Goal: Use online tool/utility: Utilize a website feature to perform a specific function

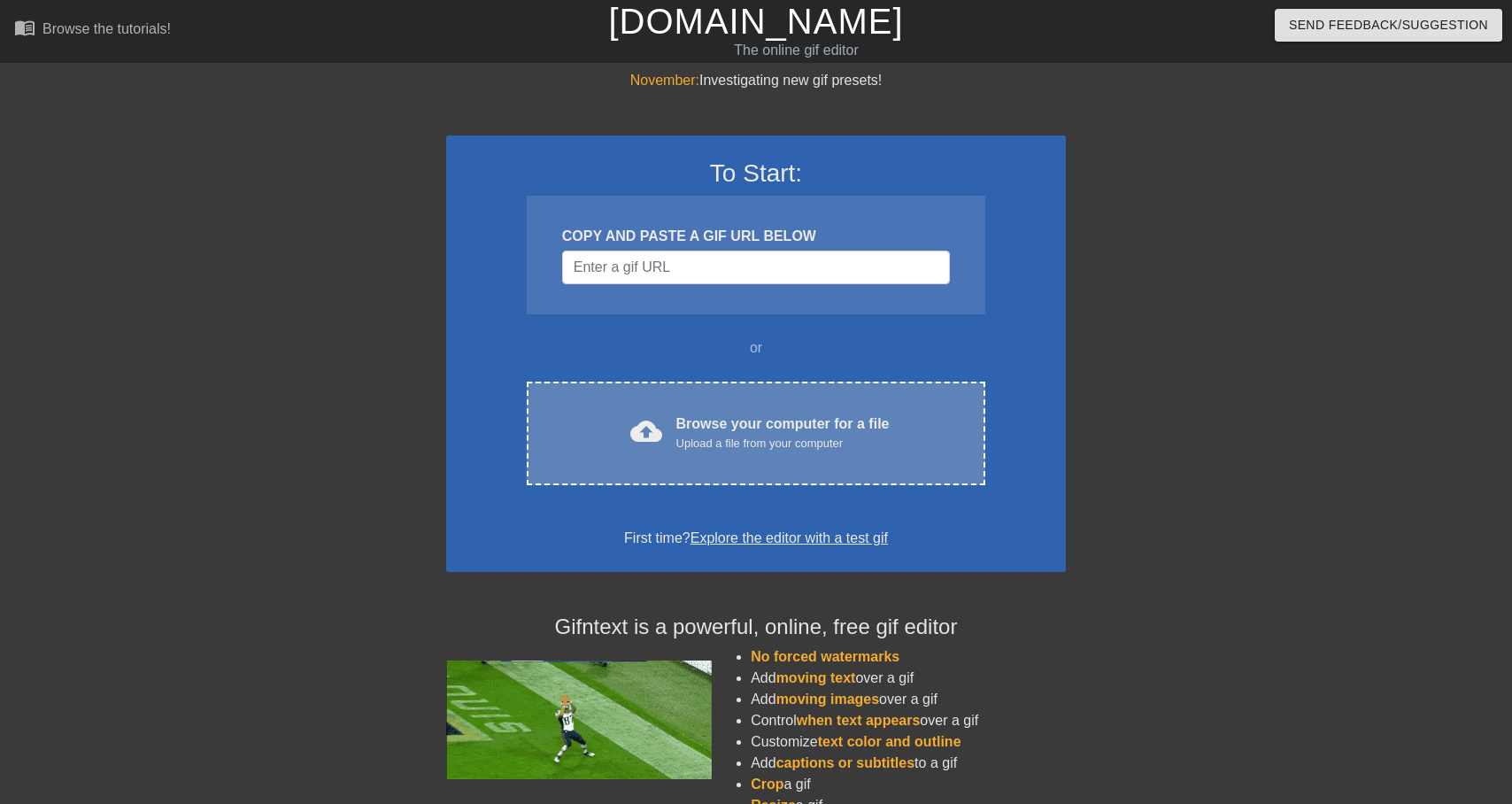
click at [800, 418] on div "Browse your computer for a file Upload a file from your computer" at bounding box center [783, 432] width 214 height 39
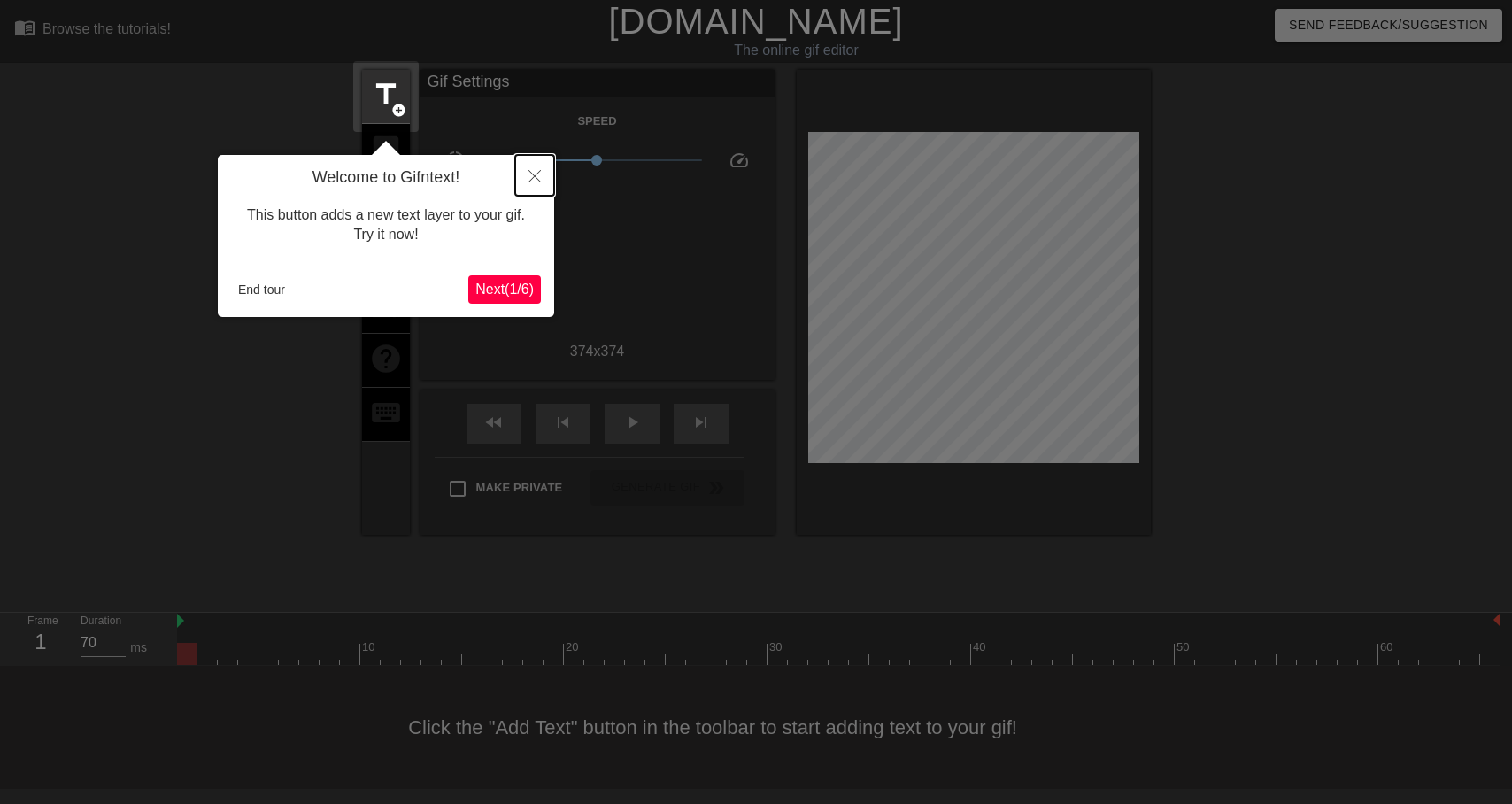
click at [533, 180] on icon "Close" at bounding box center [534, 176] width 12 height 12
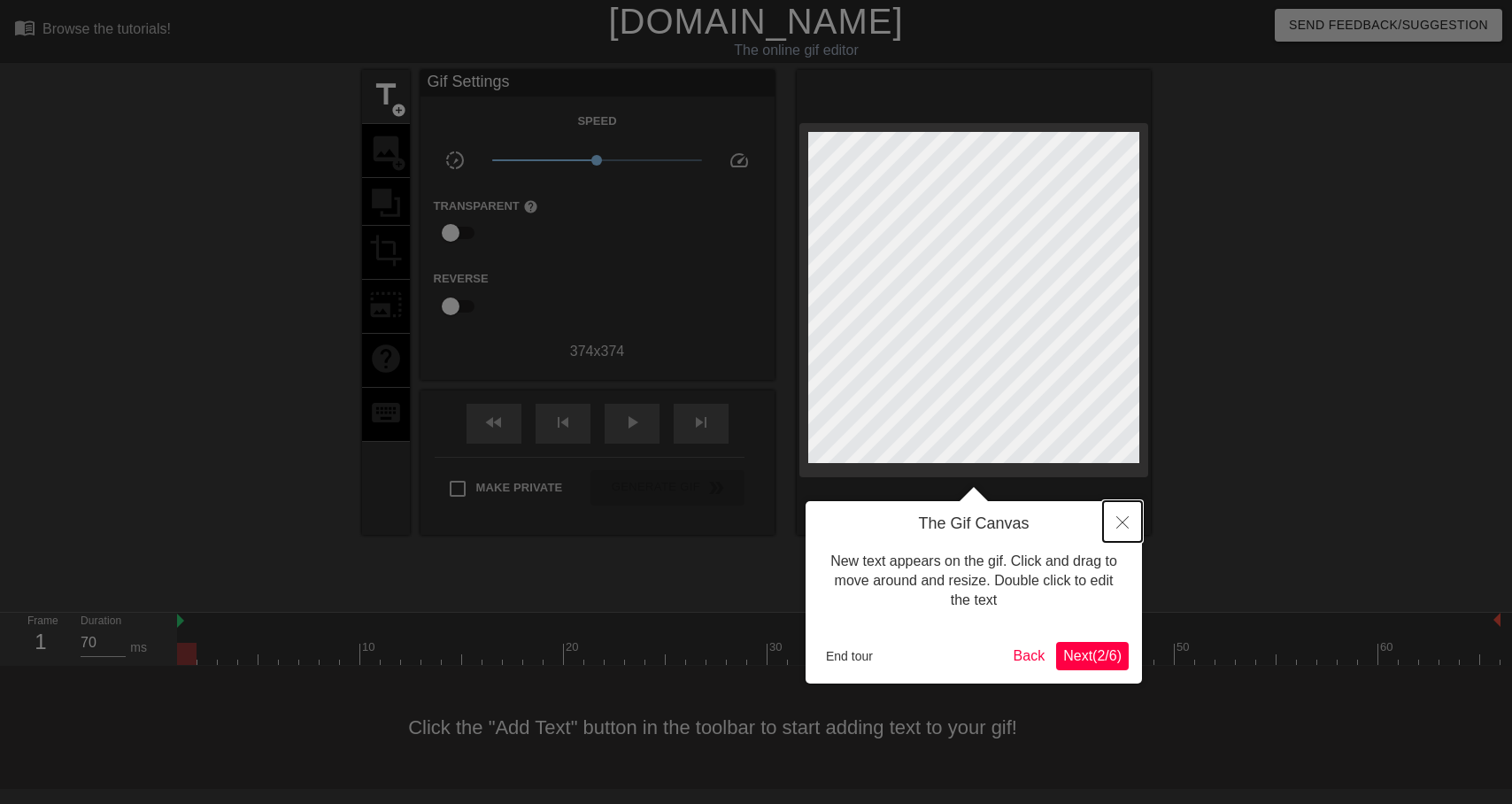
click at [1128, 521] on icon "Close" at bounding box center [1123, 522] width 12 height 12
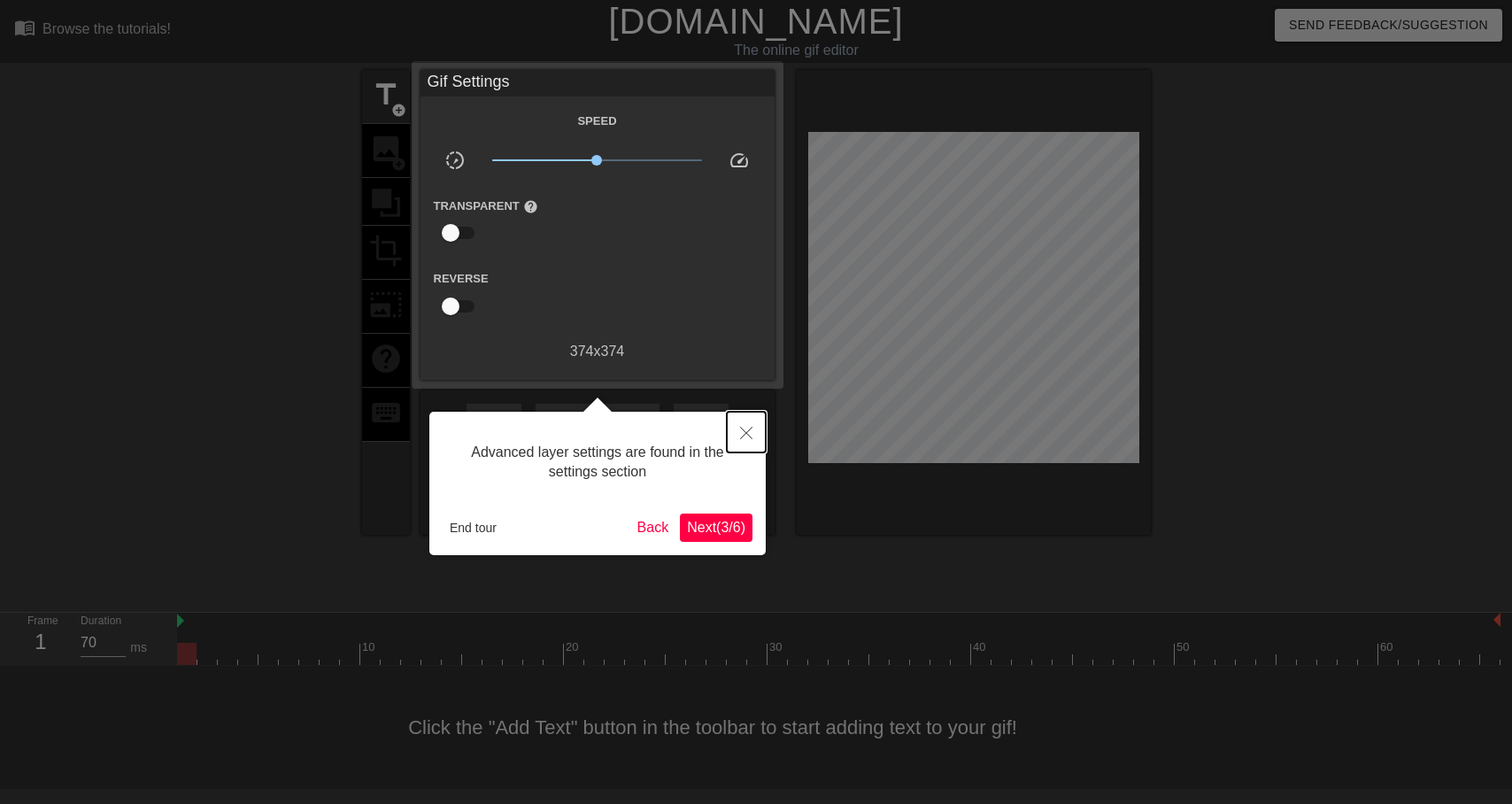
click at [746, 429] on icon "Close" at bounding box center [746, 432] width 12 height 12
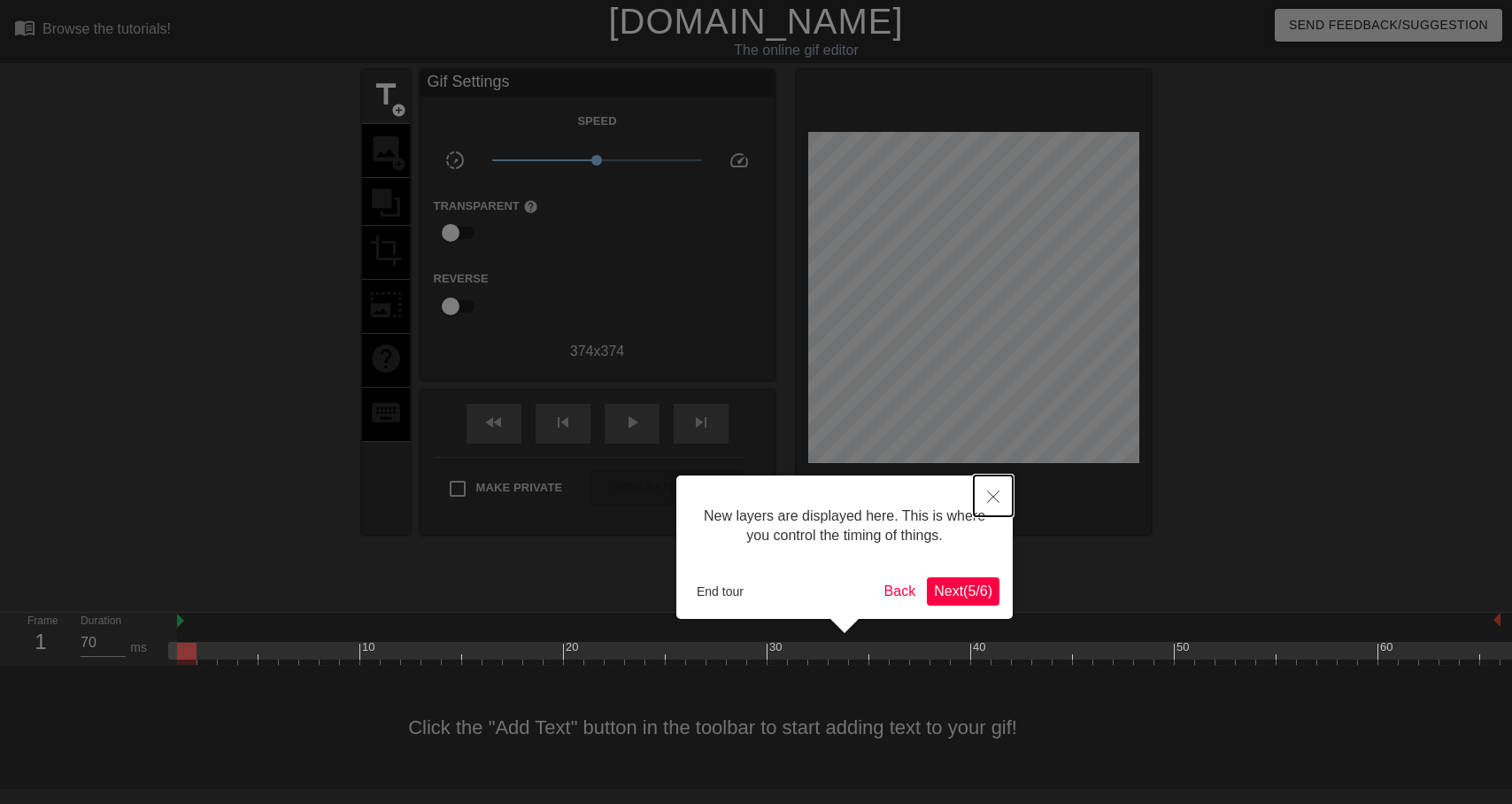
click at [1000, 490] on button "Close" at bounding box center [992, 496] width 39 height 41
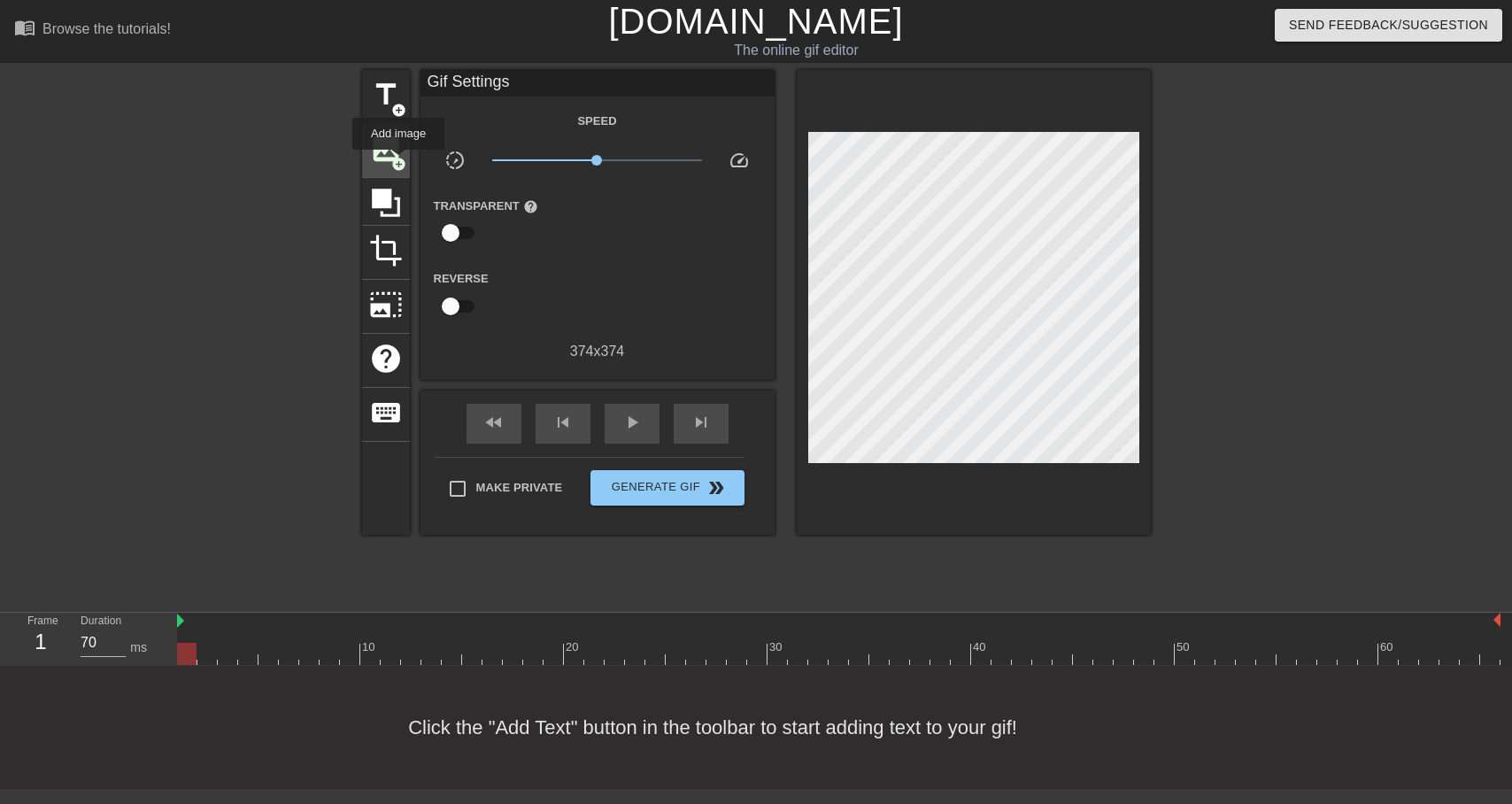
click at [396, 160] on span "add_circle" at bounding box center [398, 164] width 15 height 15
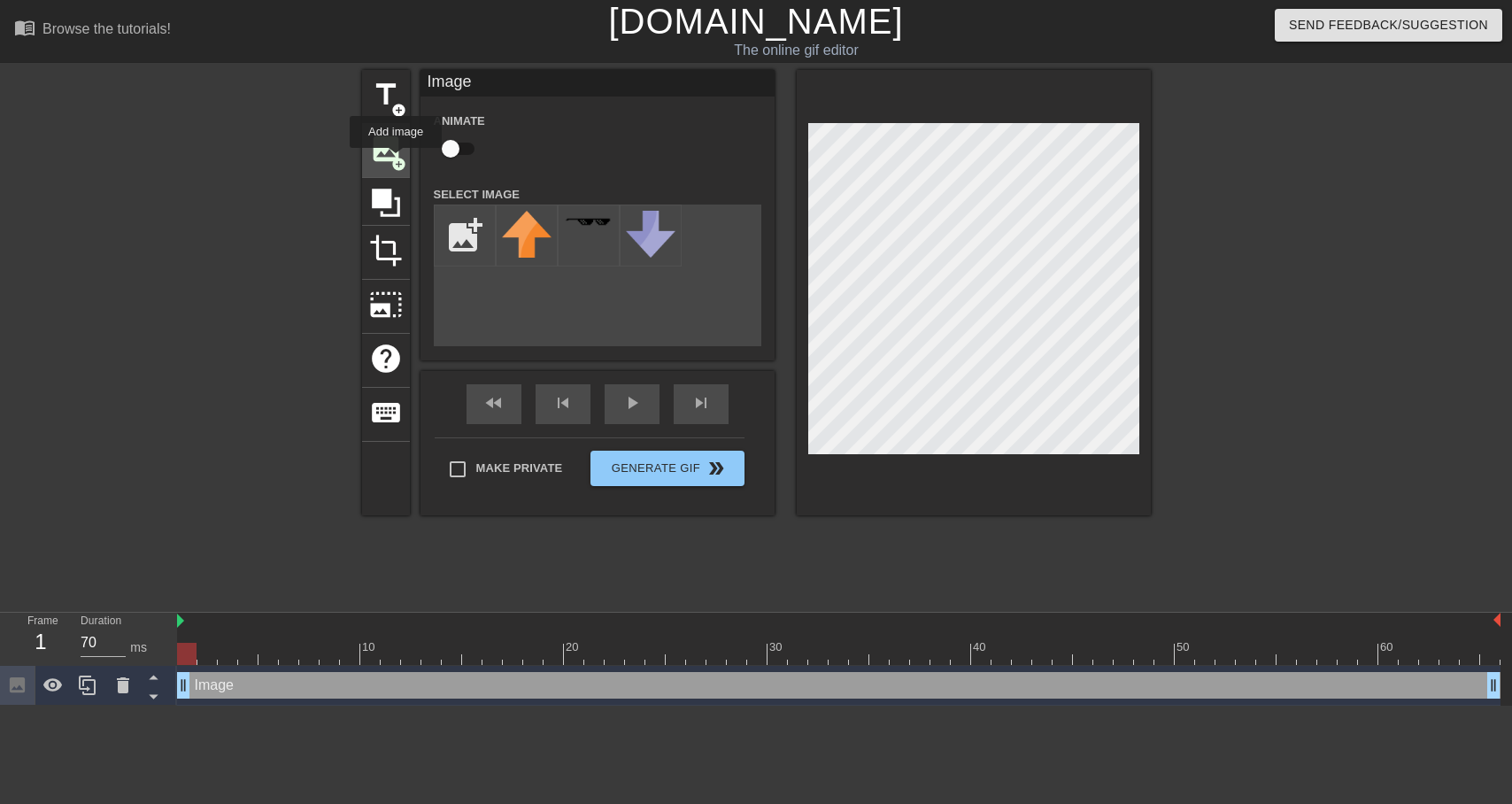
scroll to position [0, 0]
click at [470, 242] on input "file" at bounding box center [465, 236] width 61 height 61
type input "C:\fakepath\heif_image_360.png"
click at [546, 232] on img at bounding box center [527, 230] width 50 height 39
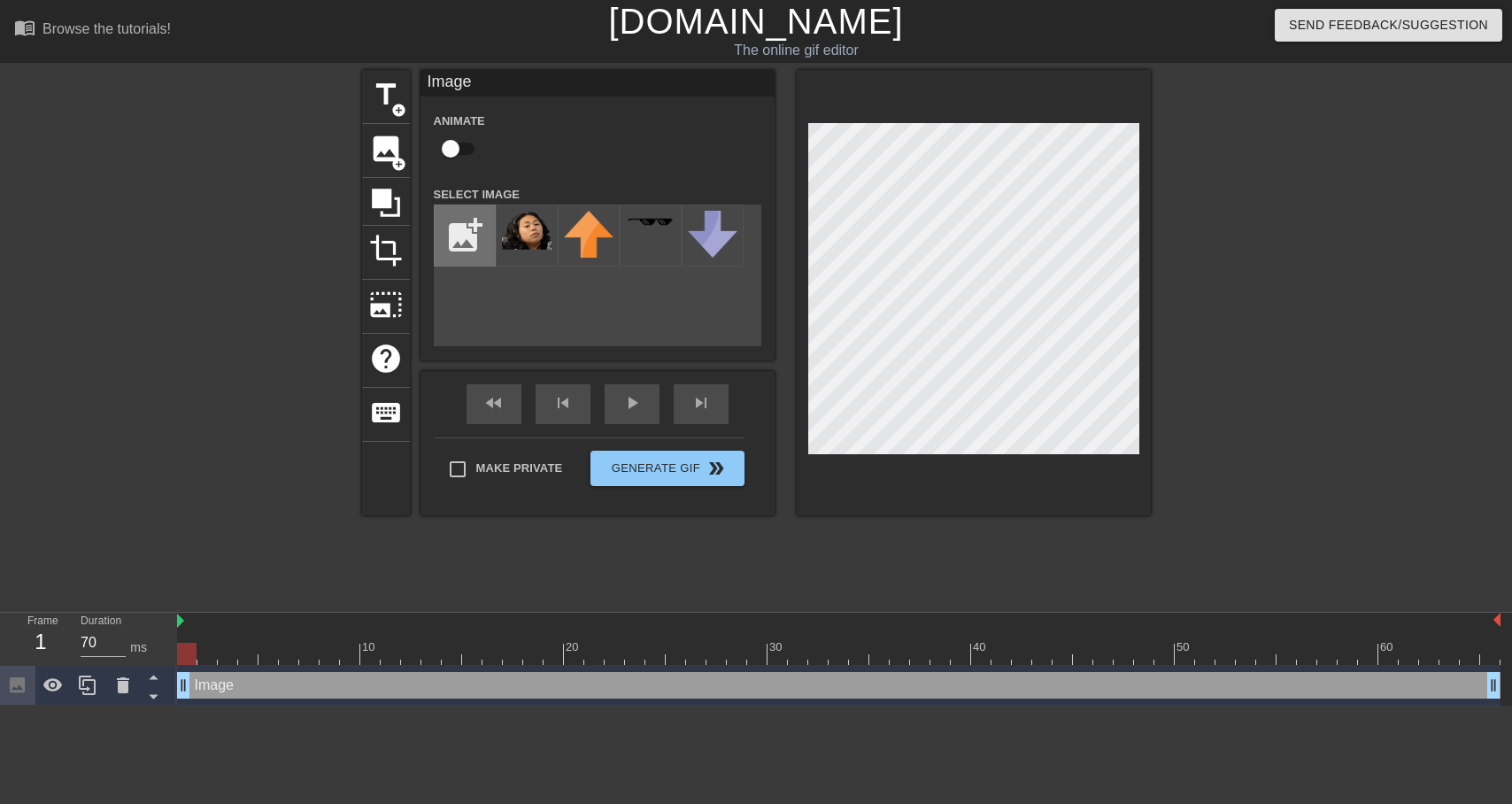
click at [462, 238] on input "file" at bounding box center [465, 236] width 61 height 61
type input "C:\fakepath\heif_image_360.png"
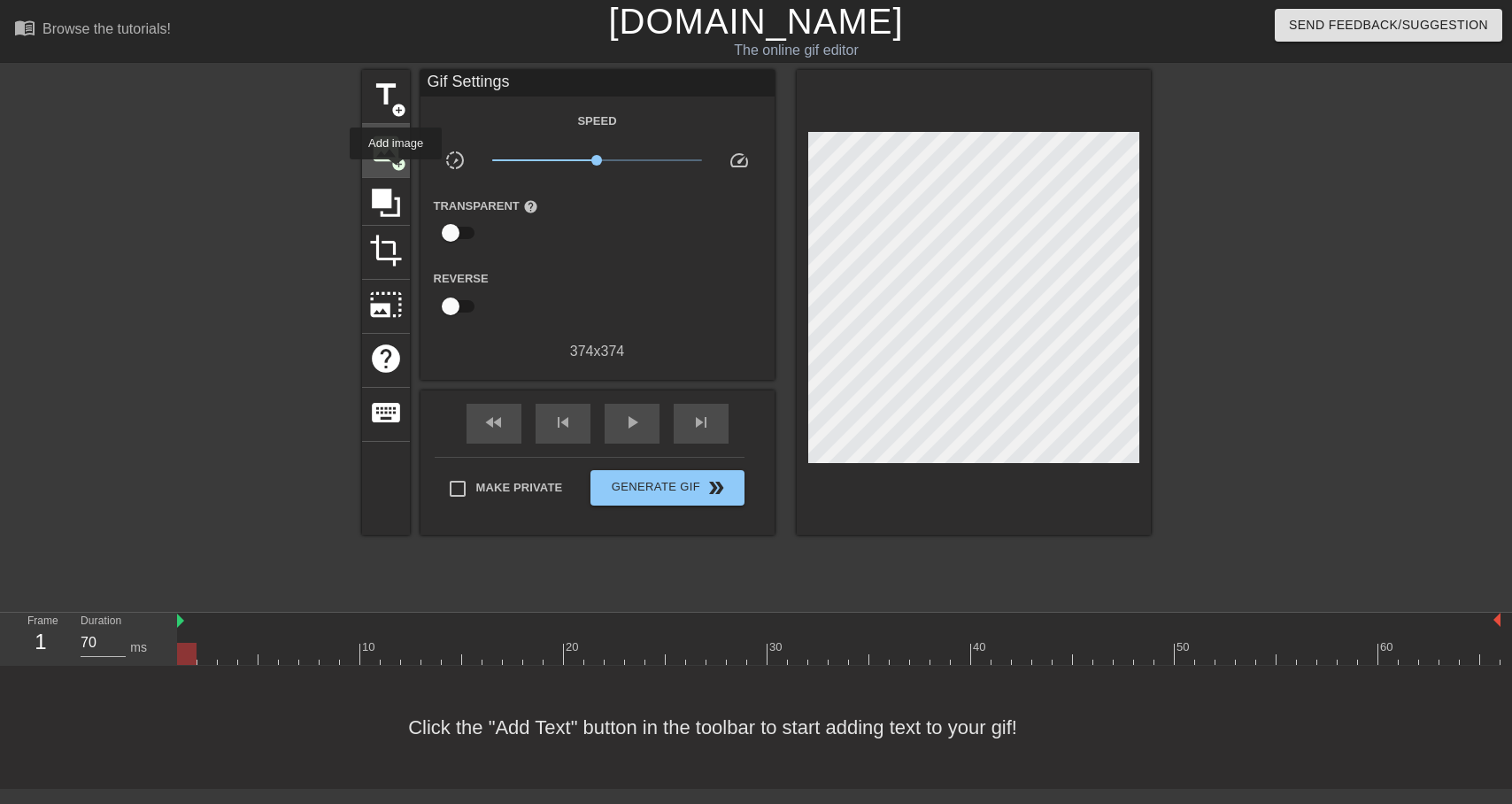
click at [395, 170] on div "image add_circle" at bounding box center [385, 151] width 48 height 54
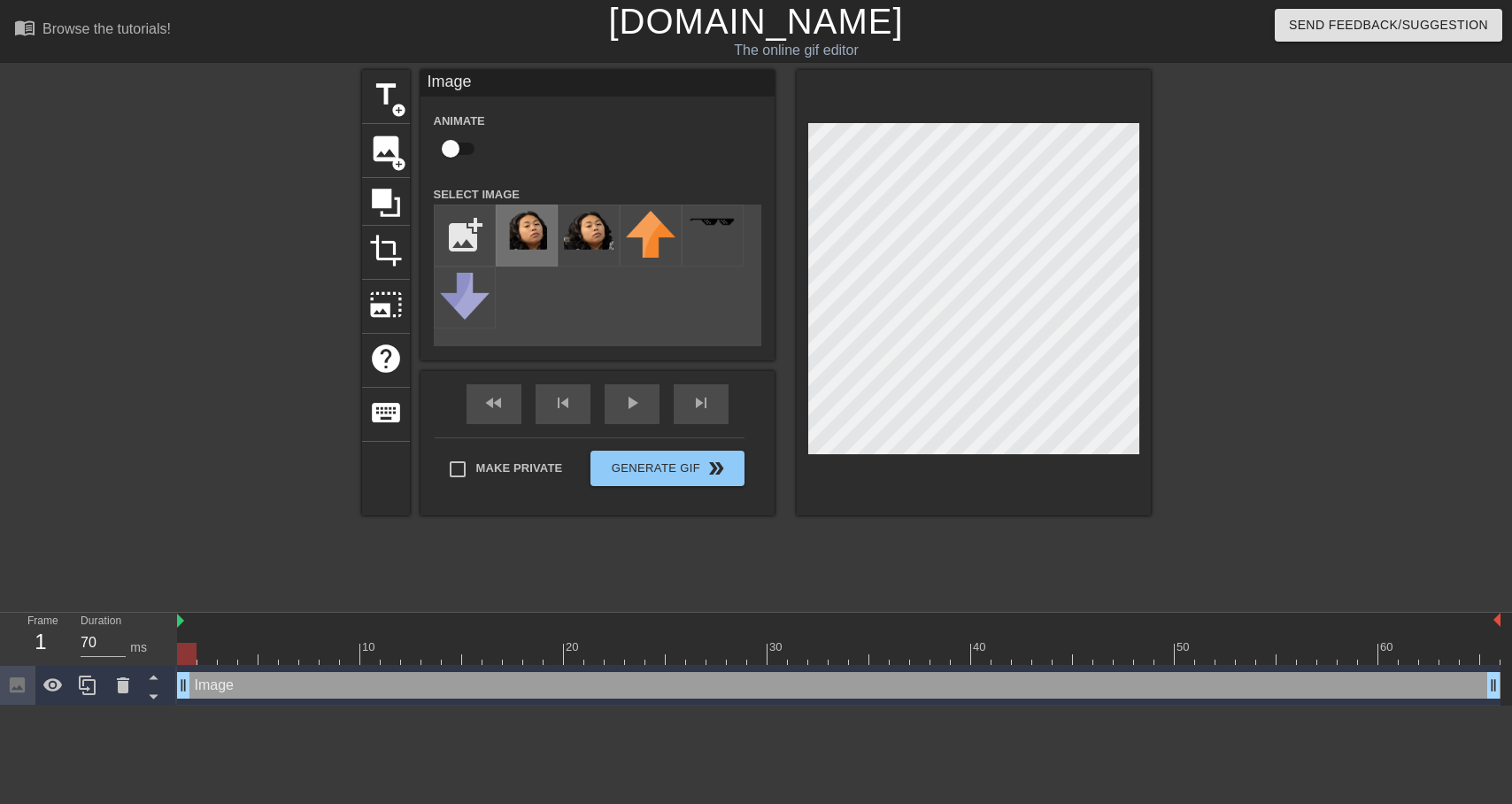
click at [538, 229] on img at bounding box center [527, 230] width 50 height 39
click at [1198, 271] on div at bounding box center [1304, 335] width 265 height 532
click at [1240, 267] on div at bounding box center [1304, 335] width 265 height 532
click at [399, 249] on span "crop" at bounding box center [386, 250] width 34 height 34
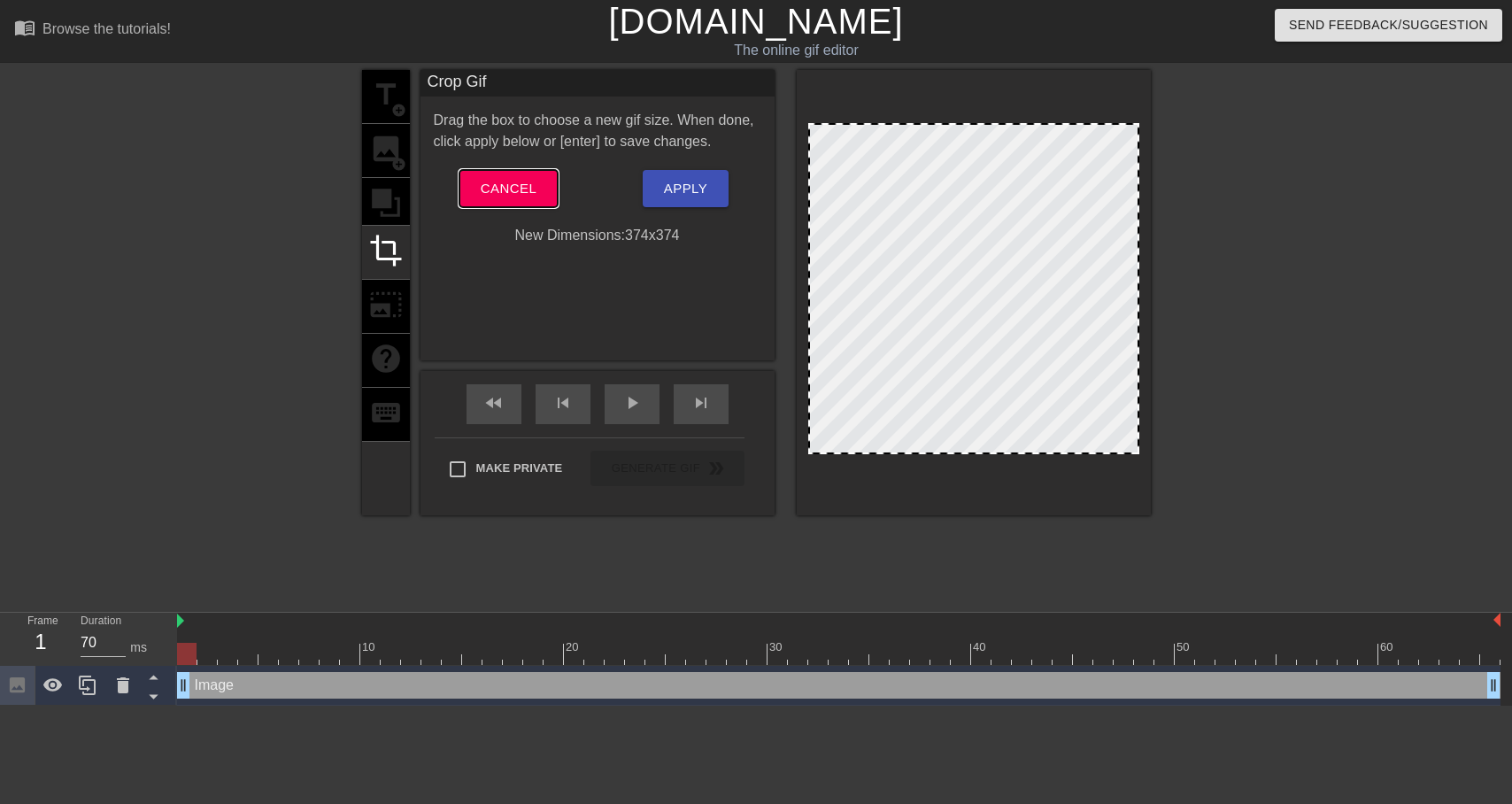
click at [531, 190] on span "Cancel" at bounding box center [509, 188] width 56 height 23
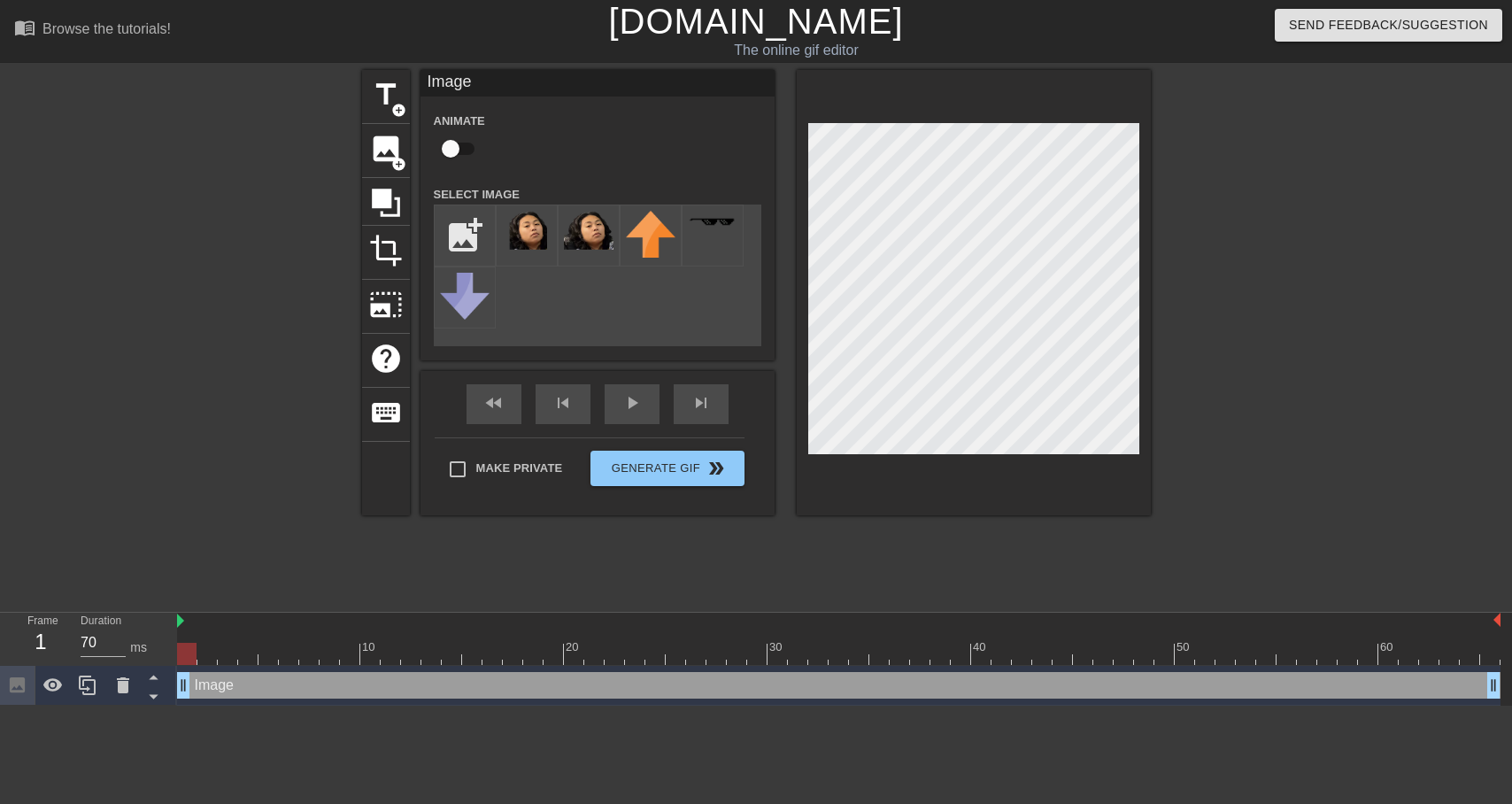
click at [580, 522] on div "title add_circle image add_circle crop photo_size_select_large help keyboard Im…" at bounding box center [756, 335] width 789 height 532
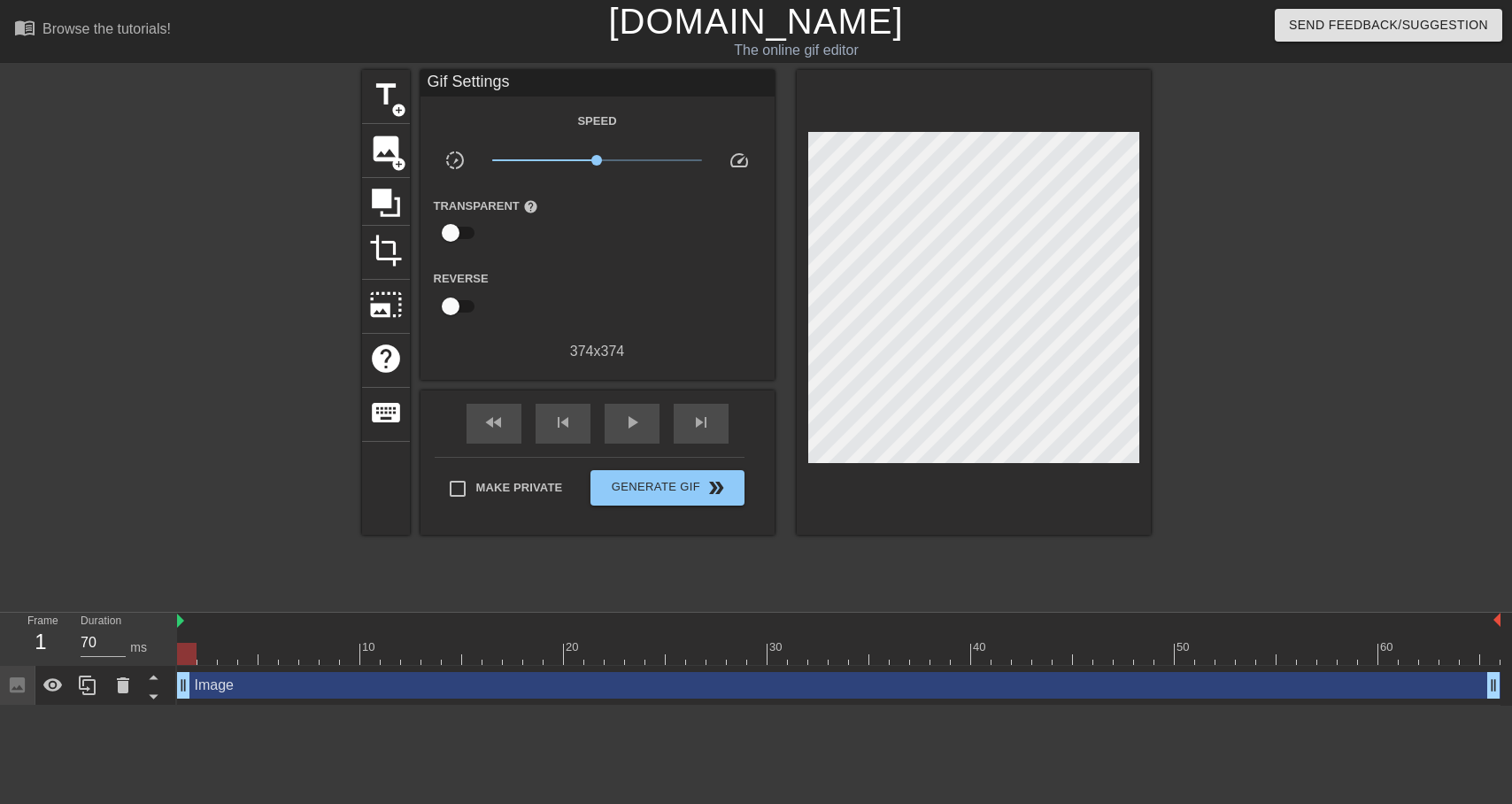
click at [57, 643] on div "Frame 1" at bounding box center [40, 639] width 53 height 52
click at [37, 643] on div "1" at bounding box center [41, 642] width 27 height 32
click at [182, 620] on img at bounding box center [180, 621] width 7 height 14
click at [191, 651] on div at bounding box center [187, 654] width 20 height 22
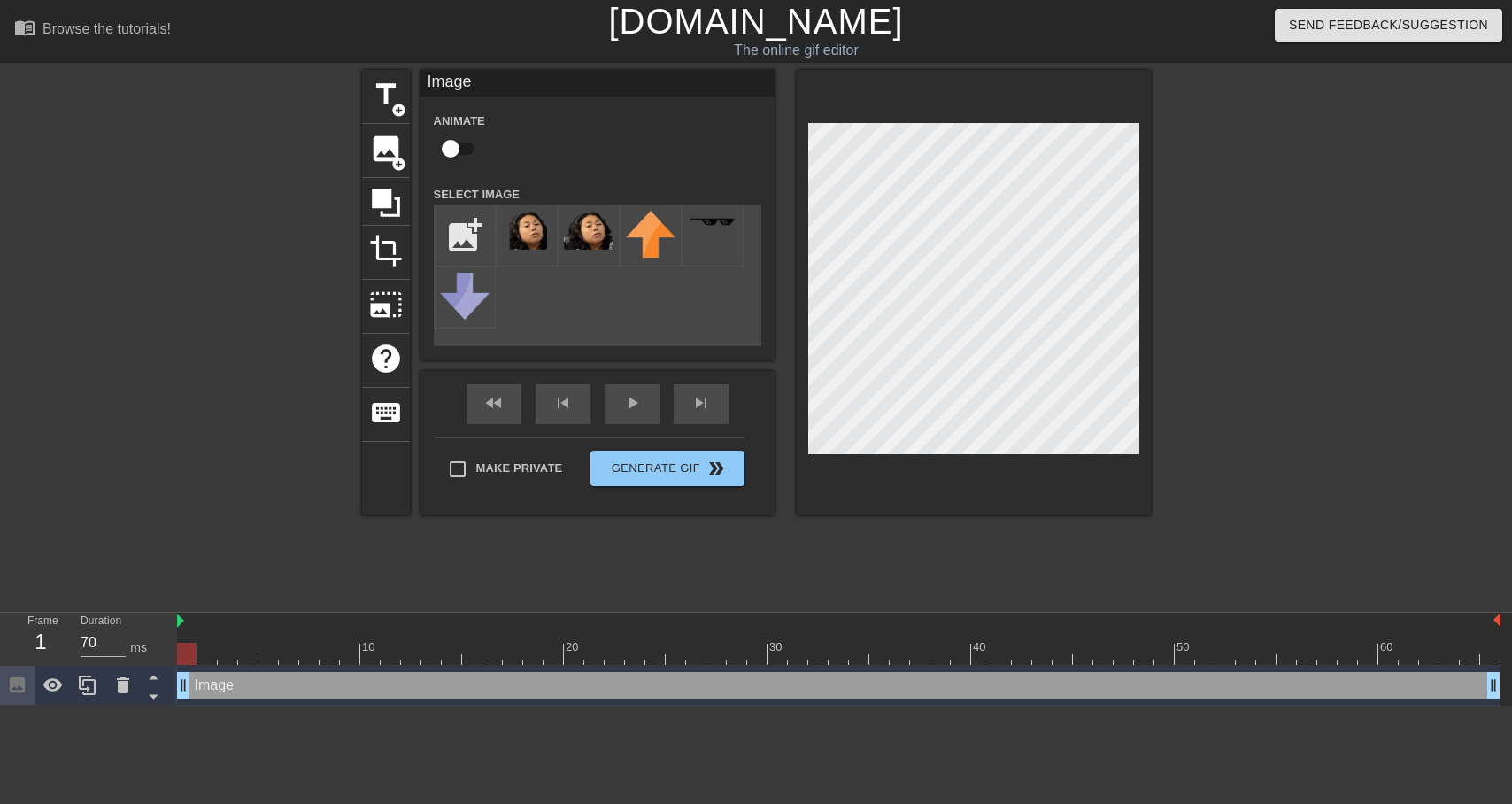
click at [456, 148] on input "checkbox" at bounding box center [451, 149] width 101 height 34
checkbox input "true"
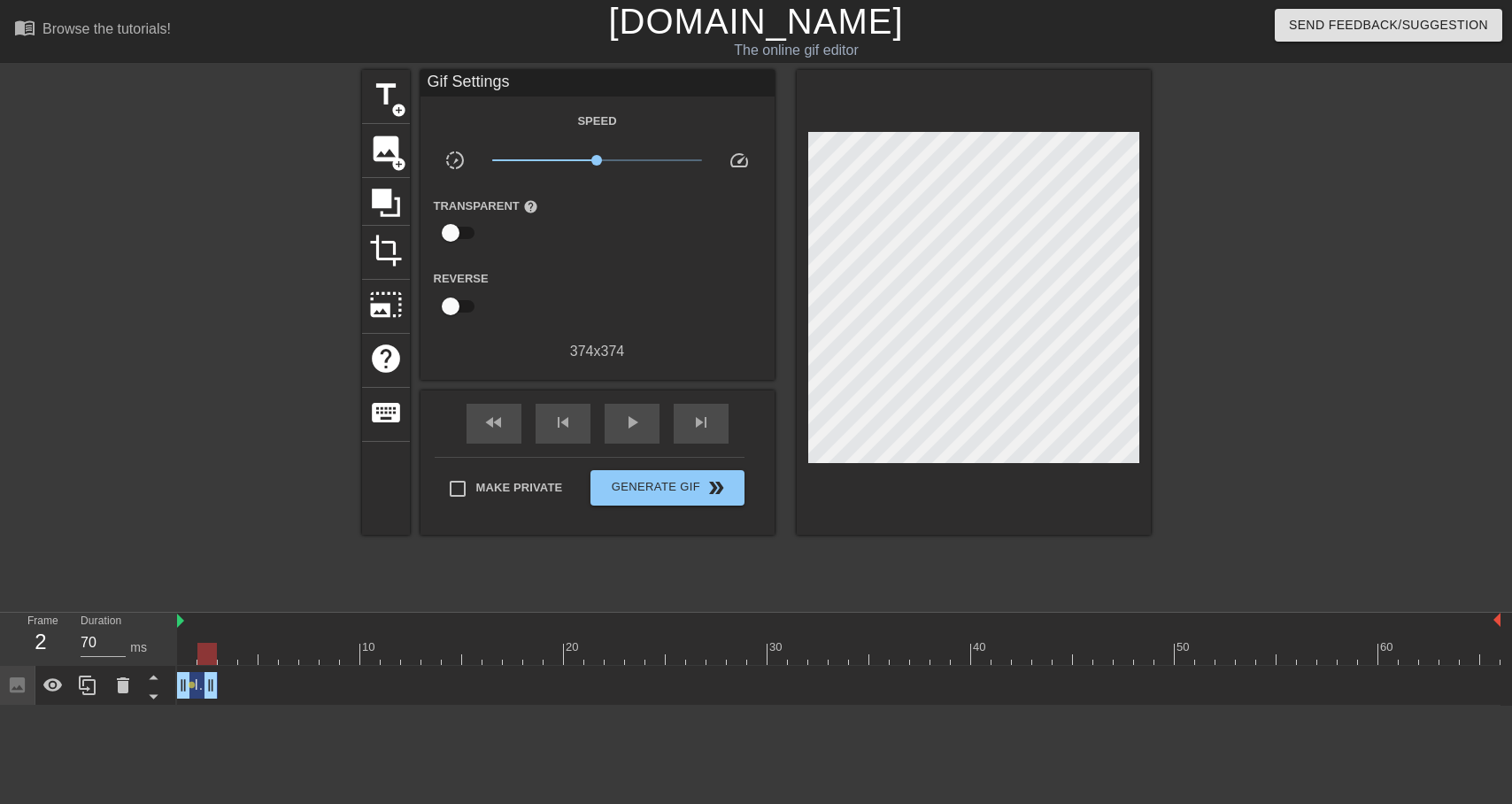
drag, startPoint x: 1494, startPoint y: 693, endPoint x: 205, endPoint y: 684, distance: 1289.0
drag, startPoint x: 212, startPoint y: 687, endPoint x: 428, endPoint y: 683, distance: 216.0
click at [428, 683] on div "Image drag_handle drag_handle lens lens" at bounding box center [838, 685] width 1323 height 27
drag, startPoint x: 214, startPoint y: 697, endPoint x: 488, endPoint y: 689, distance: 274.1
click at [488, 689] on div "Image drag_handle drag_handle lens lens" at bounding box center [838, 685] width 1323 height 27
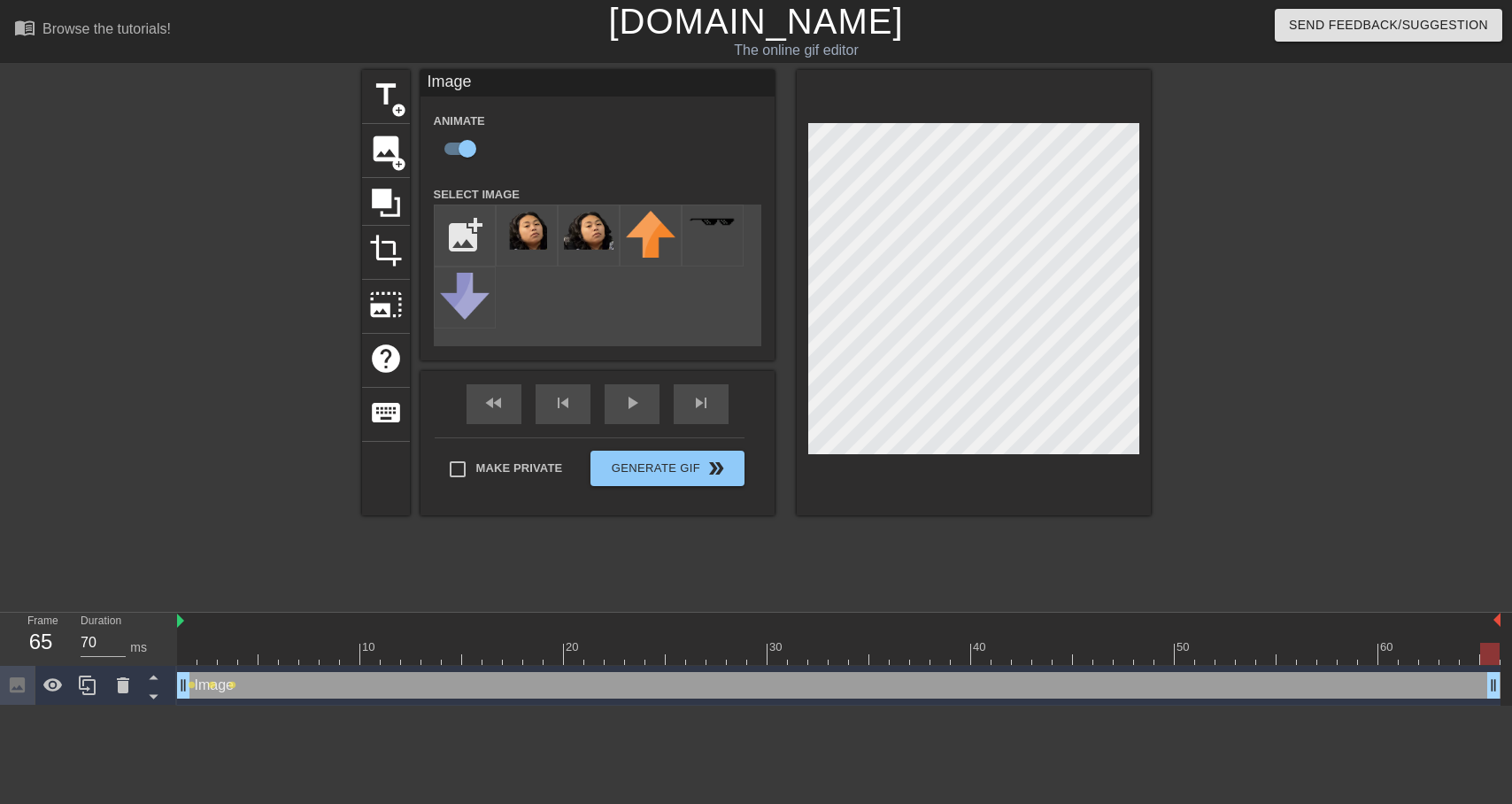
drag, startPoint x: 478, startPoint y: 692, endPoint x: 1529, endPoint y: 696, distance: 1051.0
click at [1511, 696] on html "menu_book Browse the tutorials! [DOMAIN_NAME] The online gif editor Send Feedba…" at bounding box center [756, 353] width 1512 height 706
click at [237, 654] on div at bounding box center [838, 654] width 1323 height 22
click at [244, 654] on div at bounding box center [838, 654] width 1323 height 22
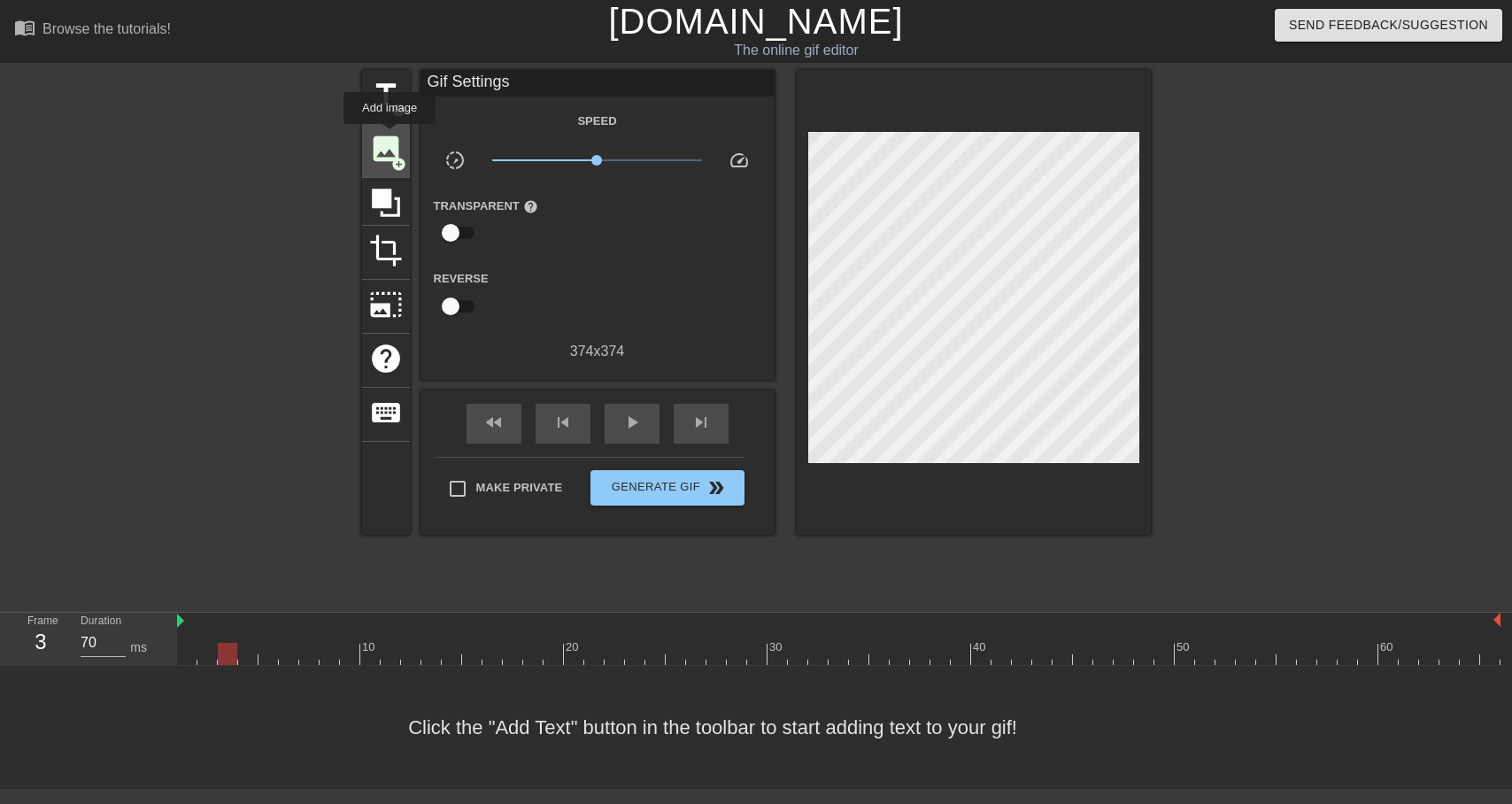
click at [390, 136] on span "image" at bounding box center [386, 149] width 34 height 34
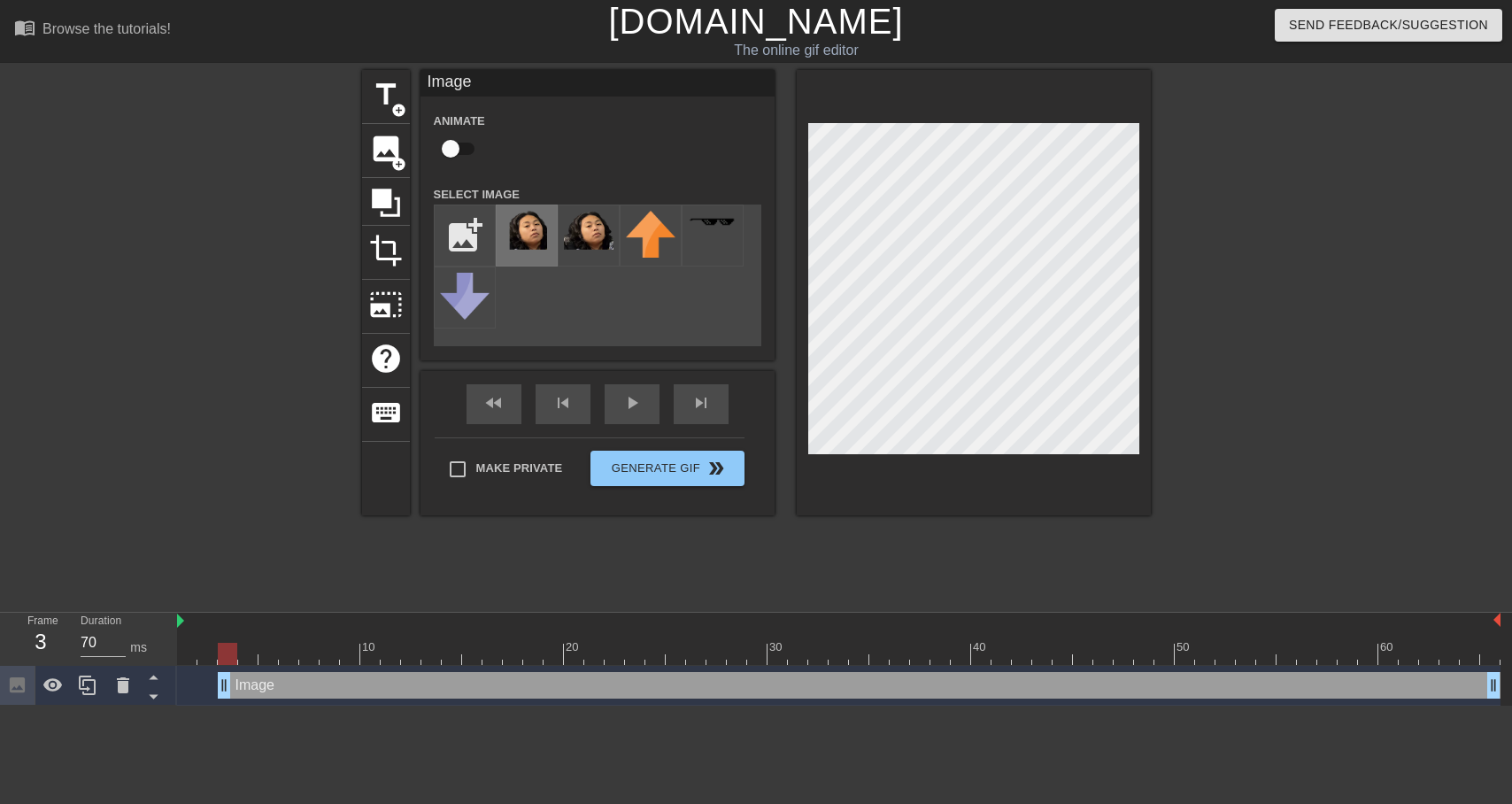
click at [532, 224] on img at bounding box center [527, 230] width 50 height 39
drag, startPoint x: 224, startPoint y: 691, endPoint x: 179, endPoint y: 691, distance: 45.0
type input "C:\fakepath\Untitled design.png"
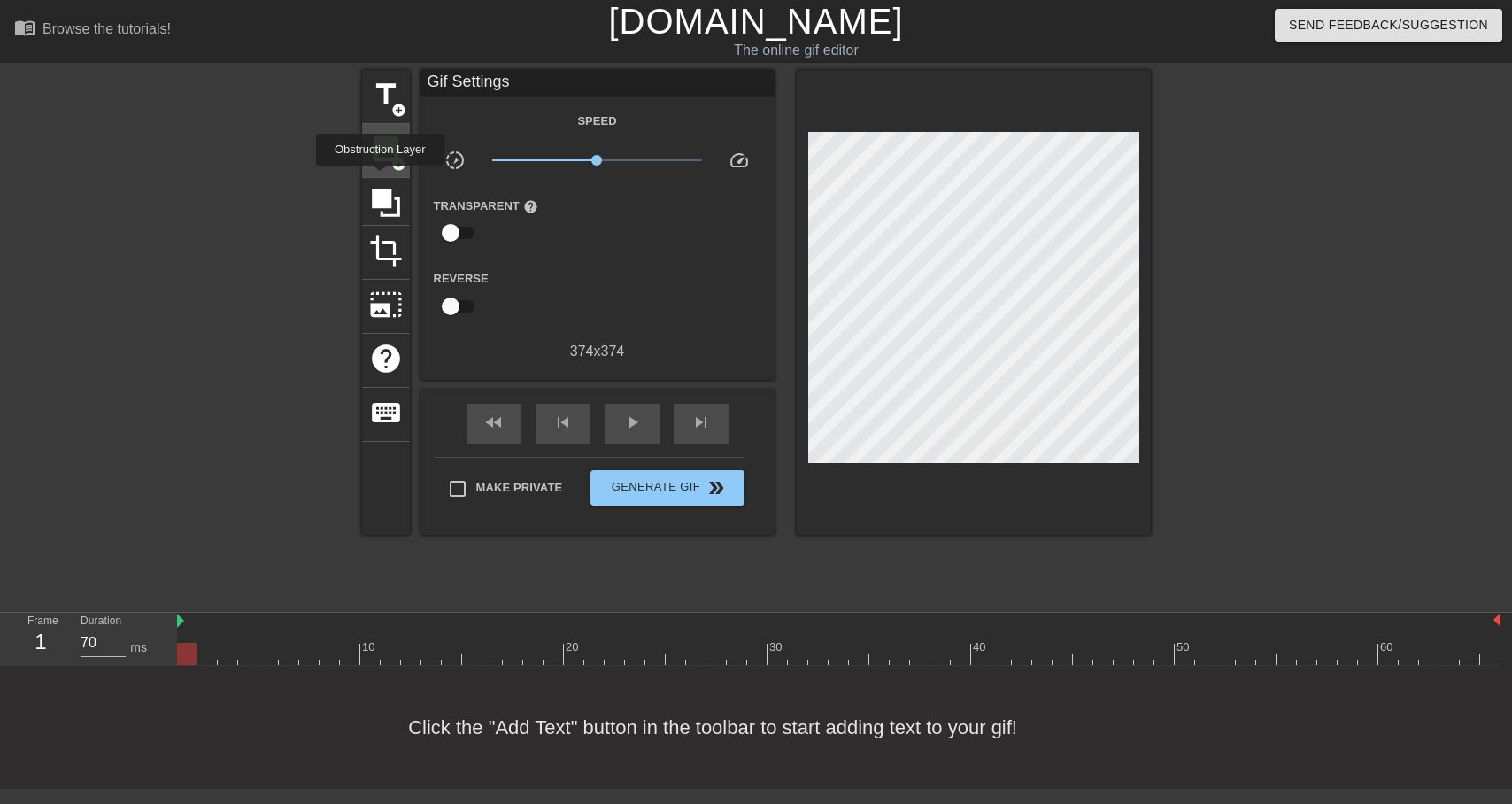
click at [385, 158] on span "image" at bounding box center [386, 149] width 34 height 34
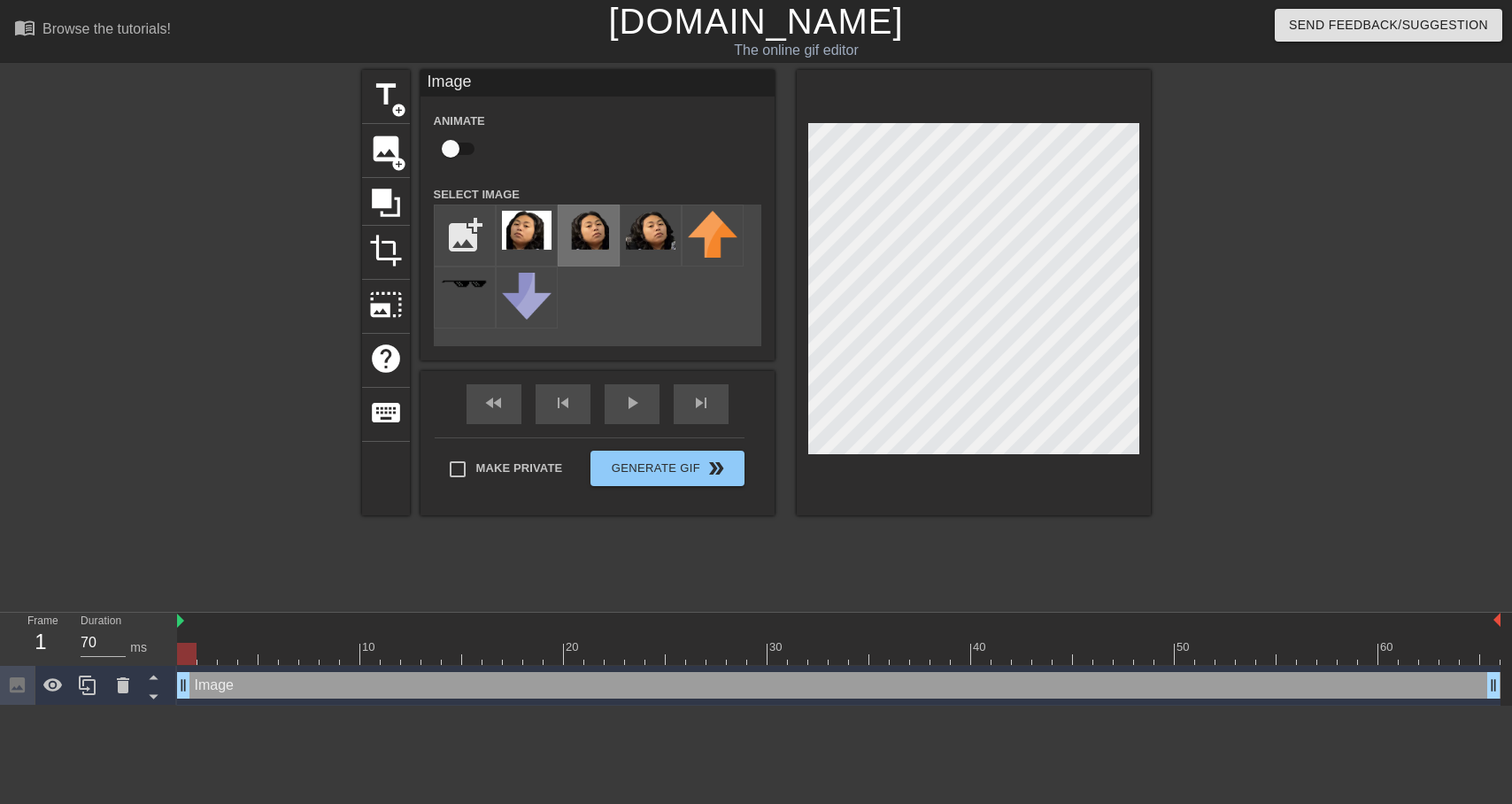
click at [583, 227] on img at bounding box center [589, 230] width 50 height 39
click at [596, 232] on img at bounding box center [589, 230] width 50 height 39
click at [1127, 453] on div at bounding box center [974, 292] width 354 height 445
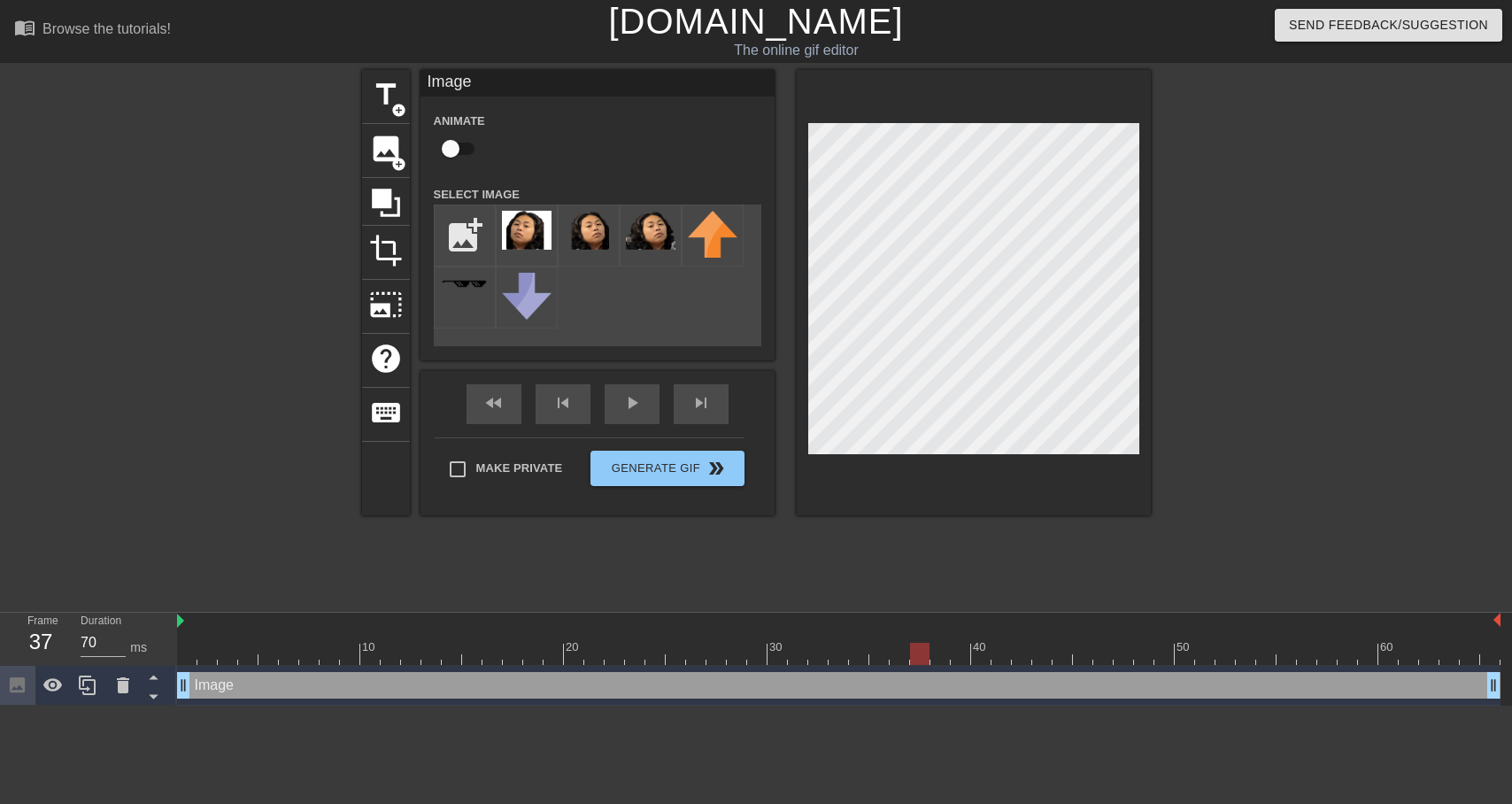
click at [1120, 464] on div at bounding box center [974, 292] width 354 height 445
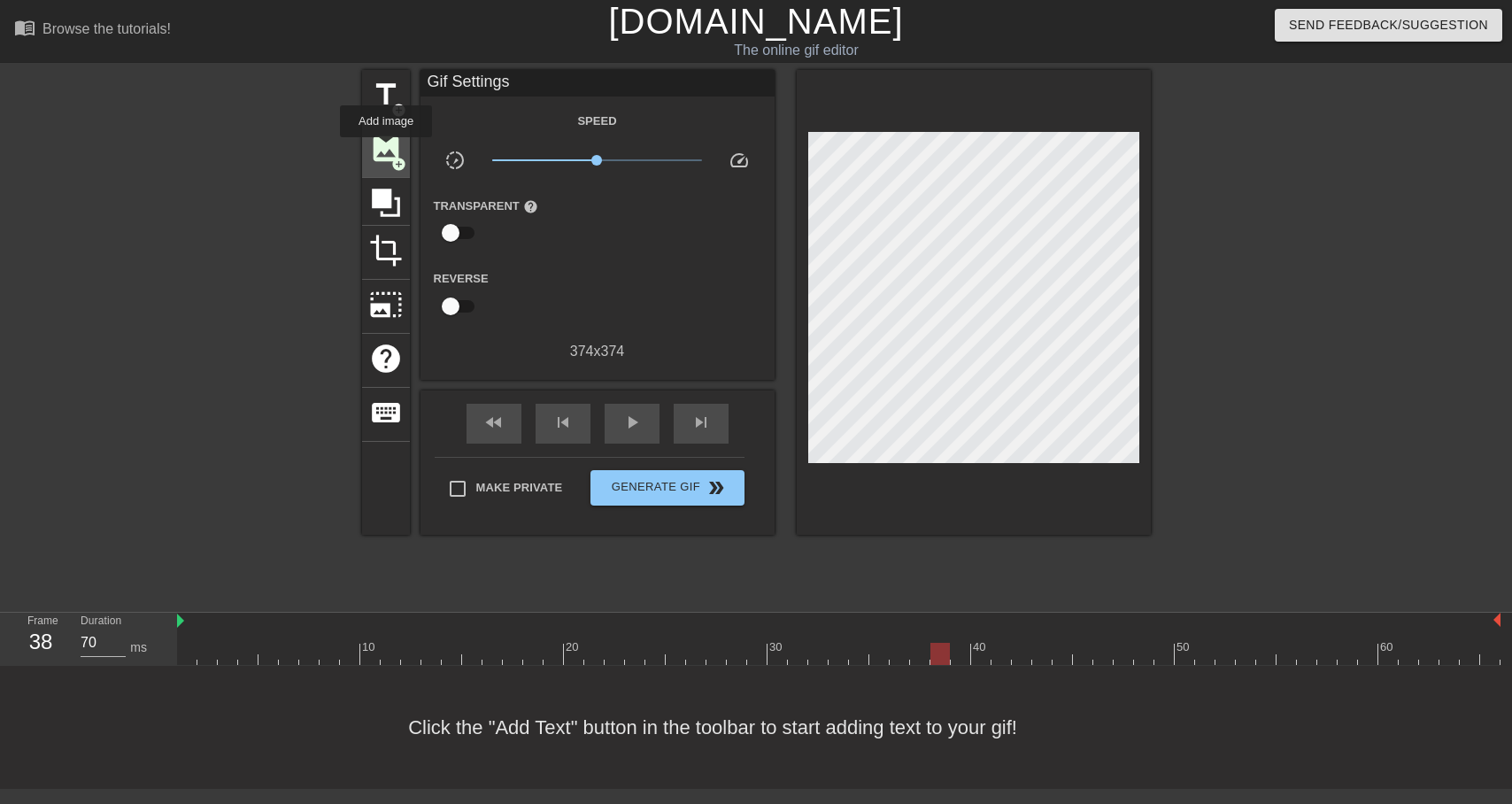
click at [386, 150] on span "image" at bounding box center [386, 149] width 34 height 34
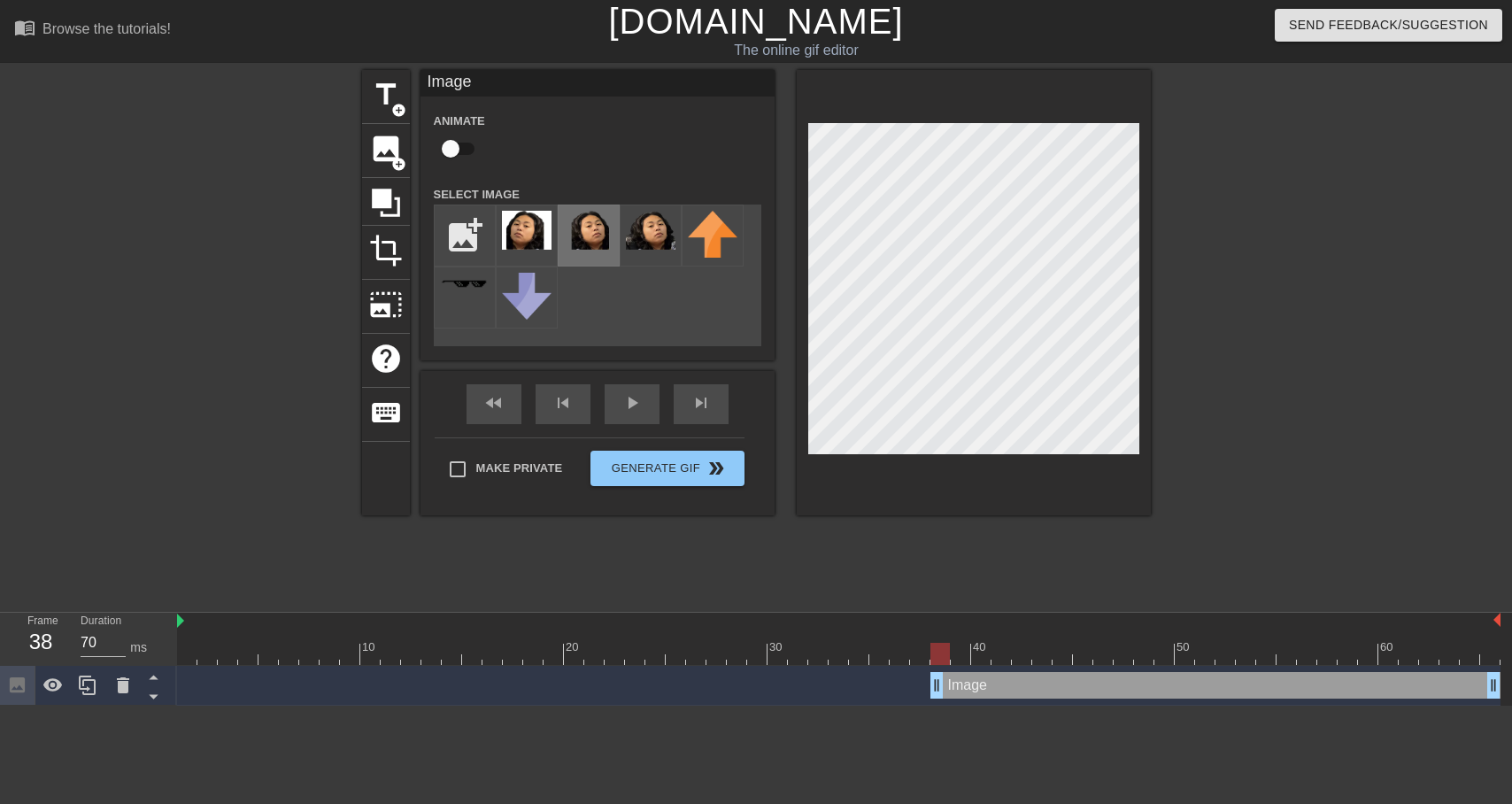
click at [587, 233] on img at bounding box center [589, 230] width 50 height 39
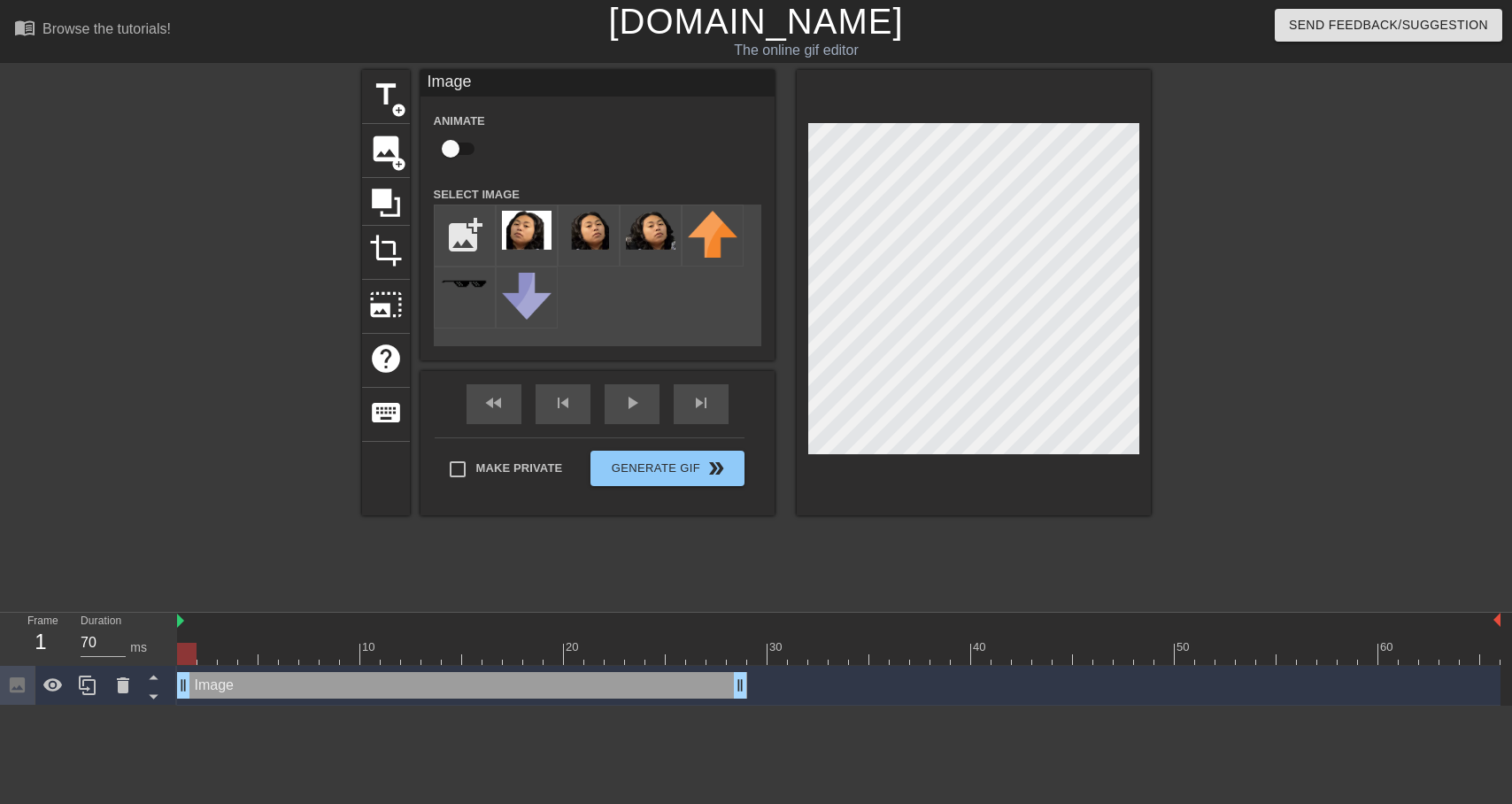
drag, startPoint x: 1036, startPoint y: 694, endPoint x: 261, endPoint y: 701, distance: 775.0
click at [261, 701] on div "Image drag_handle drag_handle" at bounding box center [838, 686] width 1323 height 40
click at [444, 140] on input "checkbox" at bounding box center [451, 149] width 101 height 34
checkbox input "true"
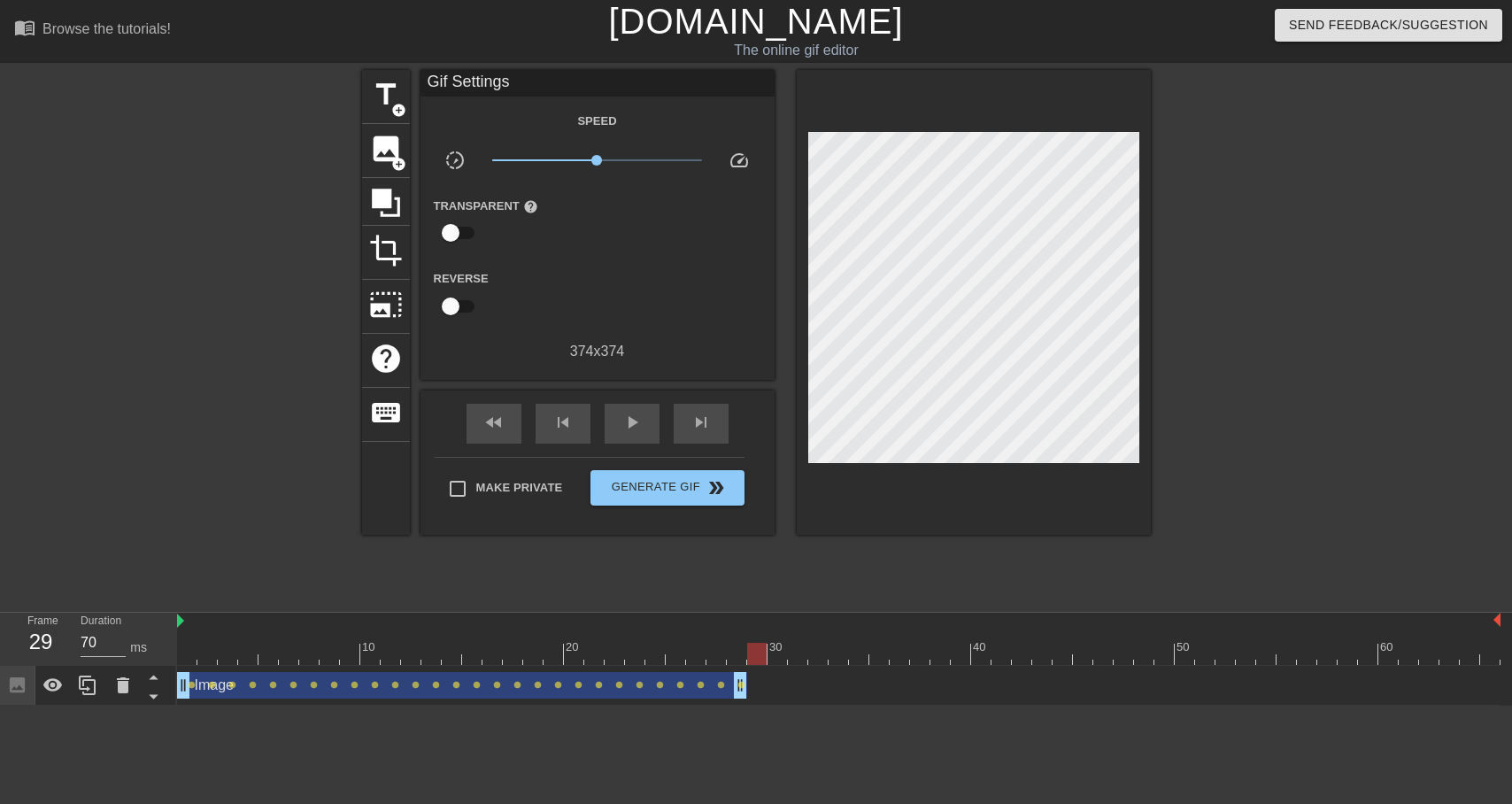
drag, startPoint x: 741, startPoint y: 687, endPoint x: 832, endPoint y: 687, distance: 91.0
click at [838, 687] on div "Image drag_handle drag_handle lens lens lens lens lens lens lens lens lens lens…" at bounding box center [838, 685] width 1323 height 27
drag, startPoint x: 742, startPoint y: 694, endPoint x: 1044, endPoint y: 694, distance: 302.0
drag, startPoint x: 1042, startPoint y: 652, endPoint x: 746, endPoint y: 659, distance: 296.1
click at [746, 659] on div at bounding box center [838, 654] width 1323 height 22
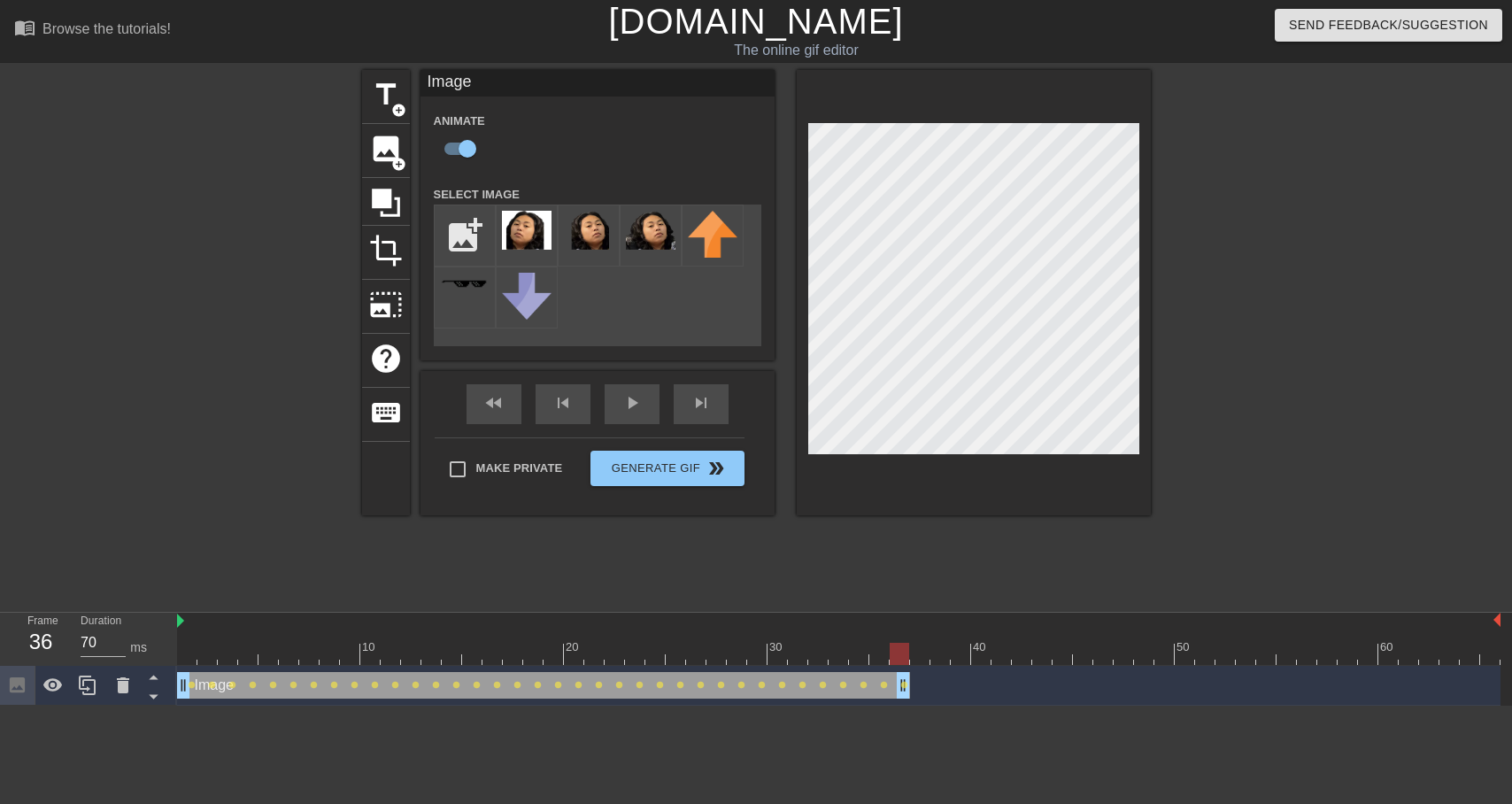
drag, startPoint x: 1044, startPoint y: 692, endPoint x: 910, endPoint y: 689, distance: 134.0
click at [910, 689] on div "Image drag_handle drag_handle lens lens lens lens lens lens lens lens lens lens…" at bounding box center [838, 685] width 1323 height 27
click at [640, 400] on div "fast_rewind skip_previous play_arrow skip_next" at bounding box center [597, 403] width 288 height 67
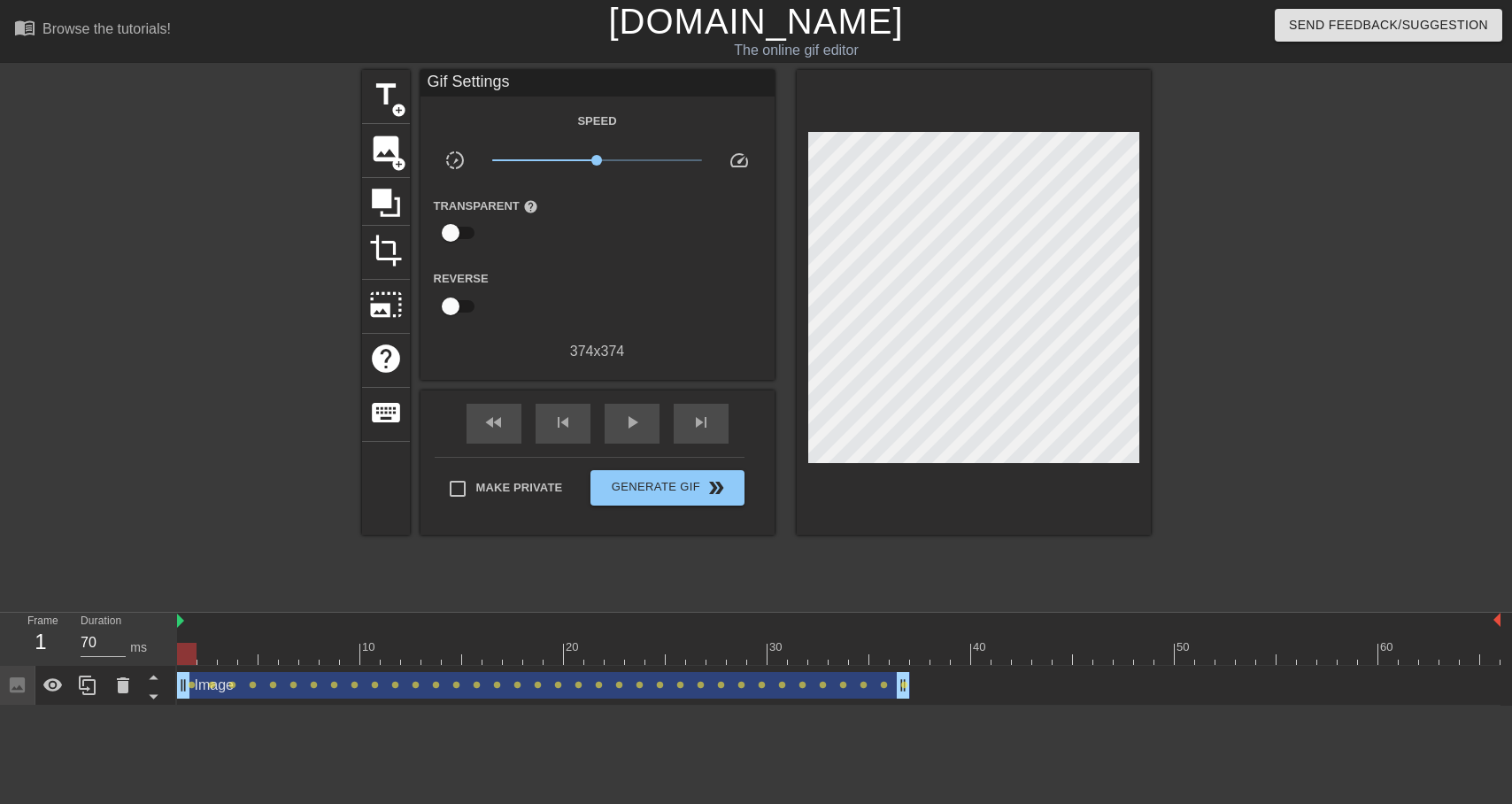
drag, startPoint x: 661, startPoint y: 657, endPoint x: 154, endPoint y: 653, distance: 507.0
click at [154, 653] on div "Frame 1 Duration 70 ms 10 20 30 40 50 60 Image drag_handle drag_handle lens len…" at bounding box center [756, 660] width 1512 height 93
click at [633, 436] on div "play_arrow" at bounding box center [632, 423] width 55 height 40
click at [384, 96] on span "title" at bounding box center [386, 94] width 34 height 34
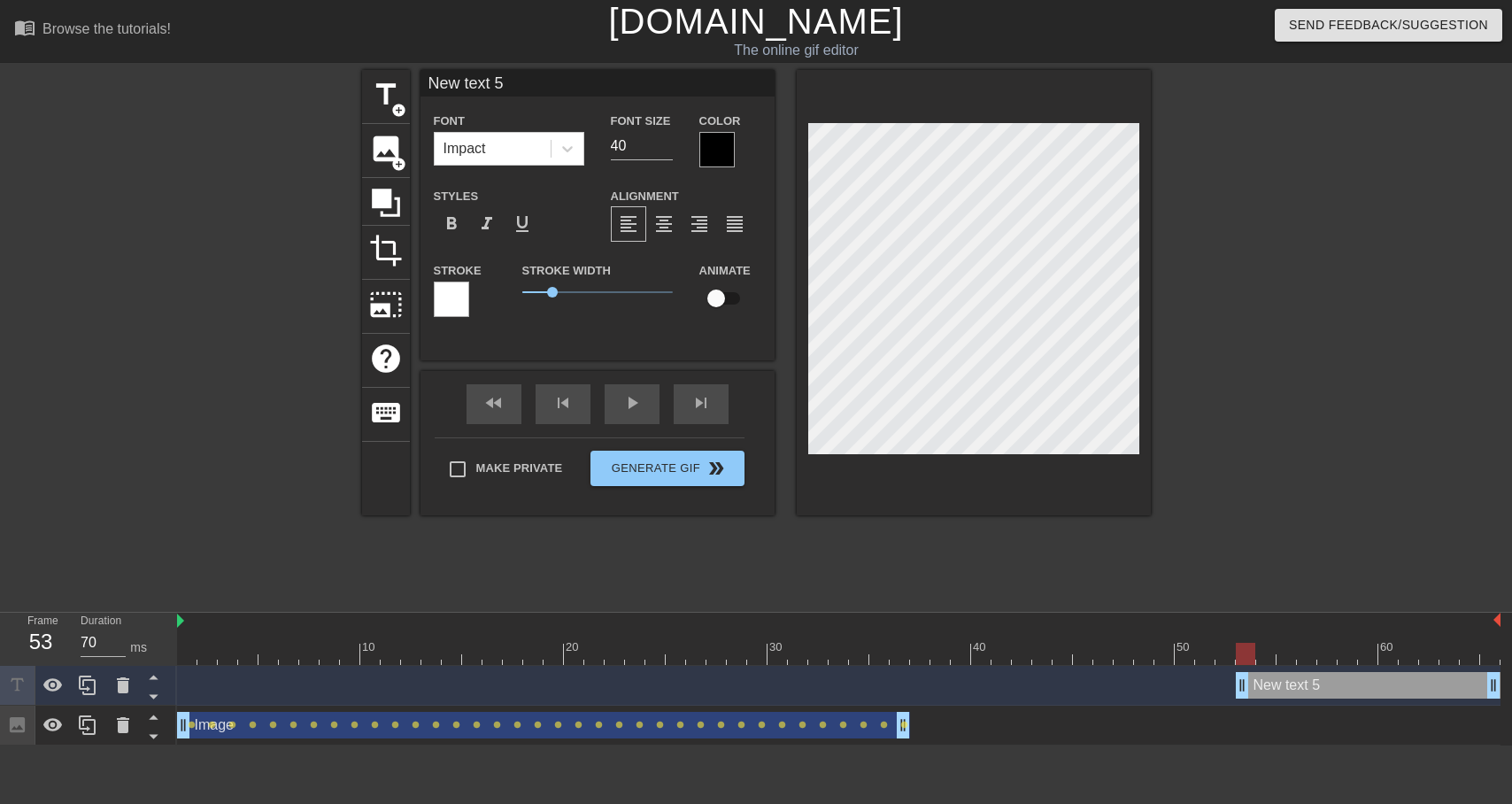
scroll to position [0, 2]
type input "H"
type textarea "H"
type input "Ha"
type textarea "Ha"
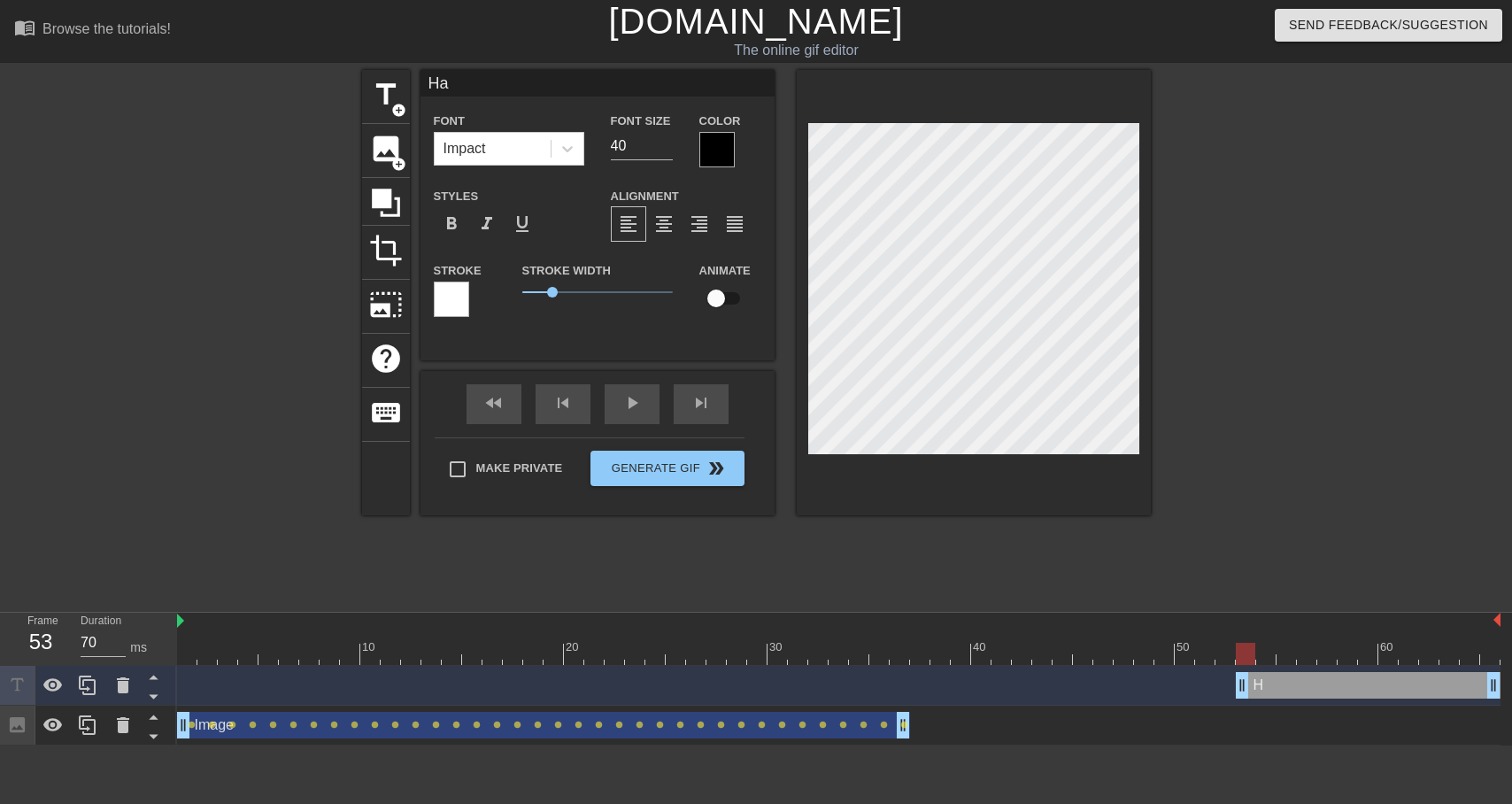
type input "Hap"
type textarea "Hap"
type input "Happ"
type textarea "Happ"
type input "Hap"
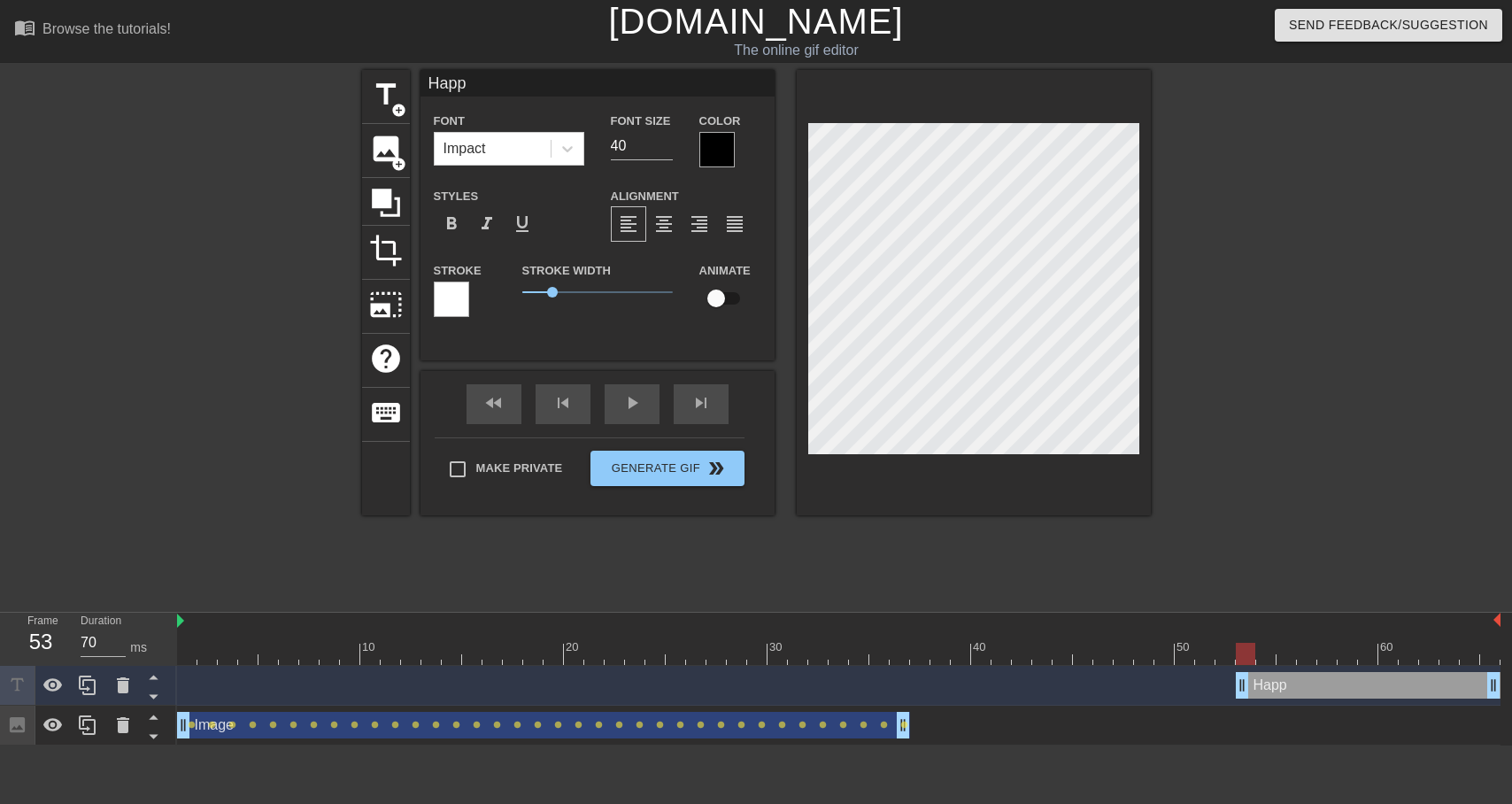
type textarea "Hap"
type input "Ha"
type textarea "Ha"
type input "H"
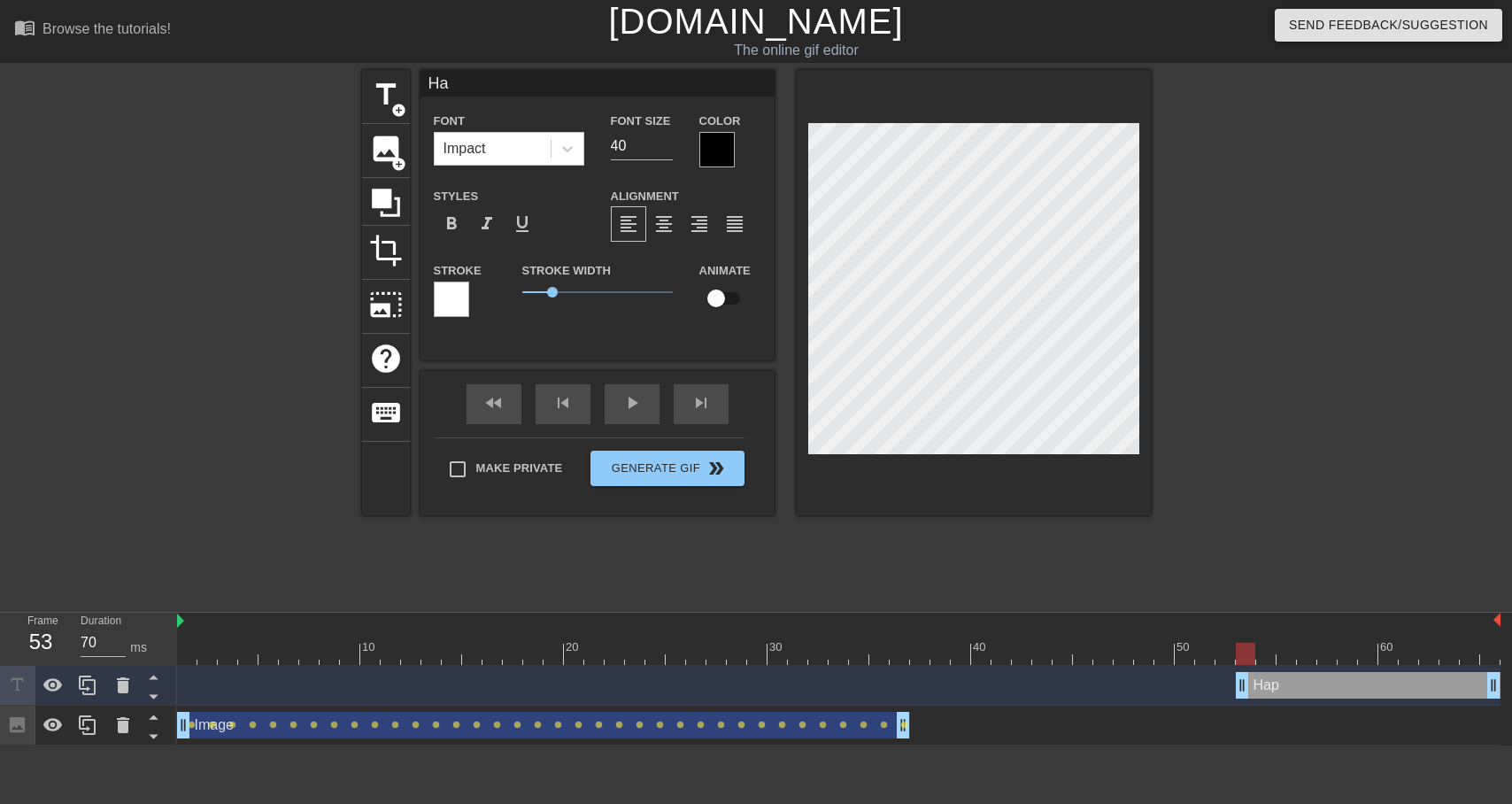
type textarea "H"
type input "HA"
type textarea "HA"
type input "HAA"
type textarea "HAA"
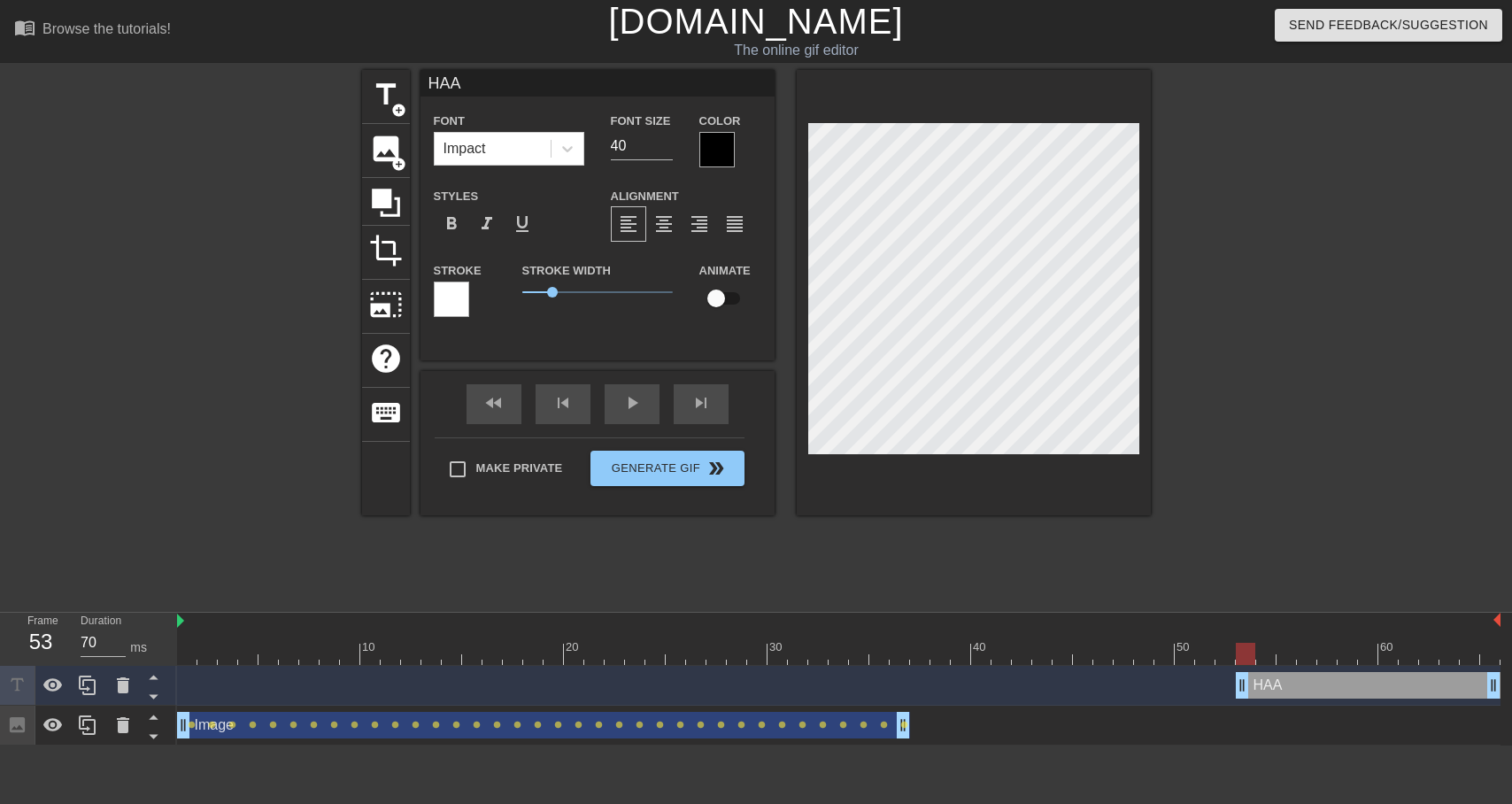
type input "HA"
type textarea "HA"
type input "HAP"
type textarea "HAP"
type input "HAPP"
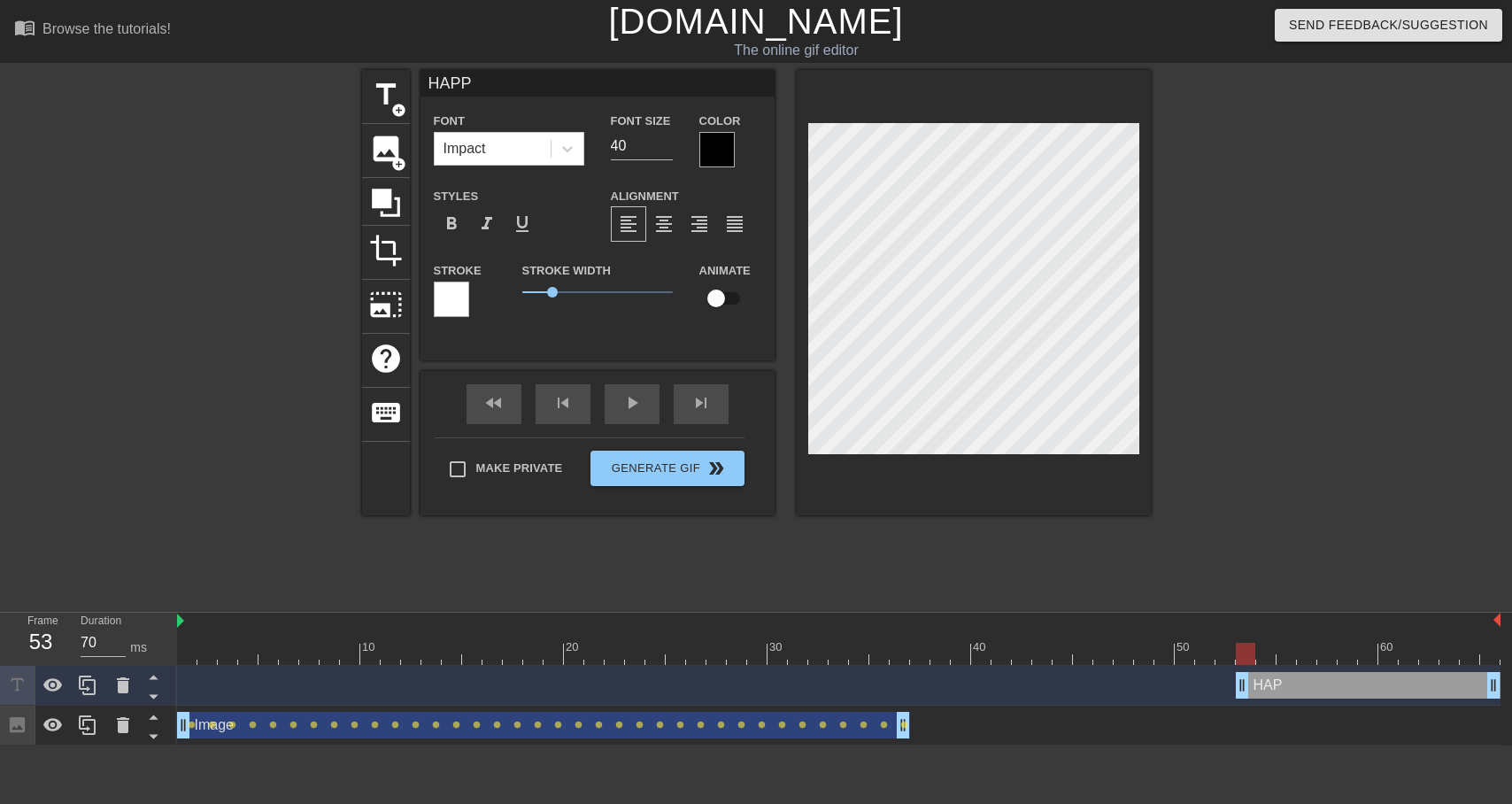
type textarea "HAPPY"
type input "HAPPY"
type textarea "HAPPY"
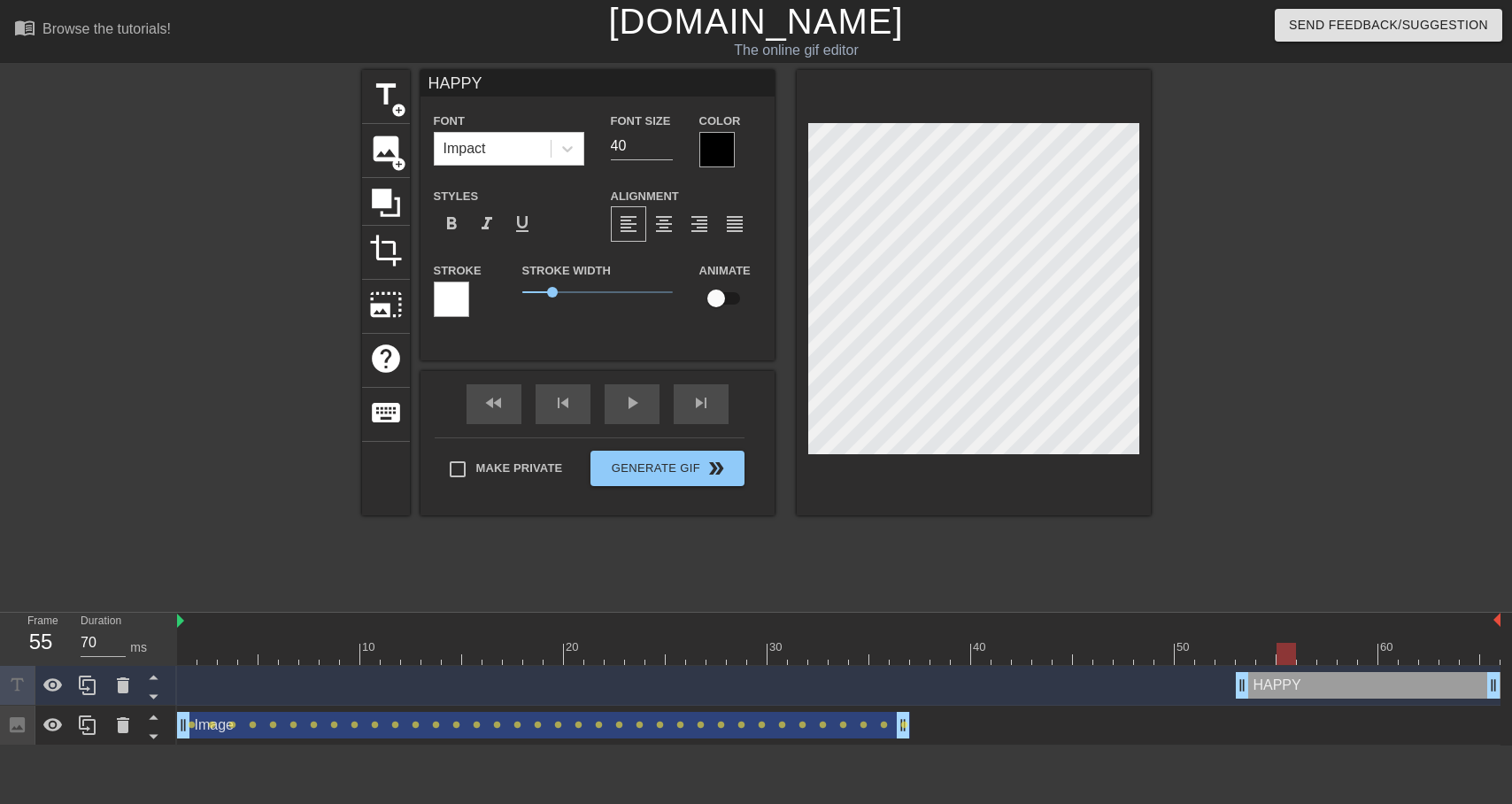
click at [983, 463] on div at bounding box center [974, 292] width 354 height 445
click at [1246, 666] on div "HAPPY drag_handle drag_handle" at bounding box center [838, 686] width 1323 height 40
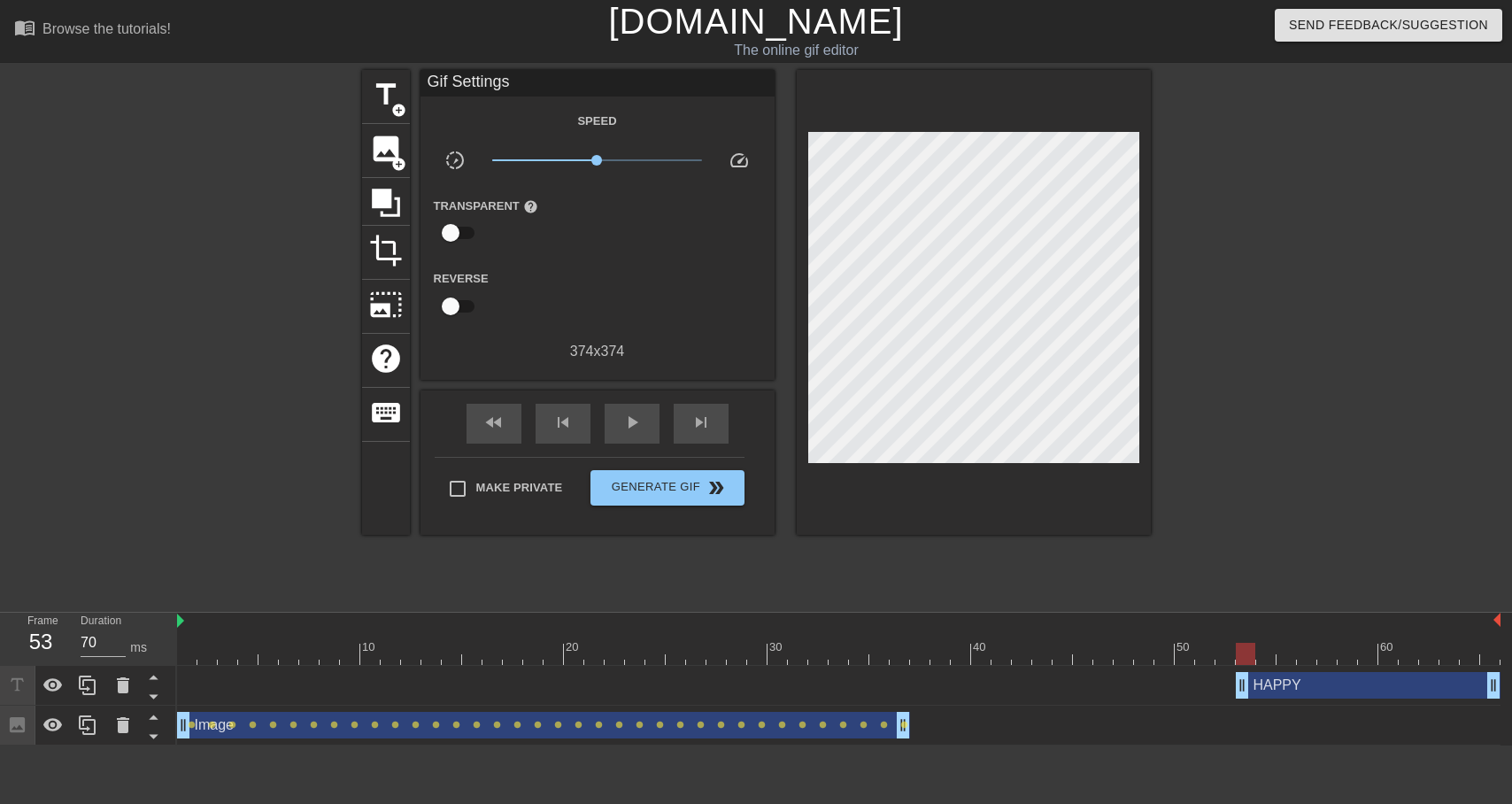
click at [1245, 658] on div at bounding box center [838, 654] width 1323 height 22
click at [1276, 691] on div "HAPPY drag_handle drag_handle" at bounding box center [1368, 685] width 264 height 27
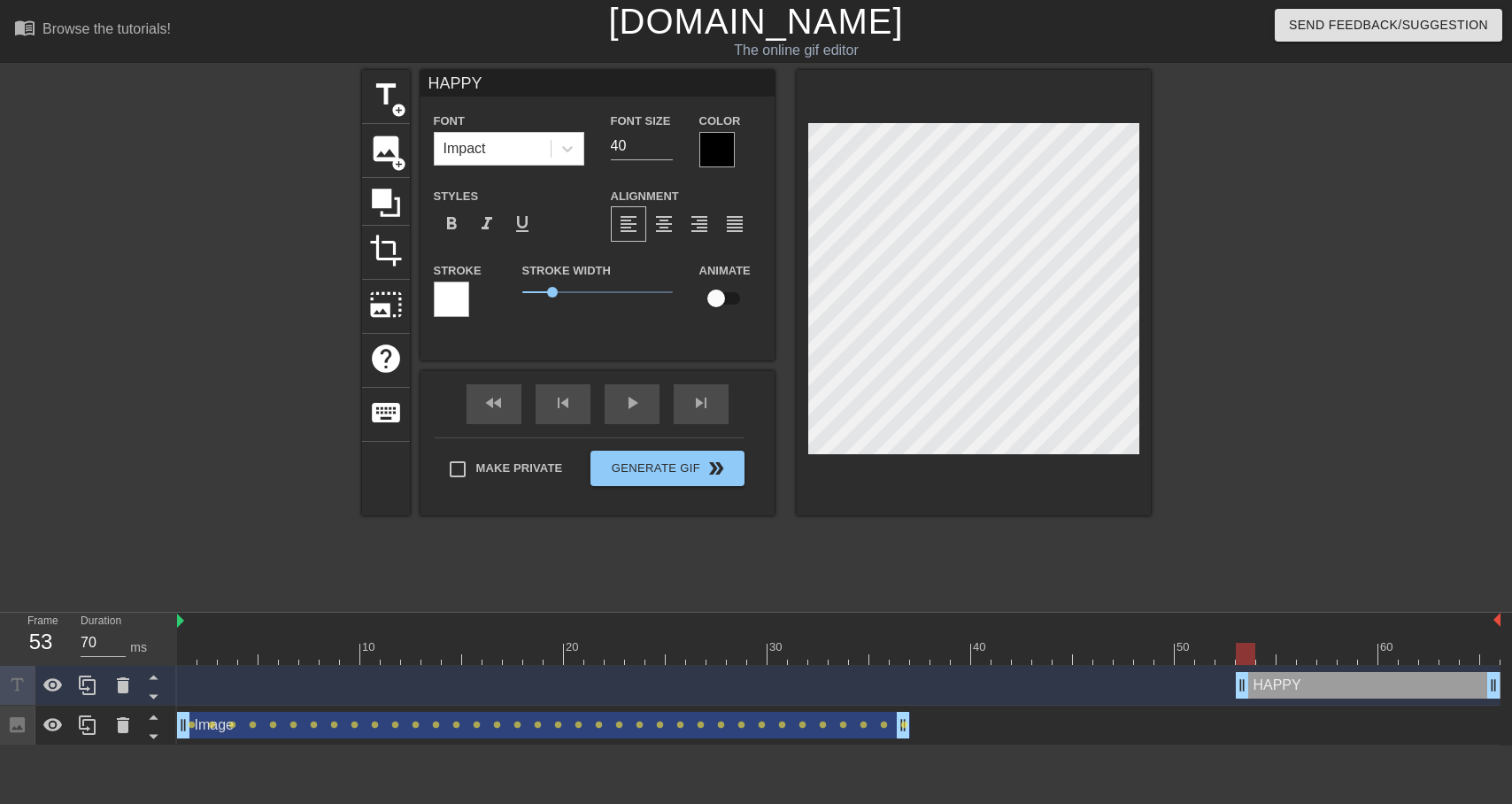
type input "HAPPY"
type textarea "HAPPY"
type input "HAPPYB"
type textarea "HAPPY B"
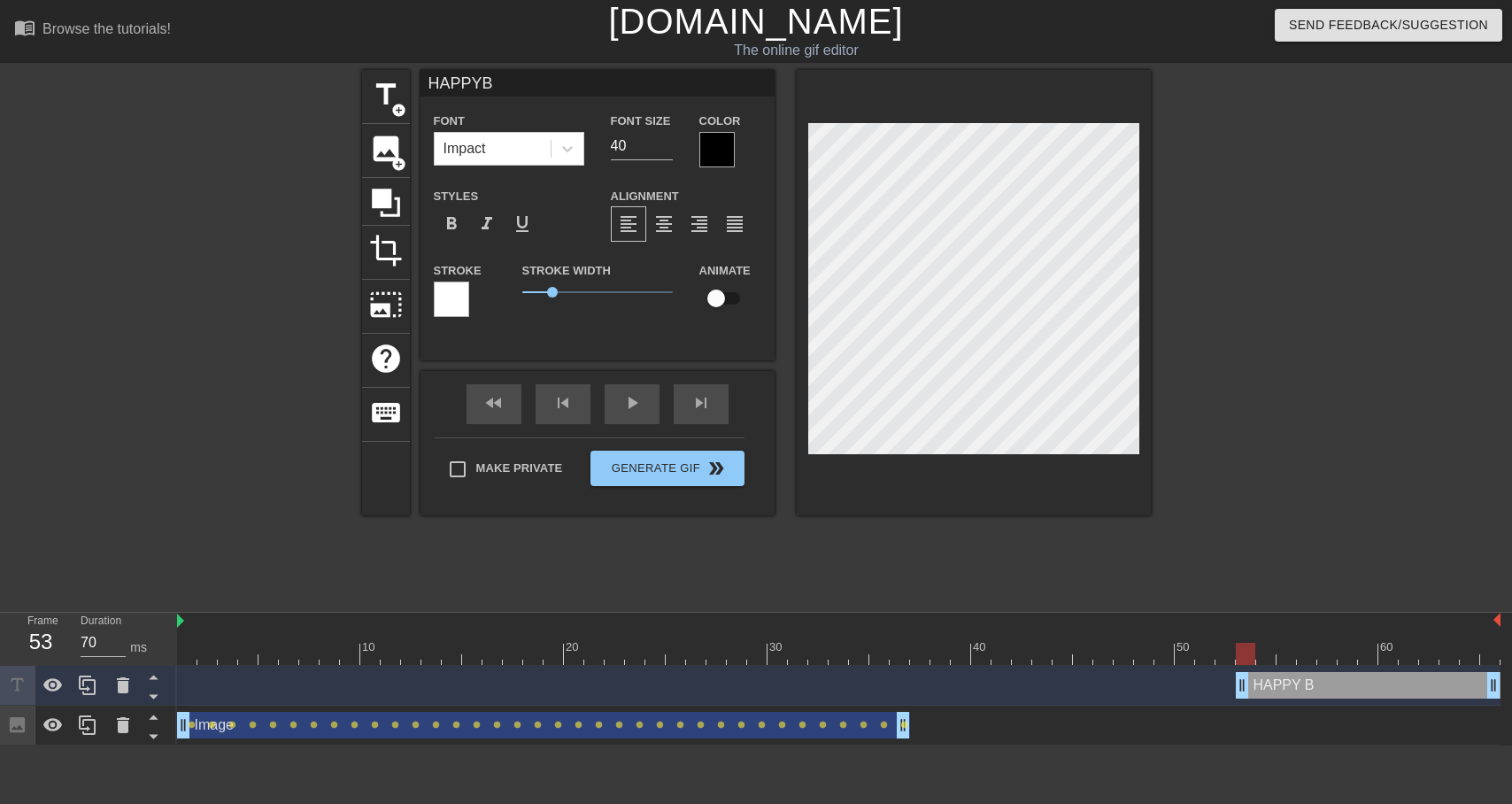
type input "HAPPYBI"
type textarea "HAPPY BI"
type input "HAPPYBIR"
type textarea "HAPPY BIRT"
type input "HAPPYBIRTH"
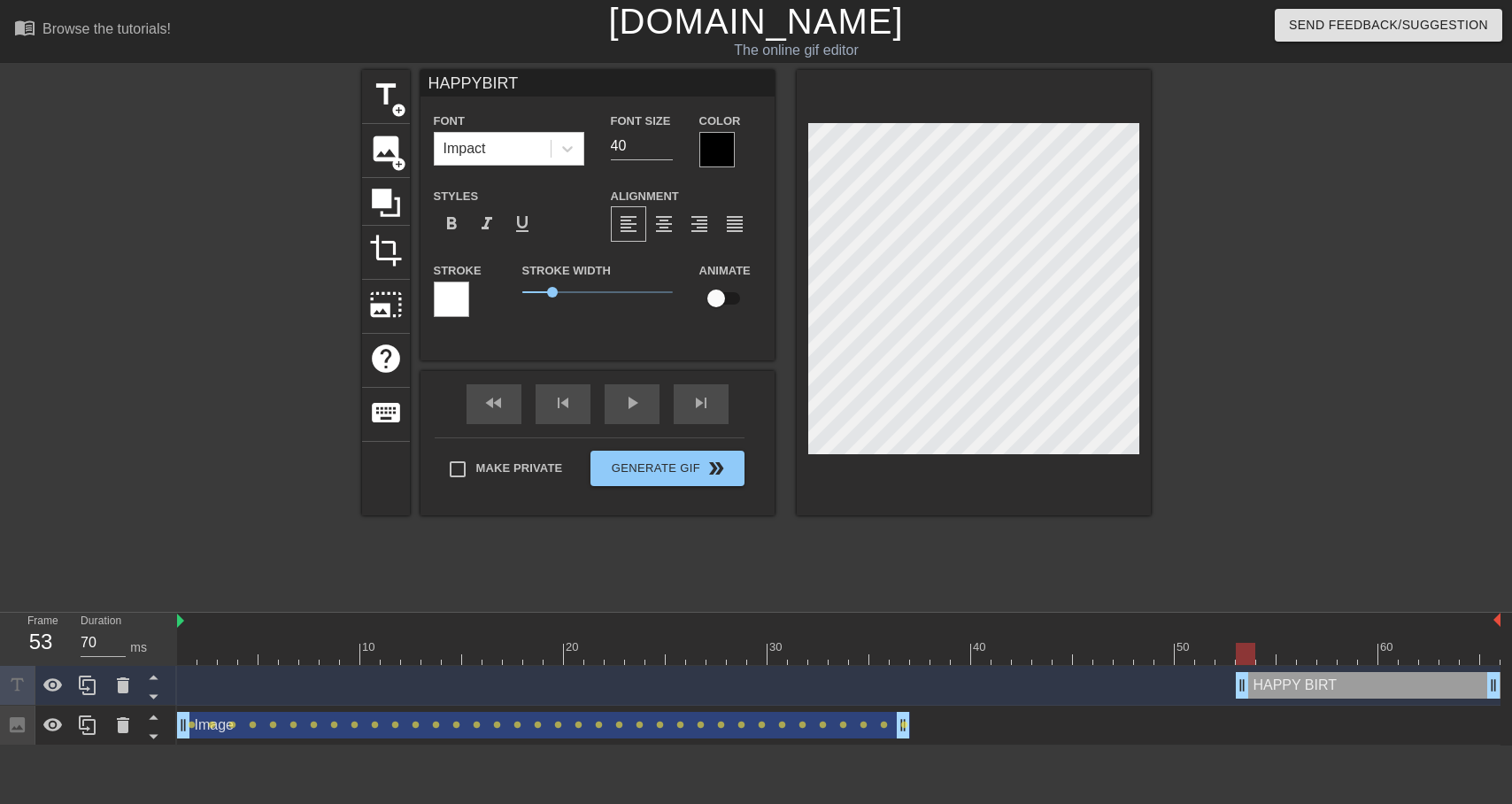
type textarea "HAPPY BIRTH"
type input "HAPPYBIRTHD"
type textarea "HAPPY BIRTHD"
type input "HAPPYBIRTHDA"
type textarea "HAPPY BIRTHDA"
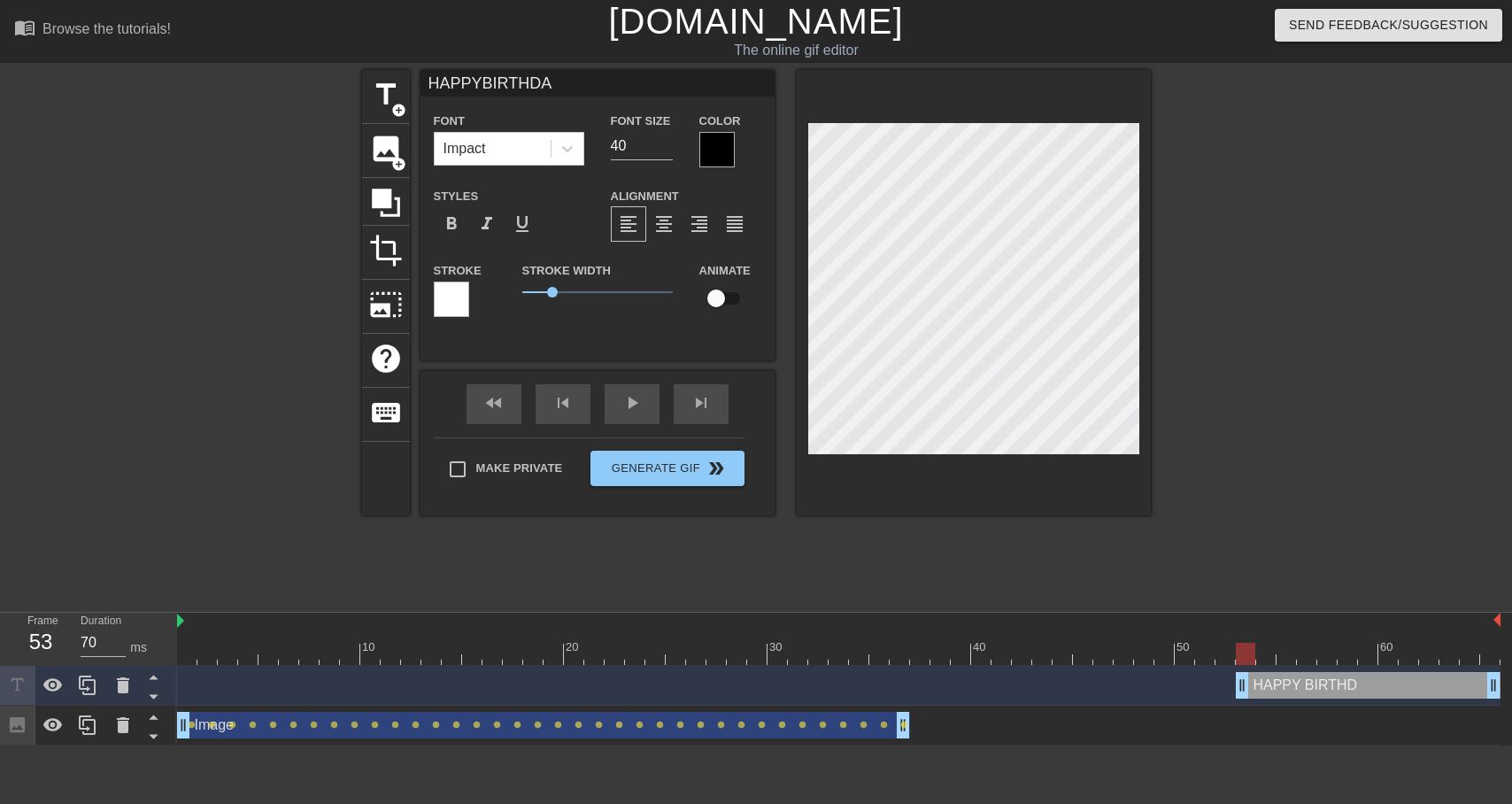
type input "HAPPYBIRTHDAY"
type textarea "HAPPY BIRTHDAY"
click at [676, 224] on div "format_align_center" at bounding box center [664, 225] width 36 height 36
click at [714, 153] on div at bounding box center [717, 150] width 36 height 36
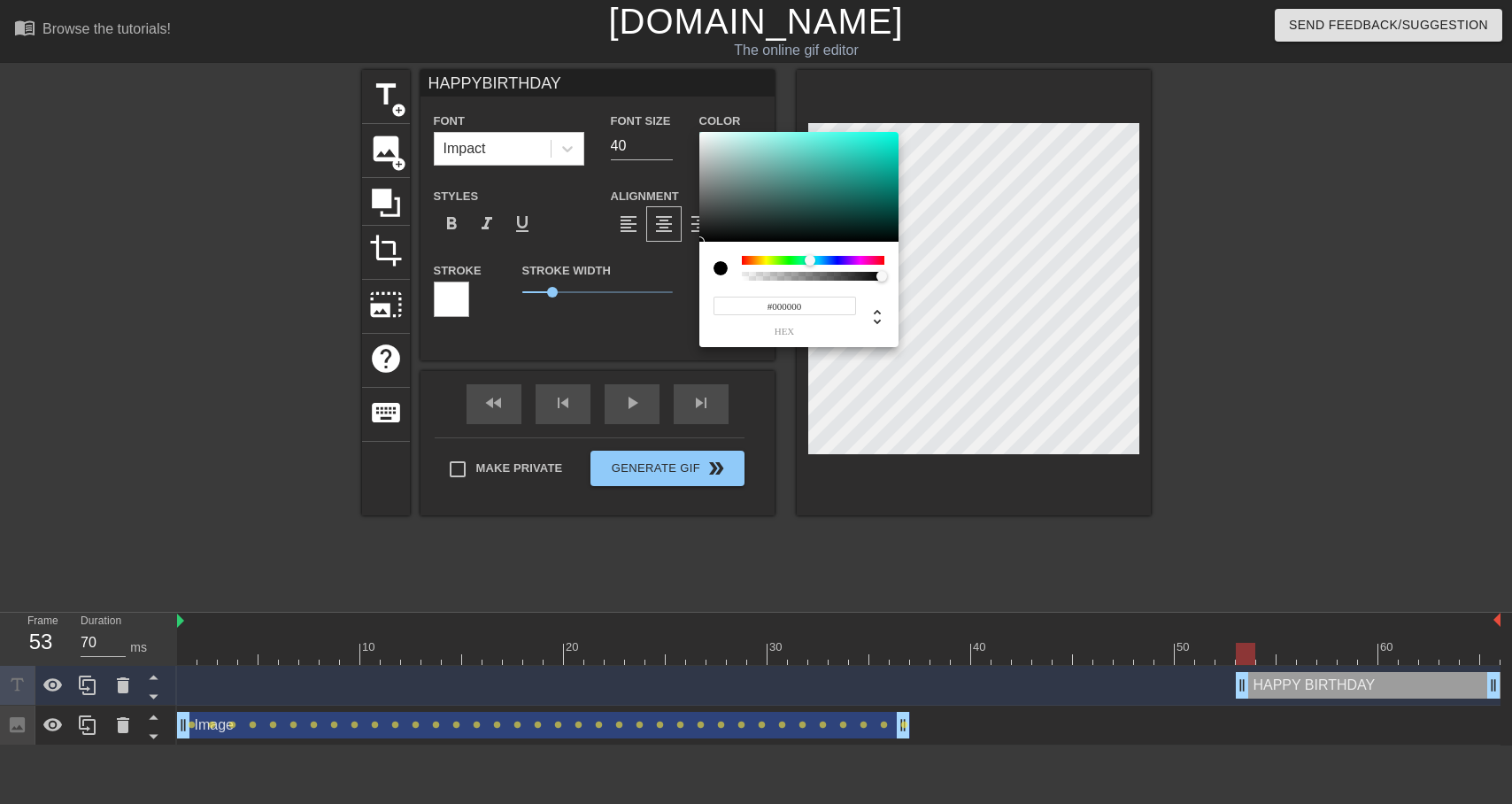
click at [810, 262] on div at bounding box center [813, 260] width 142 height 9
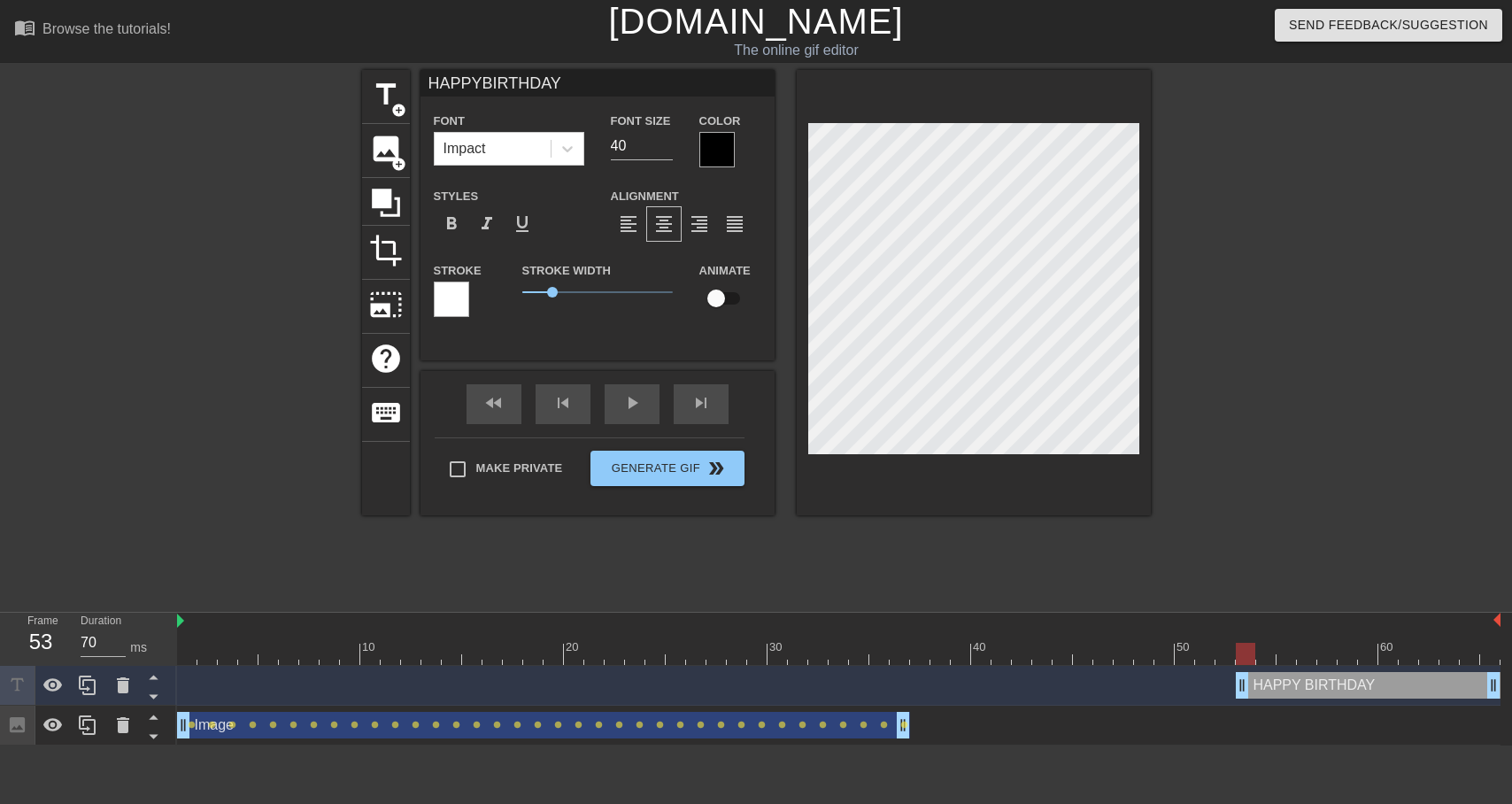
click at [715, 140] on div at bounding box center [717, 150] width 36 height 36
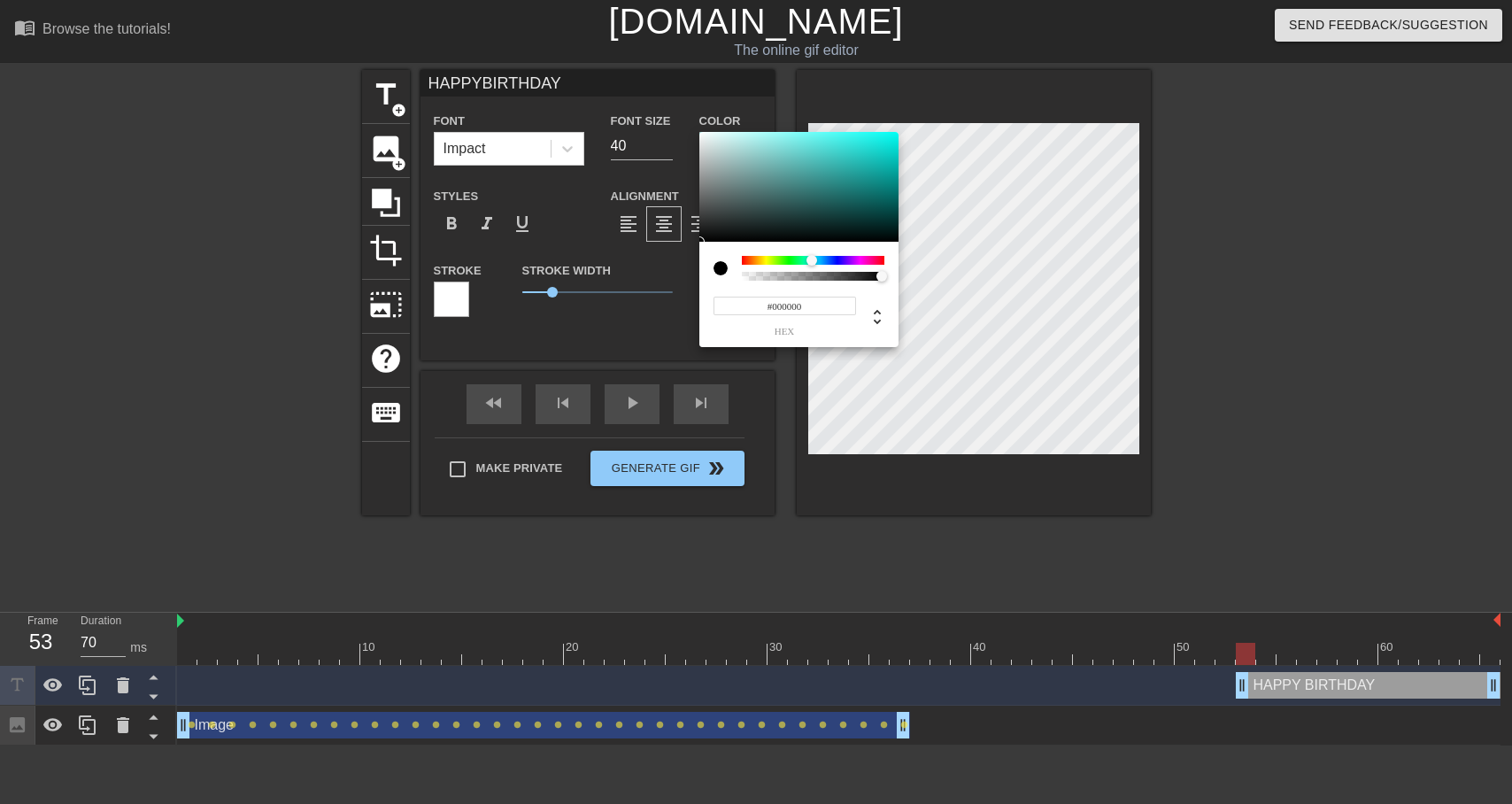
click at [812, 260] on div at bounding box center [813, 260] width 142 height 9
type input "HAPPYBIRTHDAY"
type input "#0FE2DA"
type input "HAPPYBIRTHDAY"
type input "#0EE2DA"
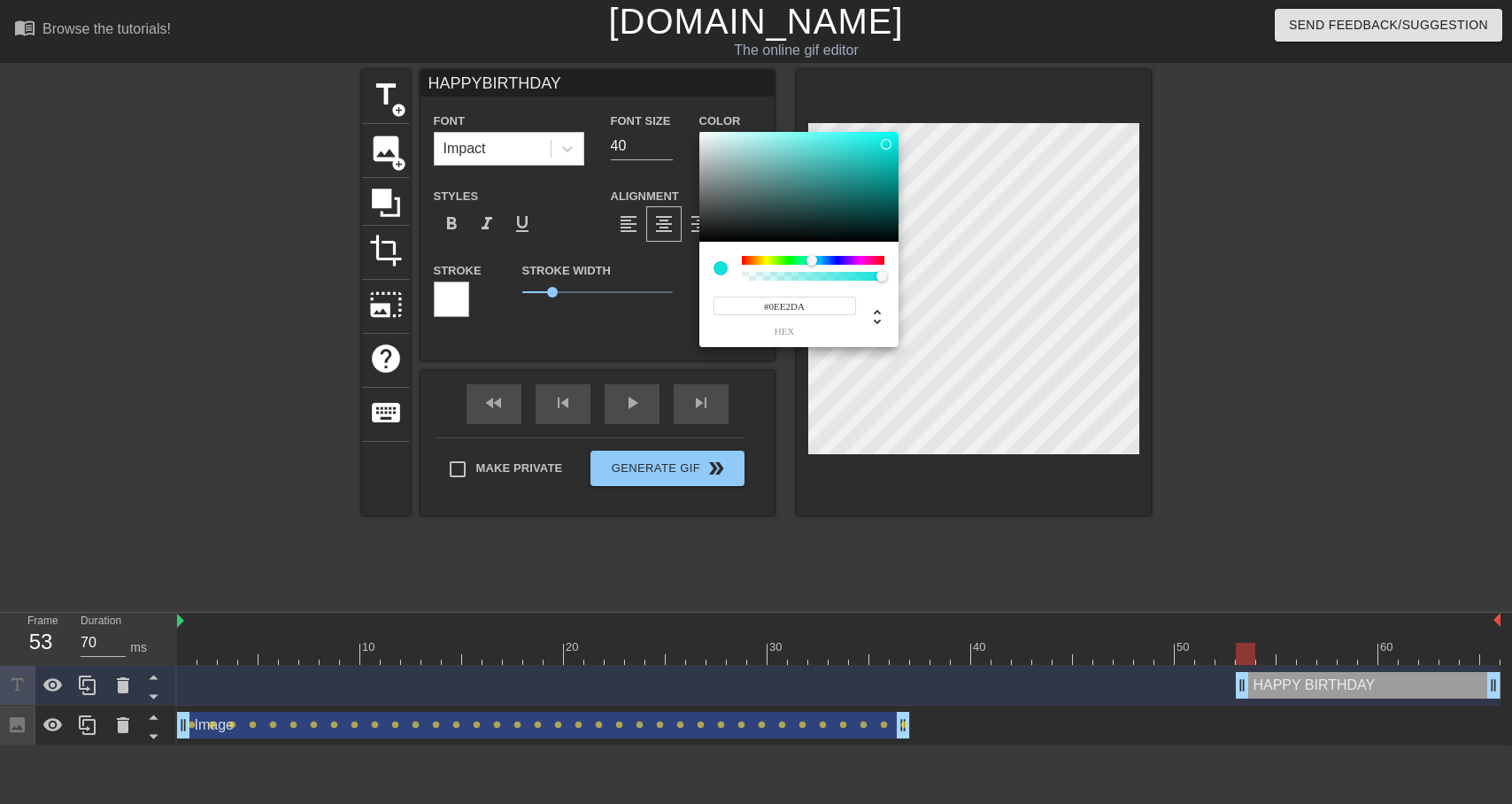
type input "HAPPYBIRTHDAY"
type input "#0DE4DC"
type input "HAPPYBIRTHDAY"
type input "#05EFE6"
type input "HAPPYBIRTHDAY"
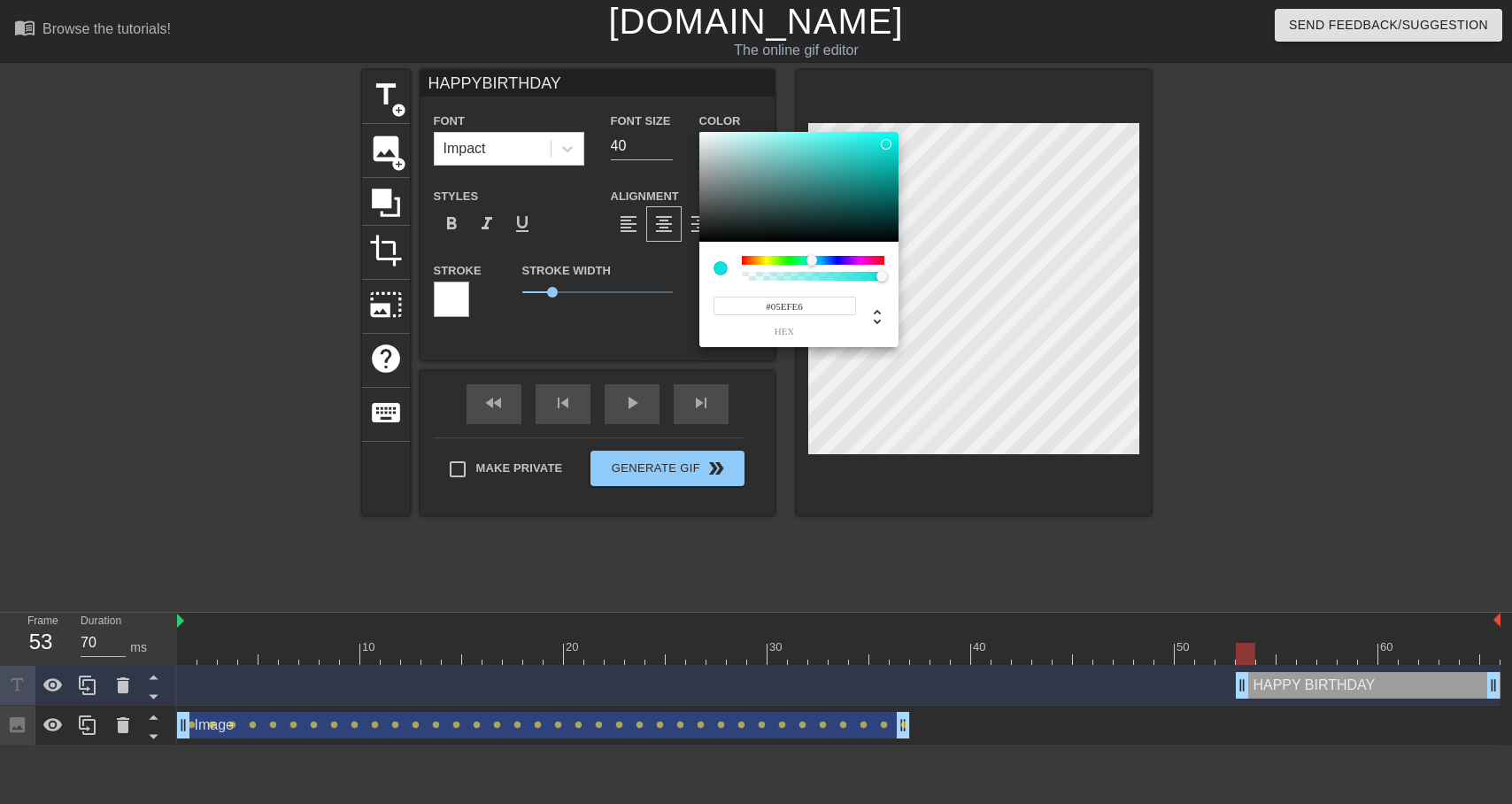
type input "#00F9EF"
type input "HAPPYBIRTHDAY"
type input "#00FBF1"
type input "HAPPYBIRTHDAY"
type input "#00FFF5"
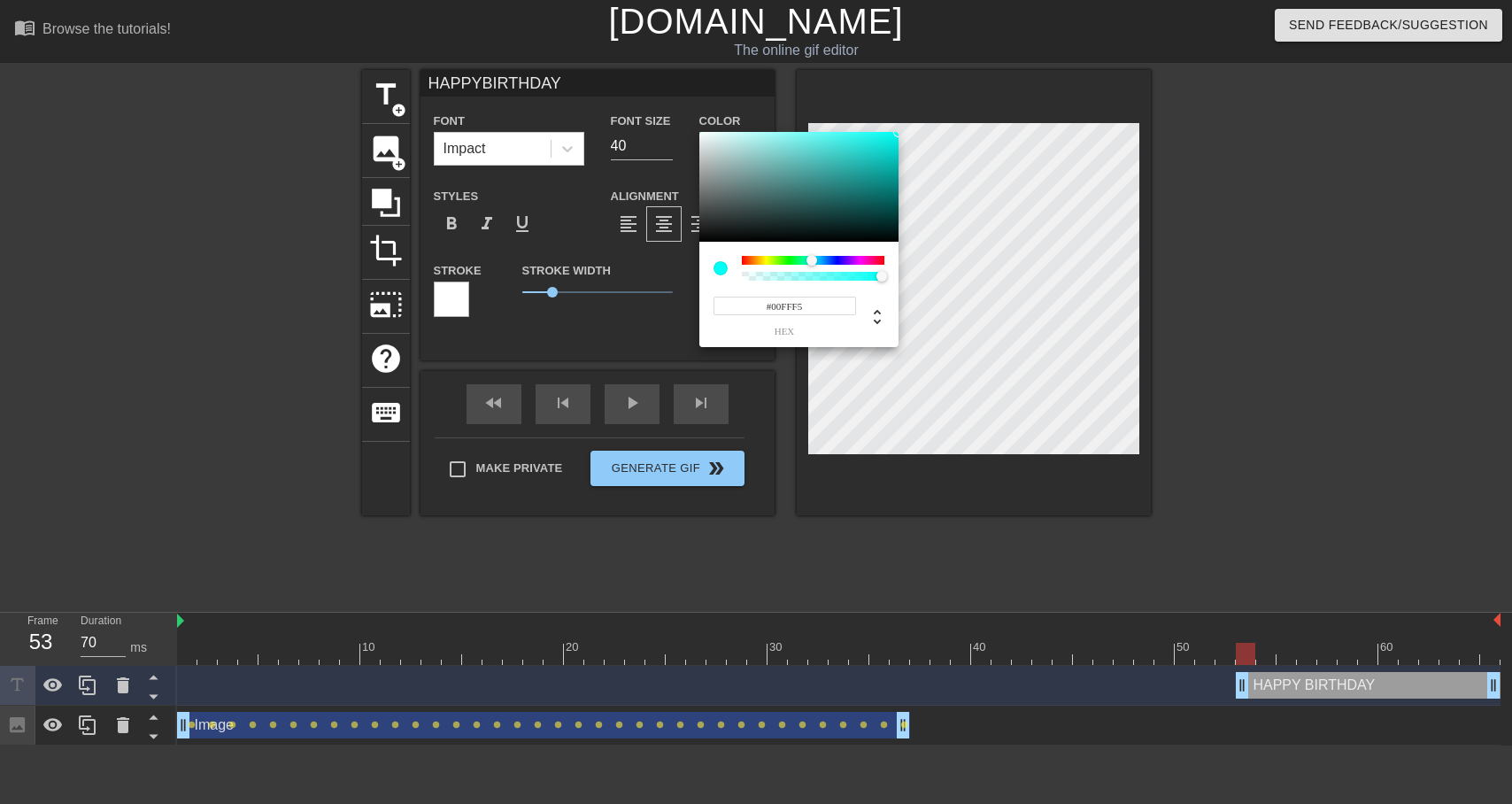
drag, startPoint x: 885, startPoint y: 144, endPoint x: 900, endPoint y: 127, distance: 22.7
click at [900, 127] on div "#00FFF5 hex" at bounding box center [756, 402] width 1512 height 804
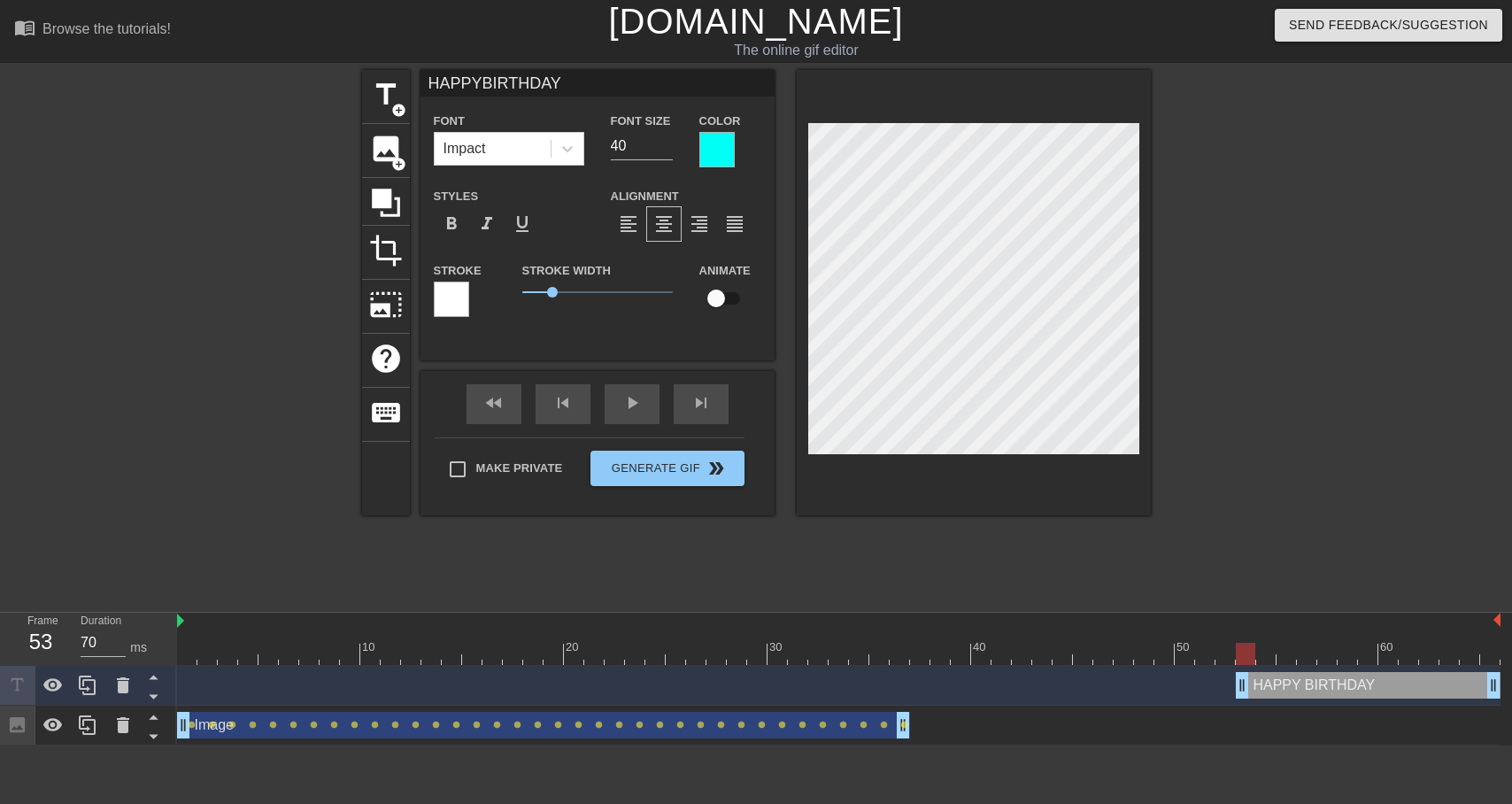
drag, startPoint x: 659, startPoint y: 100, endPoint x: 980, endPoint y: 508, distance: 519.1
click at [980, 508] on div at bounding box center [974, 292] width 354 height 445
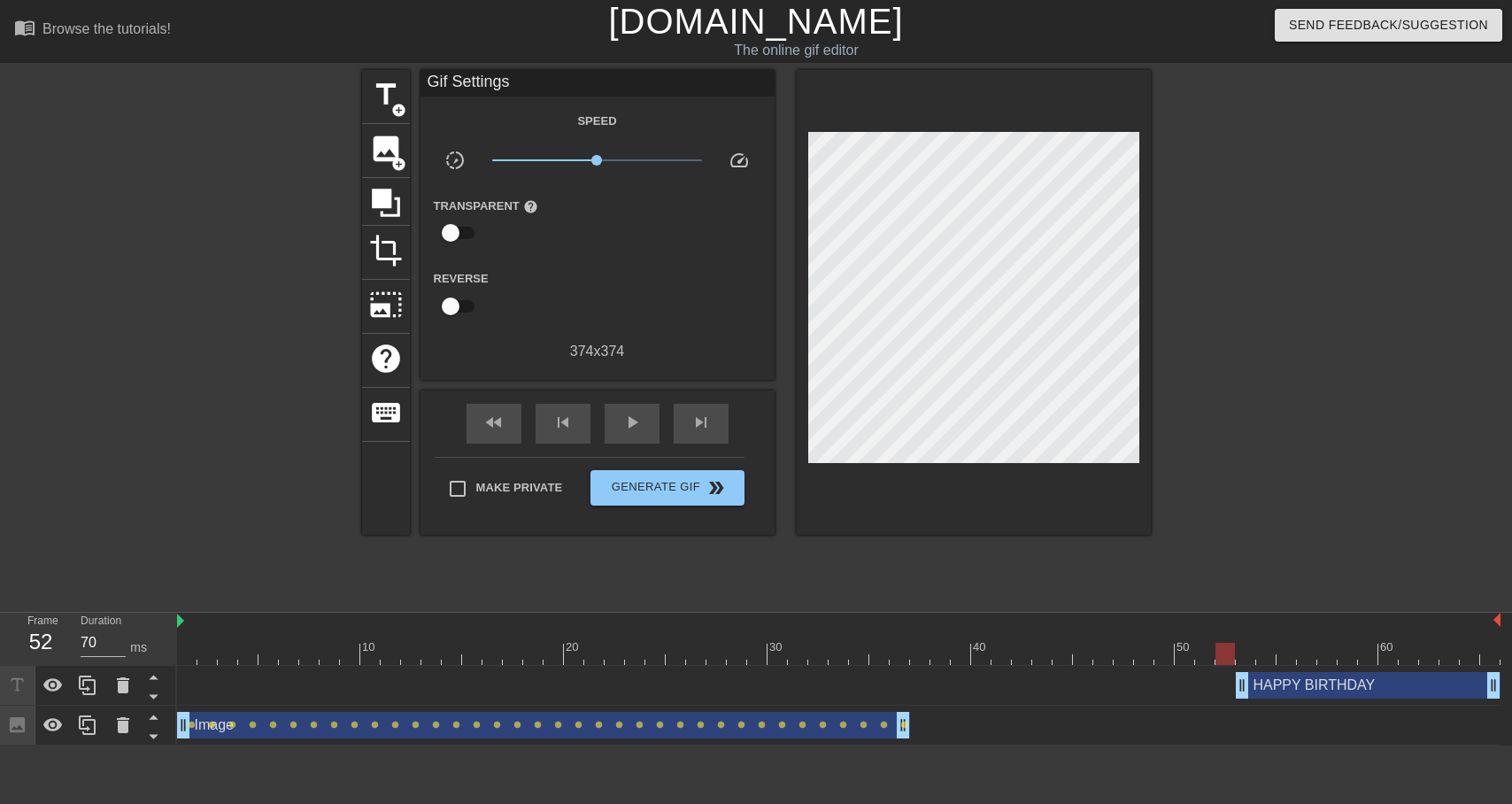
click at [1266, 680] on div "HAPPY BIRTHDAY drag_handle drag_handle" at bounding box center [1368, 685] width 264 height 27
click at [1014, 453] on div at bounding box center [974, 302] width 354 height 465
click at [1263, 673] on div "HAPPY BIRTHDAY drag_handle drag_handle" at bounding box center [1368, 685] width 264 height 27
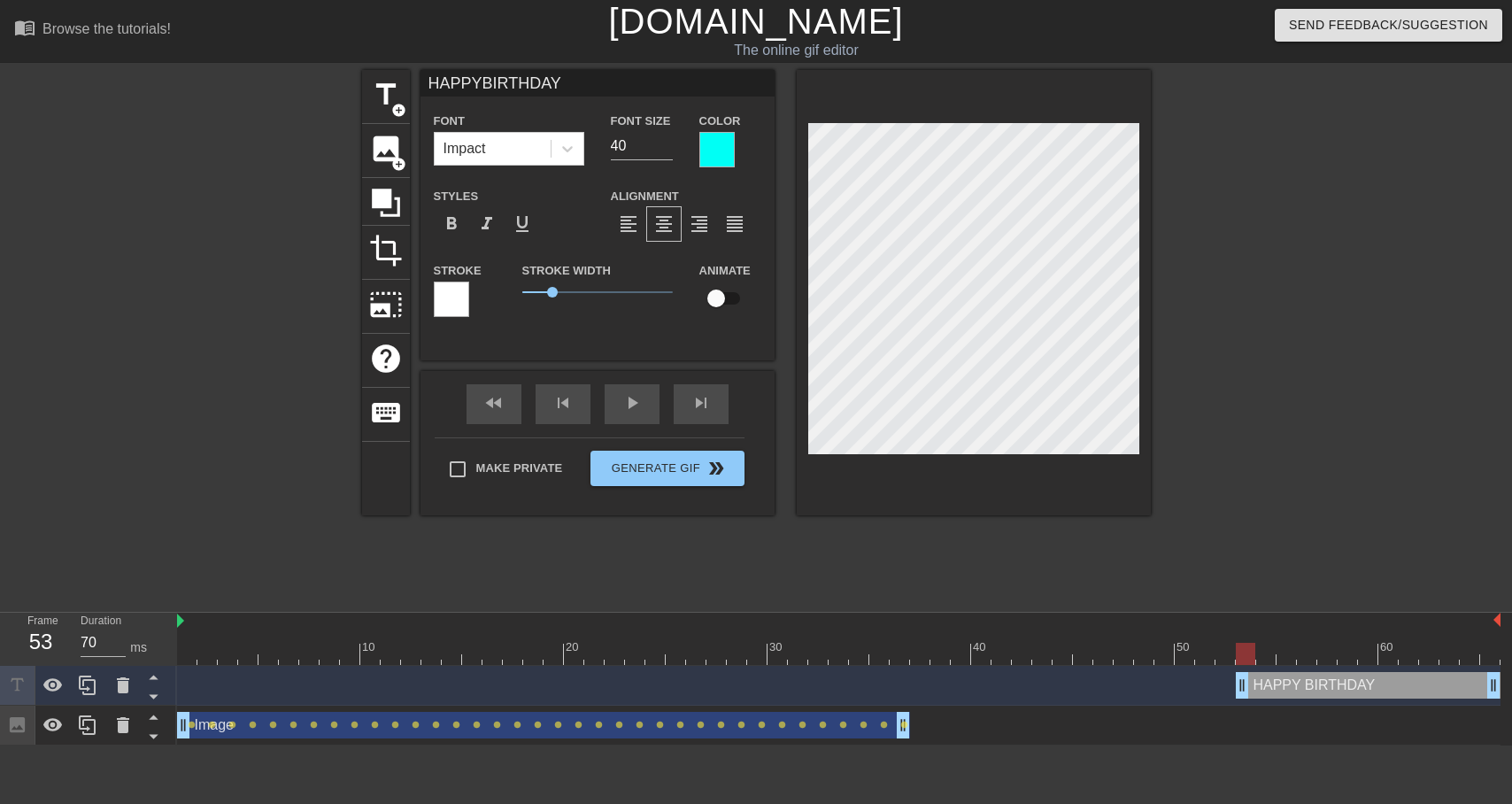
click at [716, 297] on input "checkbox" at bounding box center [716, 298] width 101 height 34
checkbox input "true"
type input "HAPPYBIRTHDAY"
click at [1223, 646] on div at bounding box center [838, 654] width 1323 height 22
click at [1285, 417] on div at bounding box center [1304, 335] width 265 height 532
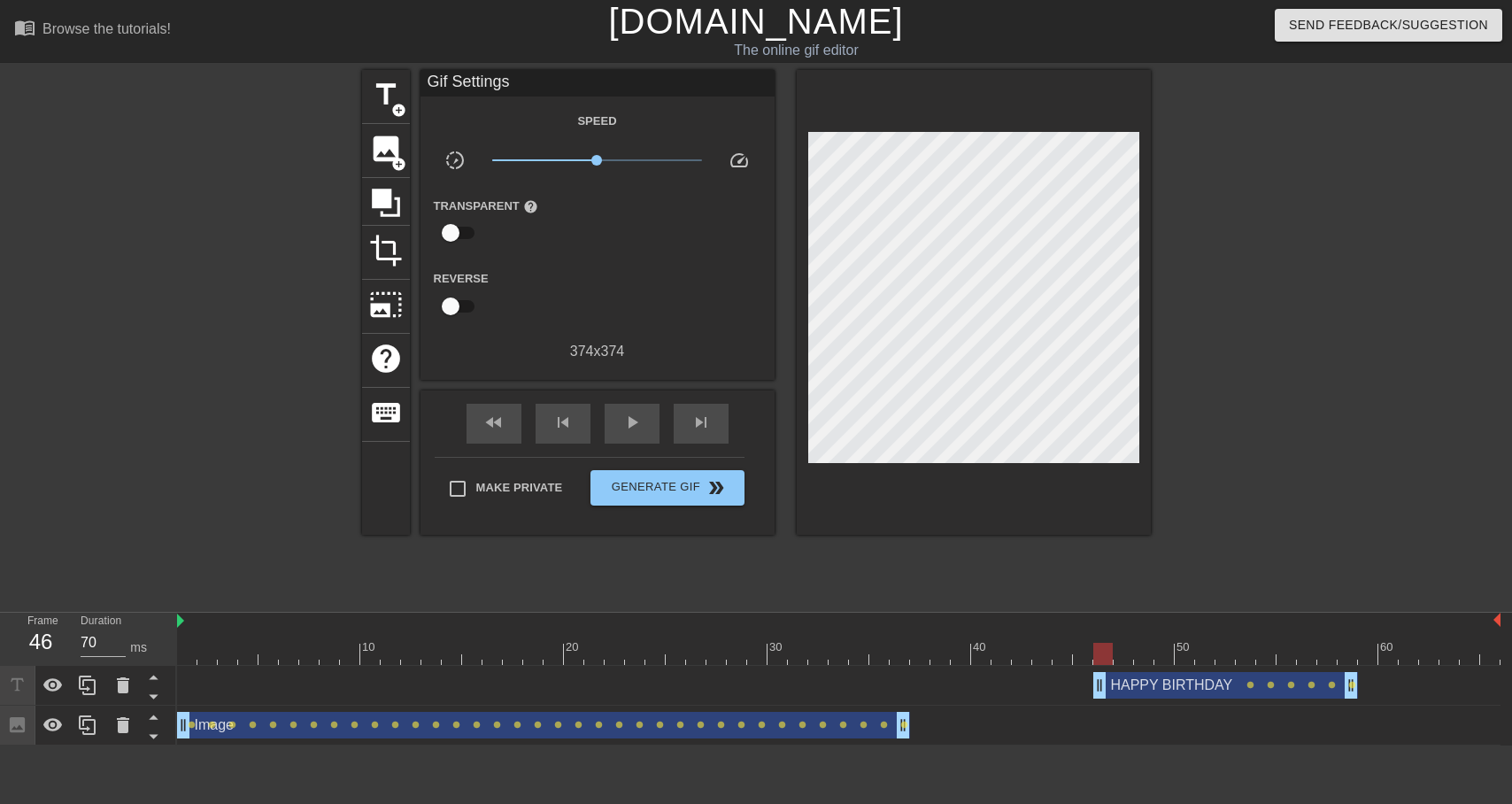
drag, startPoint x: 1279, startPoint y: 695, endPoint x: 1144, endPoint y: 693, distance: 135.0
click at [1144, 693] on div "HAPPY BIRTHDAY drag_handle drag_handle" at bounding box center [1225, 685] width 264 height 27
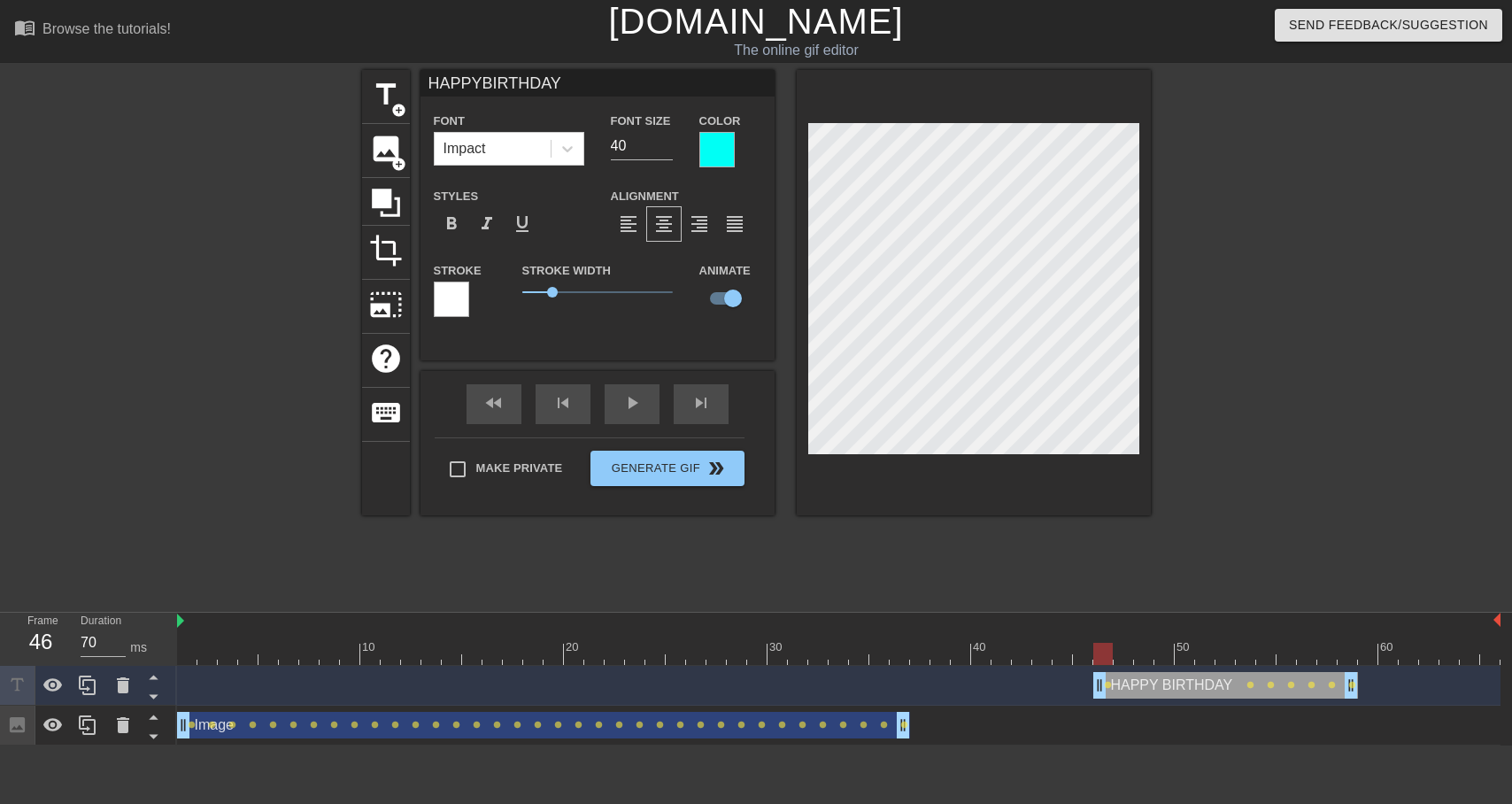
click at [1011, 507] on div at bounding box center [974, 292] width 354 height 445
drag, startPoint x: 1353, startPoint y: 689, endPoint x: 1223, endPoint y: 687, distance: 130.0
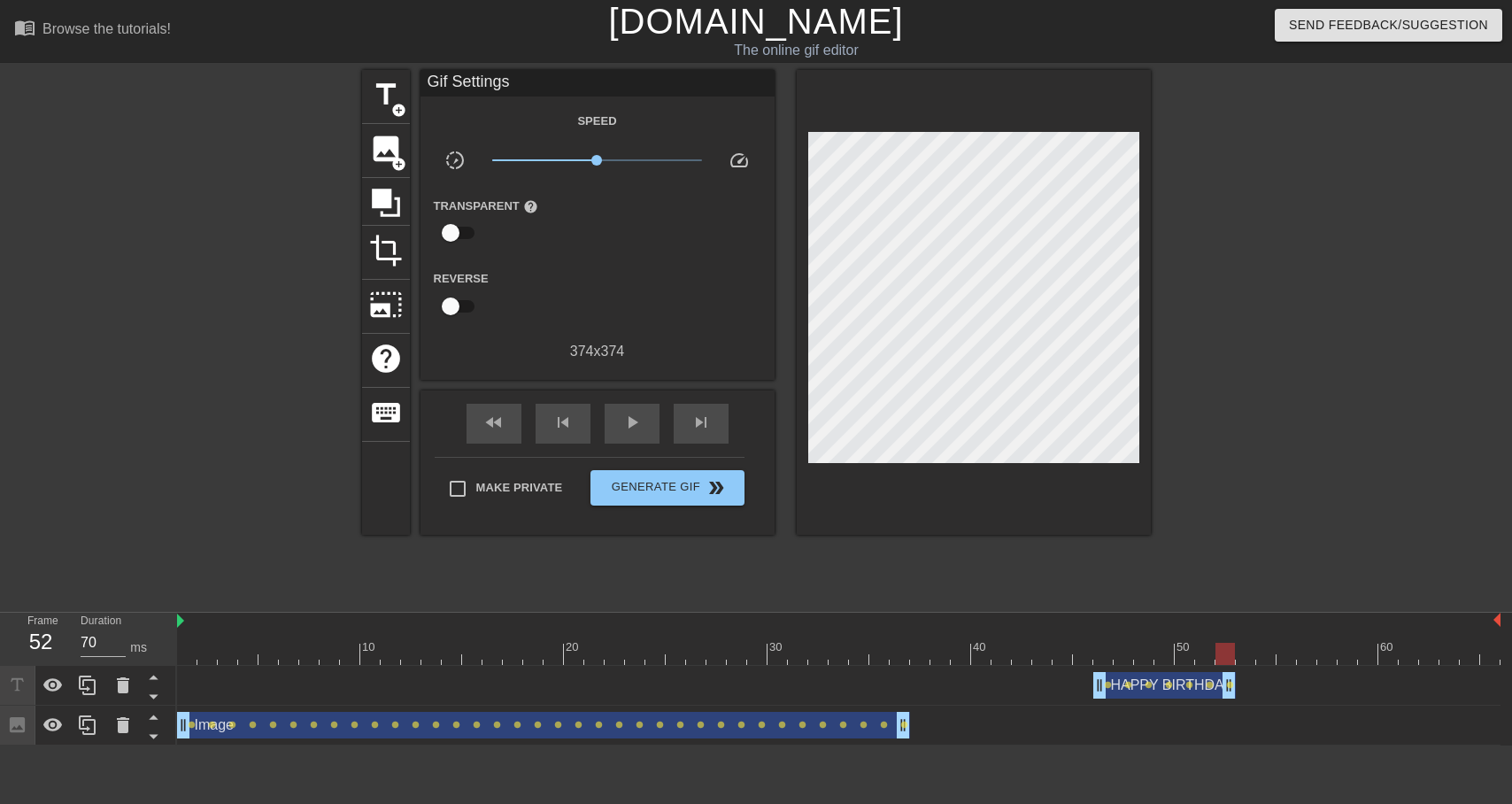
drag, startPoint x: 1231, startPoint y: 687, endPoint x: 1401, endPoint y: 682, distance: 170.1
click at [1401, 682] on div "HAPPY BIRTHDAY drag_handle drag_handle lens lens lens lens lens lens lens" at bounding box center [838, 685] width 1323 height 27
drag, startPoint x: 1230, startPoint y: 682, endPoint x: 1443, endPoint y: 681, distance: 213.0
click at [1443, 681] on div "HAPPY BIRTHDAY drag_handle drag_handle lens lens lens lens lens lens lens" at bounding box center [838, 685] width 1323 height 27
drag, startPoint x: 1226, startPoint y: 691, endPoint x: 1494, endPoint y: 676, distance: 268.4
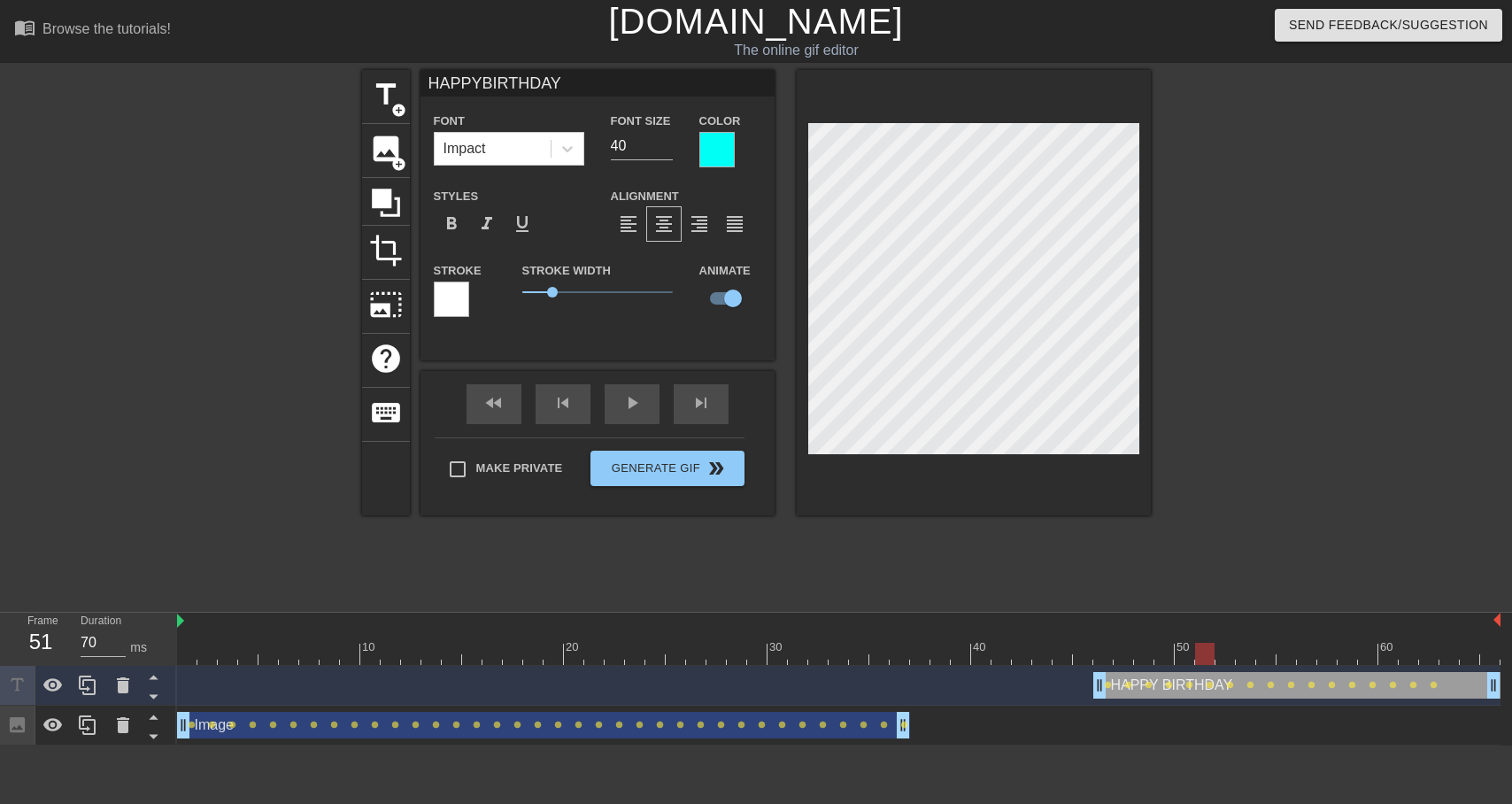
scroll to position [0, 0]
click at [1193, 702] on div "HAPPY BIRTHDAY drag_handle drag_handle lens lens lens lens lens lens lens lens …" at bounding box center [838, 686] width 1323 height 40
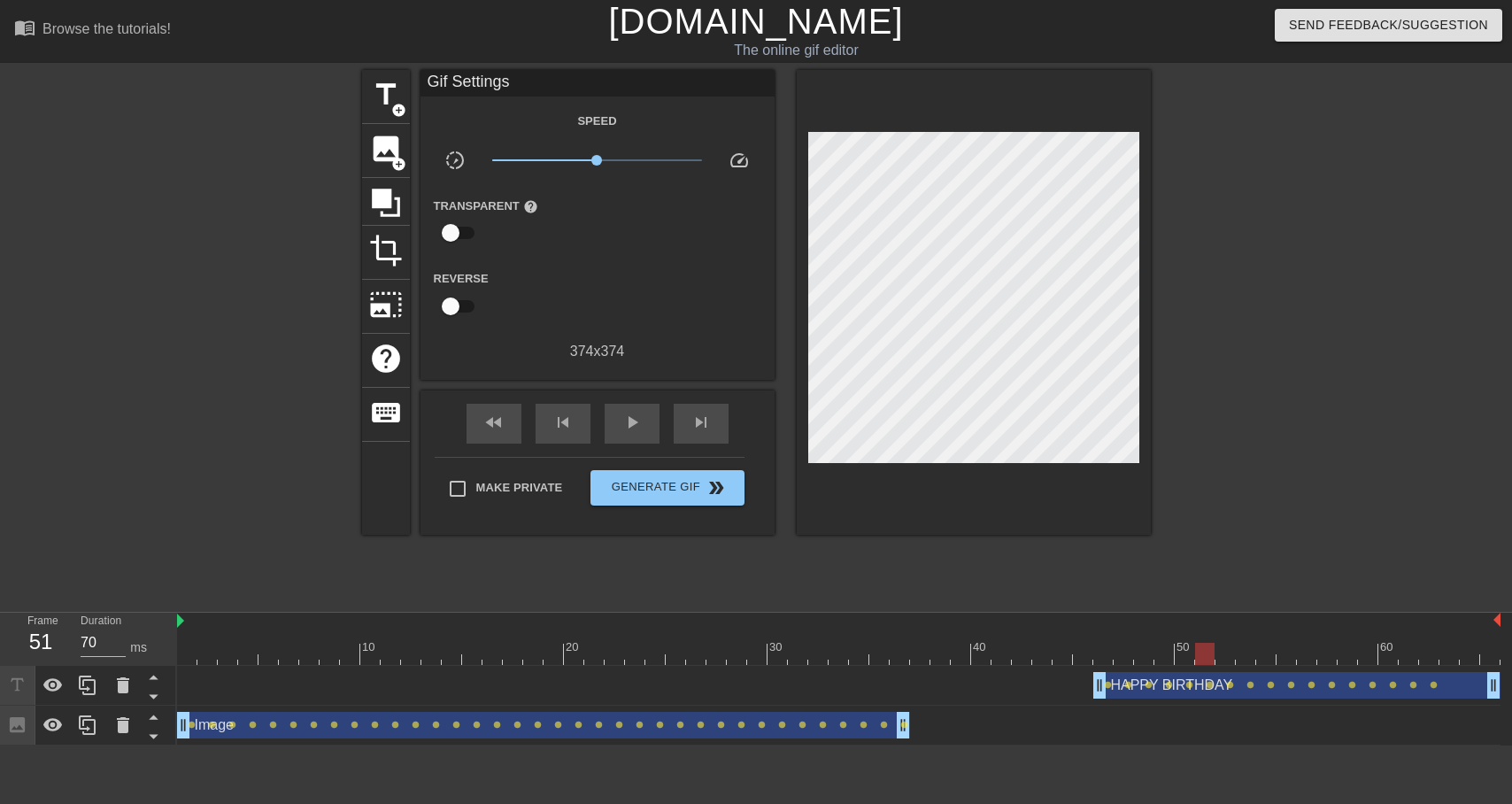
click at [1193, 690] on div "HAPPY BIRTHDAY drag_handle drag_handle" at bounding box center [1296, 685] width 407 height 27
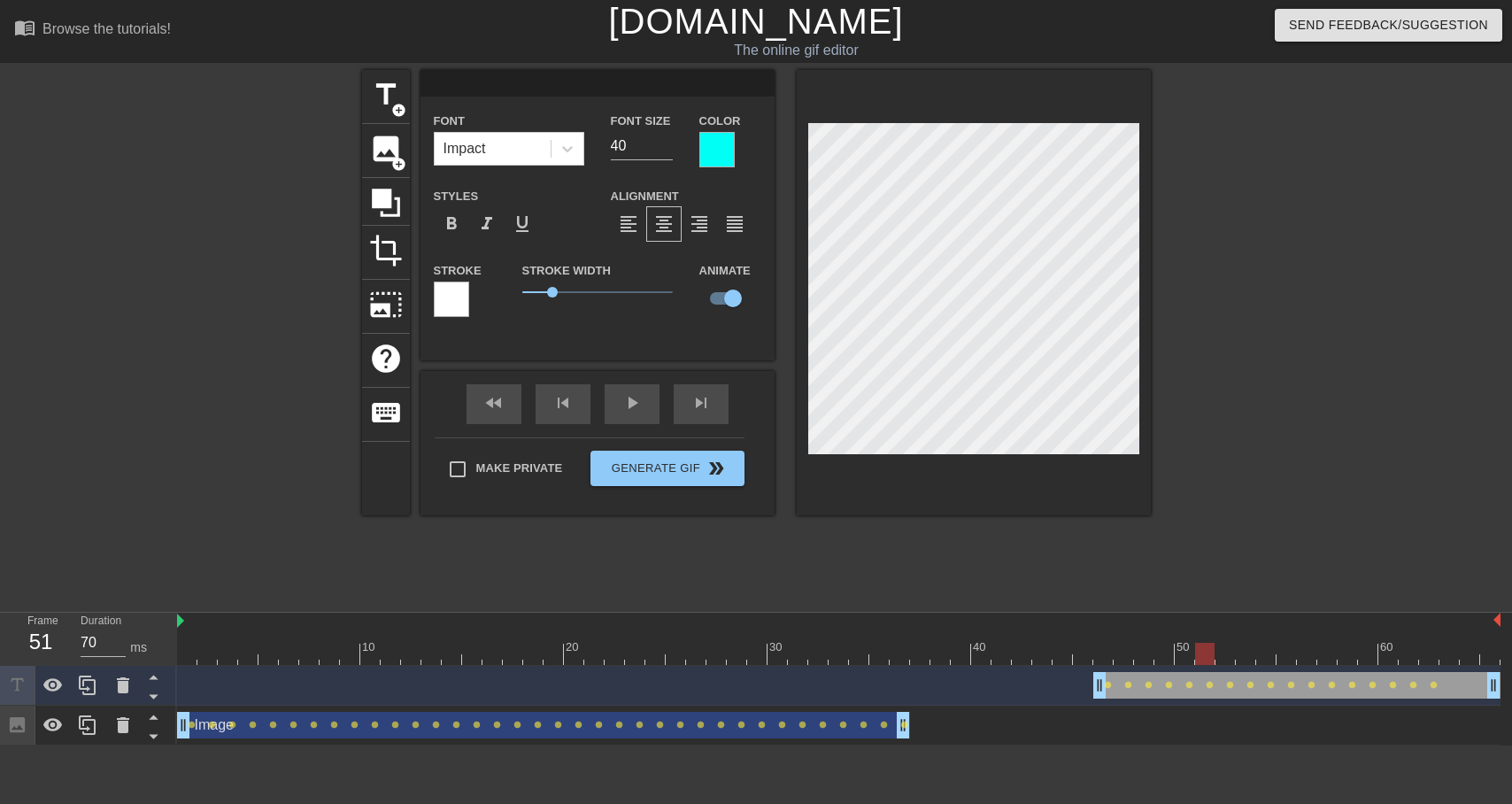
click at [1187, 695] on div "drag_handle drag_handle" at bounding box center [1296, 685] width 407 height 27
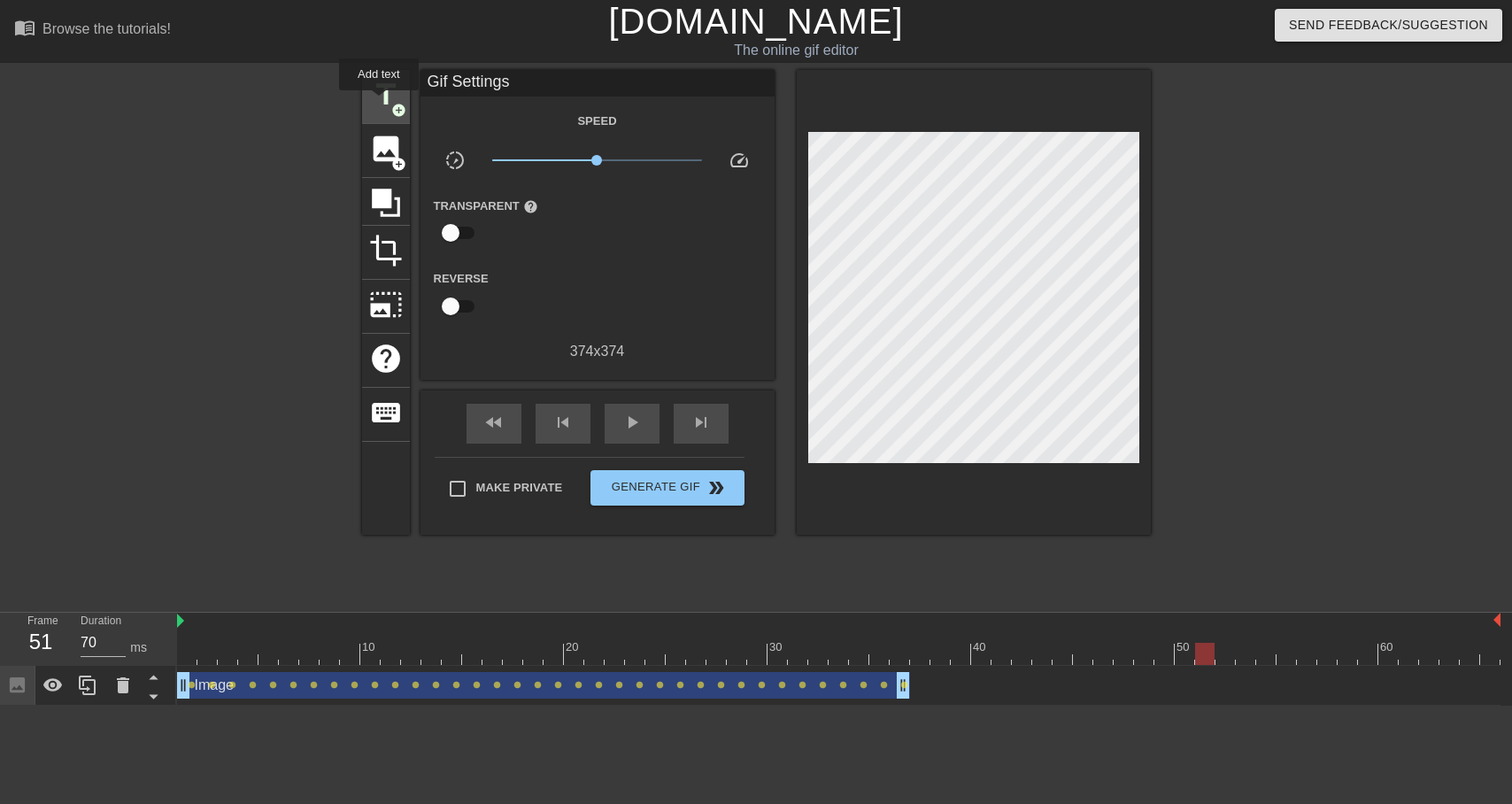
click at [385, 101] on span "title" at bounding box center [386, 94] width 34 height 34
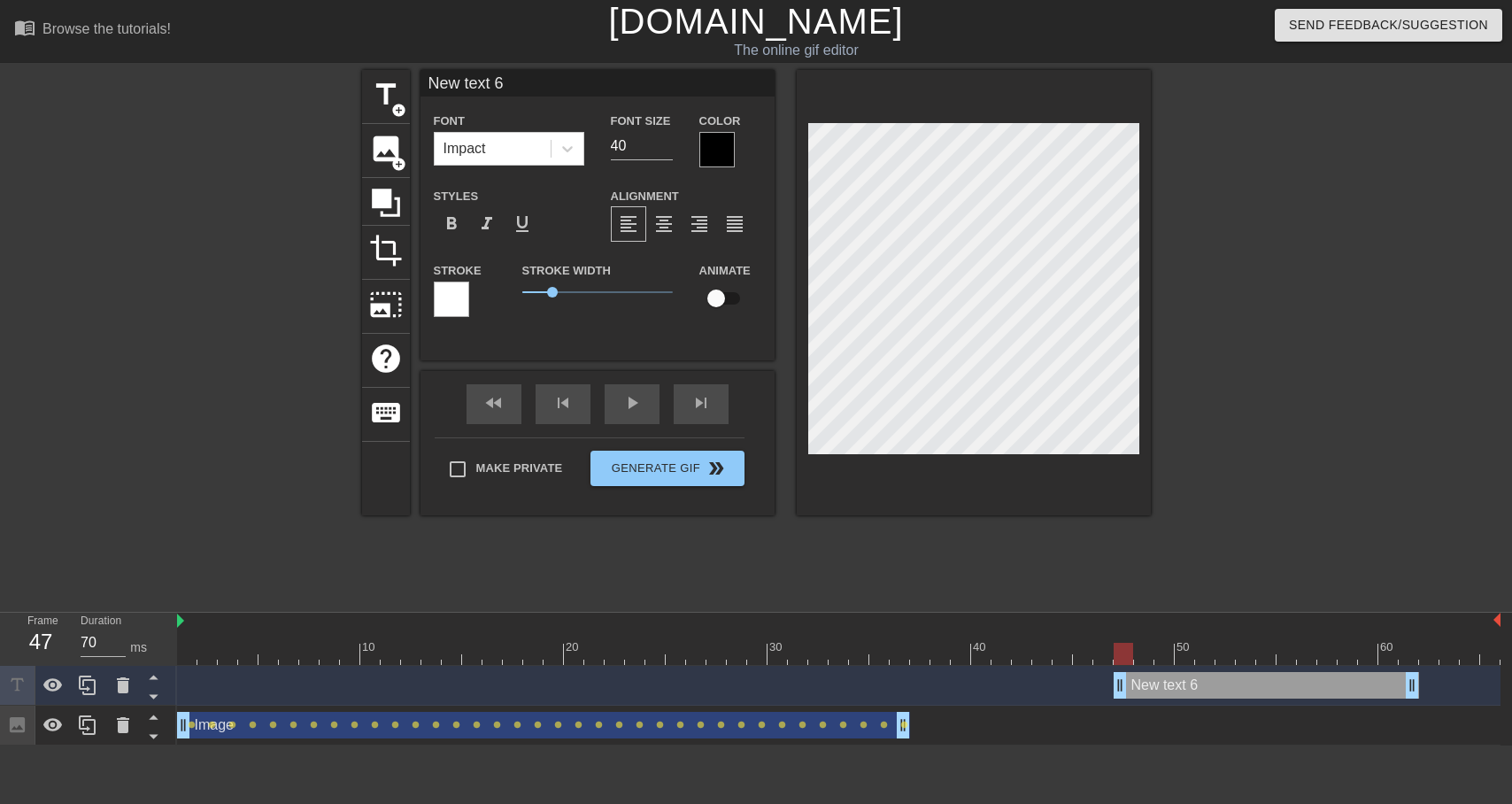
drag, startPoint x: 1232, startPoint y: 695, endPoint x: 1141, endPoint y: 691, distance: 91.1
click at [1141, 691] on div "New text 6 drag_handle drag_handle" at bounding box center [1266, 685] width 305 height 27
paste textarea "HAPPY BIRTHDAY"
type input "HAPPYBIRTHDAY"
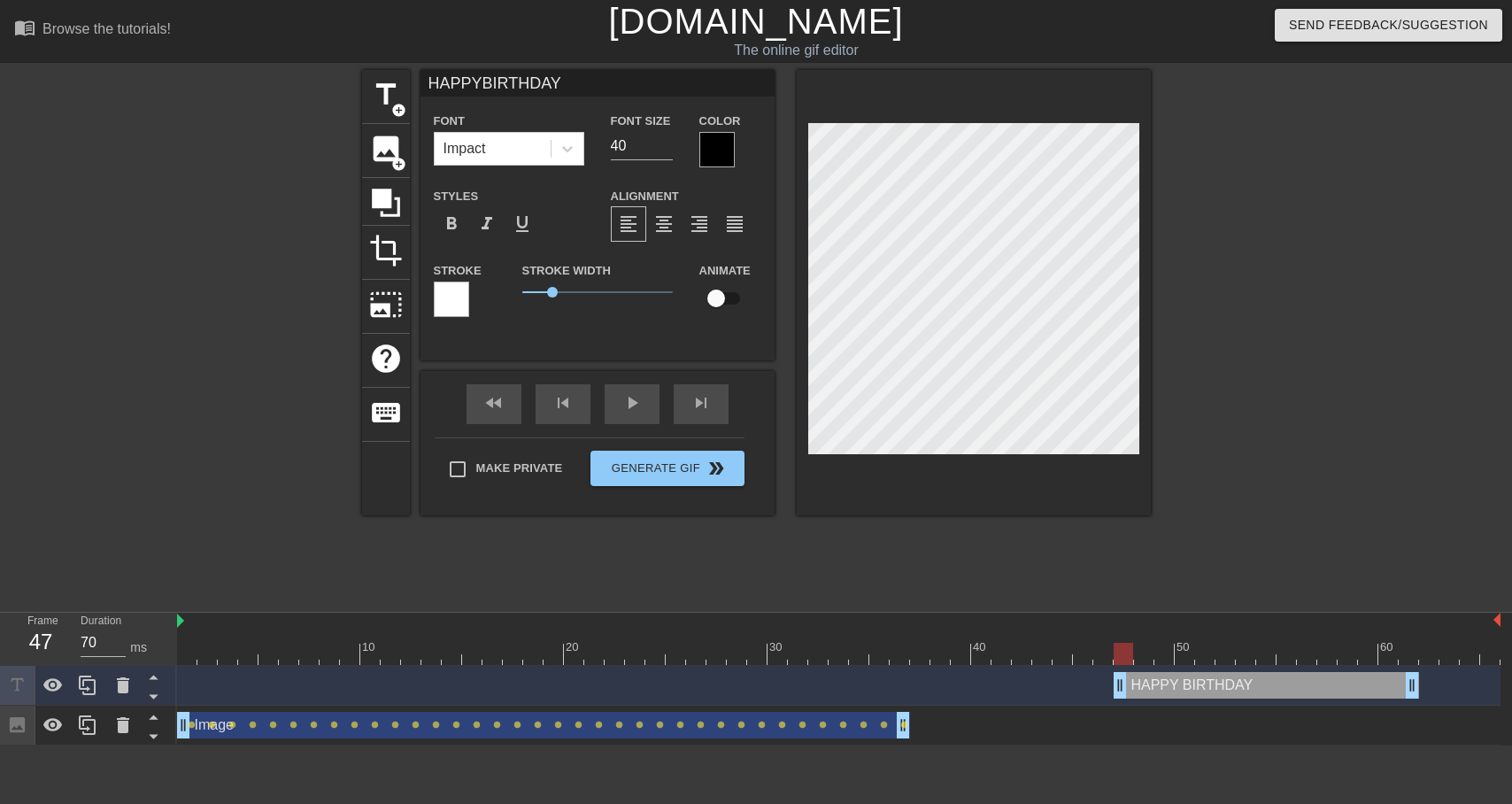
scroll to position [1, 3]
type textarea "HAPPY BIRTHDAY"
click at [672, 215] on span "format_align_center" at bounding box center [664, 224] width 21 height 21
click at [993, 480] on div at bounding box center [974, 292] width 354 height 445
drag, startPoint x: 1414, startPoint y: 683, endPoint x: 1516, endPoint y: 672, distance: 102.6
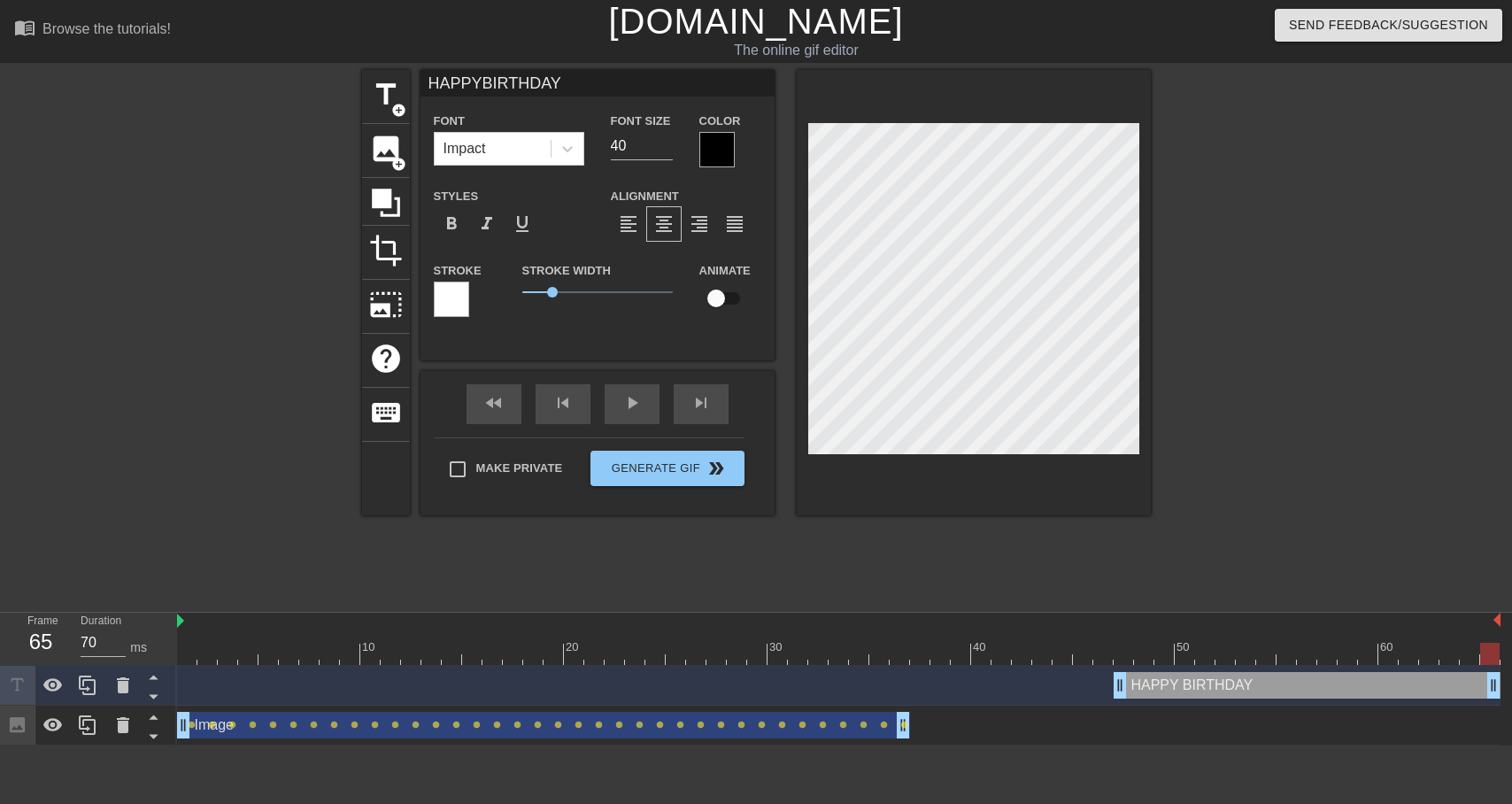
click at [1511, 672] on html "menu_book Browse the tutorials! [DOMAIN_NAME] The online gif editor Send Feedba…" at bounding box center [756, 373] width 1512 height 745
click at [1278, 520] on div at bounding box center [1304, 335] width 265 height 532
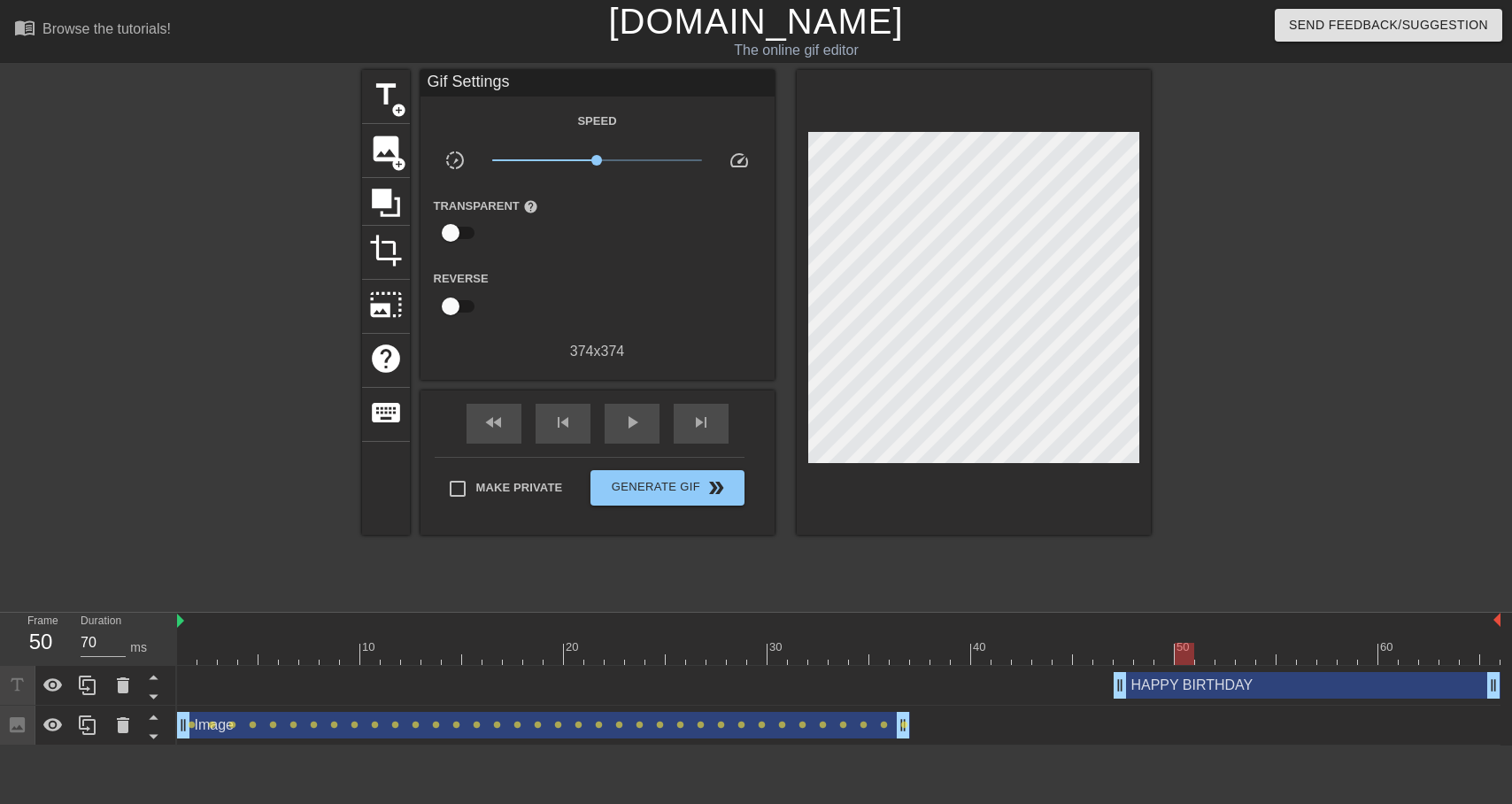
click at [1188, 684] on div "HAPPY BIRTHDAY drag_handle drag_handle" at bounding box center [1306, 685] width 386 height 27
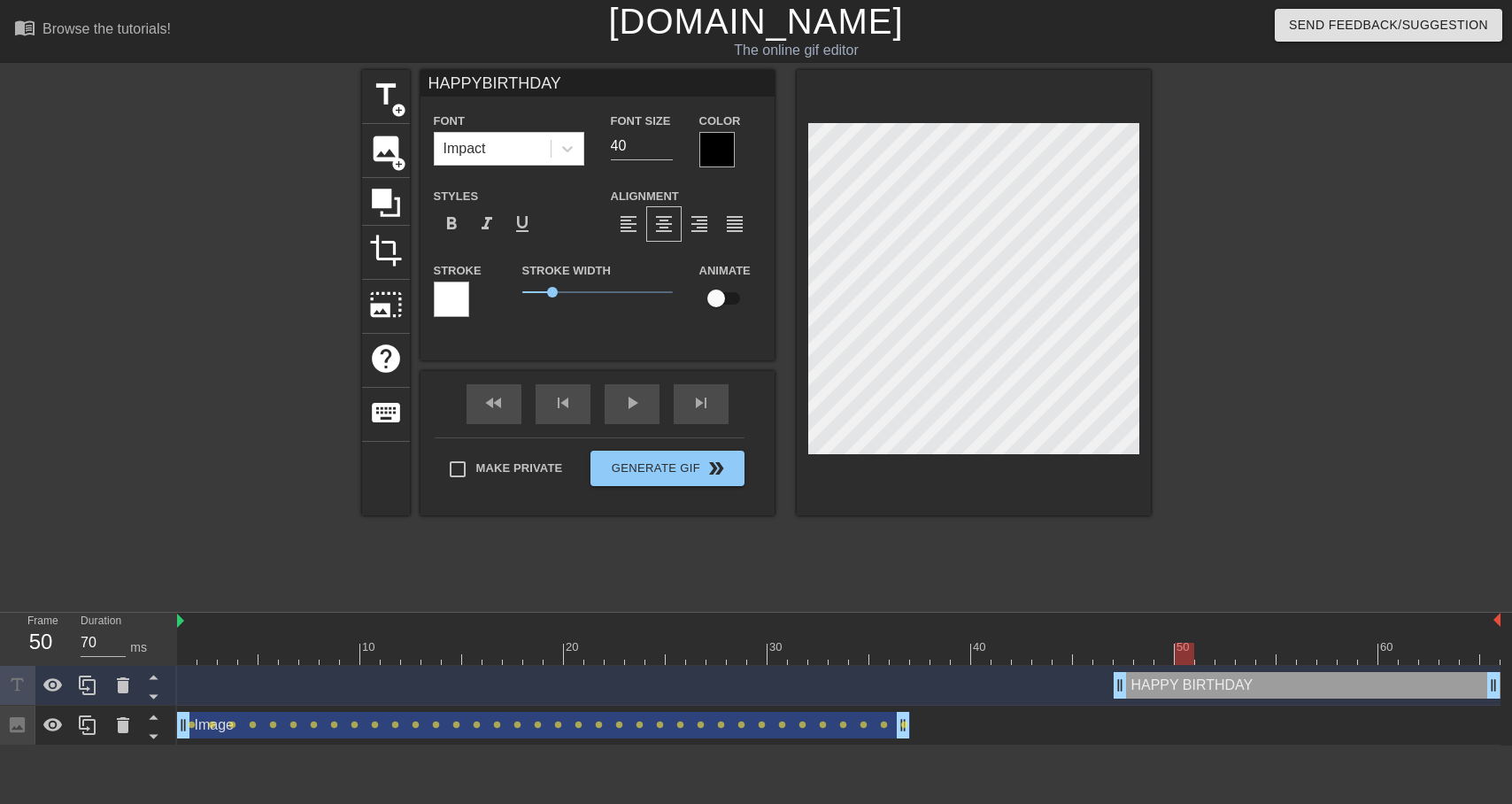
click at [719, 300] on input "checkbox" at bounding box center [716, 298] width 101 height 34
checkbox input "true"
type input "HAPPYBIRTHDAY"
click at [1121, 663] on div at bounding box center [838, 654] width 1323 height 22
click at [983, 484] on div at bounding box center [974, 292] width 354 height 445
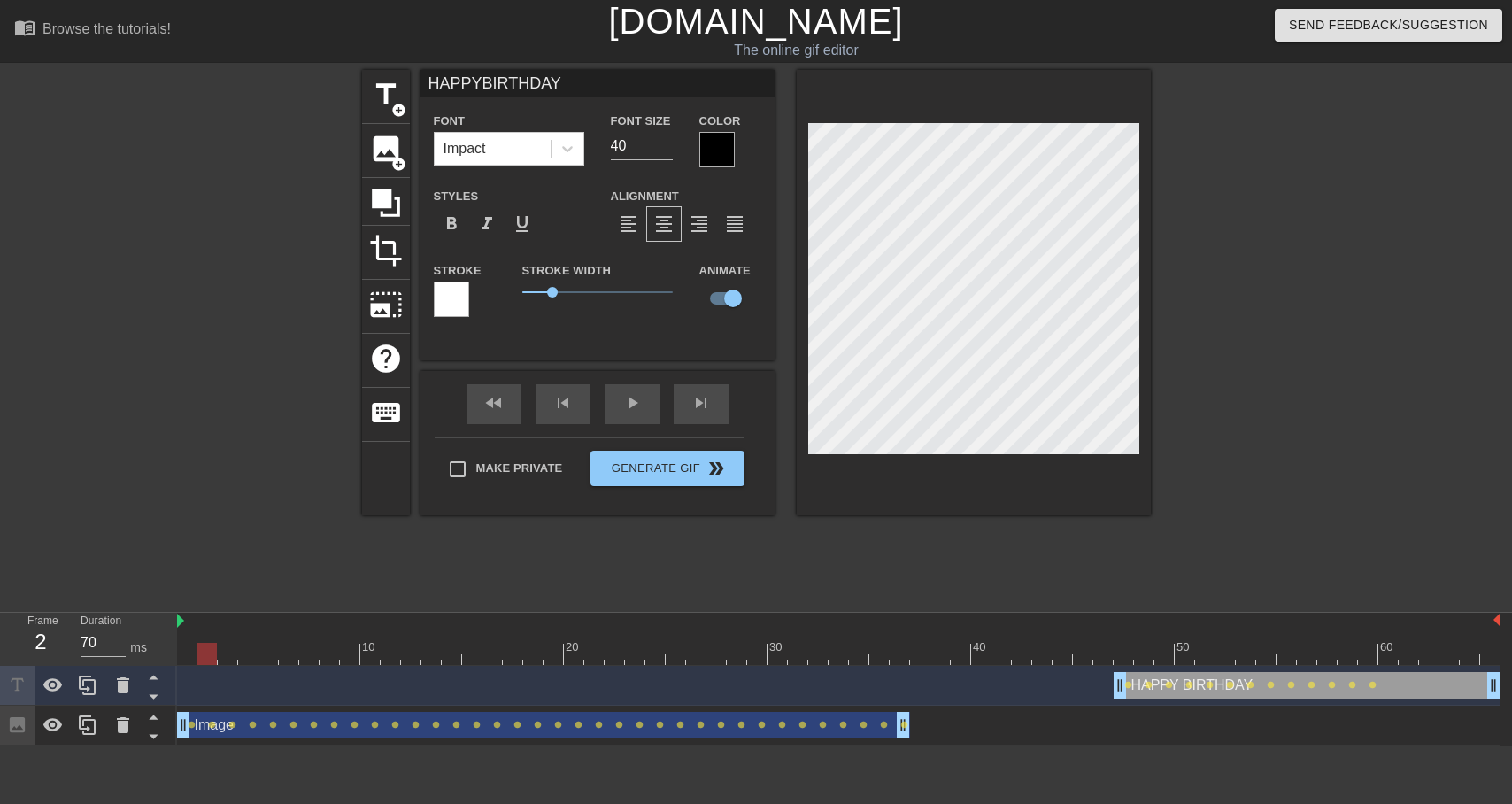
click at [1257, 391] on div at bounding box center [1304, 335] width 265 height 532
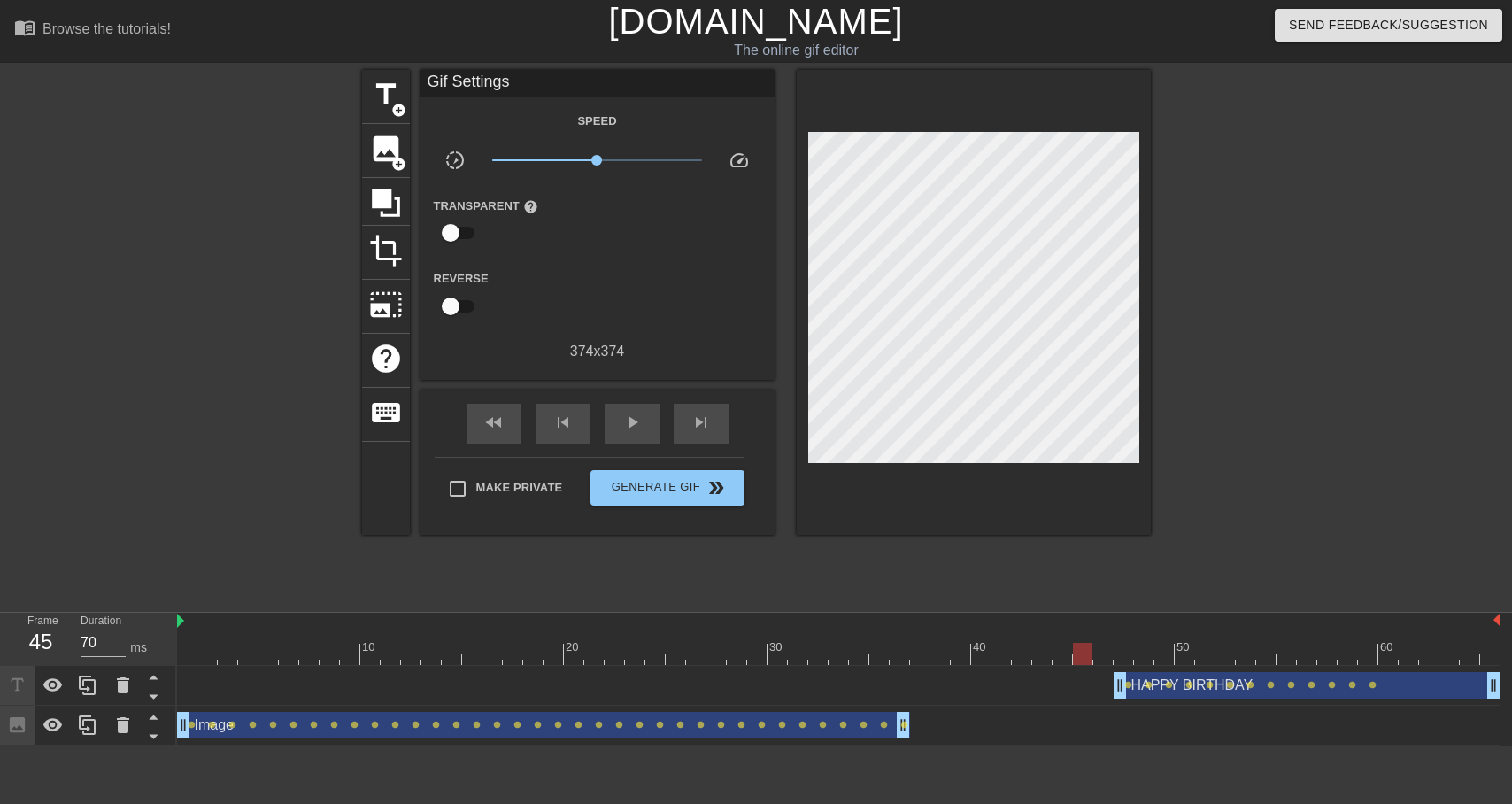
click at [1089, 656] on div at bounding box center [838, 654] width 1323 height 22
drag, startPoint x: 996, startPoint y: 653, endPoint x: 202, endPoint y: 652, distance: 794.0
click at [202, 652] on div at bounding box center [208, 654] width 20 height 22
click at [382, 88] on span "title" at bounding box center [386, 94] width 34 height 34
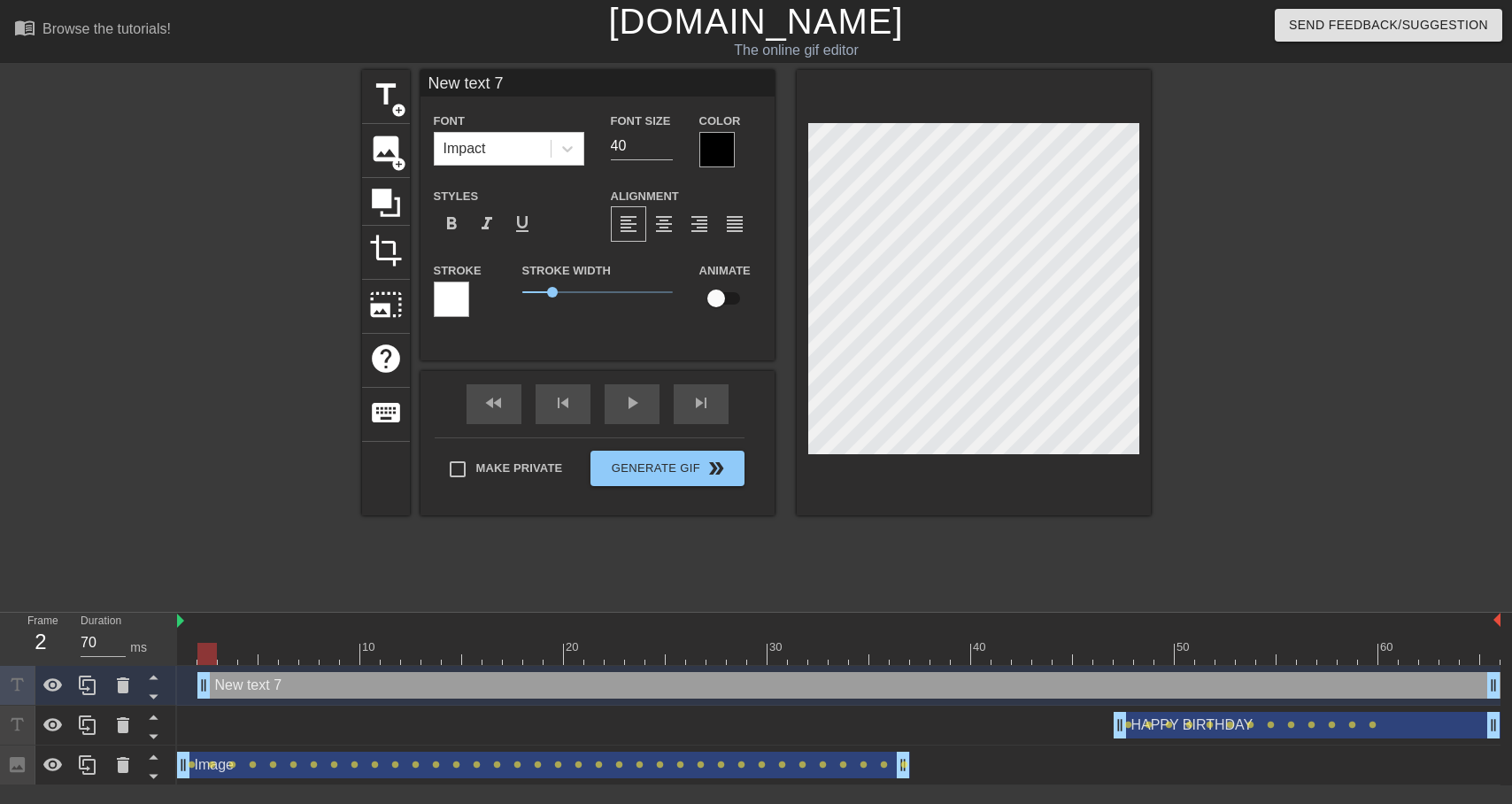
scroll to position [0, 3]
type input "H"
type textarea "H"
type input "HA"
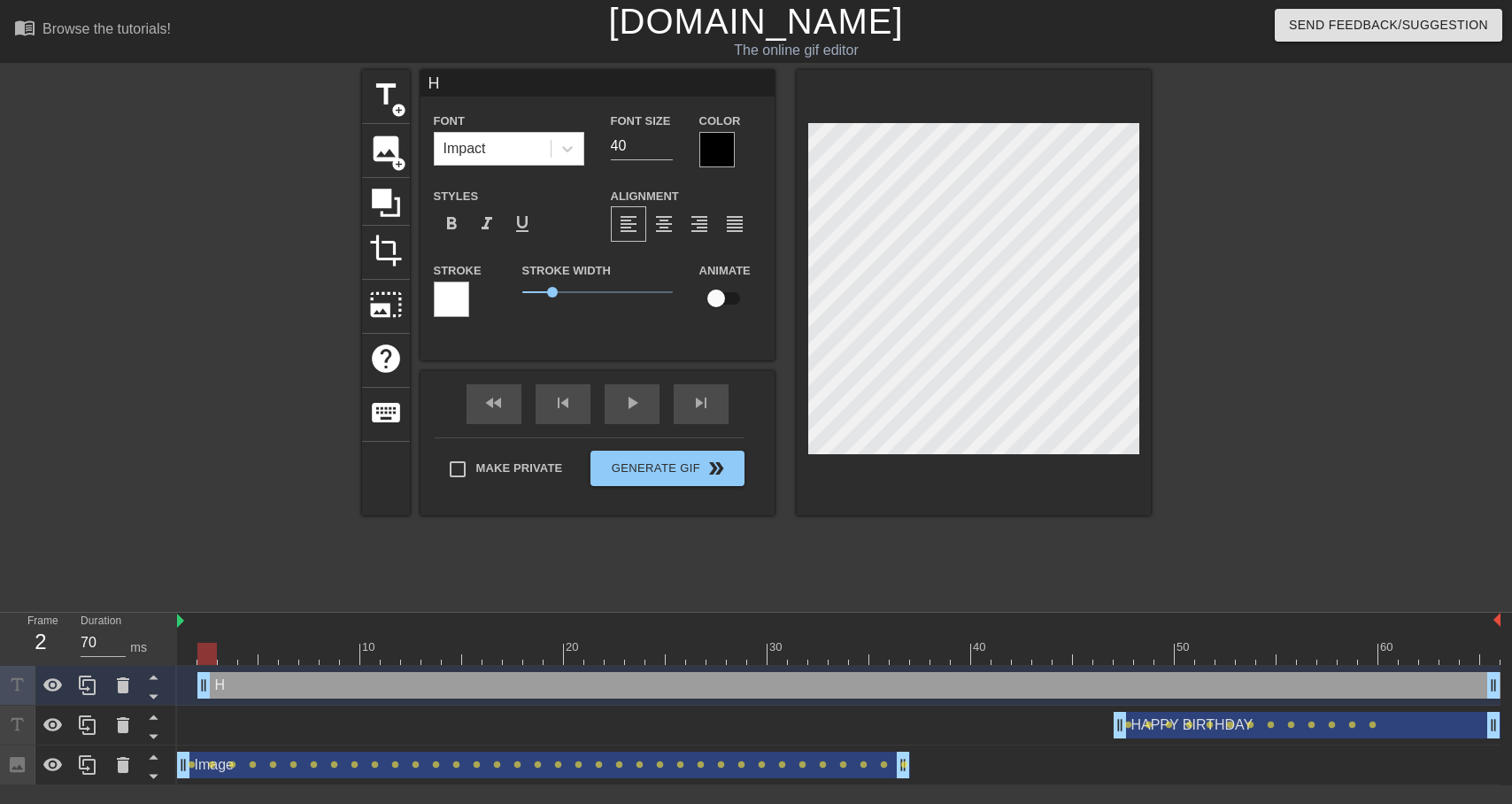
type textarea "HA"
type input "HAP"
type textarea "HAP"
type input "HAPY"
type textarea "HAPY"
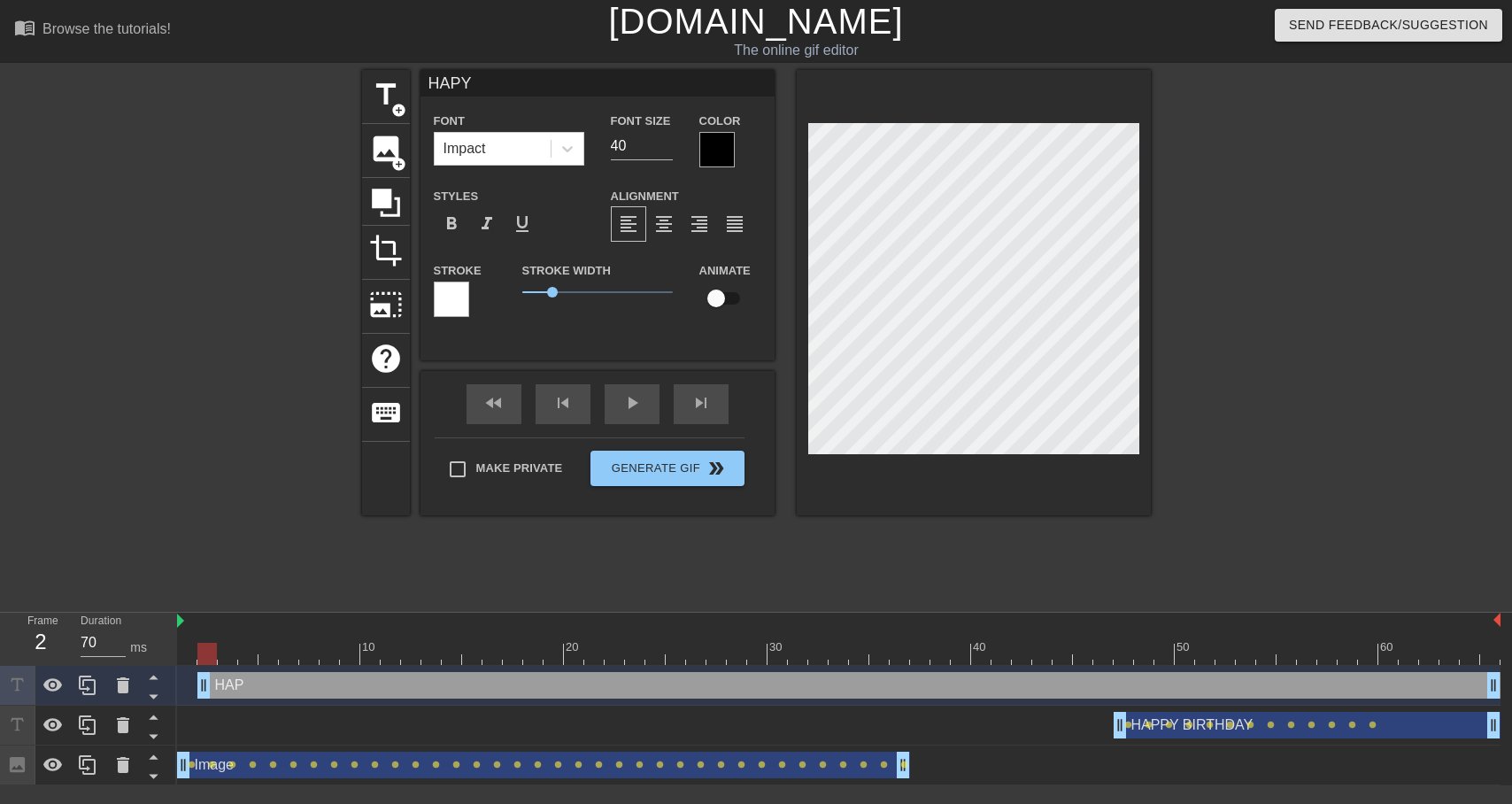
type input "HAPYY"
type textarea "HAPYY"
type input "HAPY"
type textarea "HAPY"
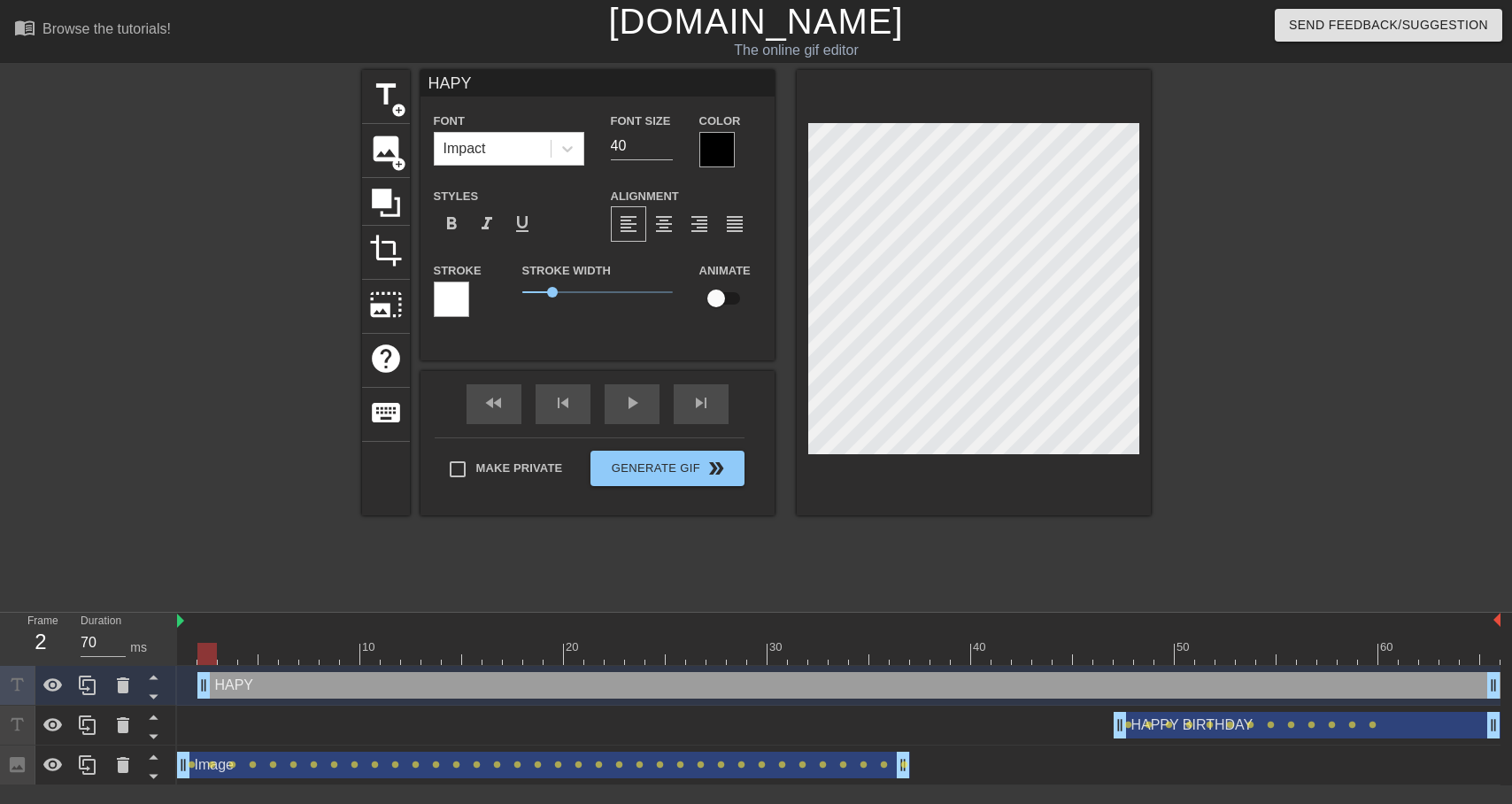
scroll to position [0, 0]
type input "HAP"
type textarea "HAP"
type input "HAPO"
type textarea "HAPO"
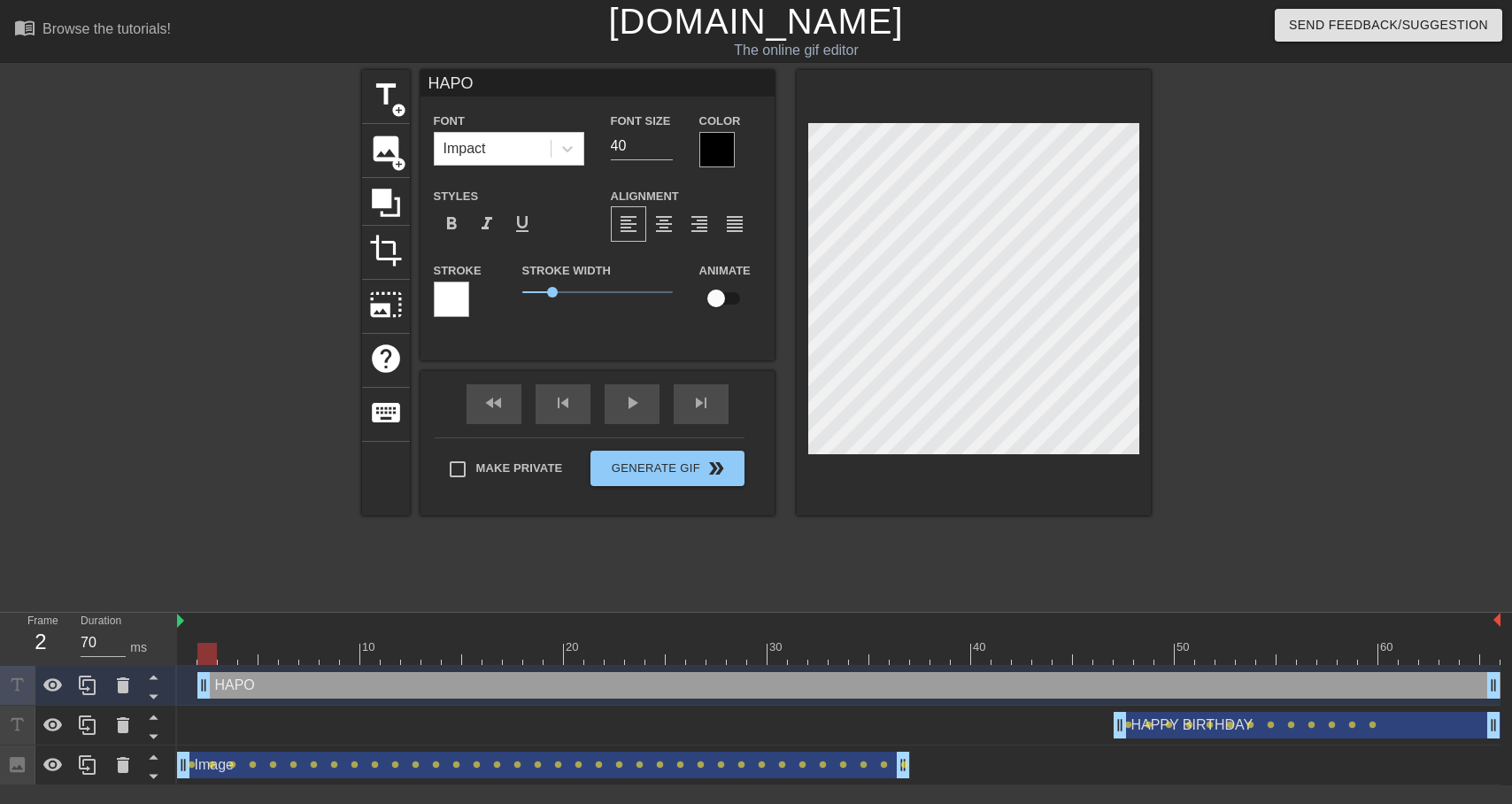
type input "HAPOY"
type textarea "HAPOY"
type input "HAPO"
type textarea "HAPO"
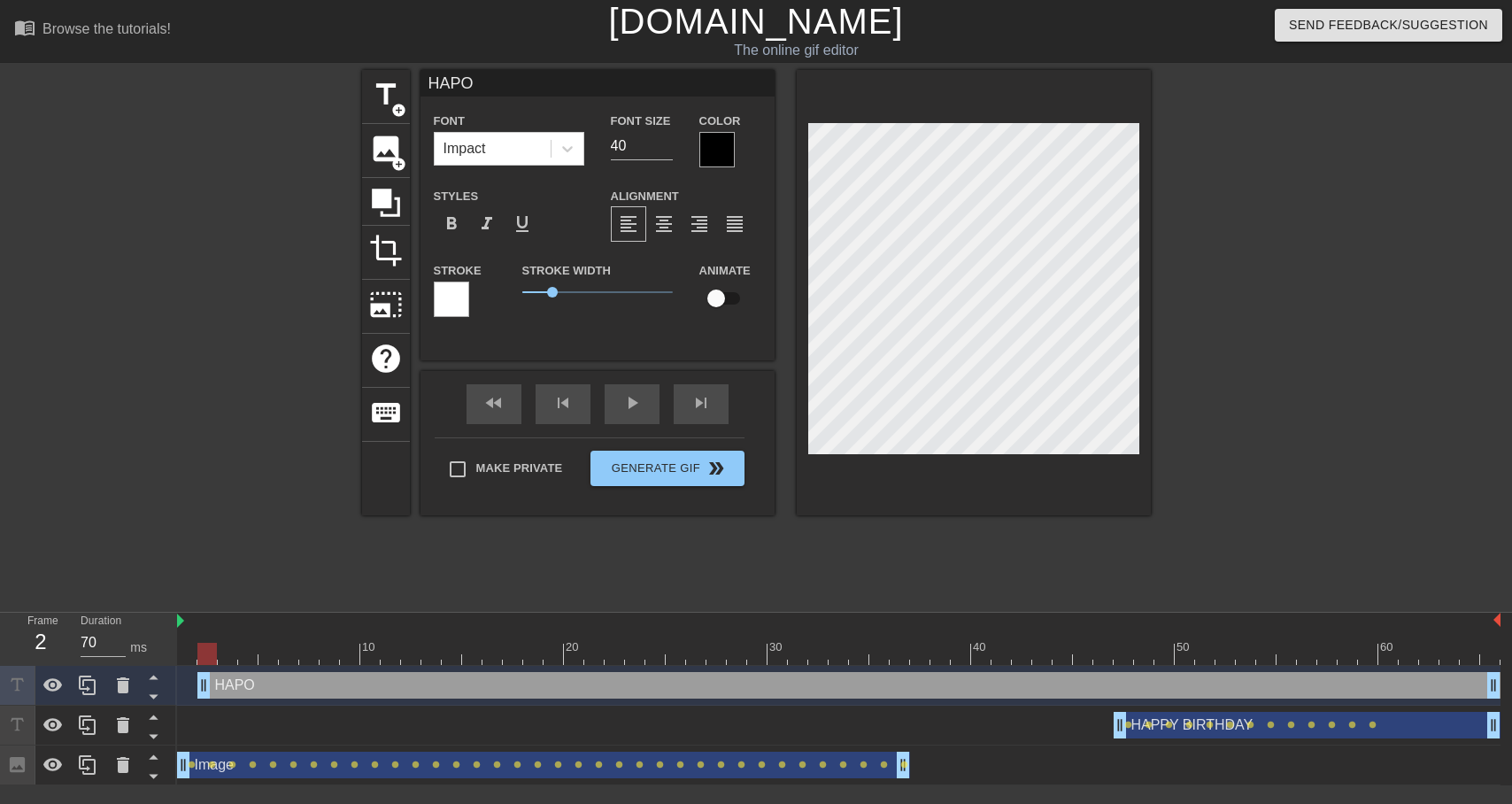
scroll to position [0, 0]
type input "HAP"
type textarea "HAP"
type input "HAPP"
type textarea "HAPP"
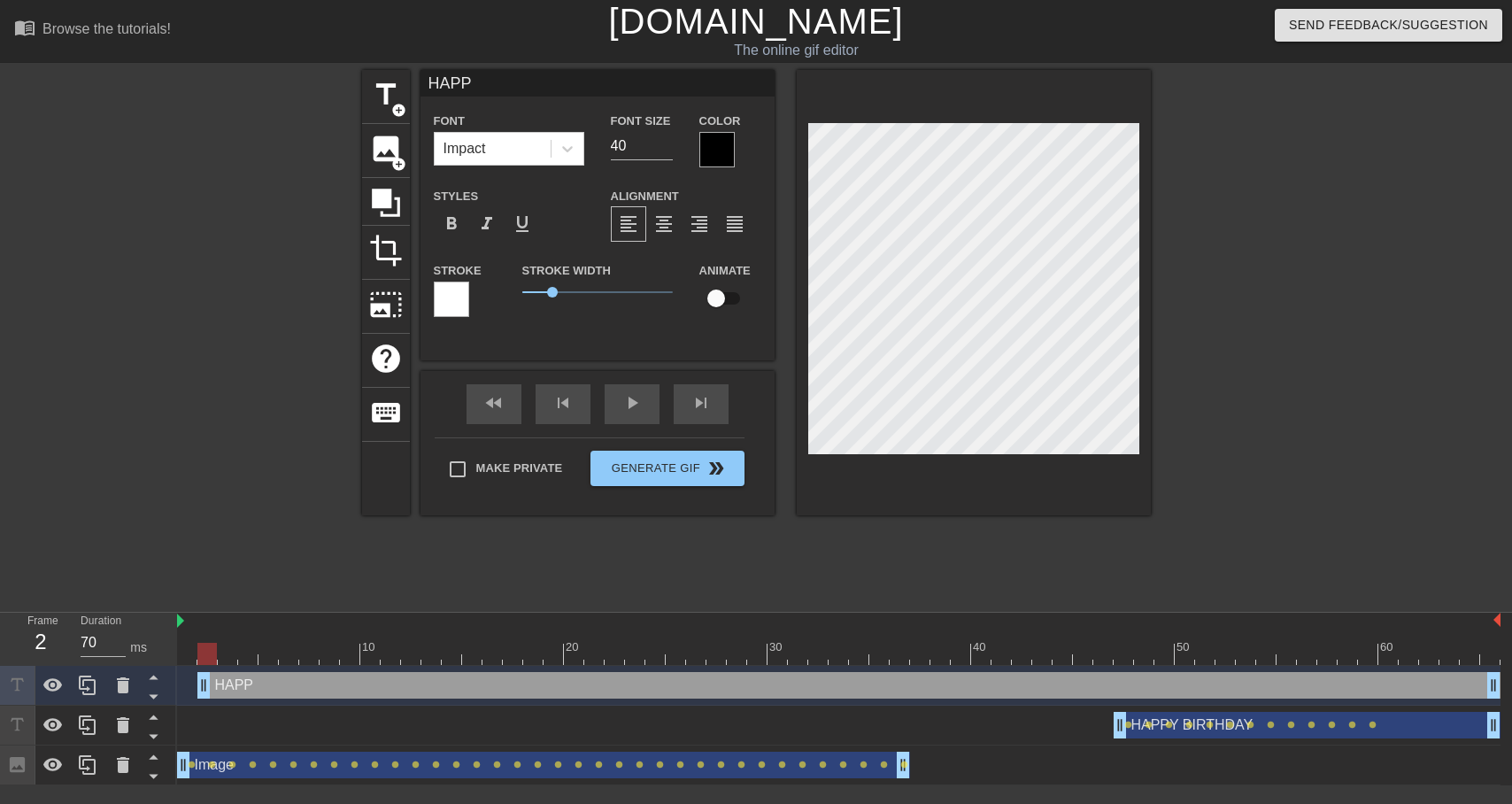
type input "HAPPY"
type textarea "HAPPY"
type input "HAPY"
type textarea "HAPY"
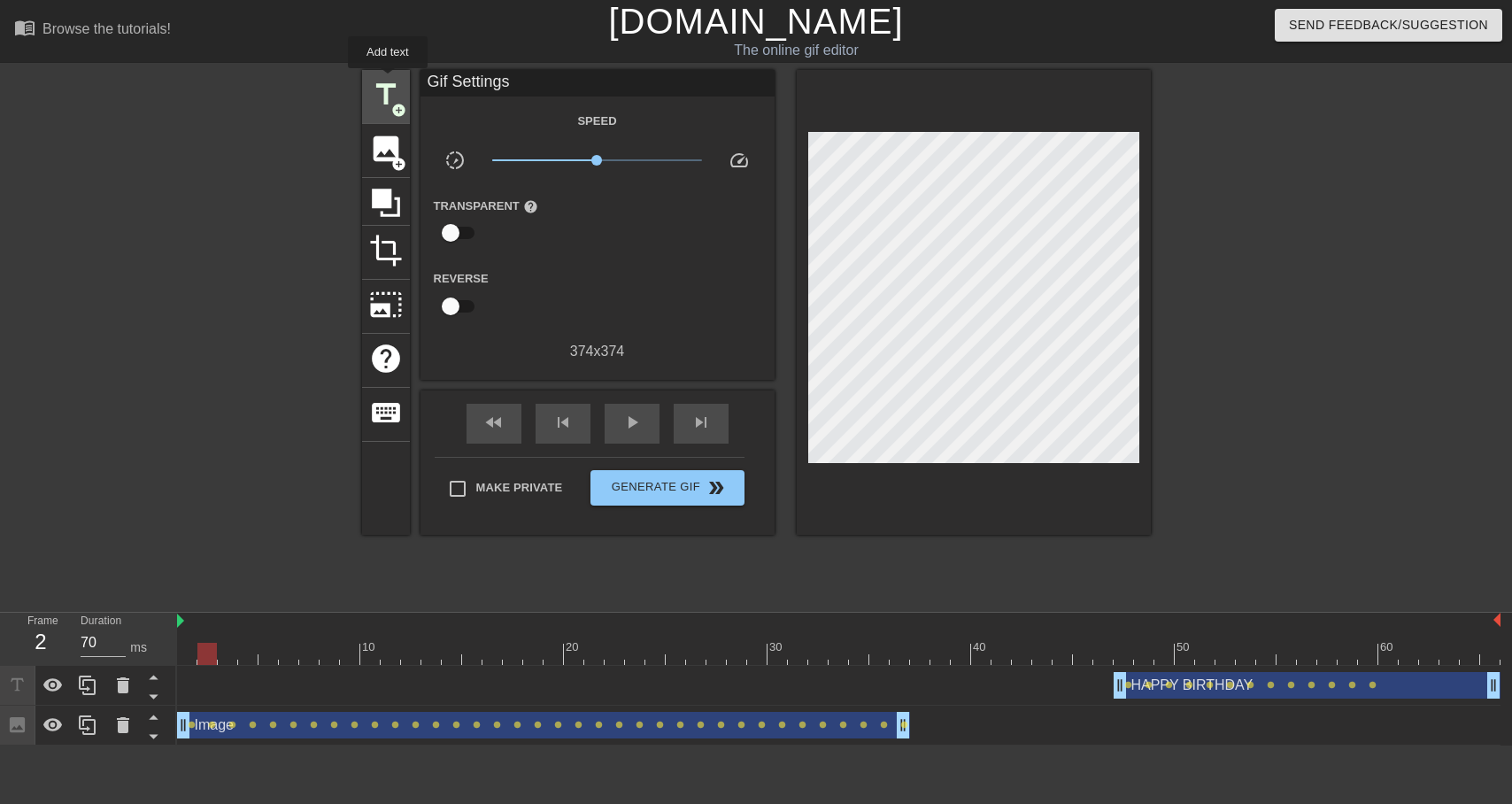
click at [388, 80] on span "title" at bounding box center [386, 94] width 34 height 34
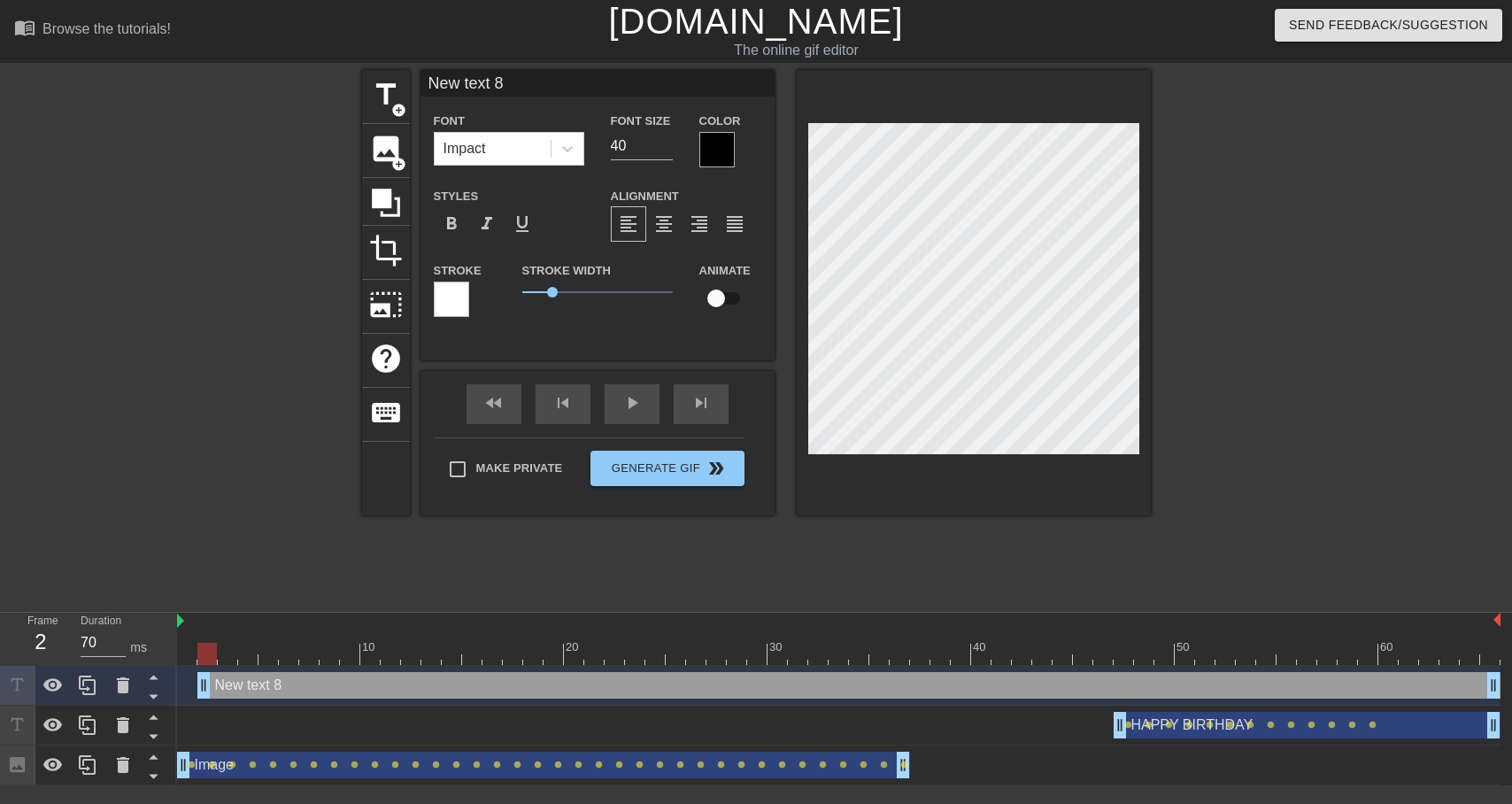
type input "H"
type textarea "H"
type input "HA"
type textarea "HA"
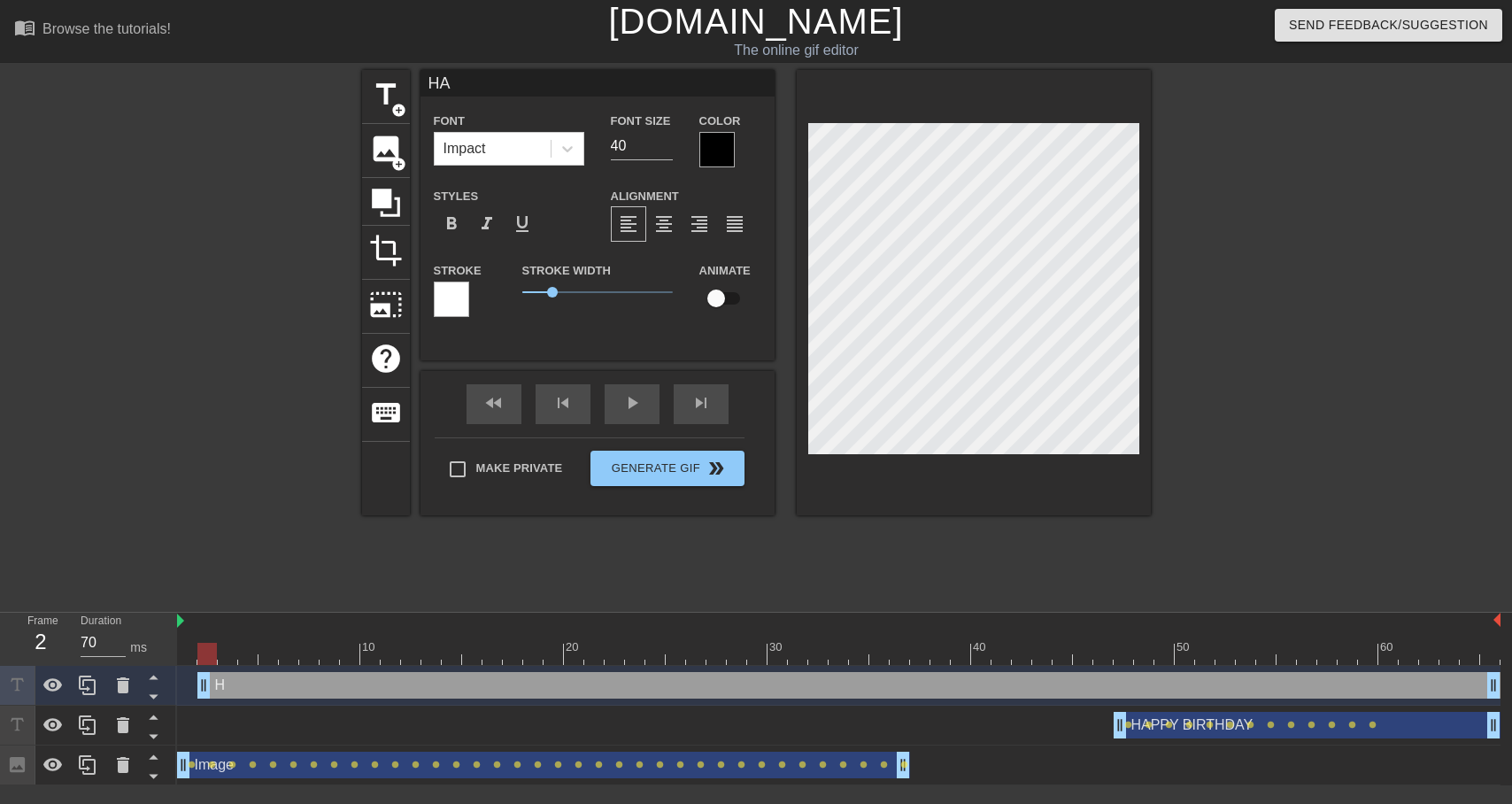
type input "HAP"
type textarea "HAP"
type input "HAPP"
type textarea "HAPP"
type input "HAPPY"
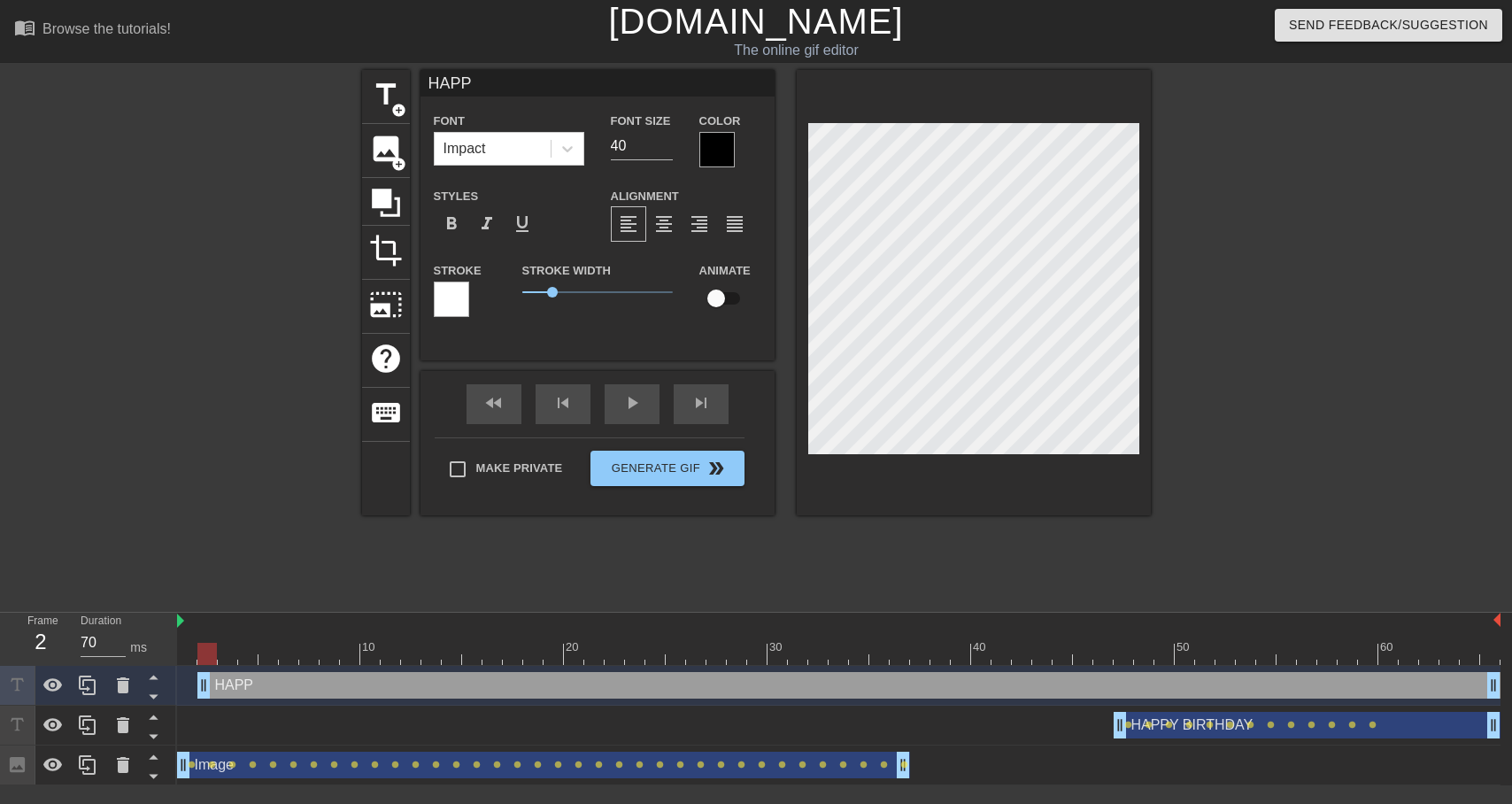
type textarea "HAPPY"
type input "HAPPY"
type textarea "HAPPY"
type input "HAPPY B"
type textarea "HAPPY B"
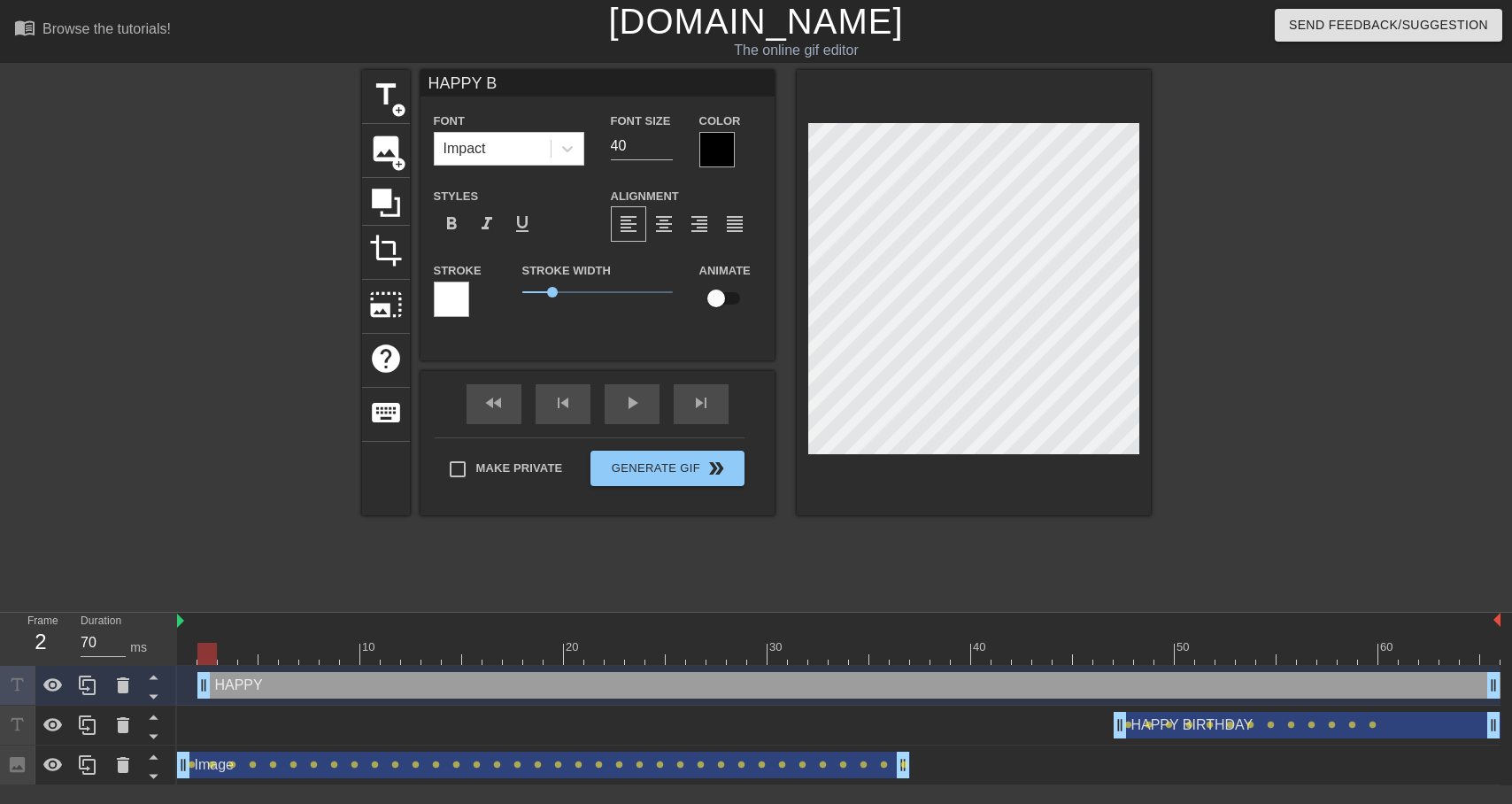
type input "HAPPY BI"
type textarea "HAPPY BI"
type input "HAPPY BIR"
type textarea "HAPPY BIR"
type input "HAPPY BIRT"
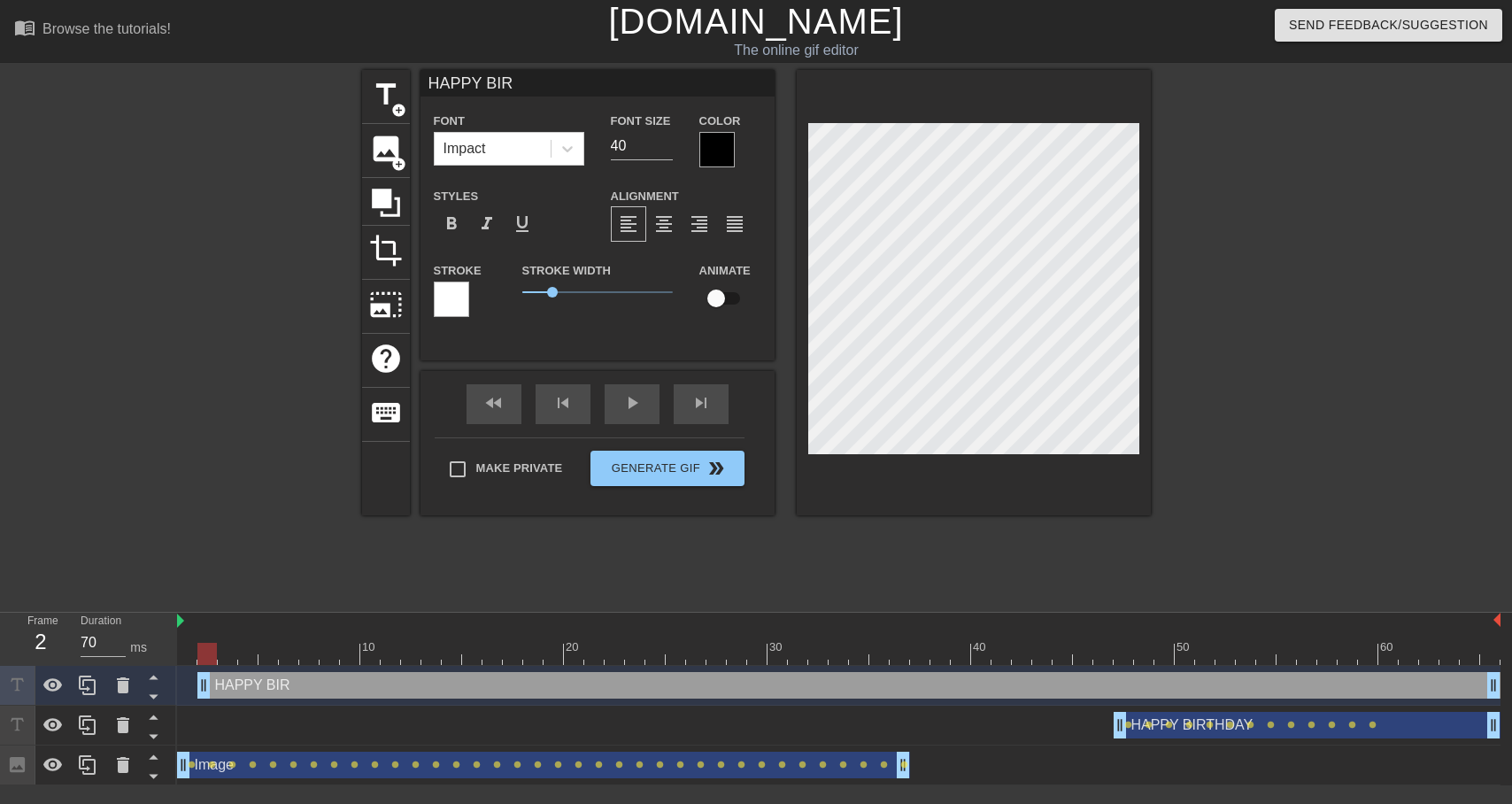
type textarea "HAPPY BIRT"
type input "HAPPY BIRTH"
type textarea "HAPPY BIRTHF"
type input "HAPPY BIRTHFA"
type textarea "HAPPY BIRTHFA"
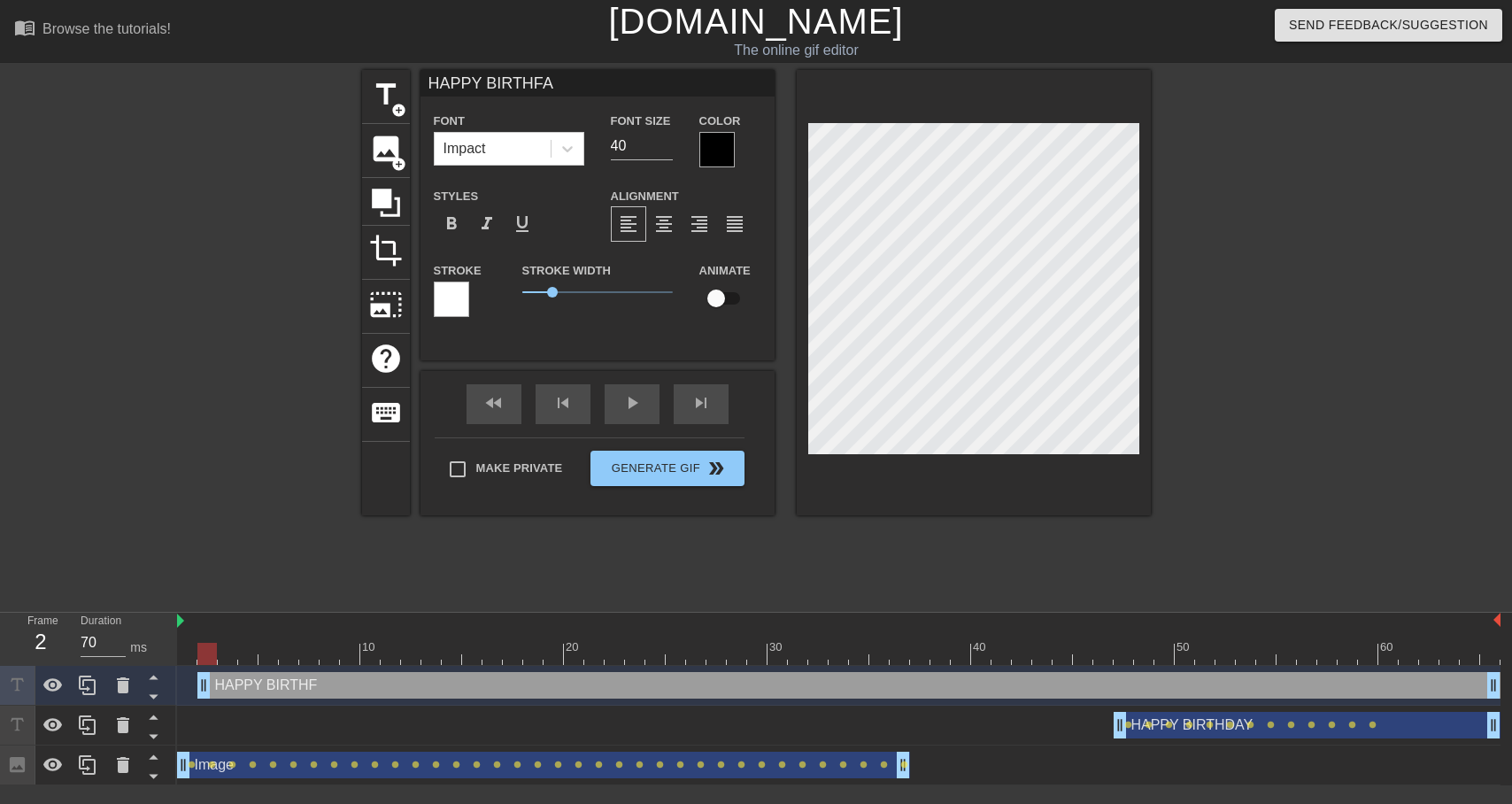
type input "HAPPY BIRTHFAY"
type textarea "HAPPY BIRTHFAY"
type input "HAPPY BIRTHFA"
type textarea "HAPPY BIRTHFA"
type input "HAPPY BIRTHF"
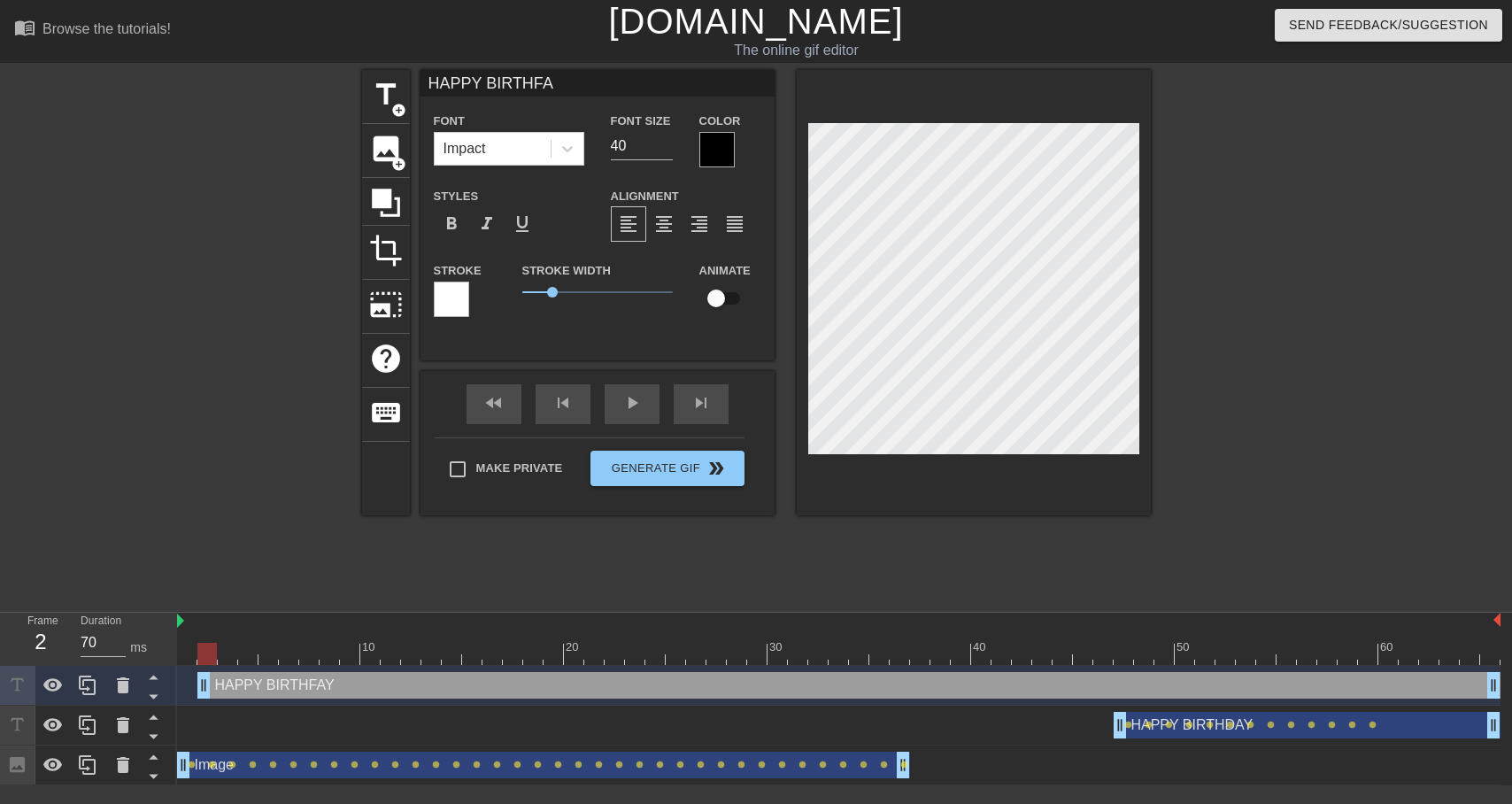
type textarea "HAPPY BIRTHF"
type input "HAPPY BIRTH"
type textarea "HAPPY BIRTH"
type input "HAPPY BIRTHD"
type textarea "HAPPY BIRTHDA"
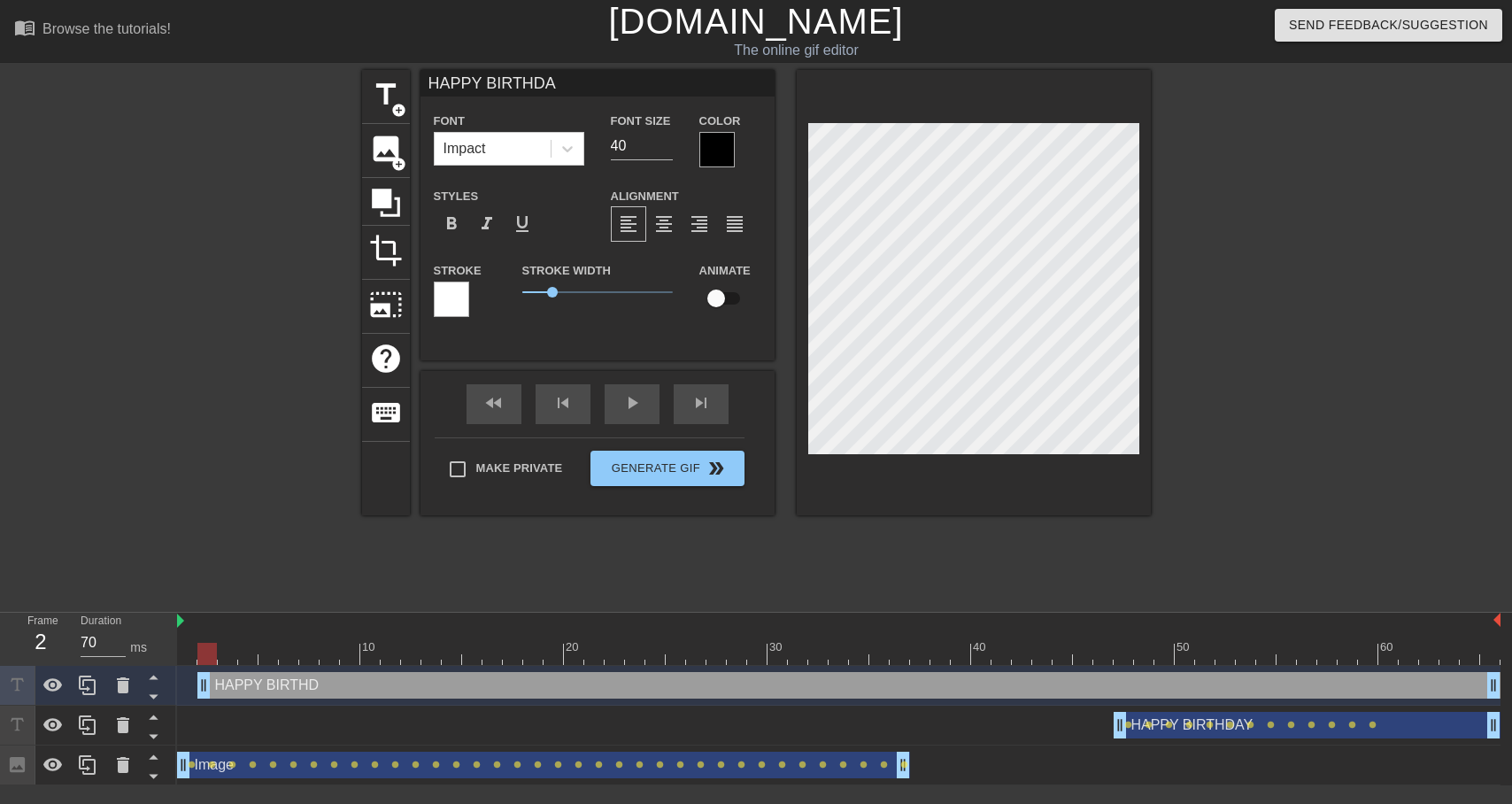
type input "HAPPY BIRTHDAY"
type textarea "HAPPY BIRTHDAY"
click at [724, 154] on div at bounding box center [717, 150] width 36 height 36
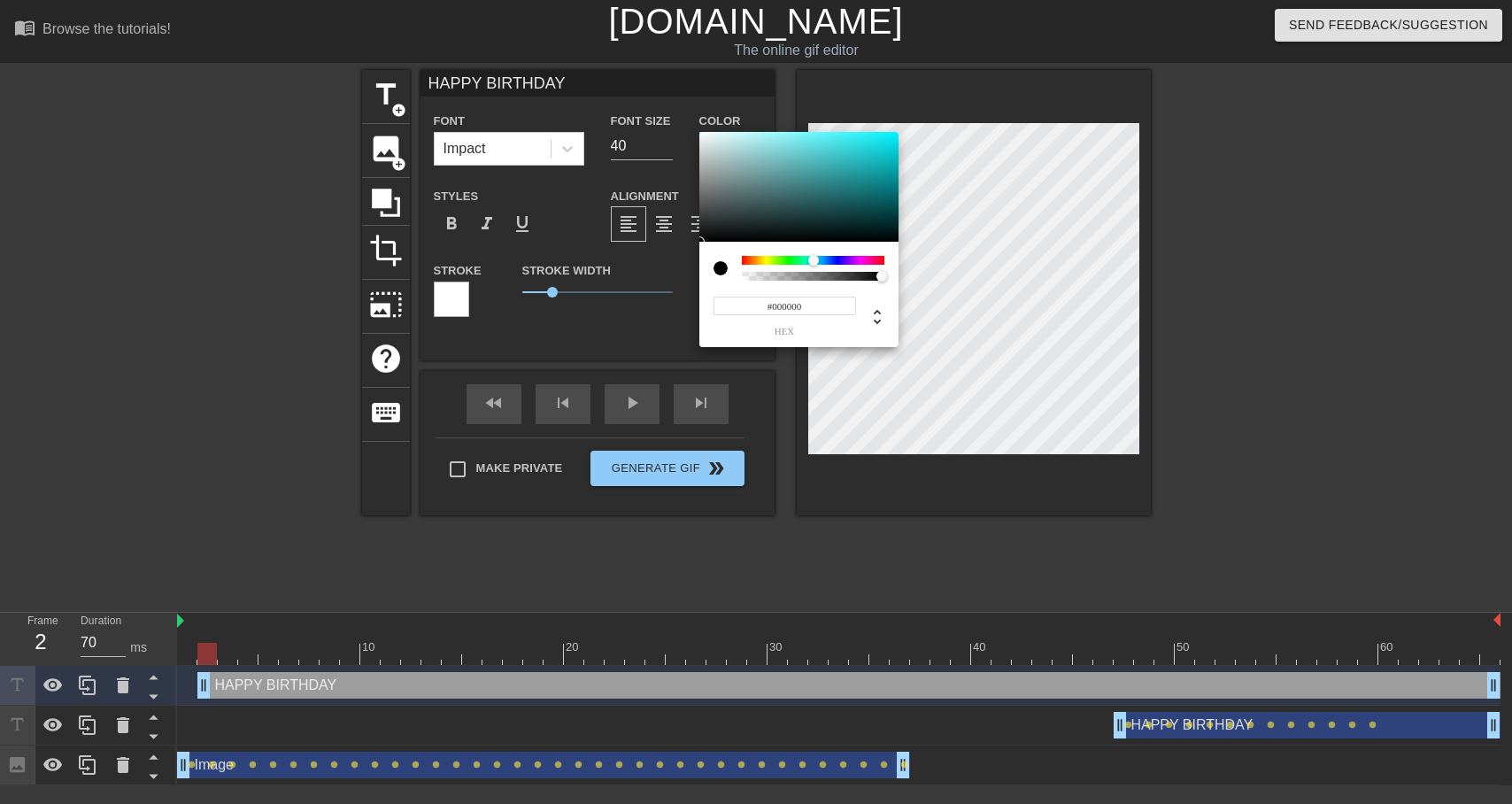
drag, startPoint x: 823, startPoint y: 258, endPoint x: 814, endPoint y: 257, distance: 9.1
click at [814, 257] on div at bounding box center [813, 260] width 142 height 9
click at [810, 256] on div at bounding box center [810, 260] width 11 height 11
drag, startPoint x: 884, startPoint y: 142, endPoint x: 905, endPoint y: 126, distance: 26.4
click at [905, 126] on div "#00FFE2 hex" at bounding box center [756, 402] width 1512 height 804
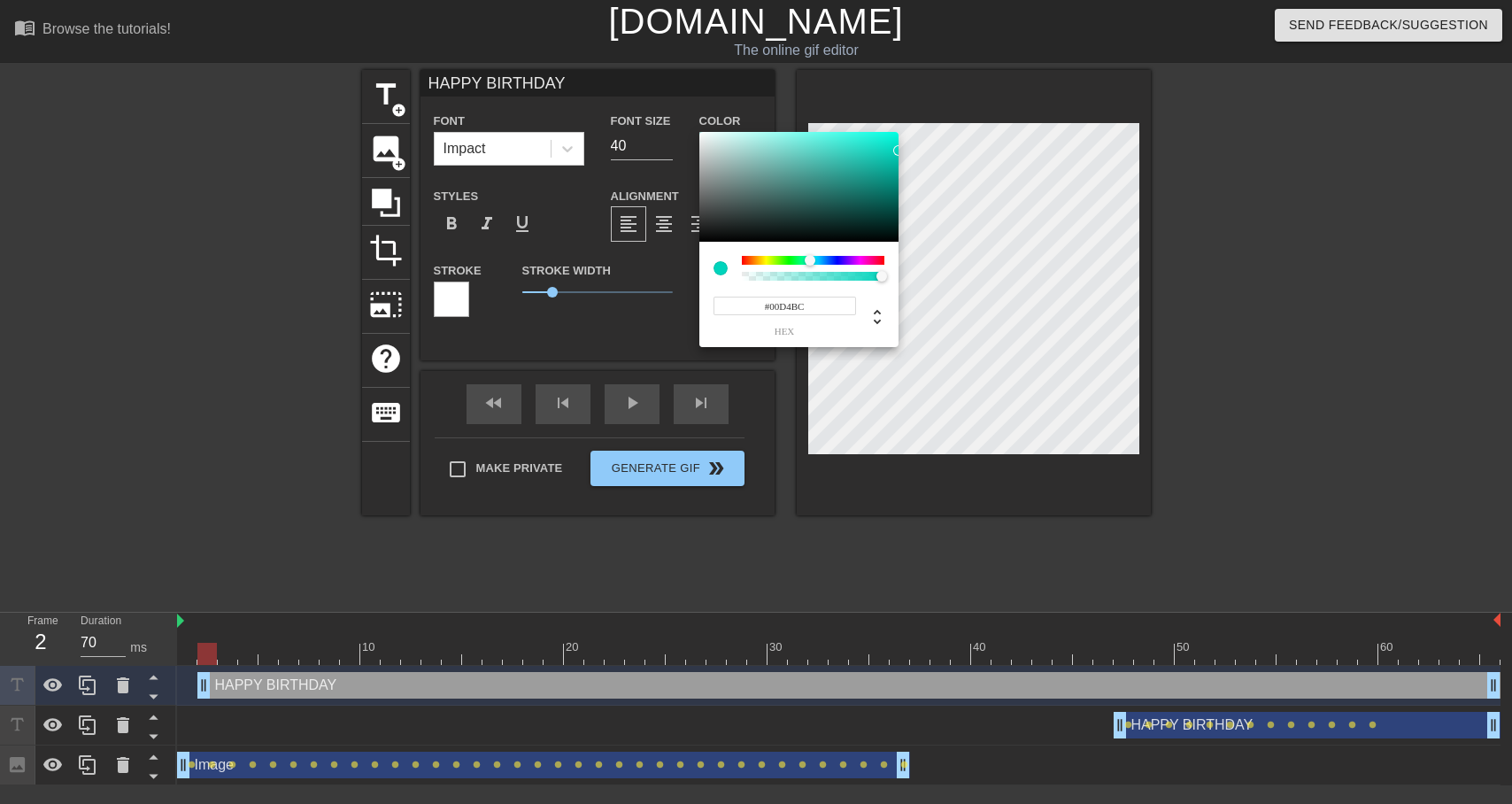
type input "#00D8BF"
drag, startPoint x: 890, startPoint y: 149, endPoint x: 906, endPoint y: 149, distance: 16.0
click at [906, 149] on div "#00D8BF hex" at bounding box center [756, 402] width 1512 height 804
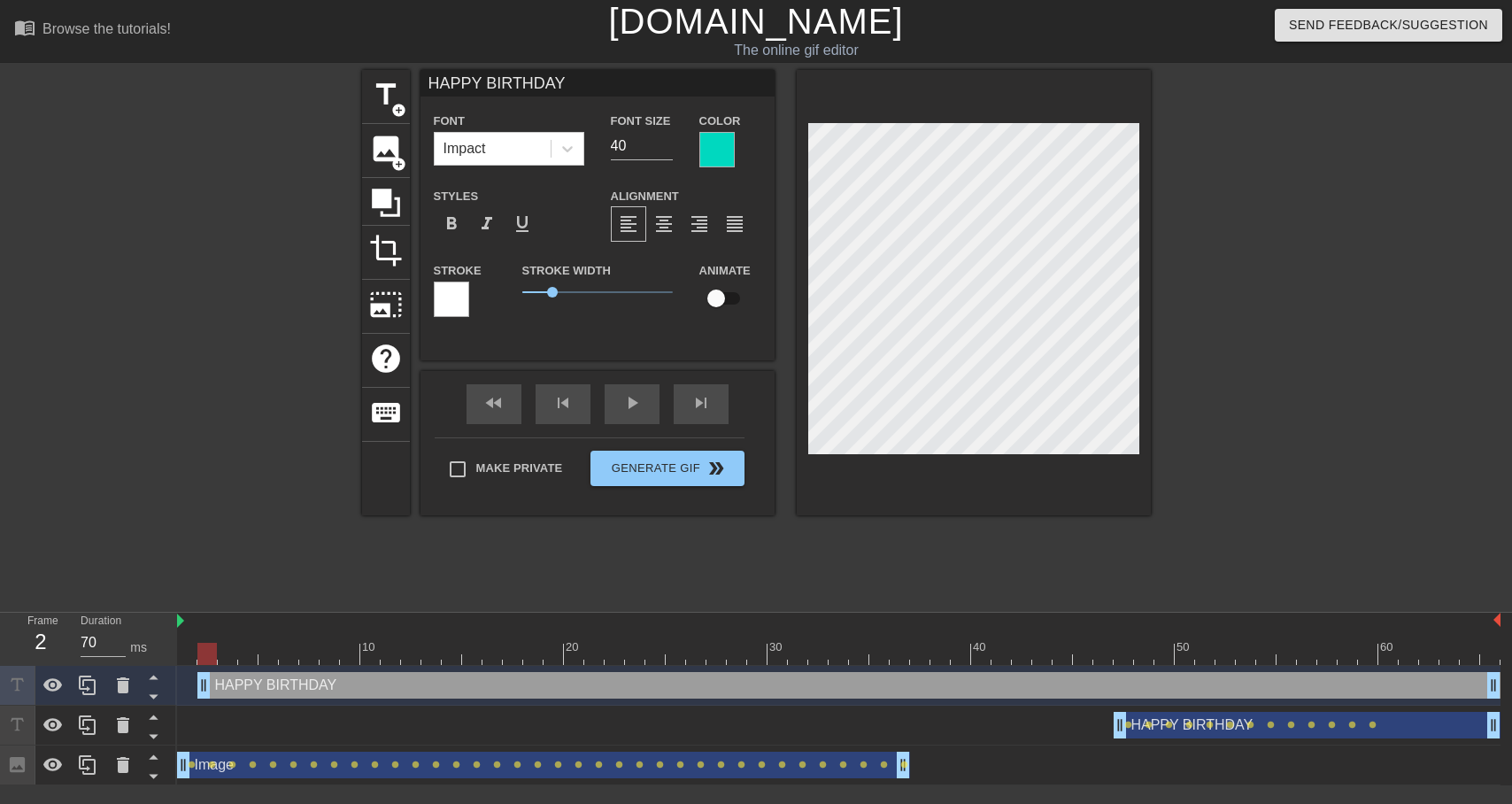
click at [453, 294] on div at bounding box center [452, 299] width 36 height 36
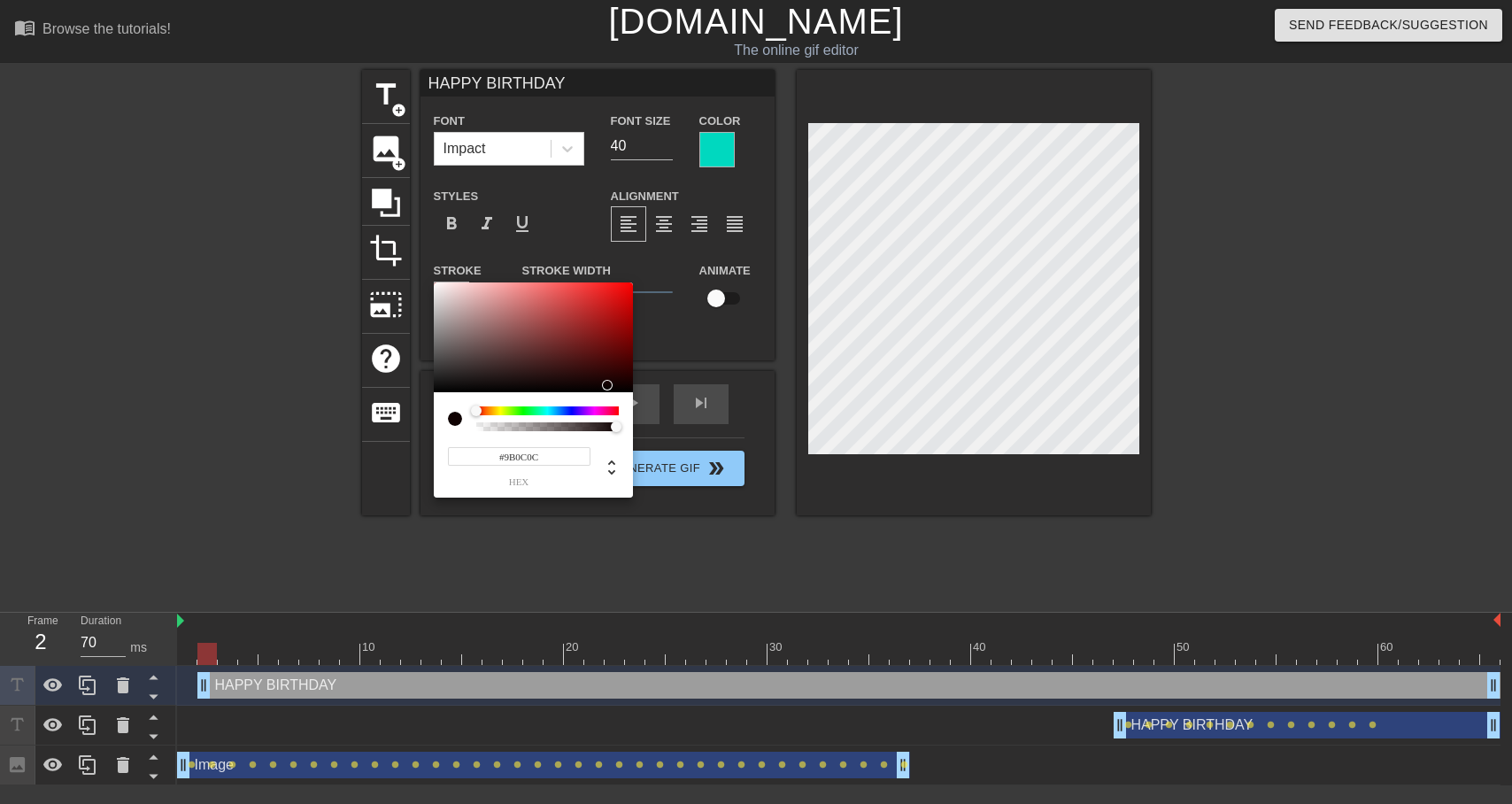
type input "#000000"
drag, startPoint x: 586, startPoint y: 382, endPoint x: 640, endPoint y: 402, distance: 57.6
click at [640, 402] on div "#000000 hex" at bounding box center [756, 402] width 1512 height 804
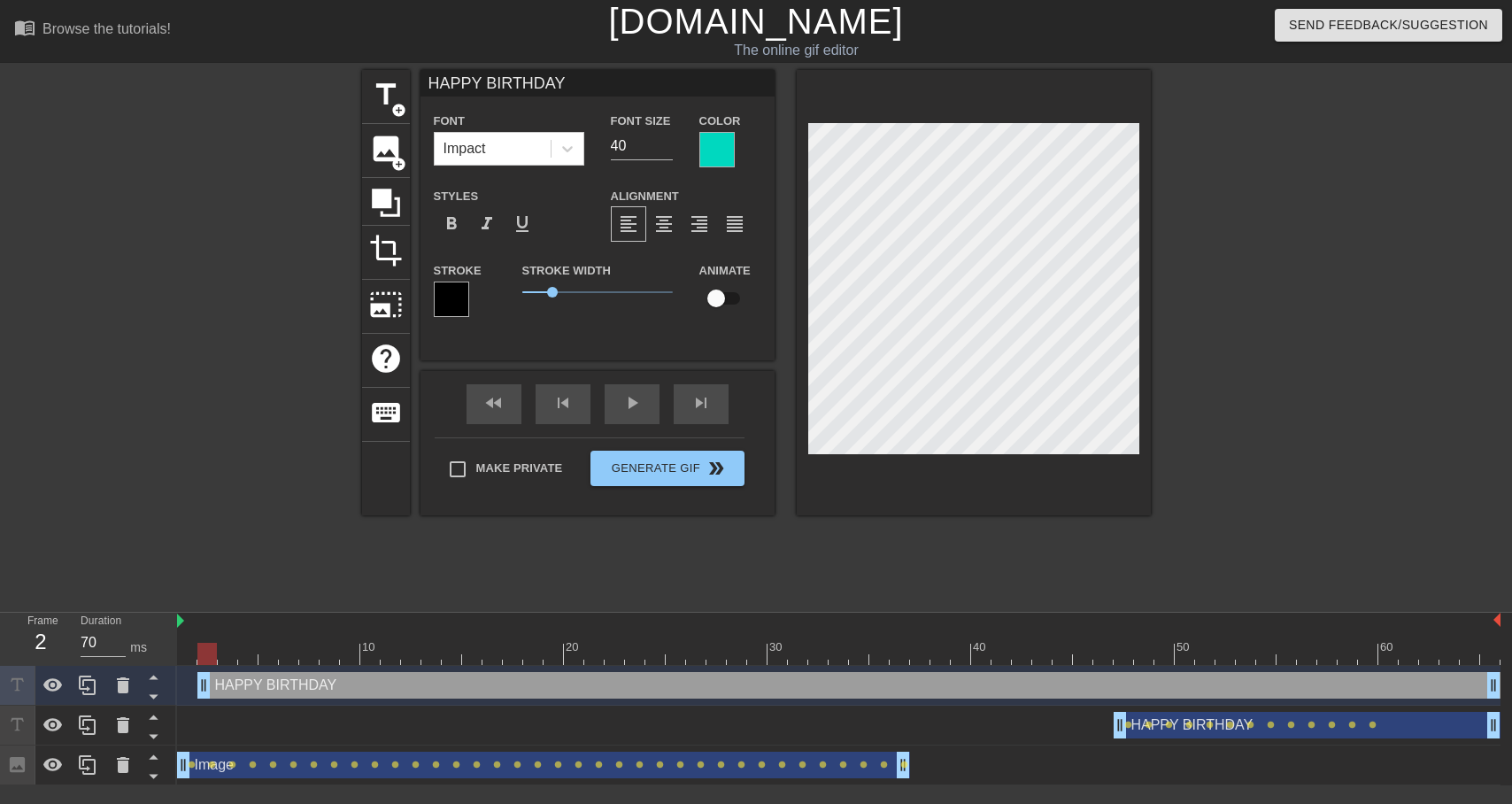
click at [719, 291] on input "checkbox" at bounding box center [716, 298] width 101 height 34
checkbox input "true"
drag, startPoint x: 200, startPoint y: 688, endPoint x: 169, endPoint y: 688, distance: 31.0
click at [169, 688] on div "Frame 1 Duration 70 ms 10 20 30 40 50 60 HAPPY BIRTHDAY drag_handle drag_handle…" at bounding box center [756, 700] width 1512 height 173
click at [801, 181] on div at bounding box center [974, 292] width 354 height 445
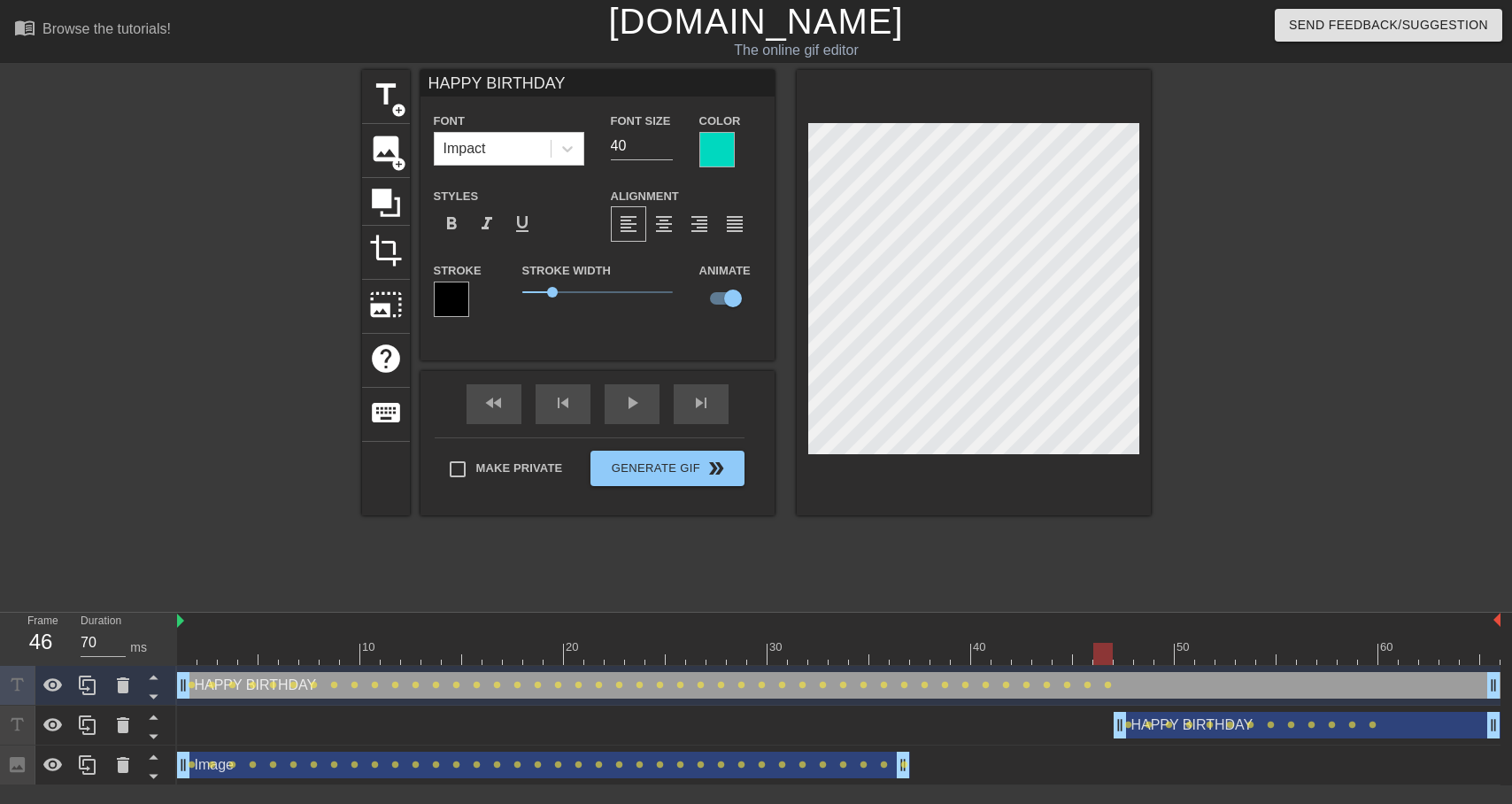
click at [1141, 225] on div at bounding box center [974, 292] width 354 height 445
click at [1061, 568] on div "title add_circle image add_circle crop photo_size_select_large help keyboard HA…" at bounding box center [756, 335] width 789 height 532
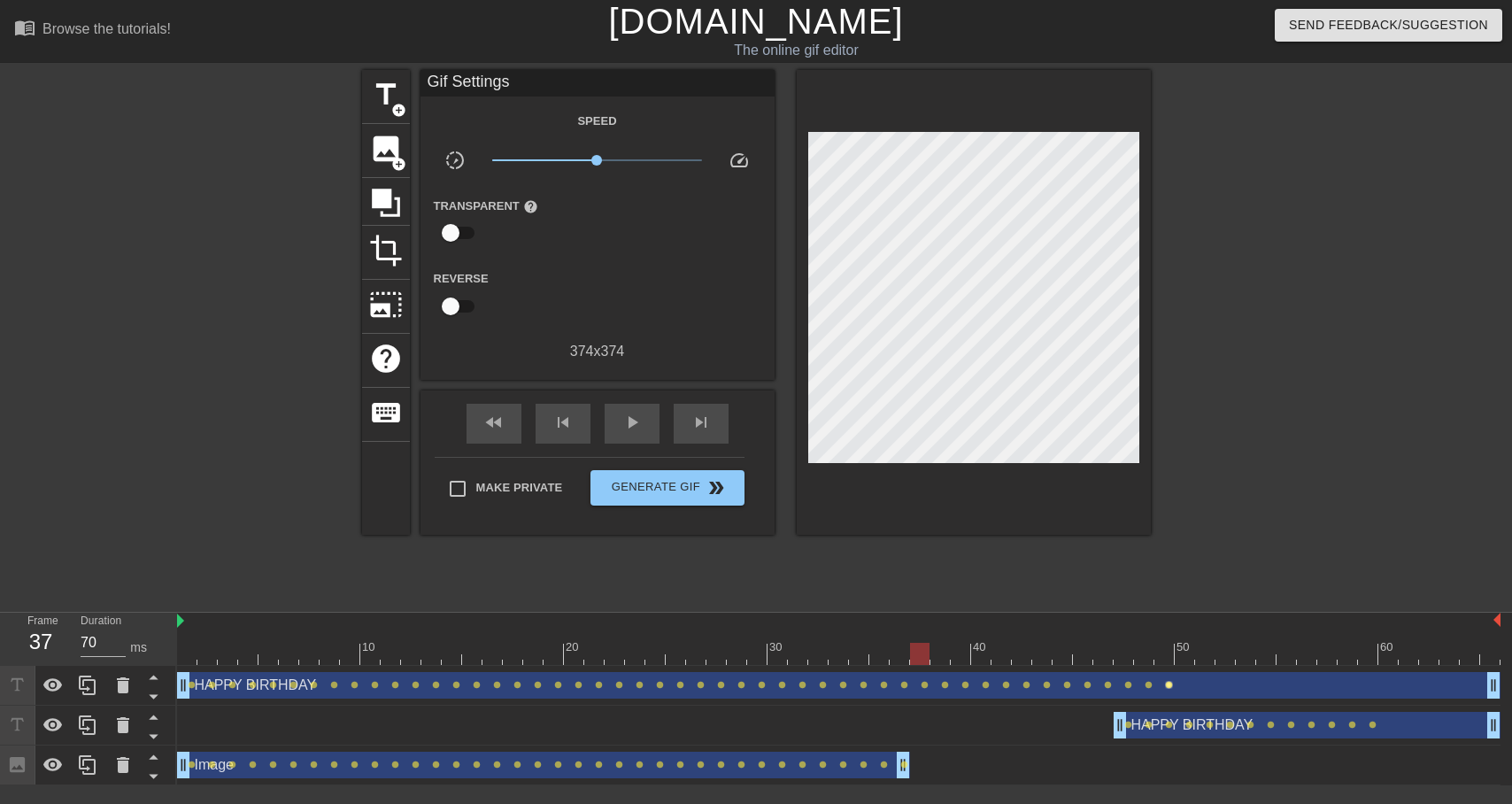
click at [1166, 684] on span "lens" at bounding box center [1169, 685] width 8 height 8
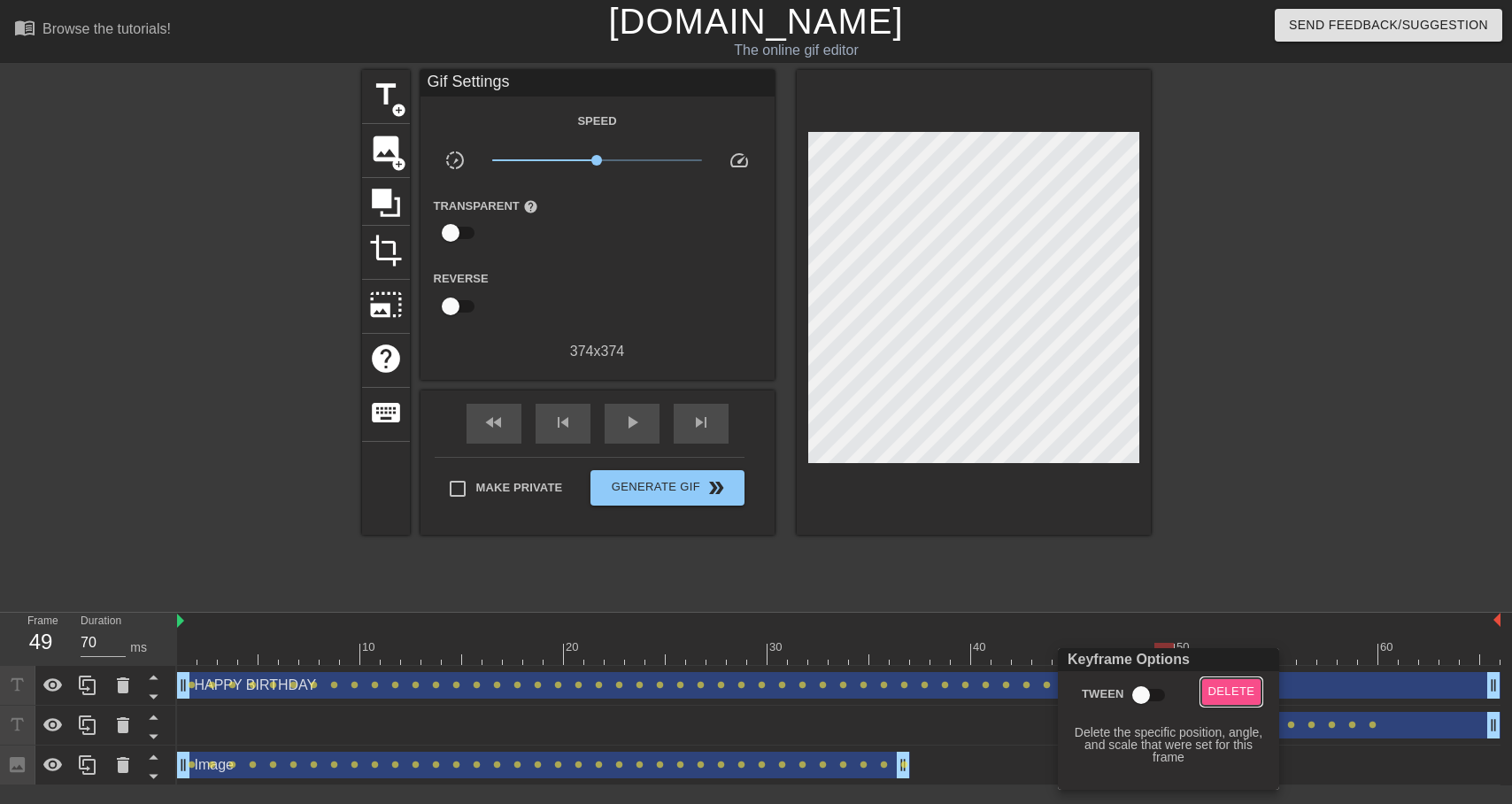
click at [1223, 687] on span "Delete" at bounding box center [1231, 692] width 47 height 20
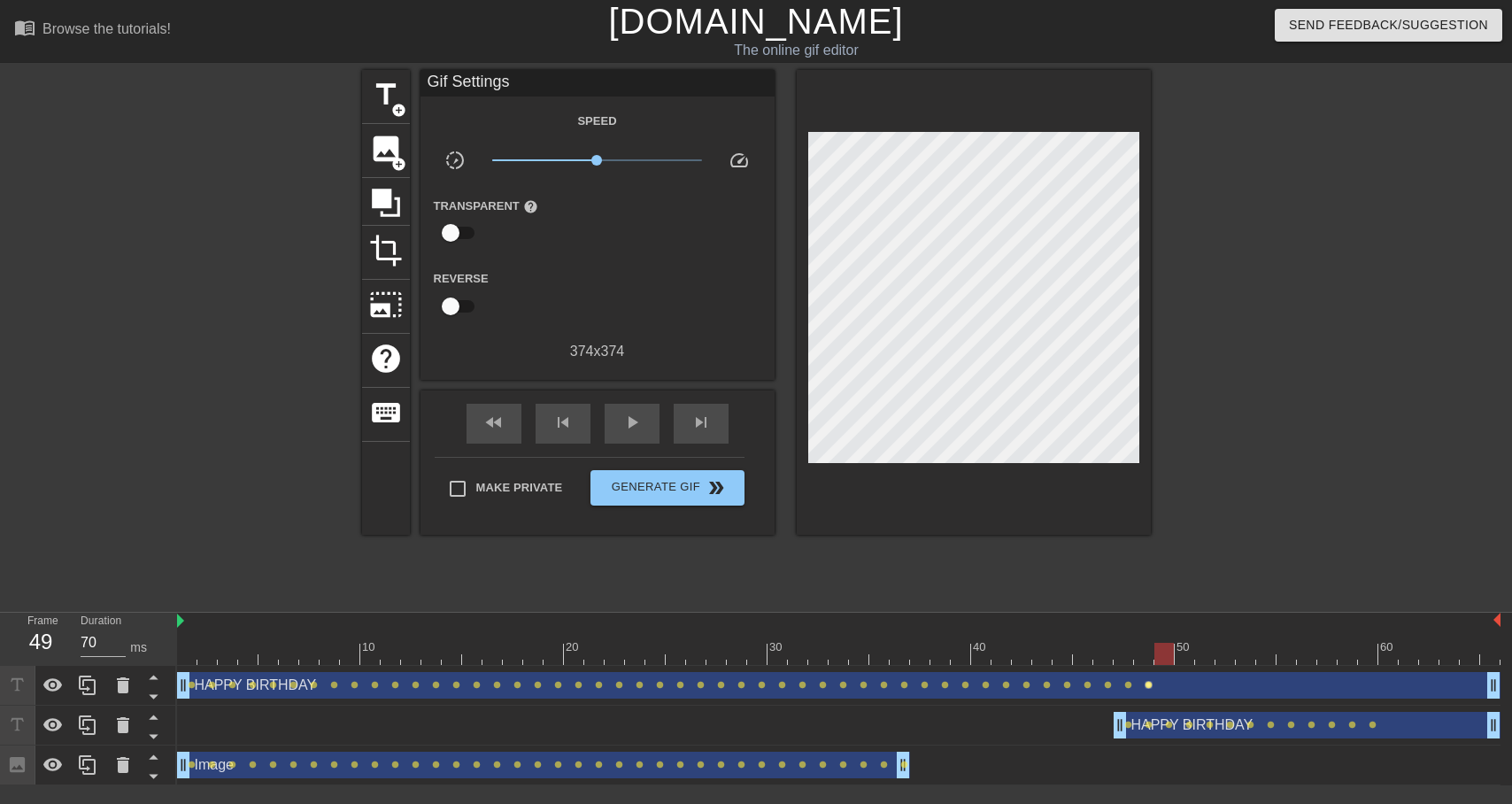
click at [1149, 686] on span "lens" at bounding box center [1148, 685] width 8 height 8
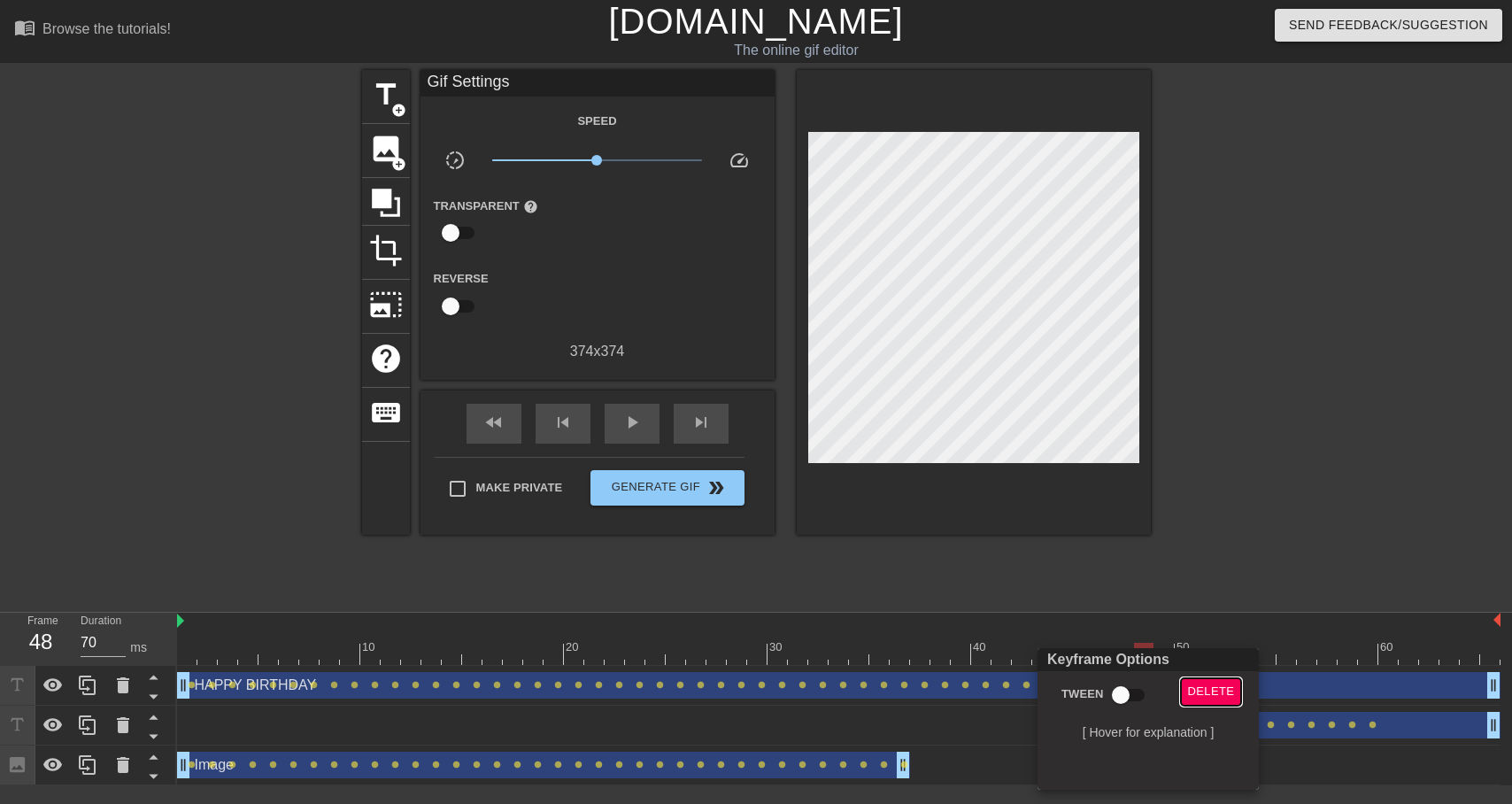
click at [1186, 690] on button "Delete" at bounding box center [1211, 693] width 61 height 28
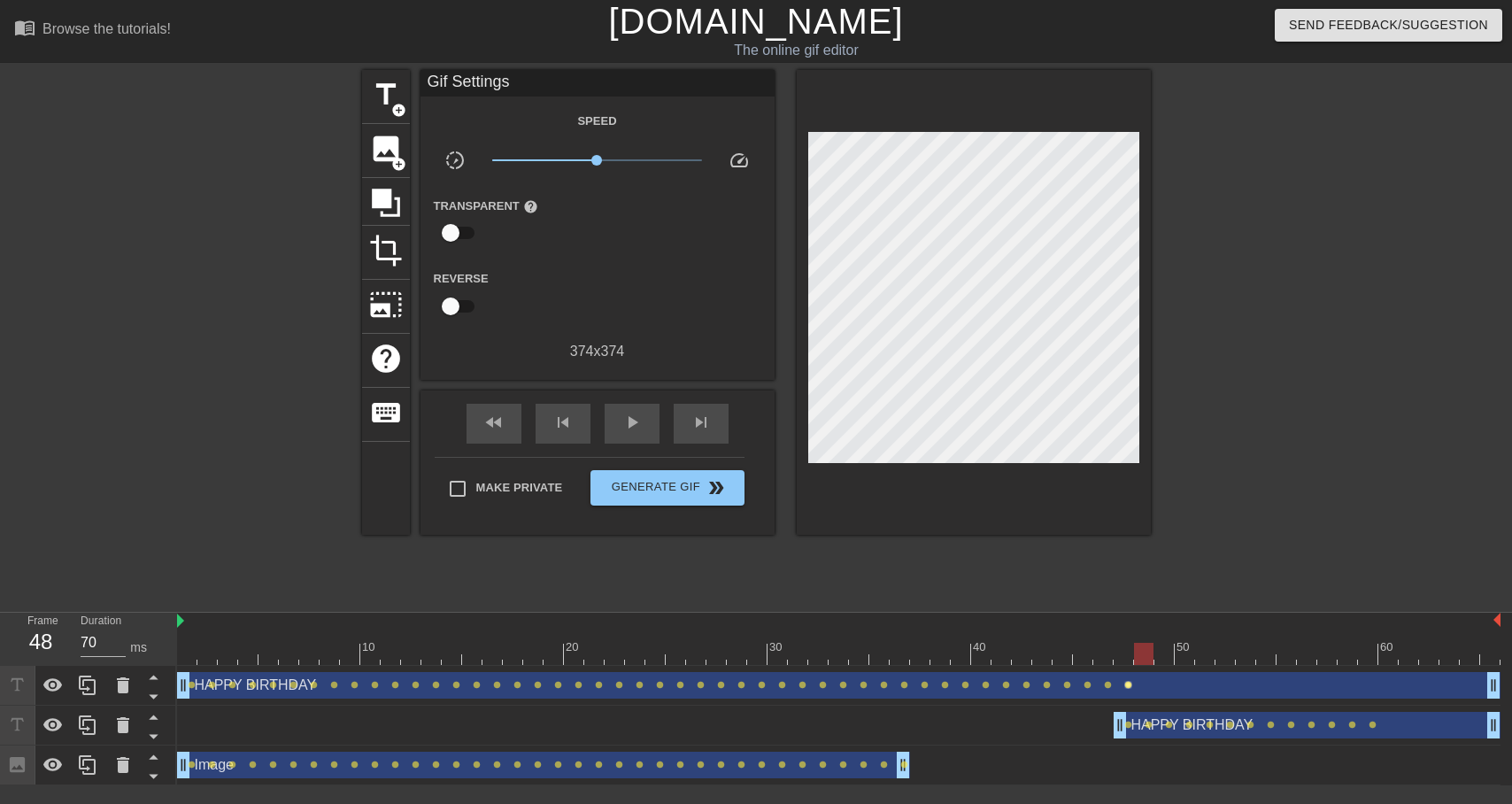
click at [1126, 686] on span "lens" at bounding box center [1129, 685] width 8 height 8
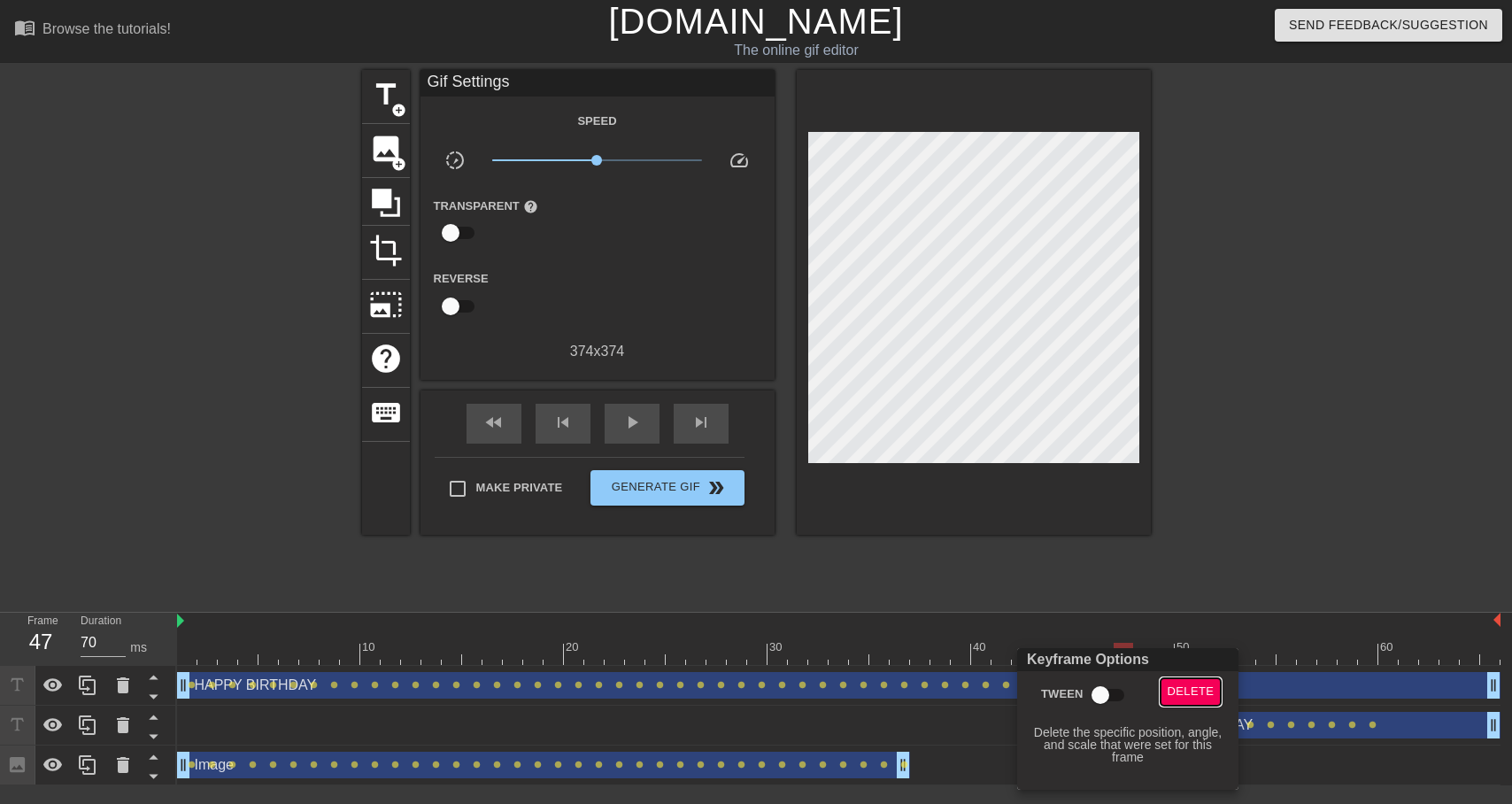
click at [1192, 688] on span "Delete" at bounding box center [1190, 692] width 47 height 20
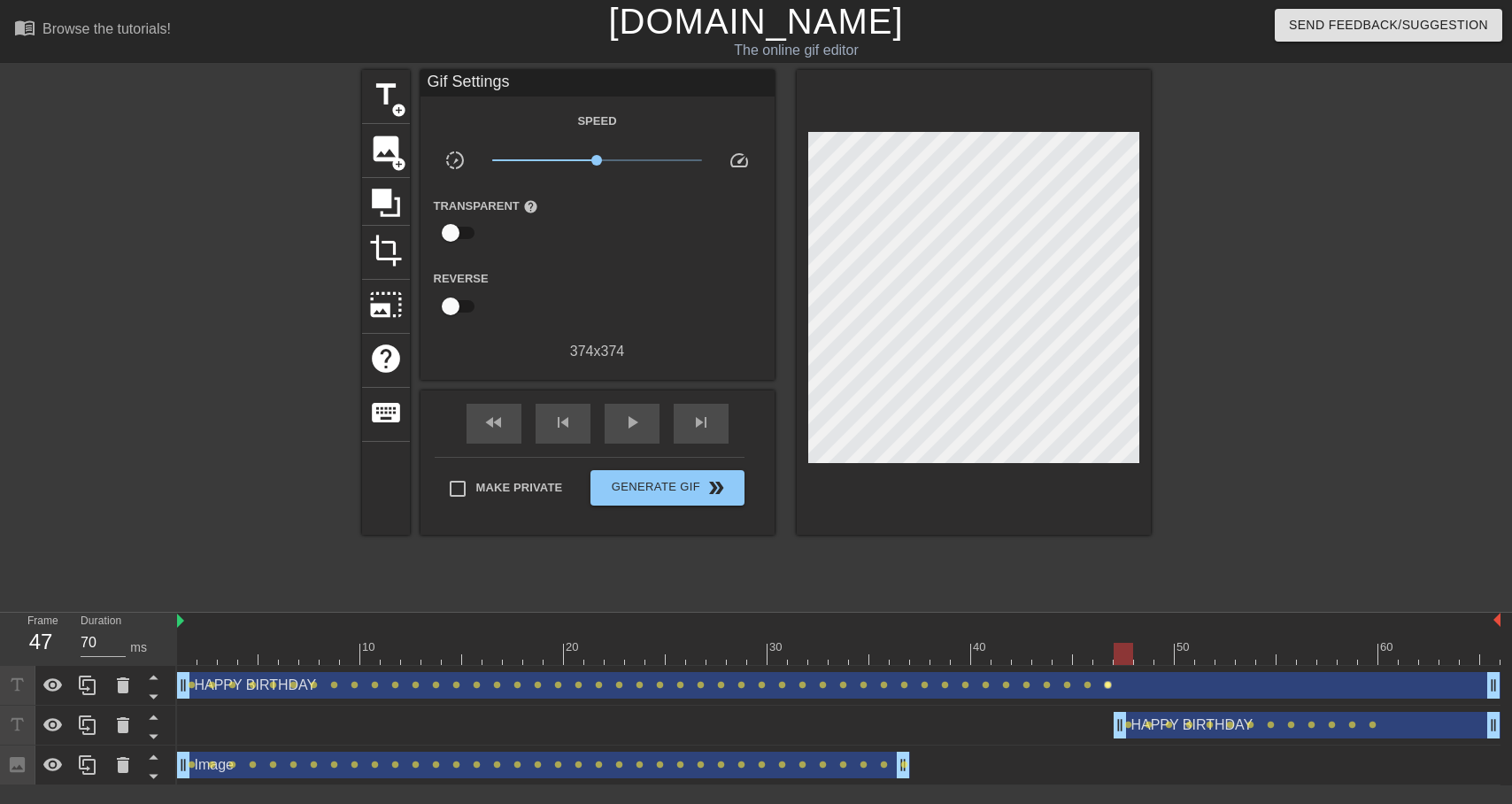
click at [1105, 688] on span "lens" at bounding box center [1108, 685] width 8 height 8
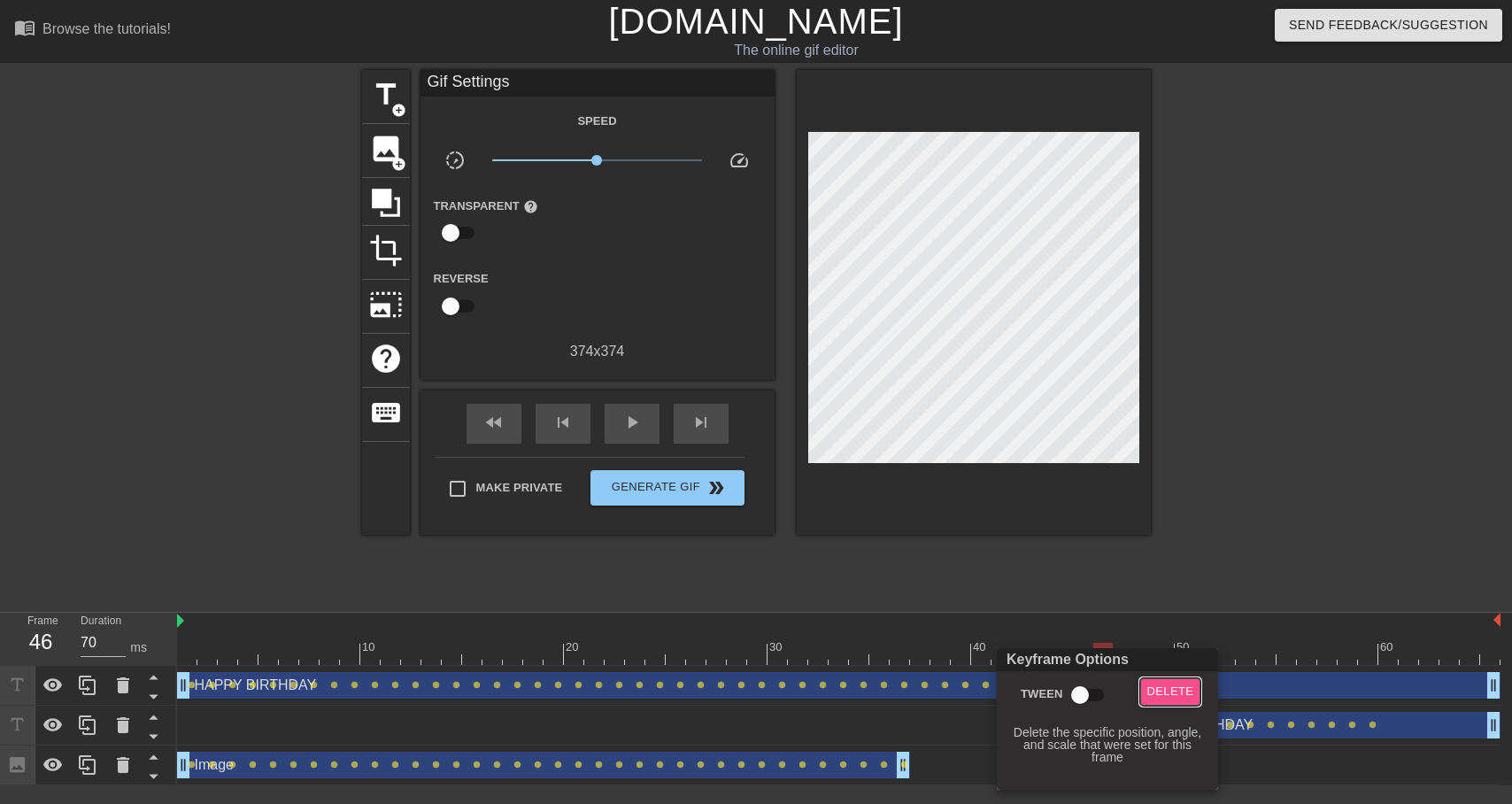
click at [1199, 688] on button "Delete" at bounding box center [1170, 693] width 61 height 28
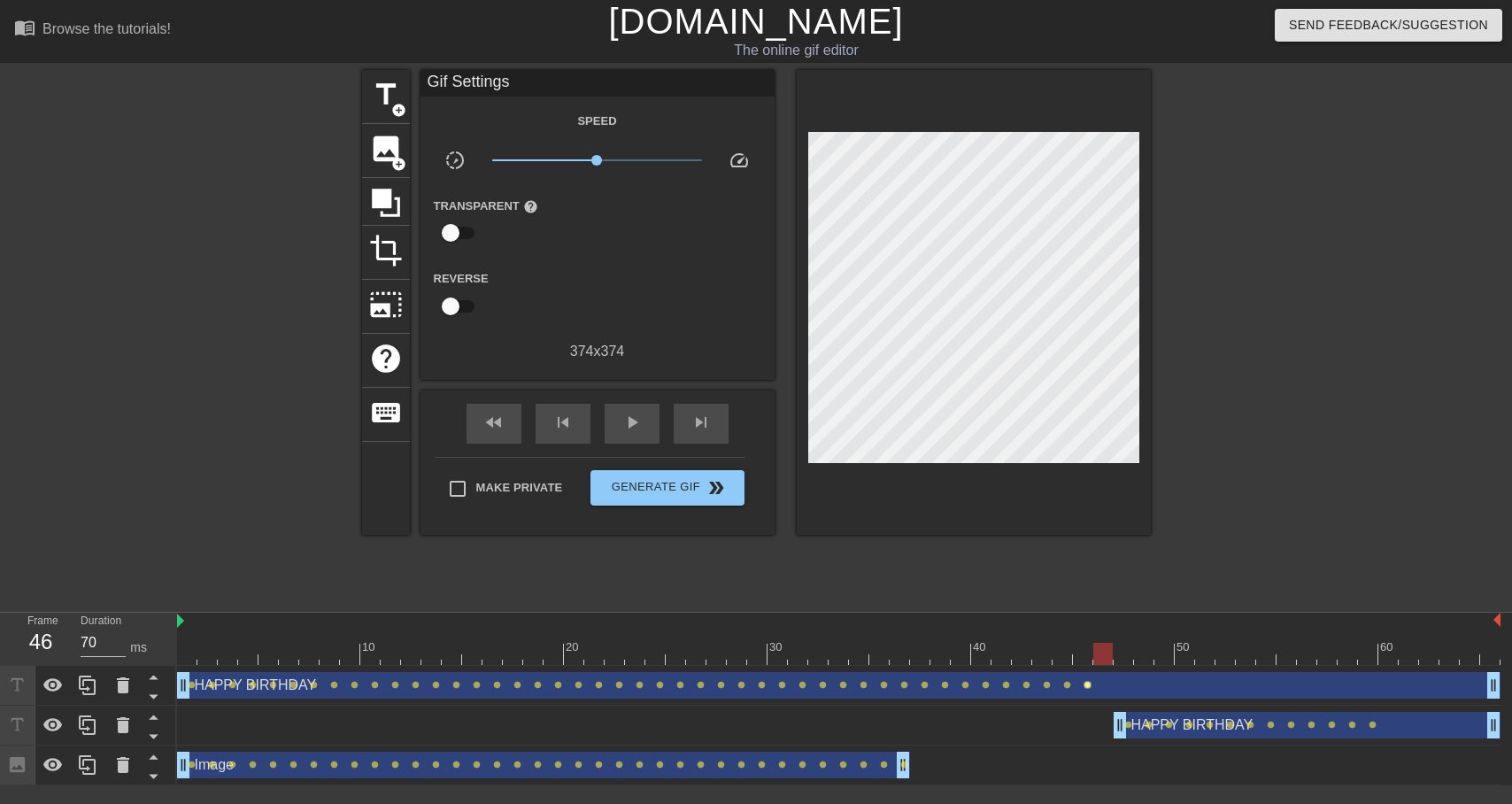
click at [1089, 685] on span "lens" at bounding box center [1088, 685] width 8 height 8
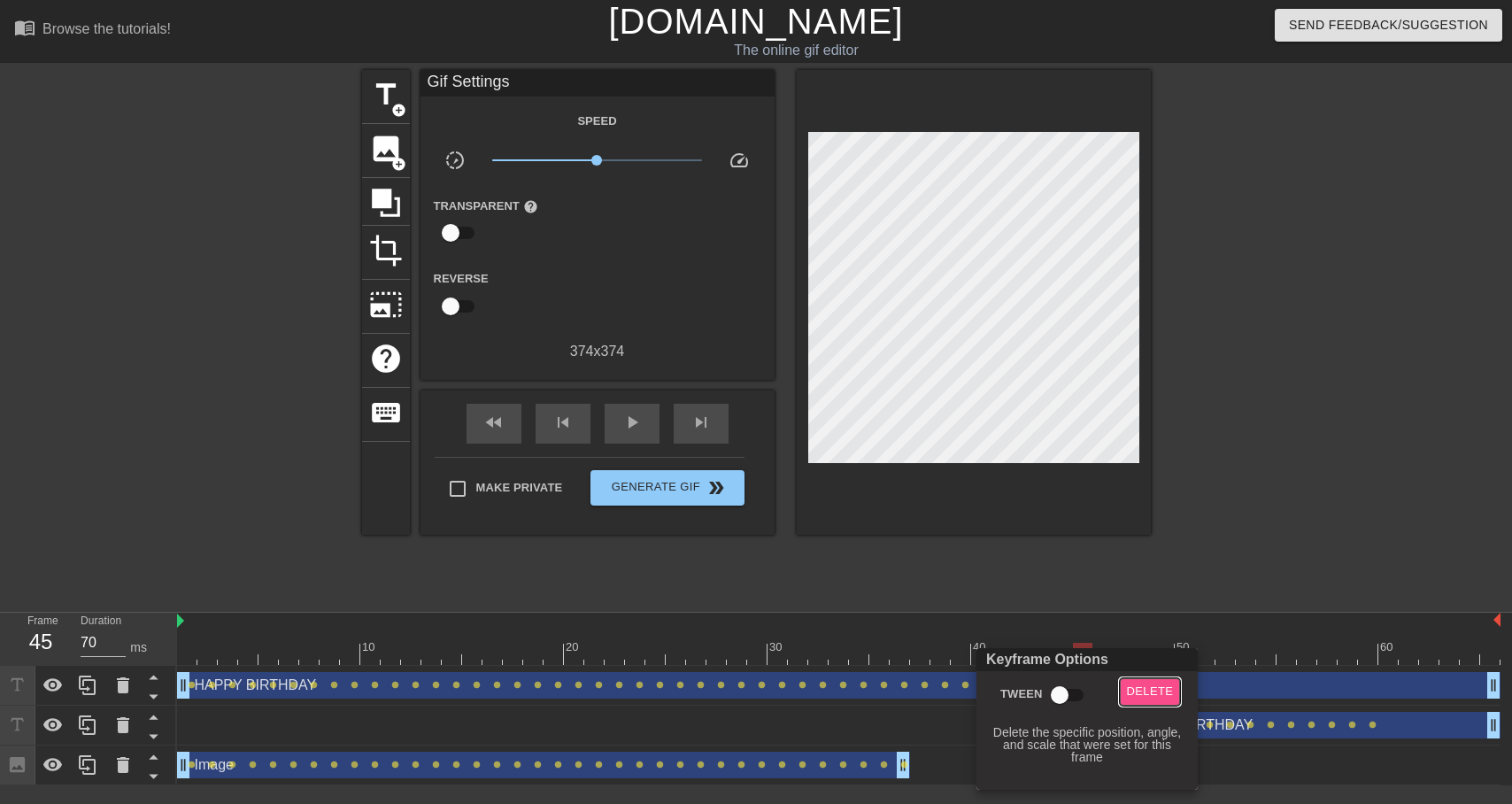
click at [1146, 685] on span "Delete" at bounding box center [1149, 692] width 47 height 20
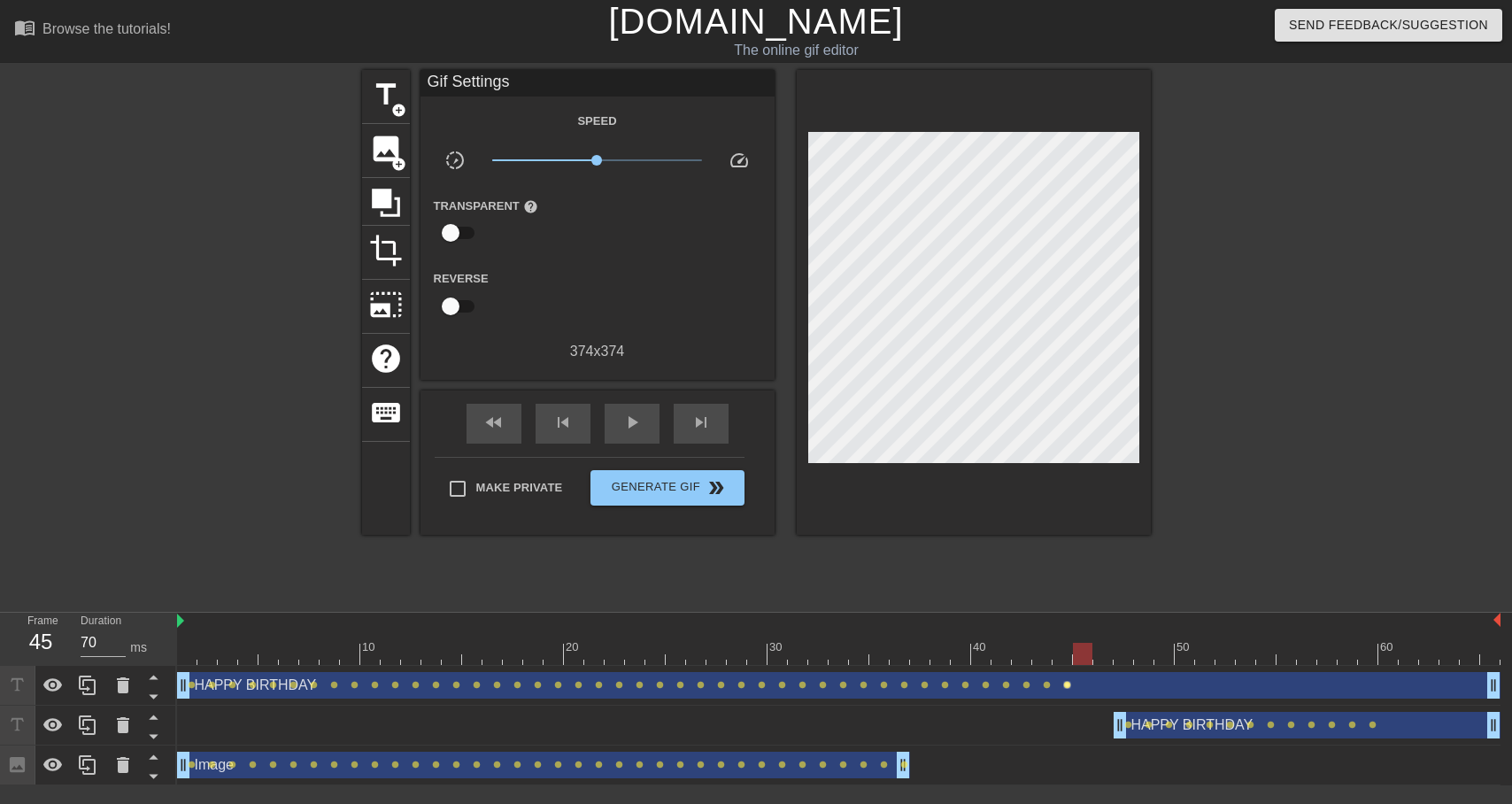
click at [1065, 685] on span "lens" at bounding box center [1067, 685] width 8 height 8
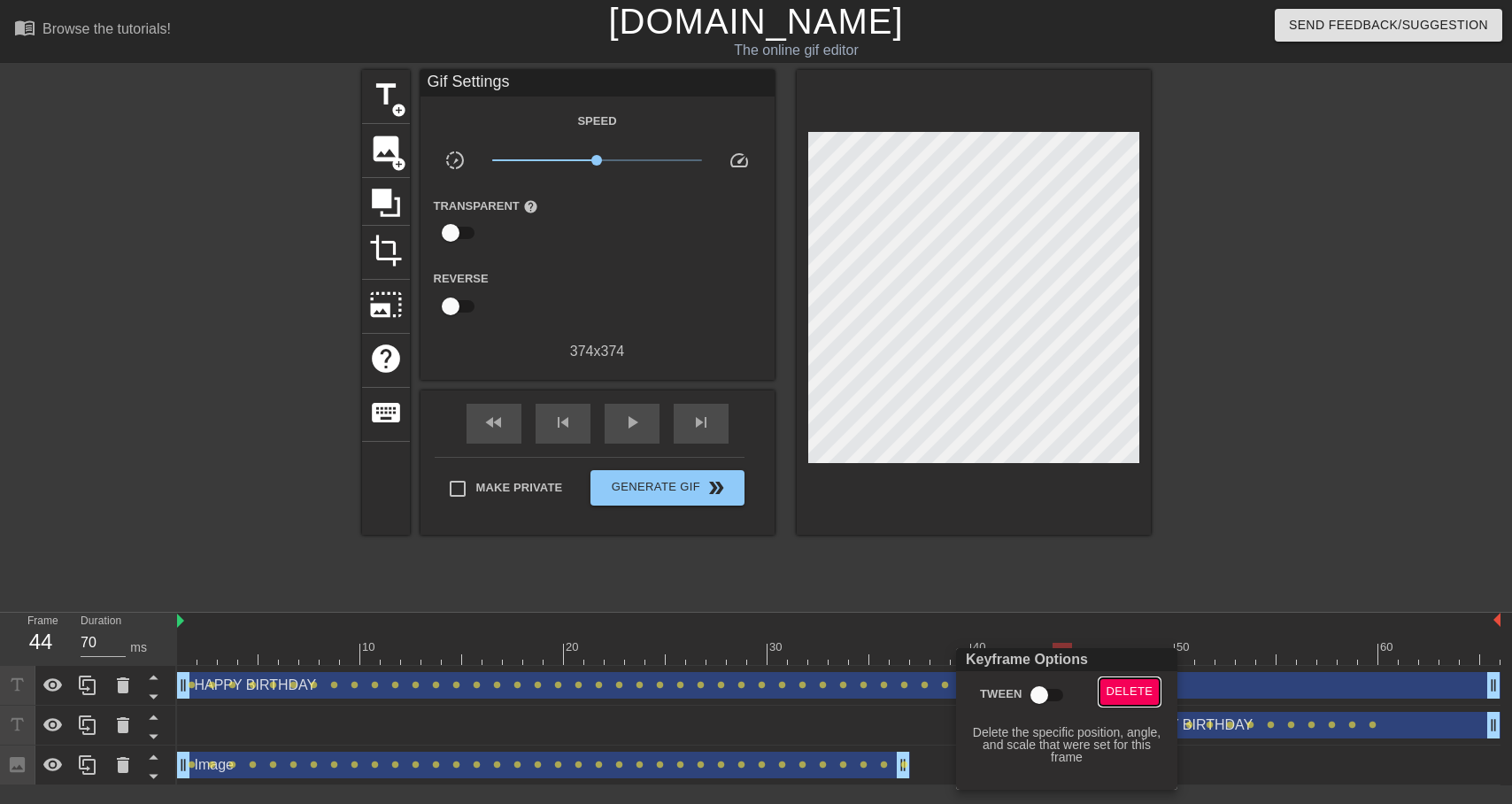
click at [1121, 685] on span "Delete" at bounding box center [1130, 692] width 47 height 20
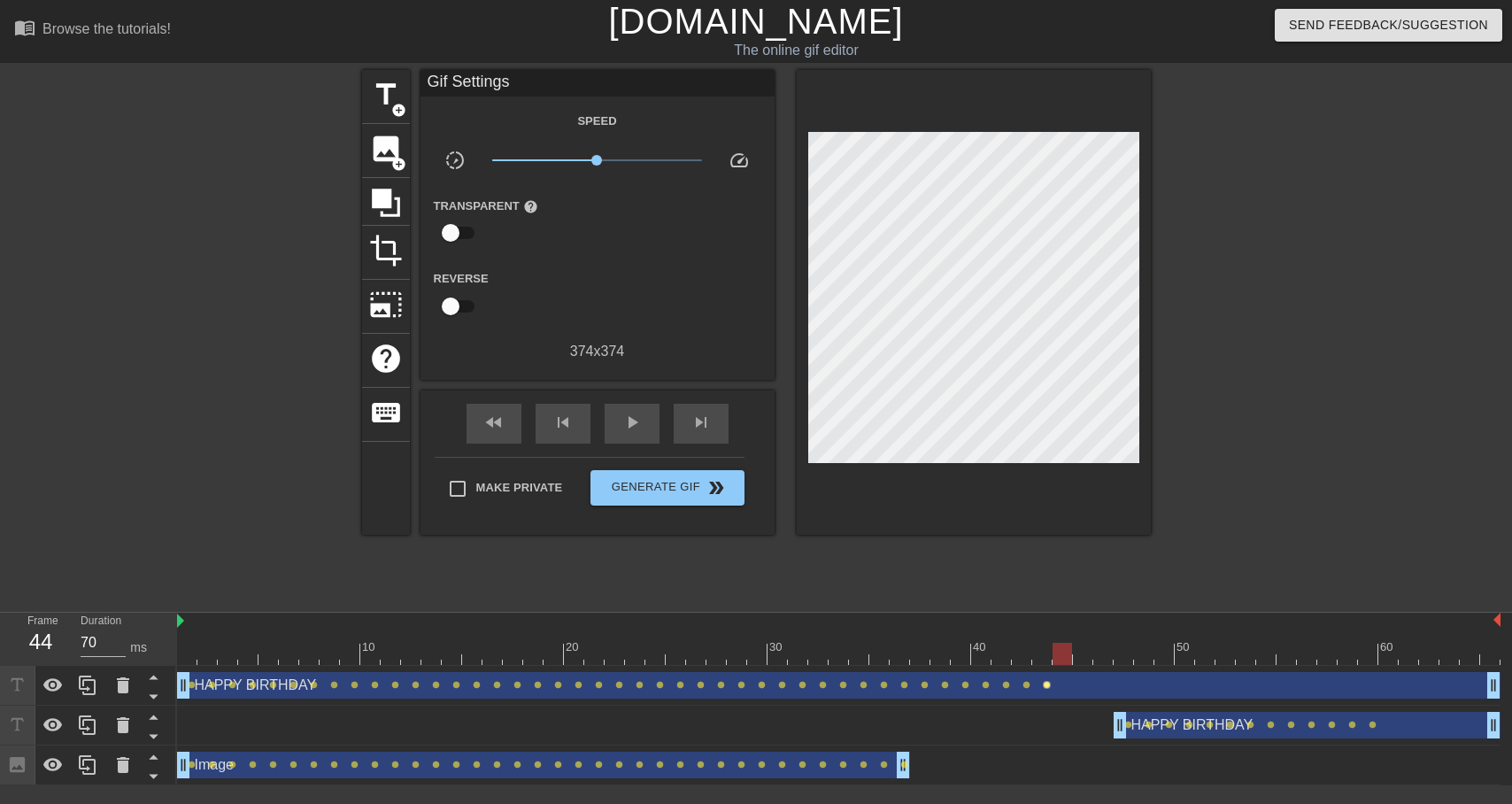
click at [1043, 685] on span "lens" at bounding box center [1047, 685] width 8 height 8
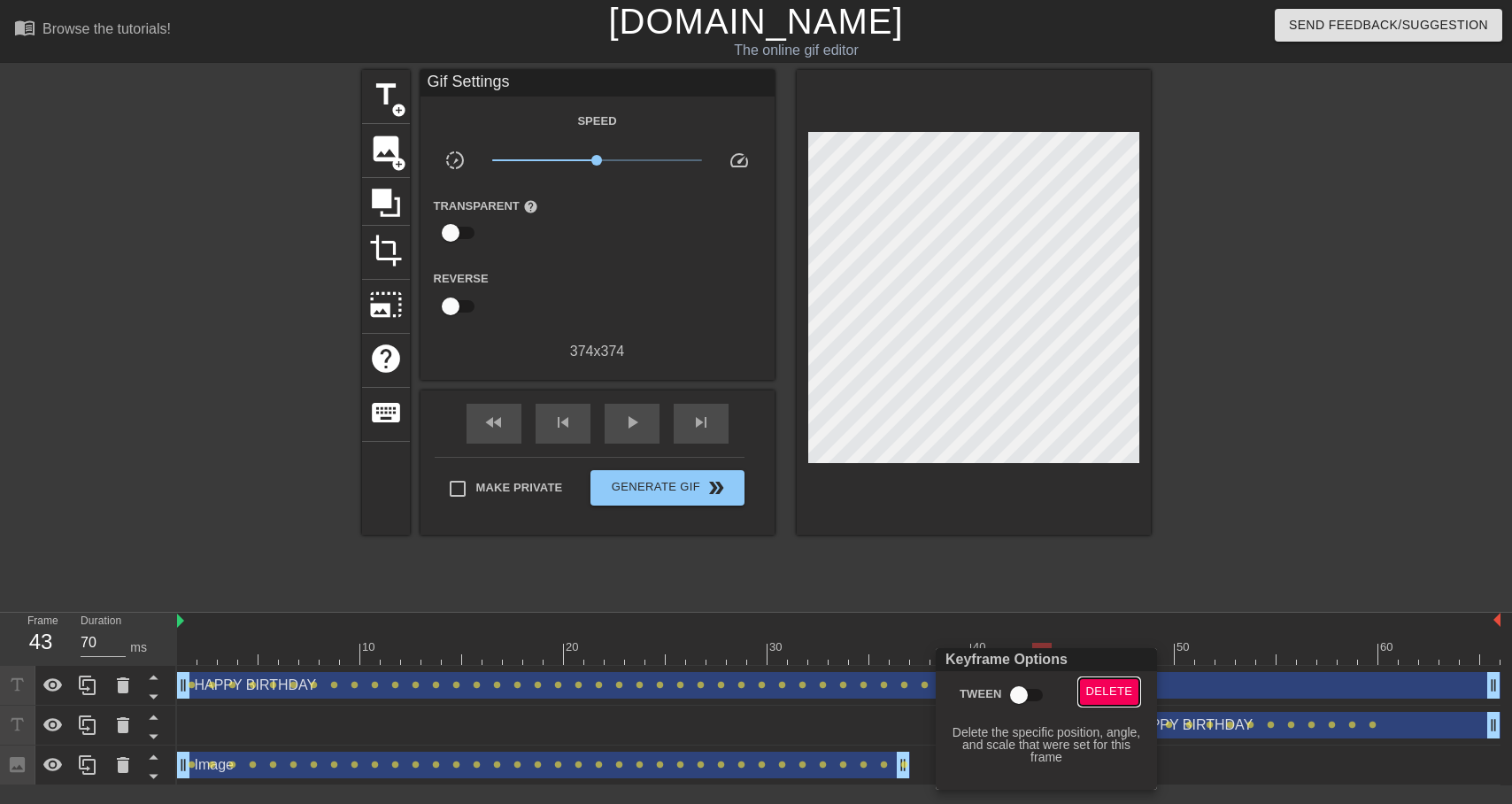
click at [1131, 684] on span "Delete" at bounding box center [1109, 692] width 47 height 20
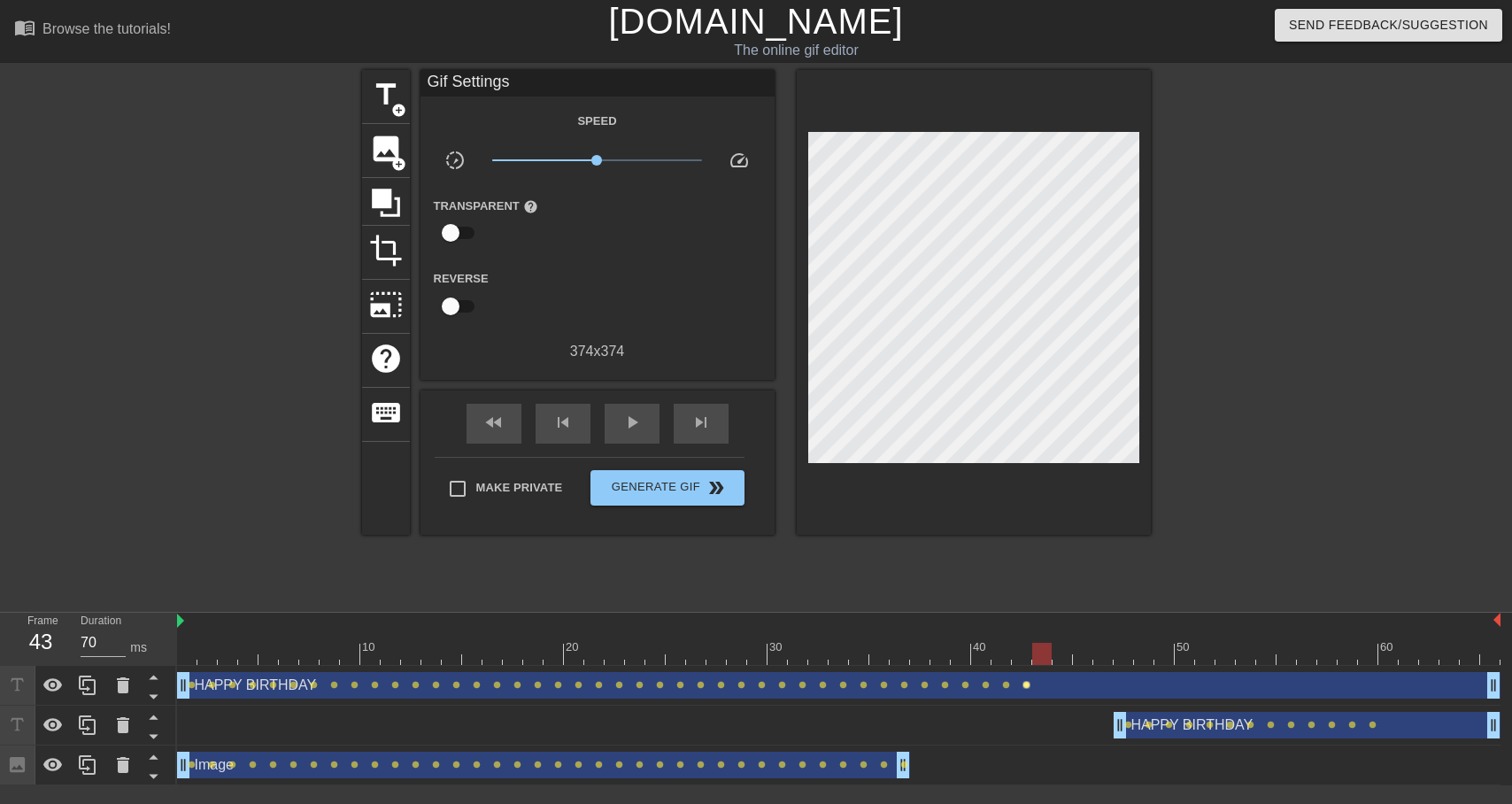
click at [1026, 684] on span "lens" at bounding box center [1026, 685] width 8 height 8
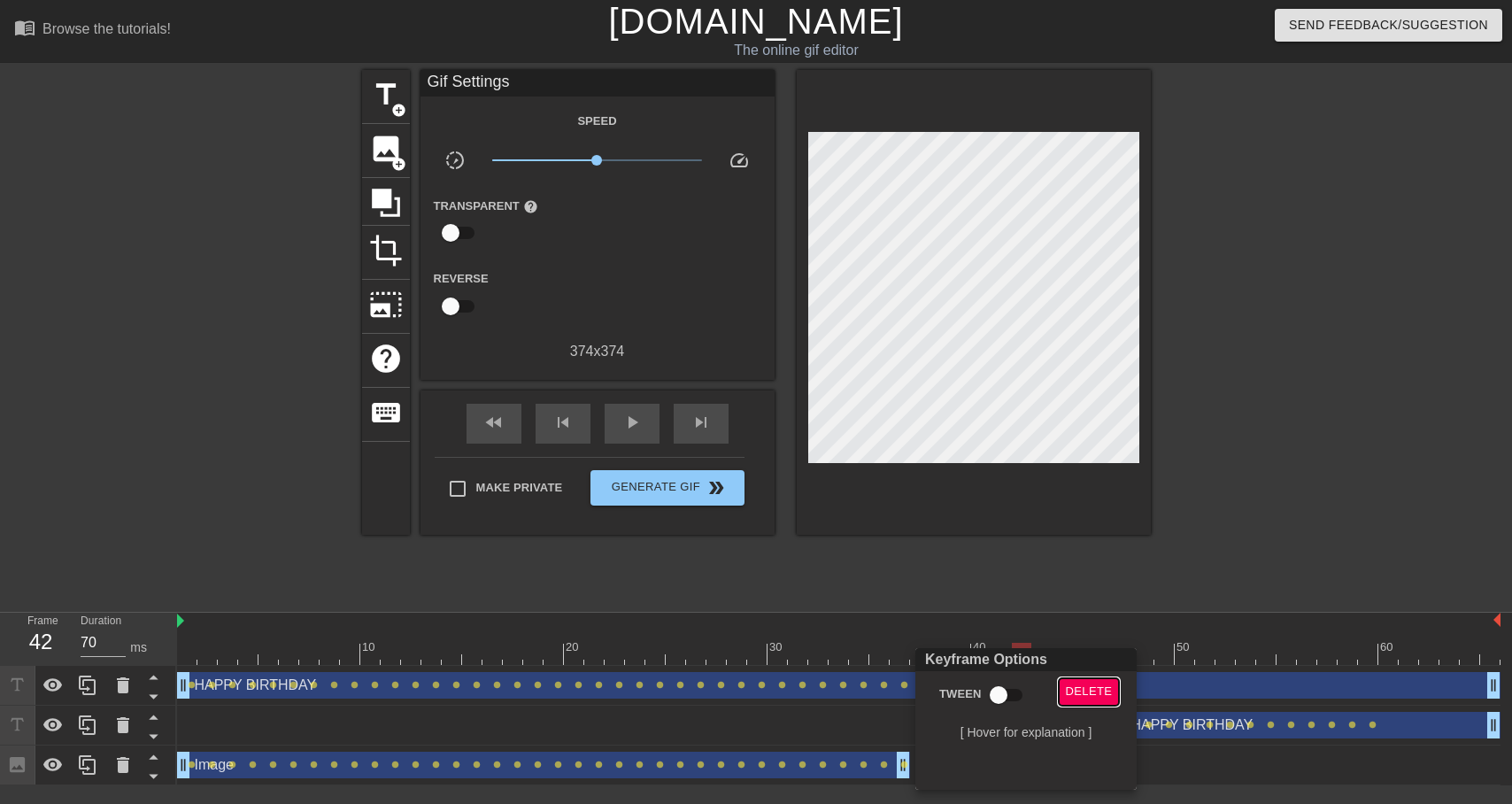
click at [1080, 684] on span "Delete" at bounding box center [1089, 692] width 47 height 20
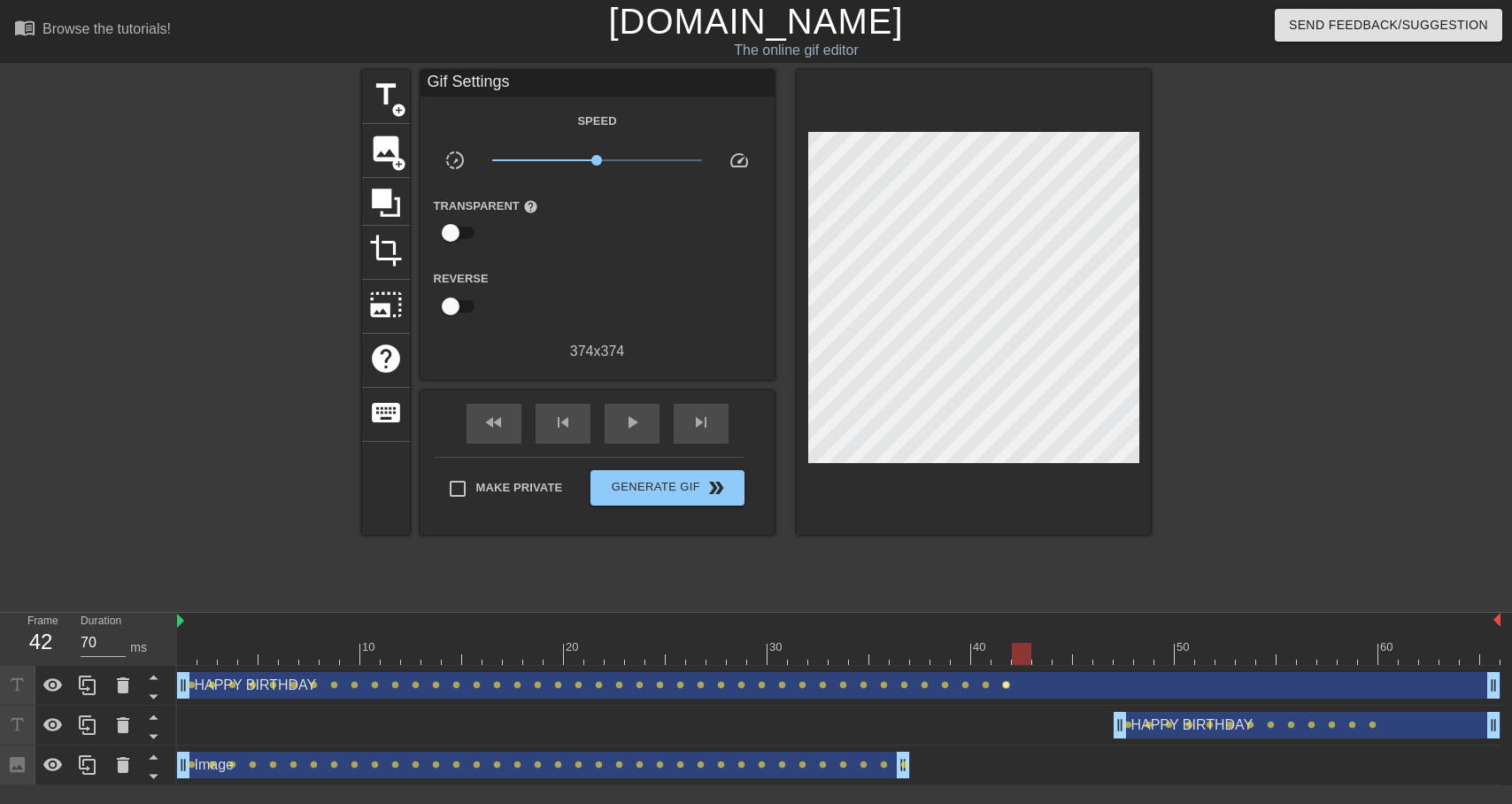
click at [1003, 684] on span "lens" at bounding box center [1006, 685] width 8 height 8
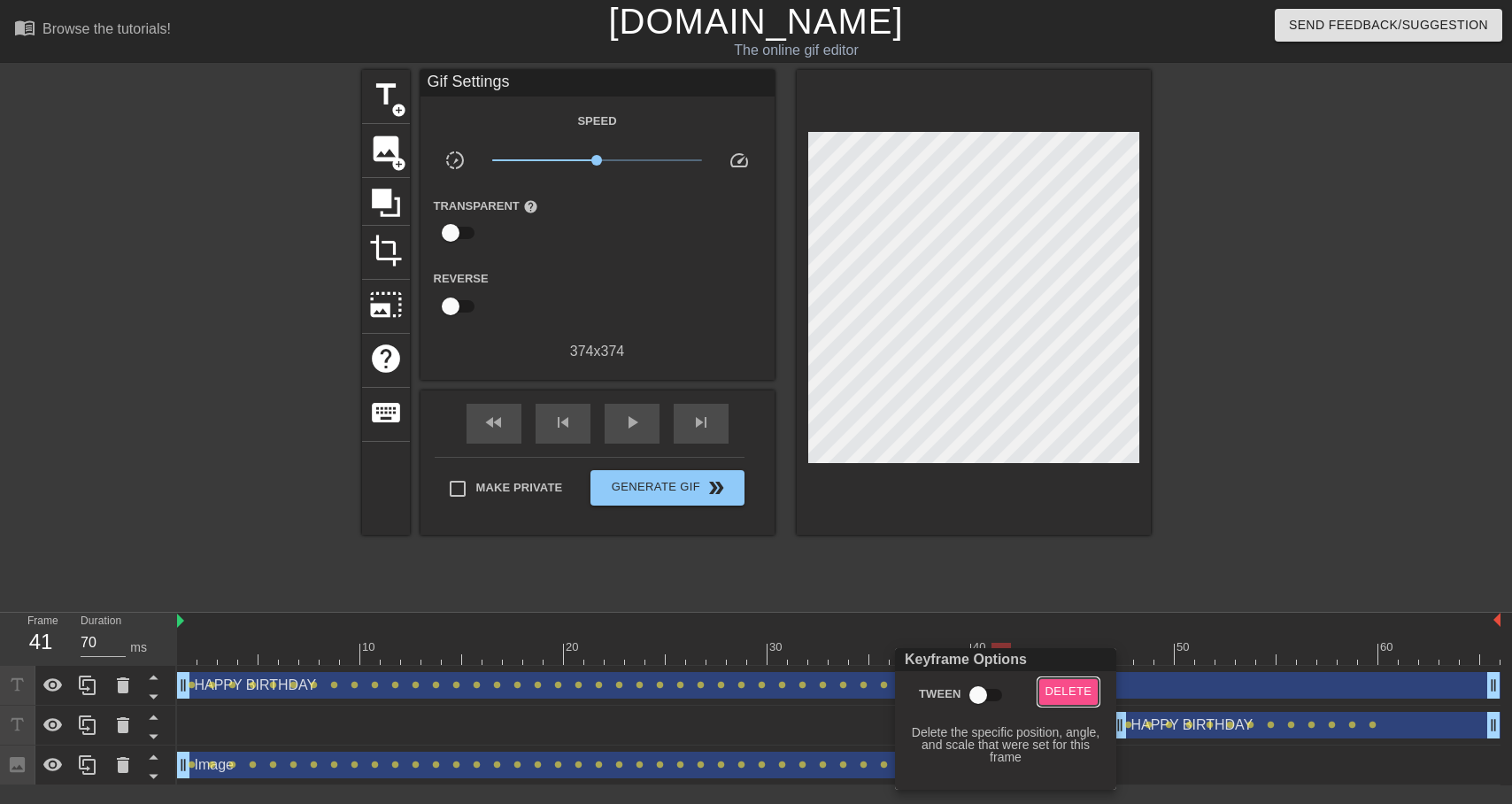
click at [1063, 684] on span "Delete" at bounding box center [1068, 692] width 47 height 20
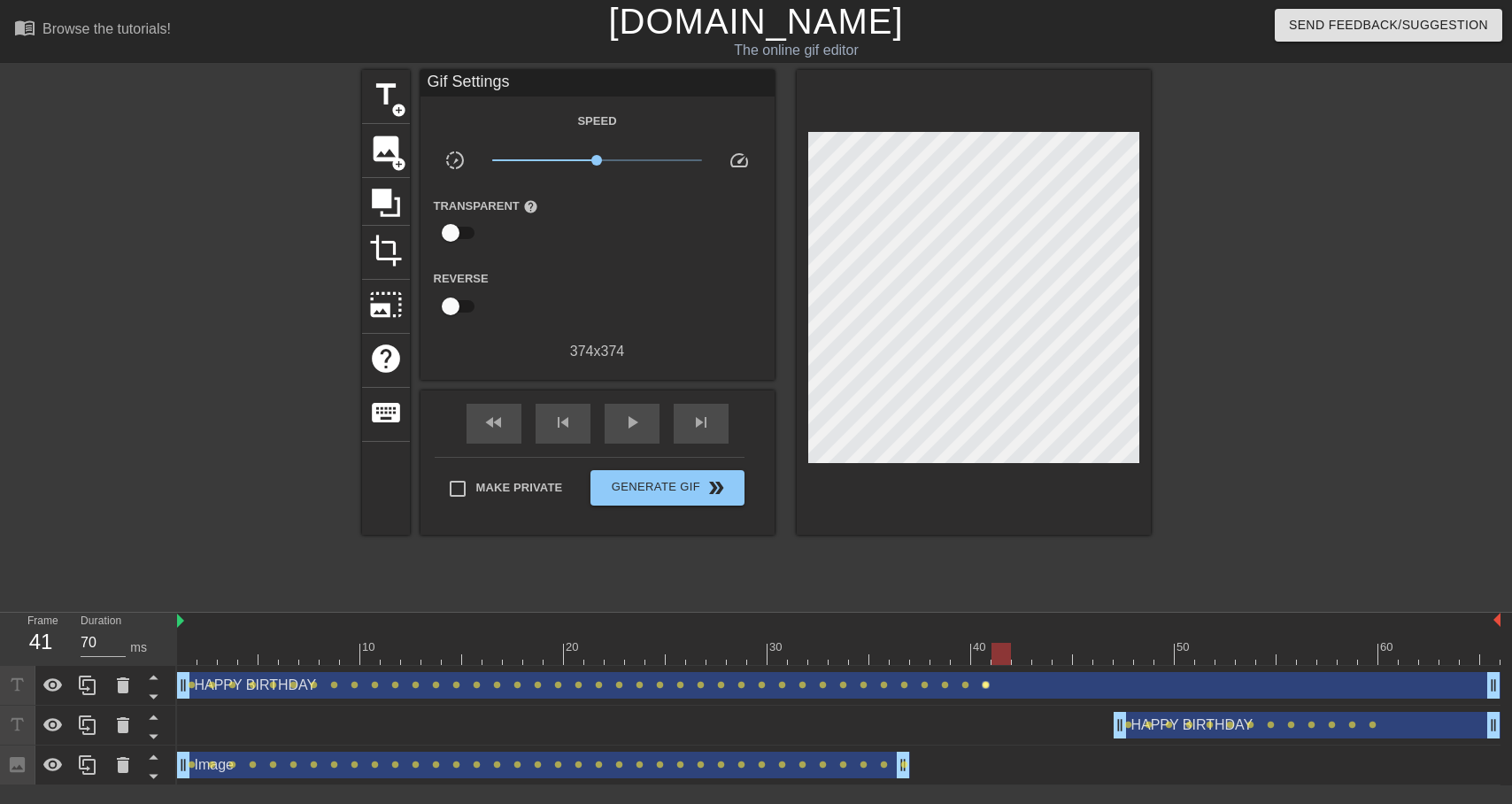
click at [983, 684] on span "lens" at bounding box center [985, 685] width 8 height 8
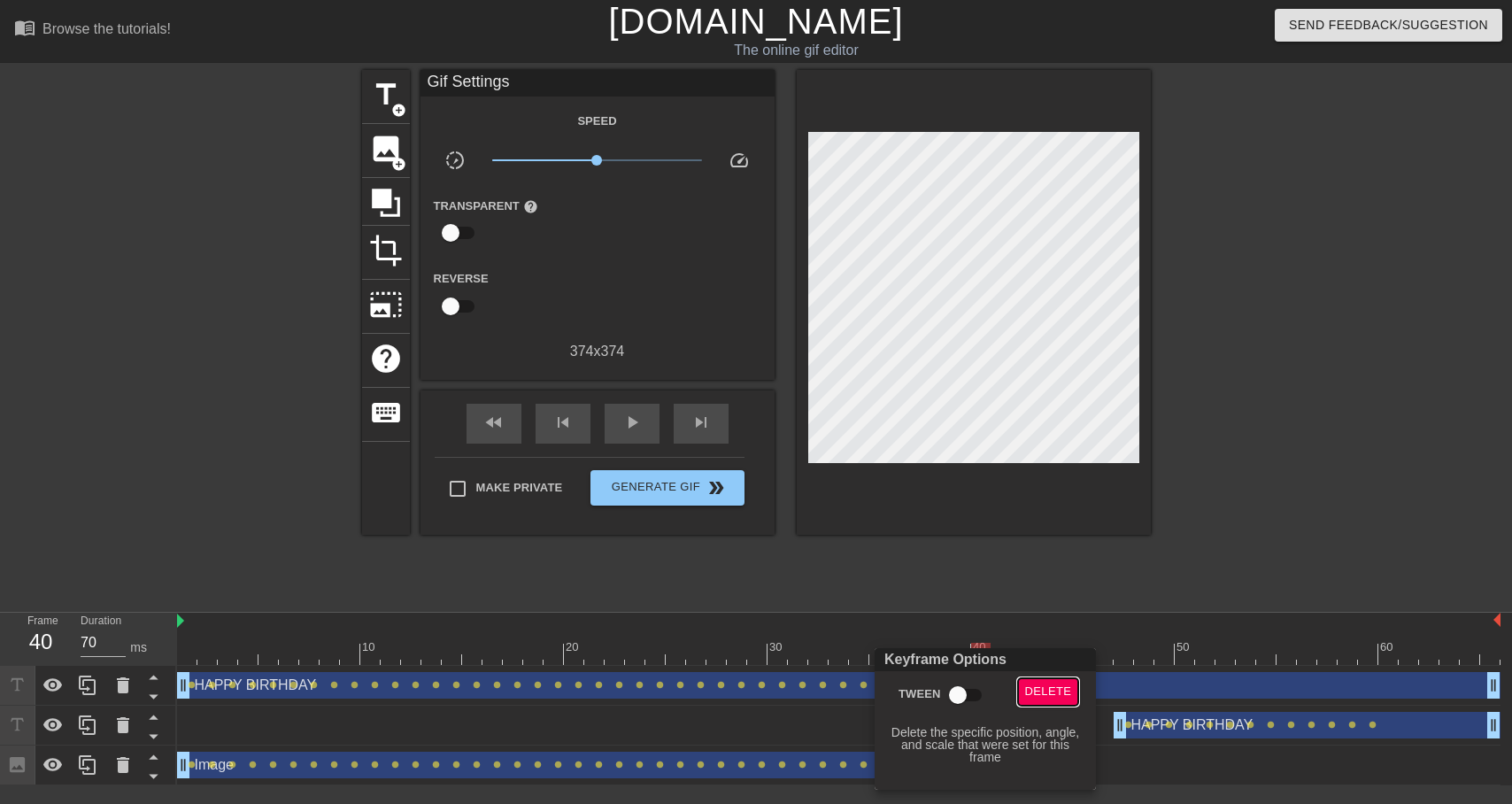
click at [1060, 687] on span "Delete" at bounding box center [1048, 692] width 47 height 20
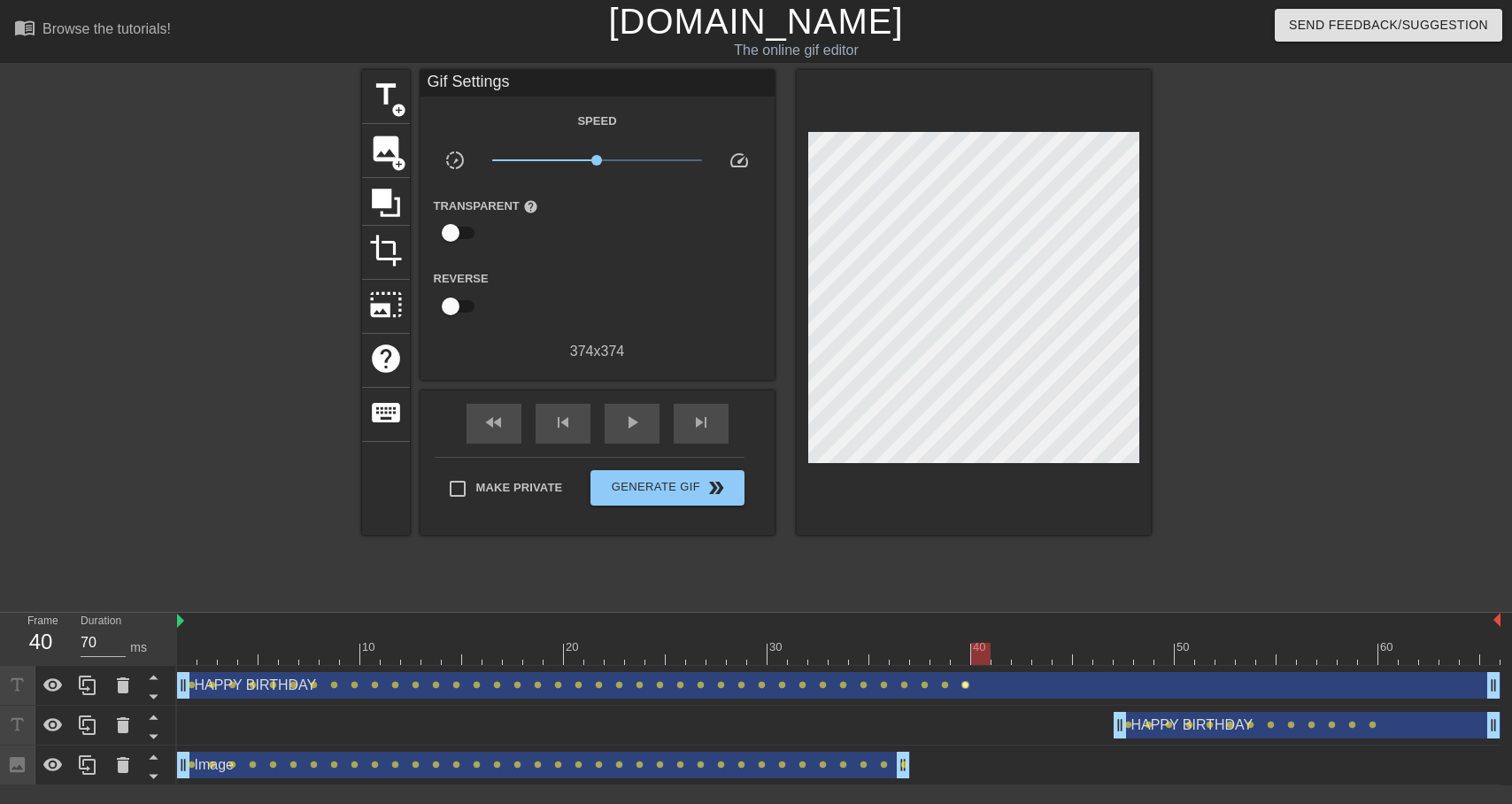
click at [968, 684] on span "lens" at bounding box center [966, 685] width 8 height 8
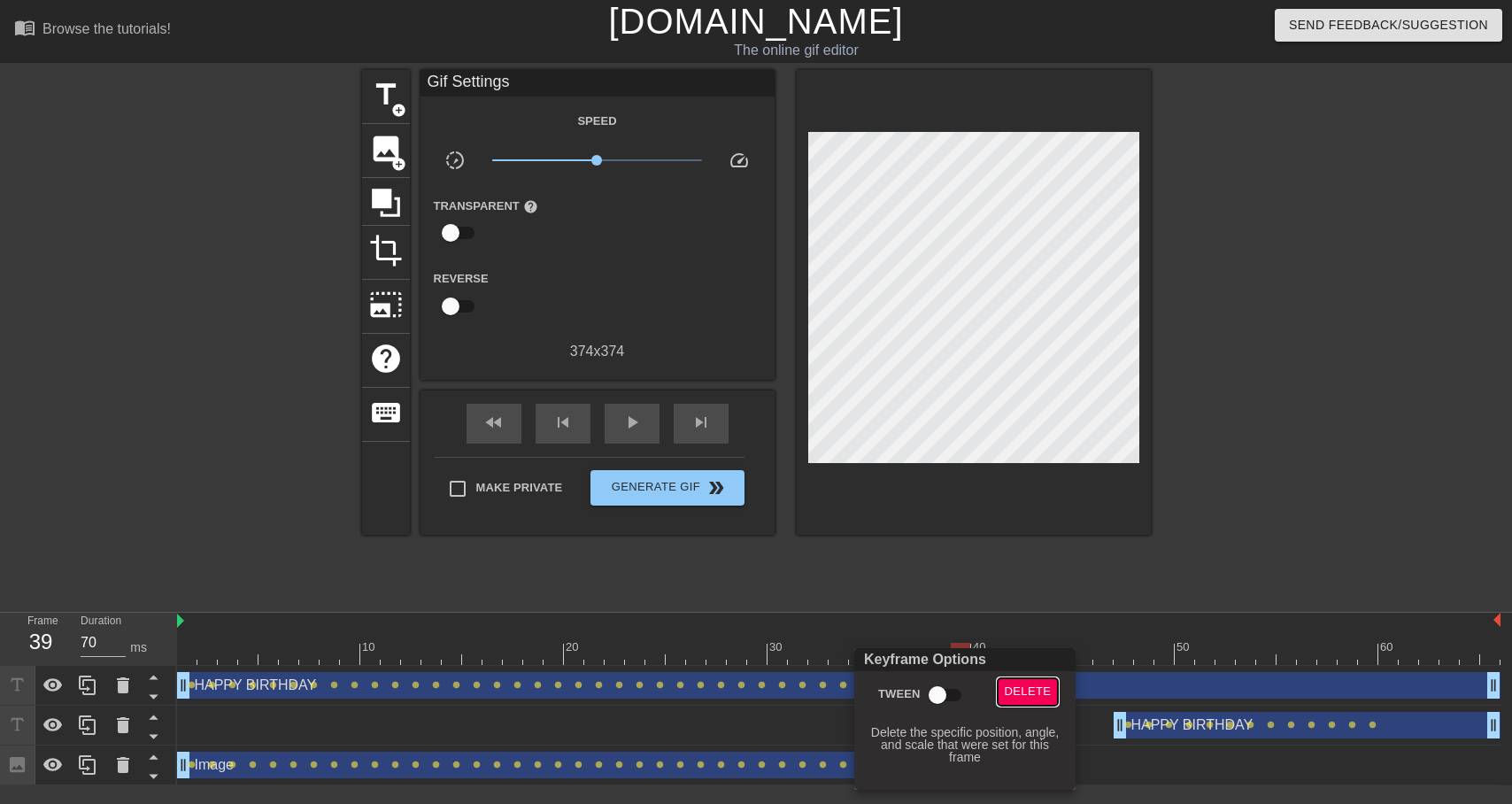
click at [1036, 685] on span "Delete" at bounding box center [1027, 692] width 47 height 20
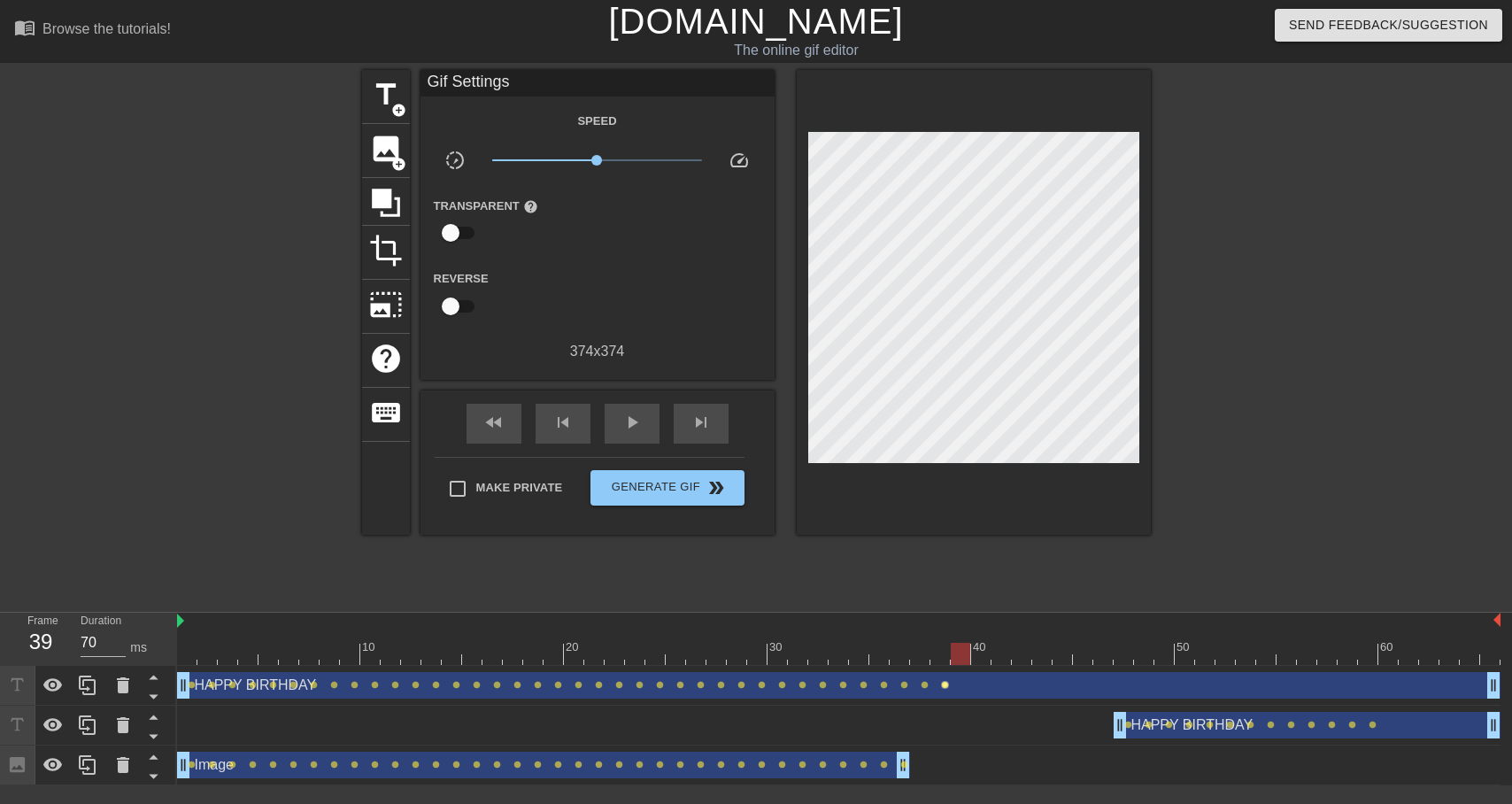
click at [946, 685] on span "lens" at bounding box center [945, 685] width 8 height 8
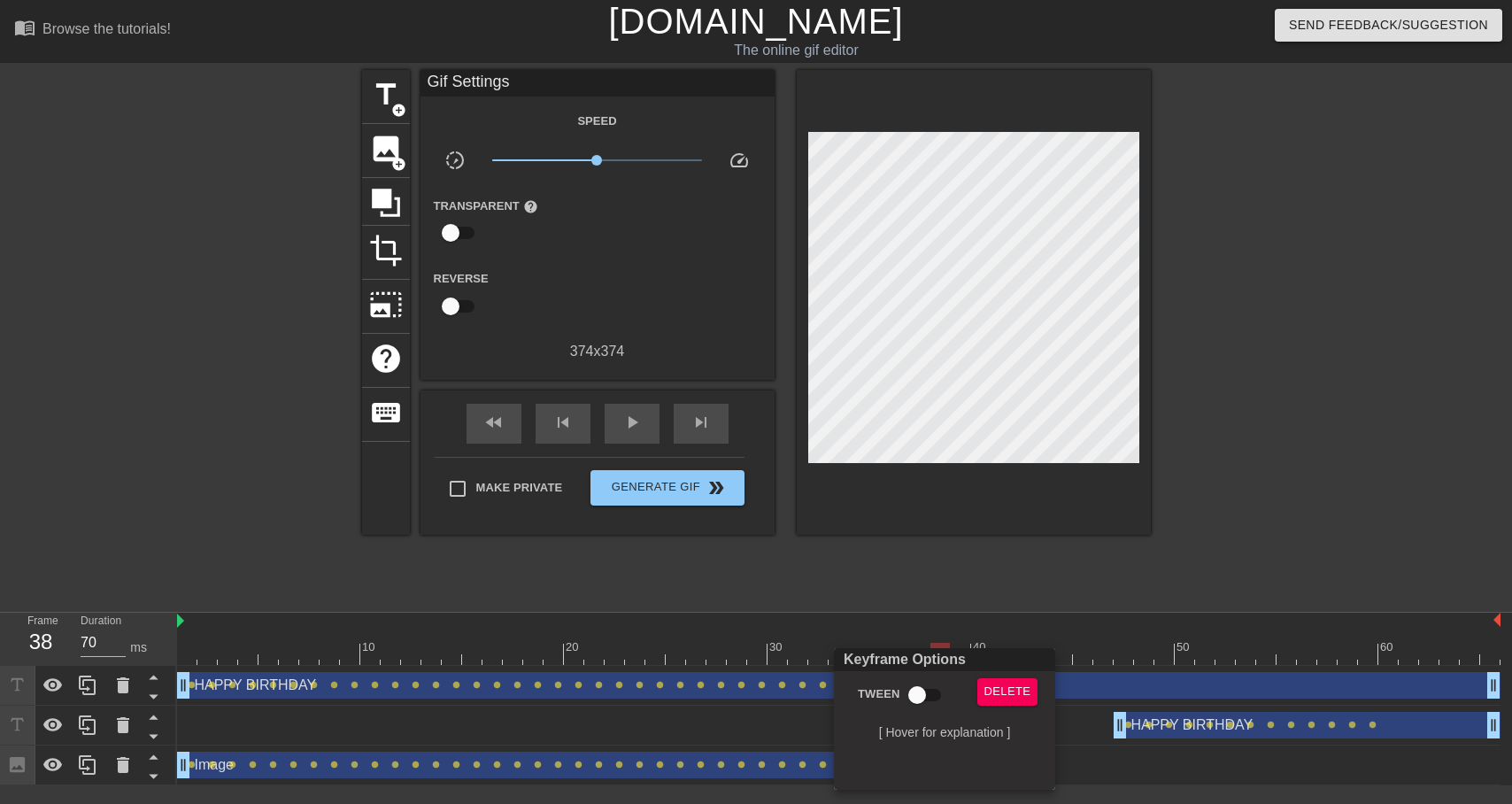
click at [1040, 694] on div "Delete" at bounding box center [1011, 699] width 95 height 41
click at [1023, 694] on span "Delete" at bounding box center [1007, 692] width 47 height 20
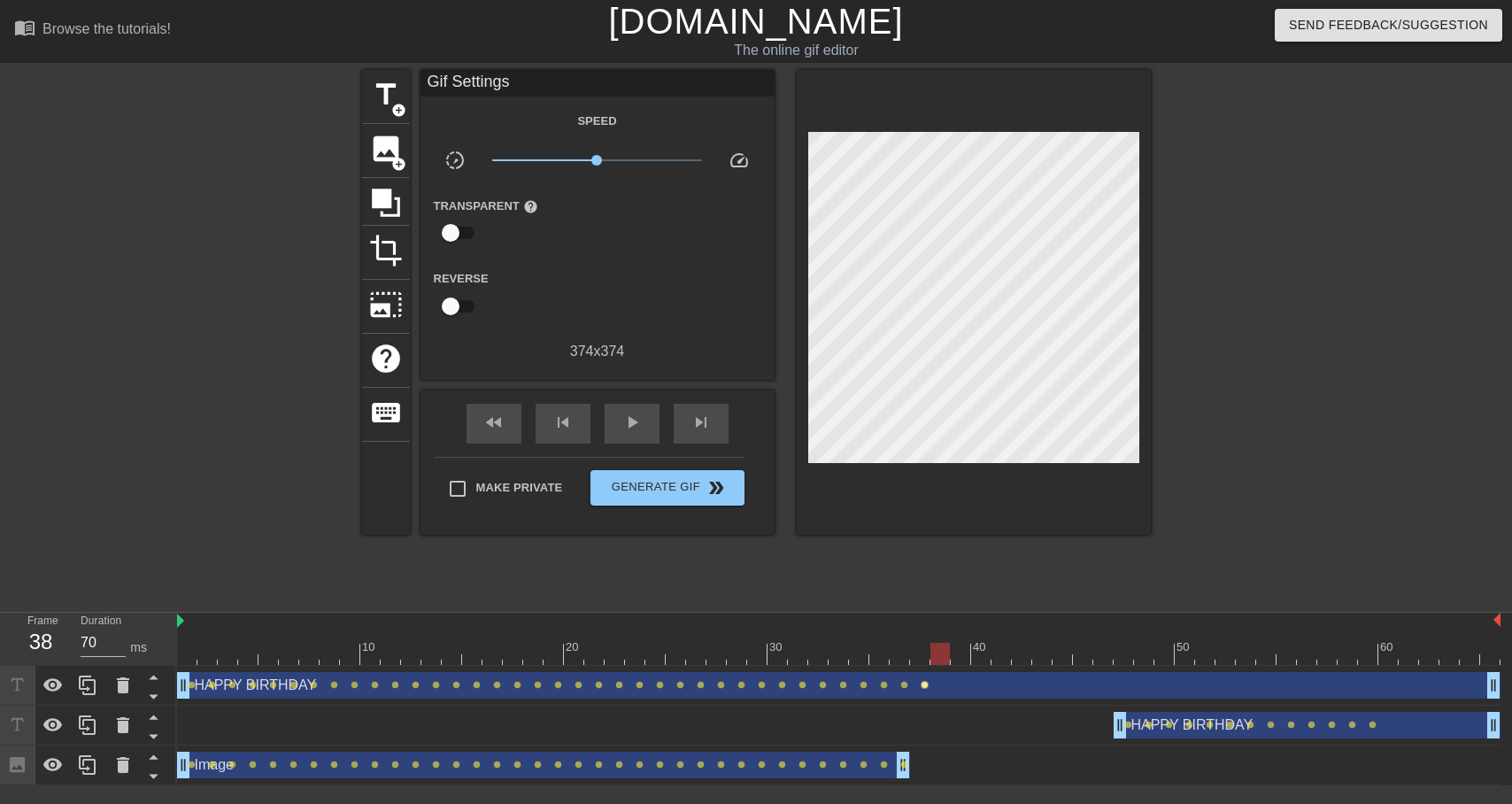
click at [924, 683] on span "lens" at bounding box center [925, 685] width 8 height 8
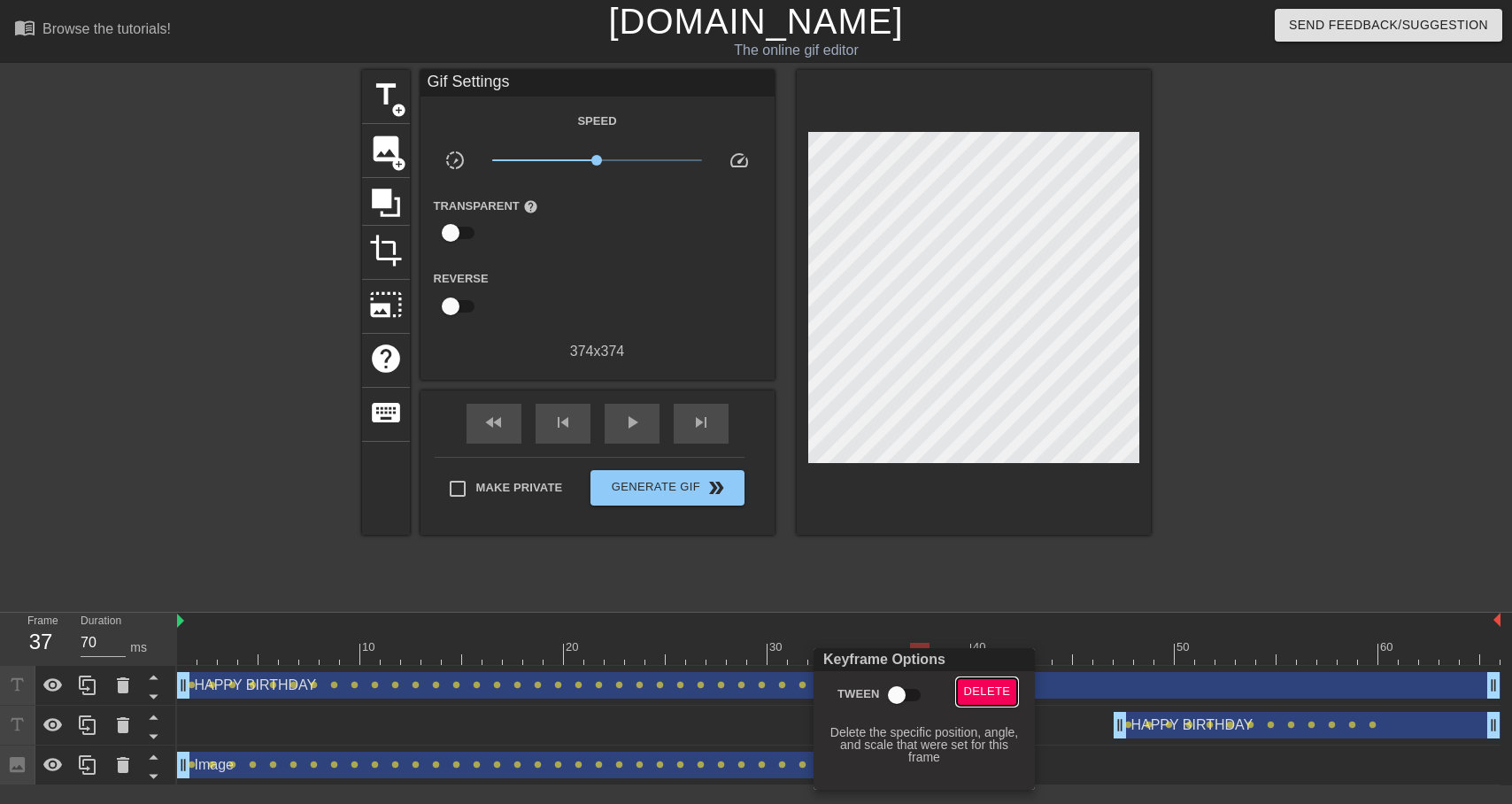
click at [983, 690] on span "Delete" at bounding box center [986, 692] width 47 height 20
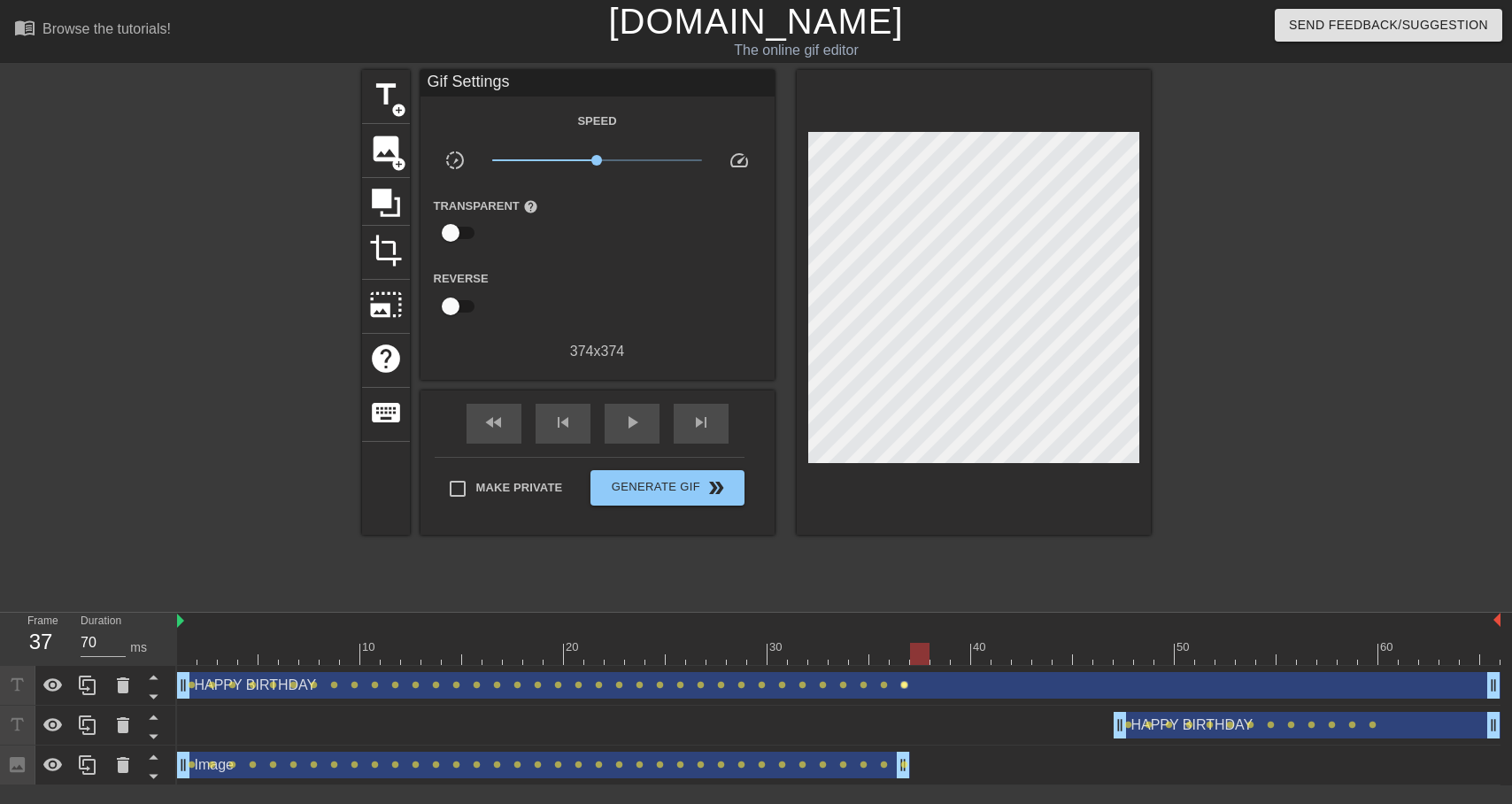
click at [906, 687] on span "lens" at bounding box center [904, 685] width 8 height 8
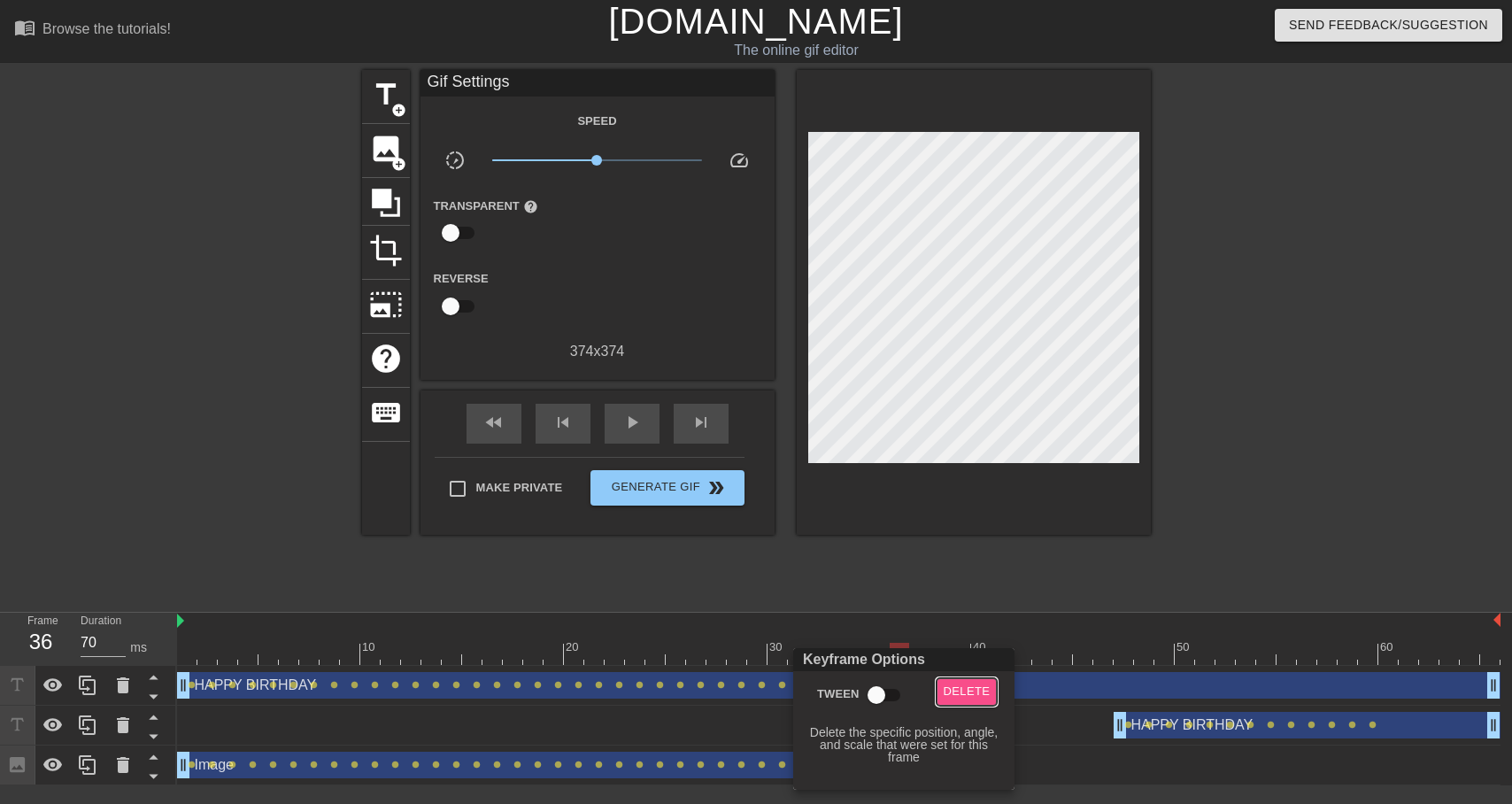
click at [986, 687] on span "Delete" at bounding box center [967, 692] width 47 height 20
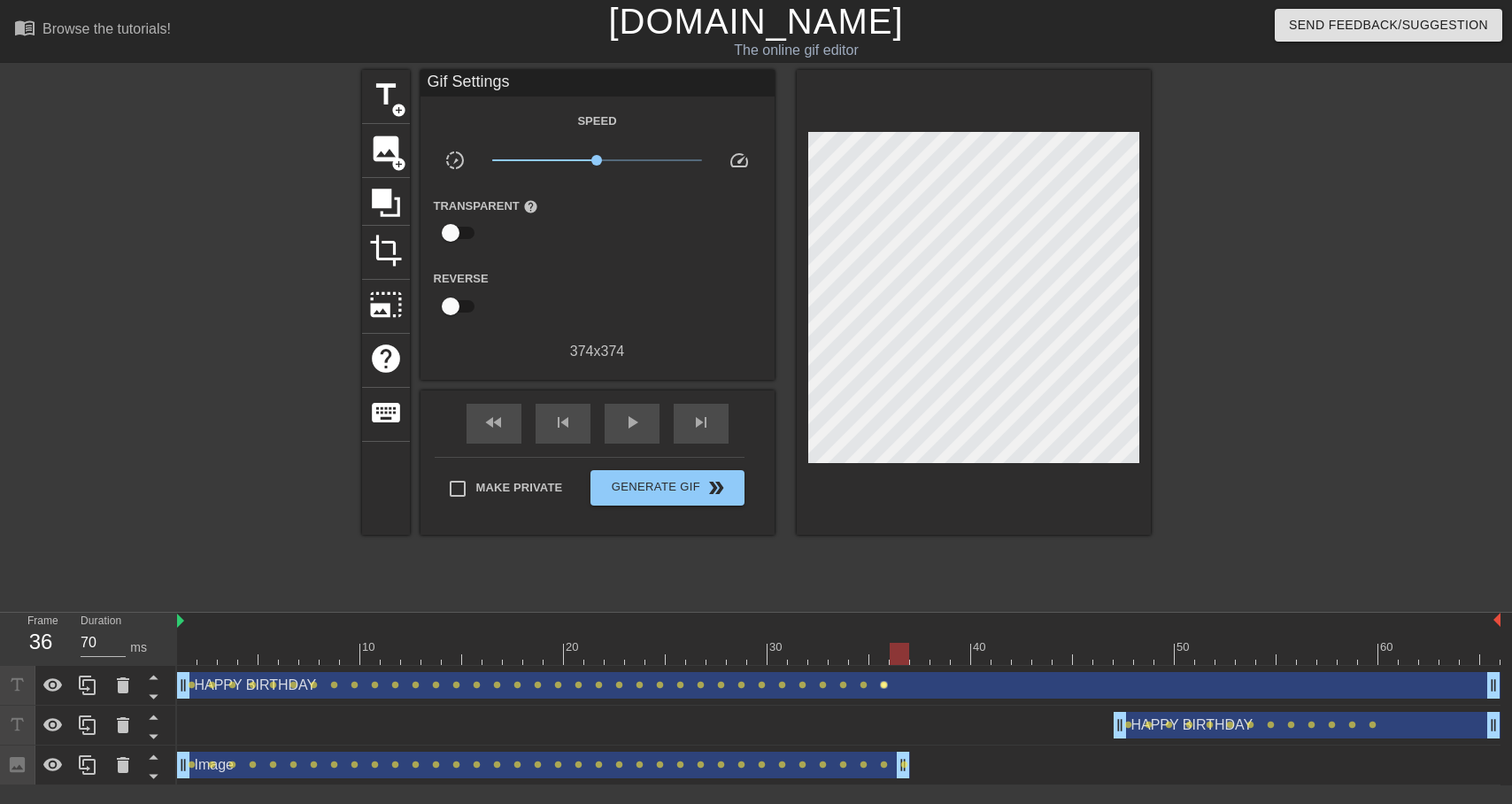
click at [882, 687] on span "lens" at bounding box center [884, 685] width 8 height 8
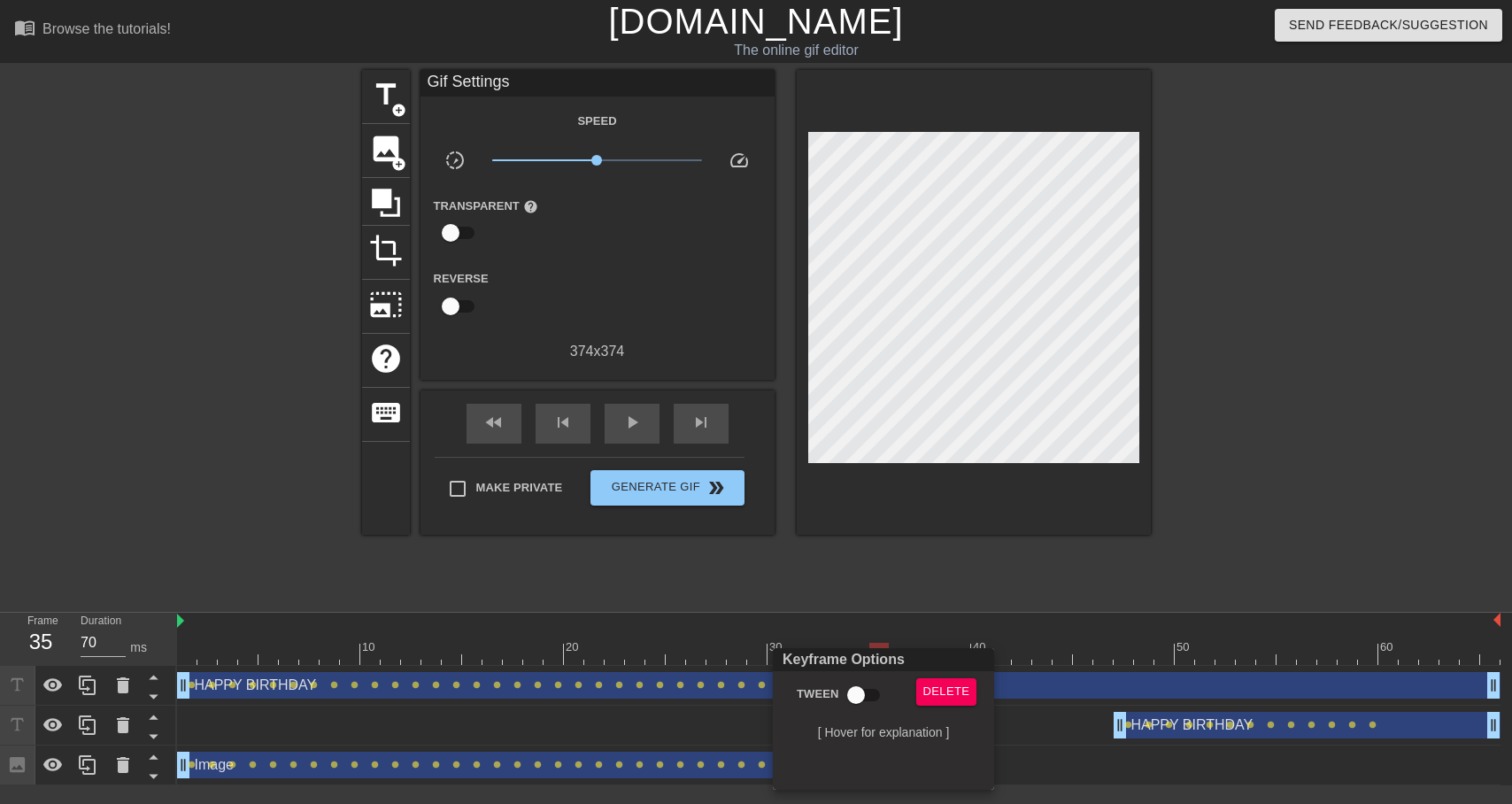
click at [834, 586] on div at bounding box center [756, 402] width 1512 height 804
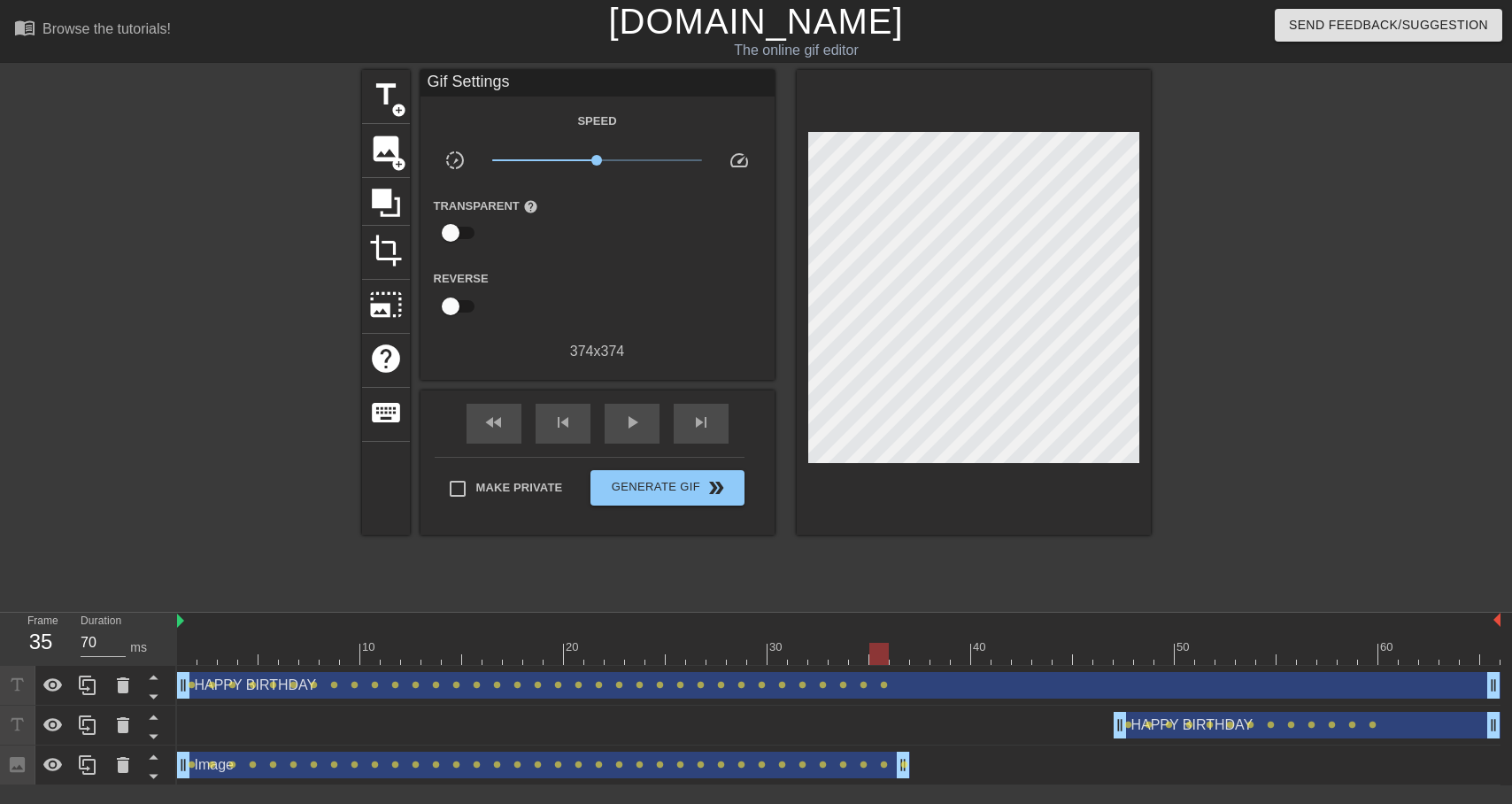
click at [878, 653] on div at bounding box center [879, 654] width 20 height 22
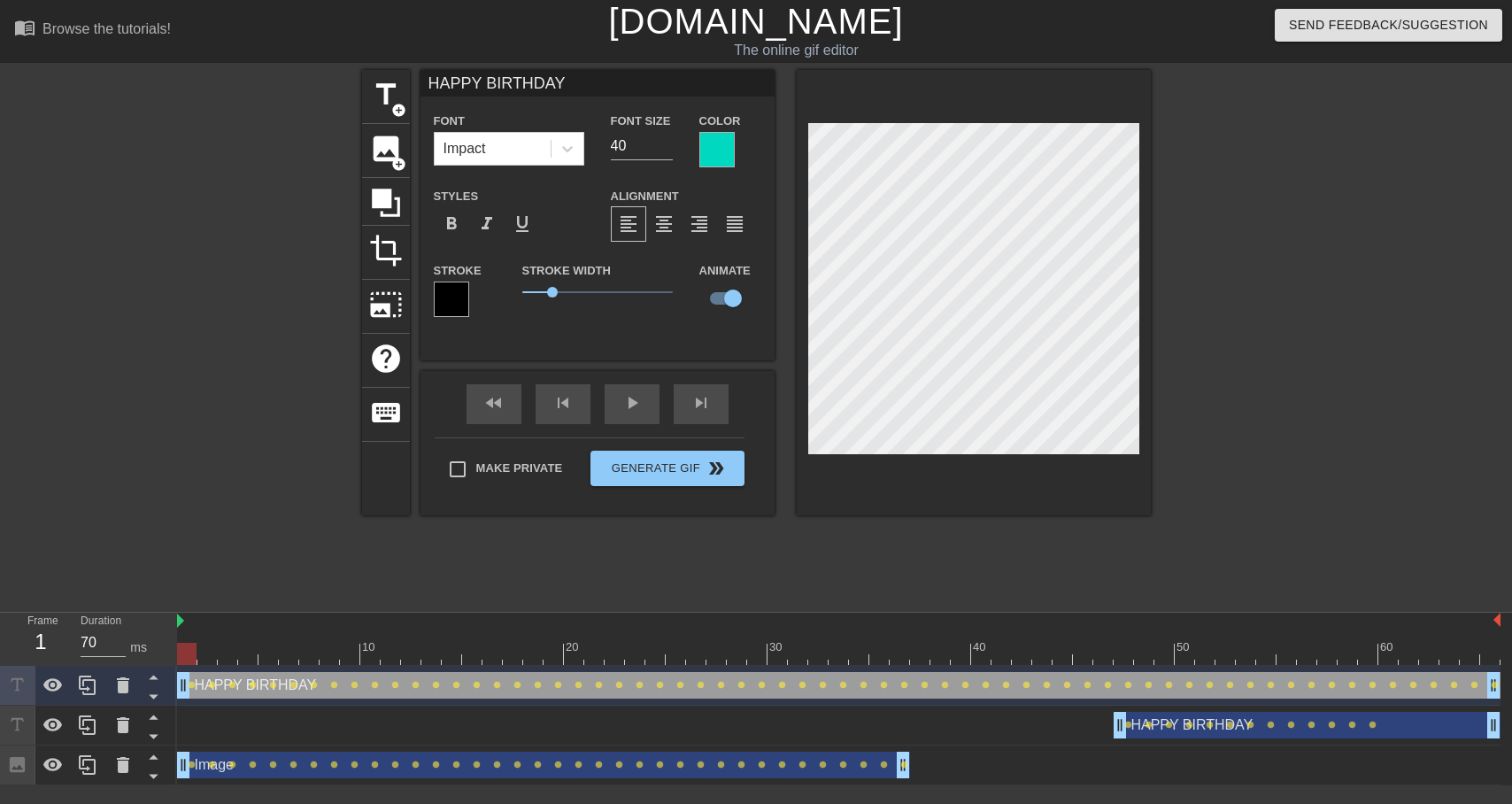
scroll to position [0, 13]
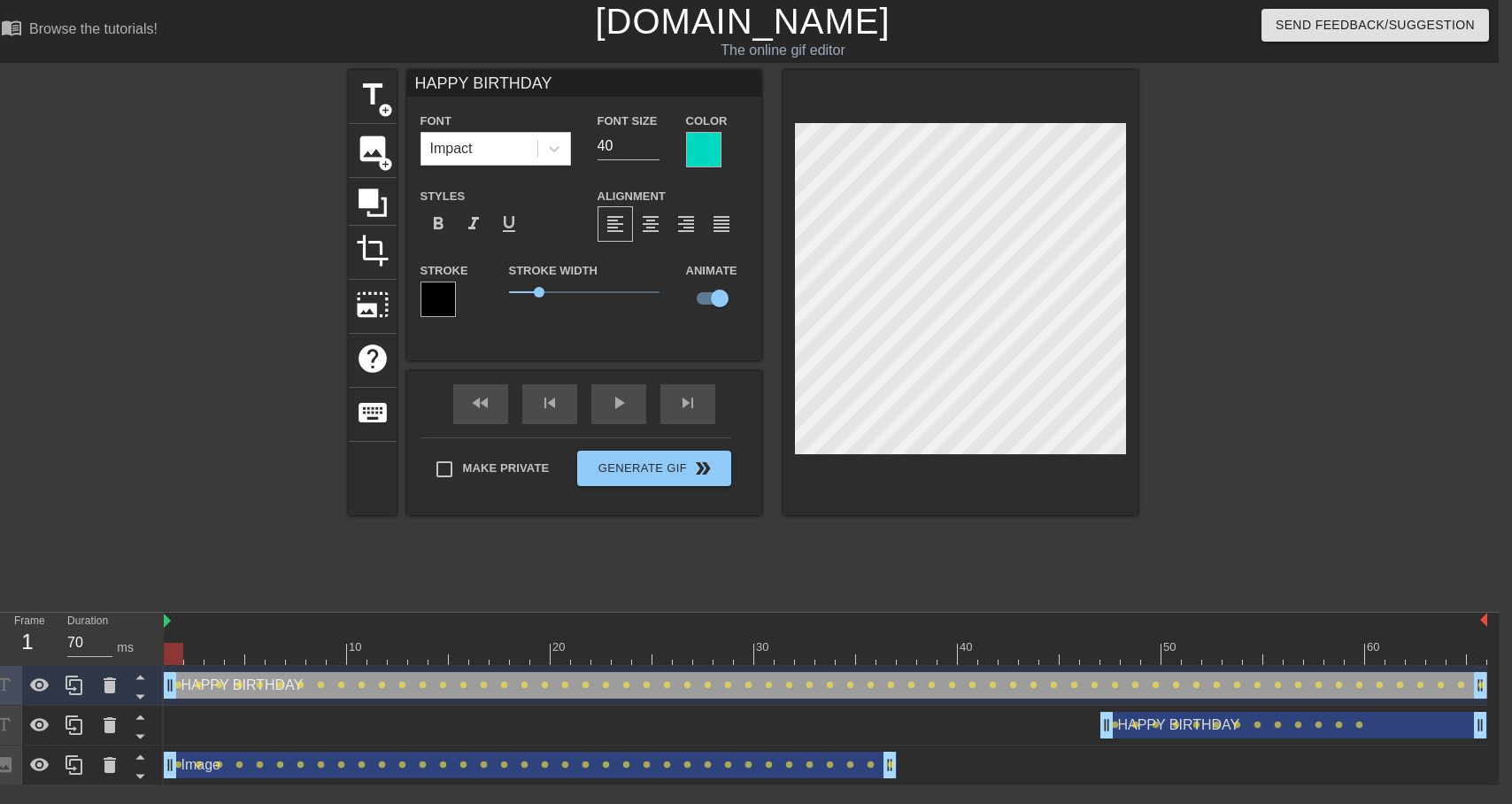
click at [859, 696] on div "HAPPY BIRTHDAY drag_handle drag_handle" at bounding box center [826, 685] width 1323 height 27
click at [944, 678] on div "HAPPY BIRTHDAY drag_handle drag_handle" at bounding box center [826, 685] width 1323 height 27
click at [1490, 689] on div "HAPPY BIRTHDAY drag_handle drag_handle lens lens lens lens lens lens lens lens …" at bounding box center [832, 725] width 1335 height 119
click at [77, 689] on icon at bounding box center [74, 685] width 21 height 21
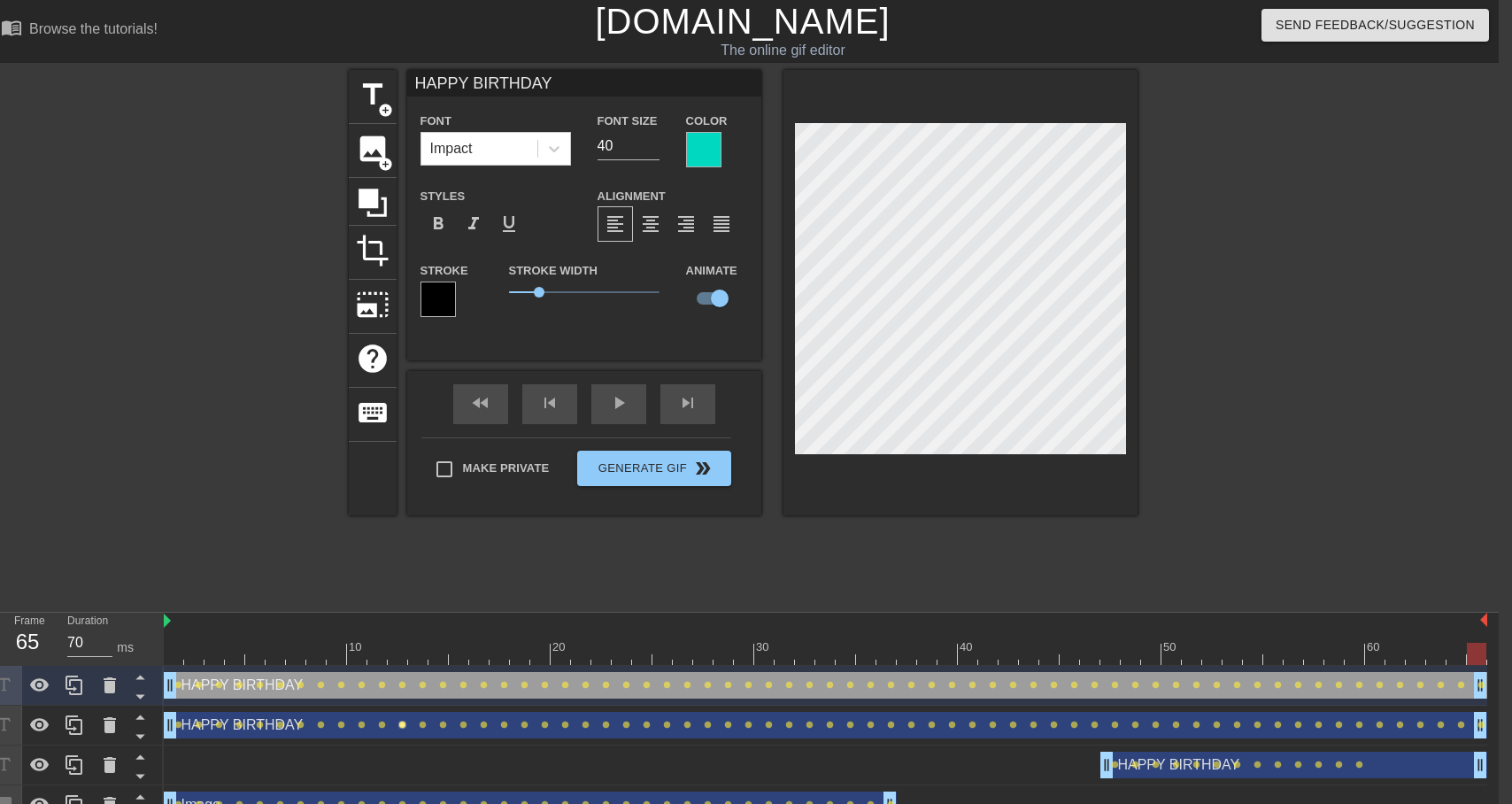
click at [404, 725] on span "lens" at bounding box center [402, 724] width 8 height 8
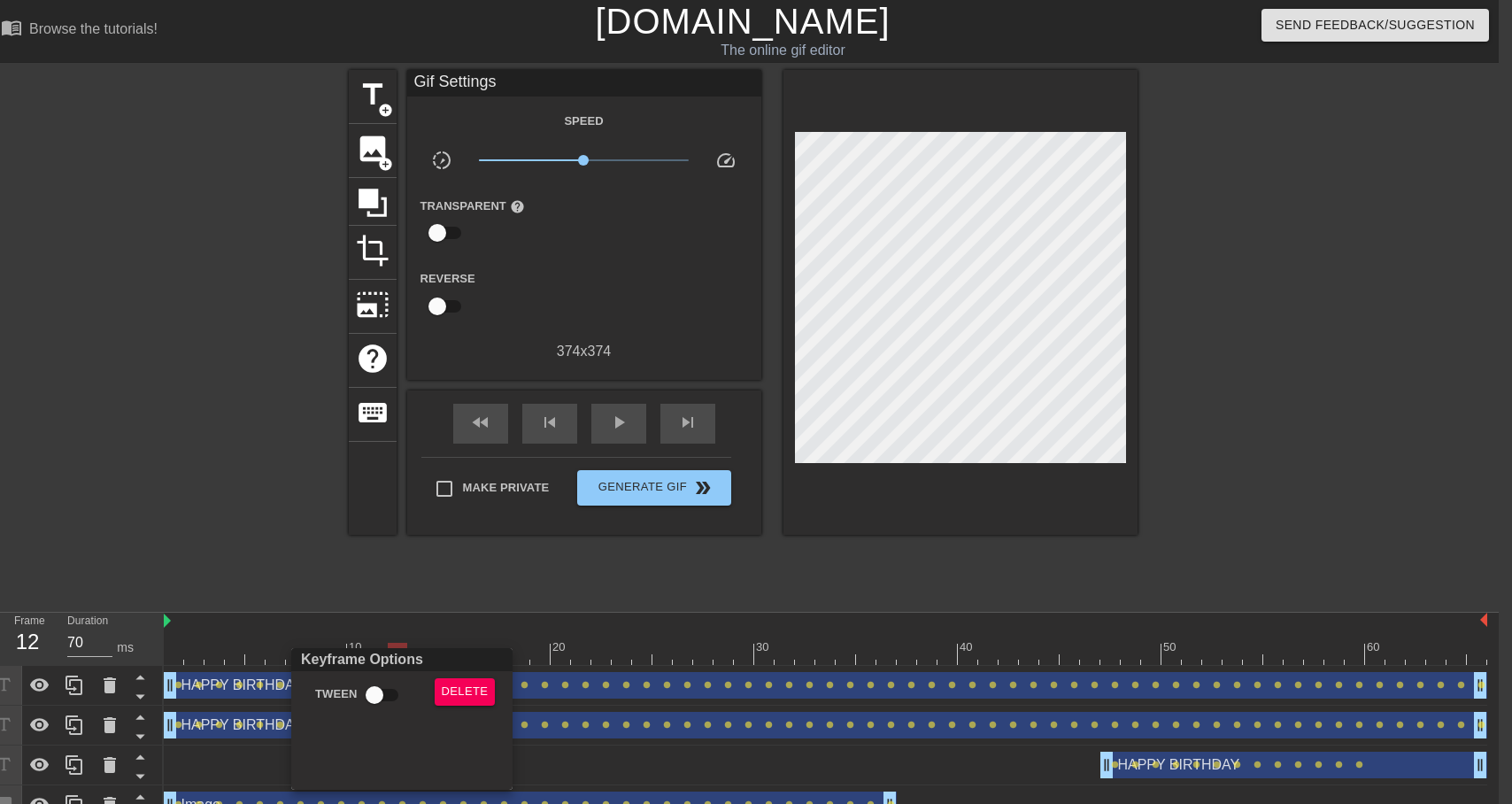
click at [287, 727] on div at bounding box center [756, 402] width 1512 height 804
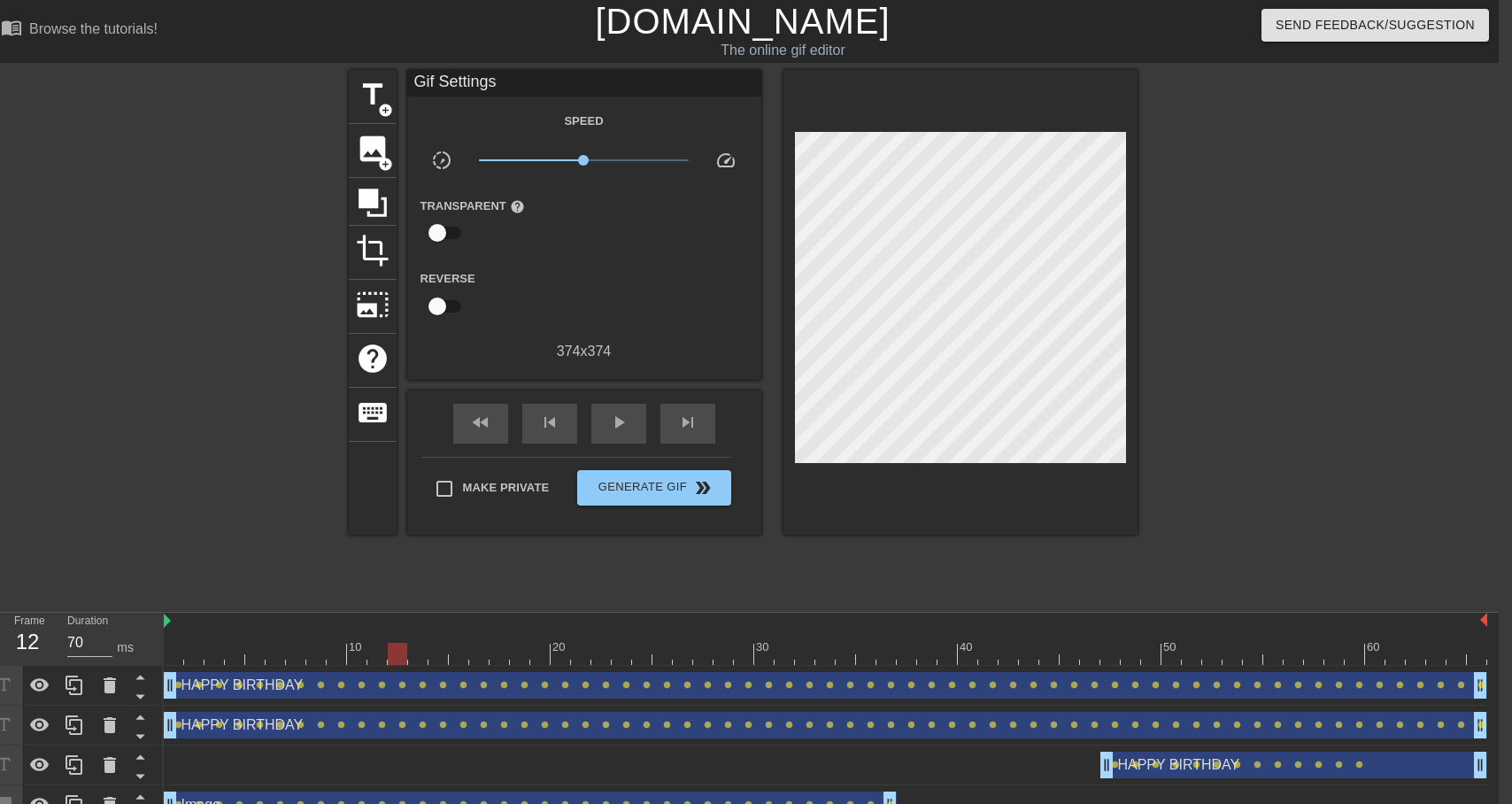
click at [287, 735] on div "HAPPY BIRTHDAY drag_handle drag_handle" at bounding box center [826, 724] width 1323 height 27
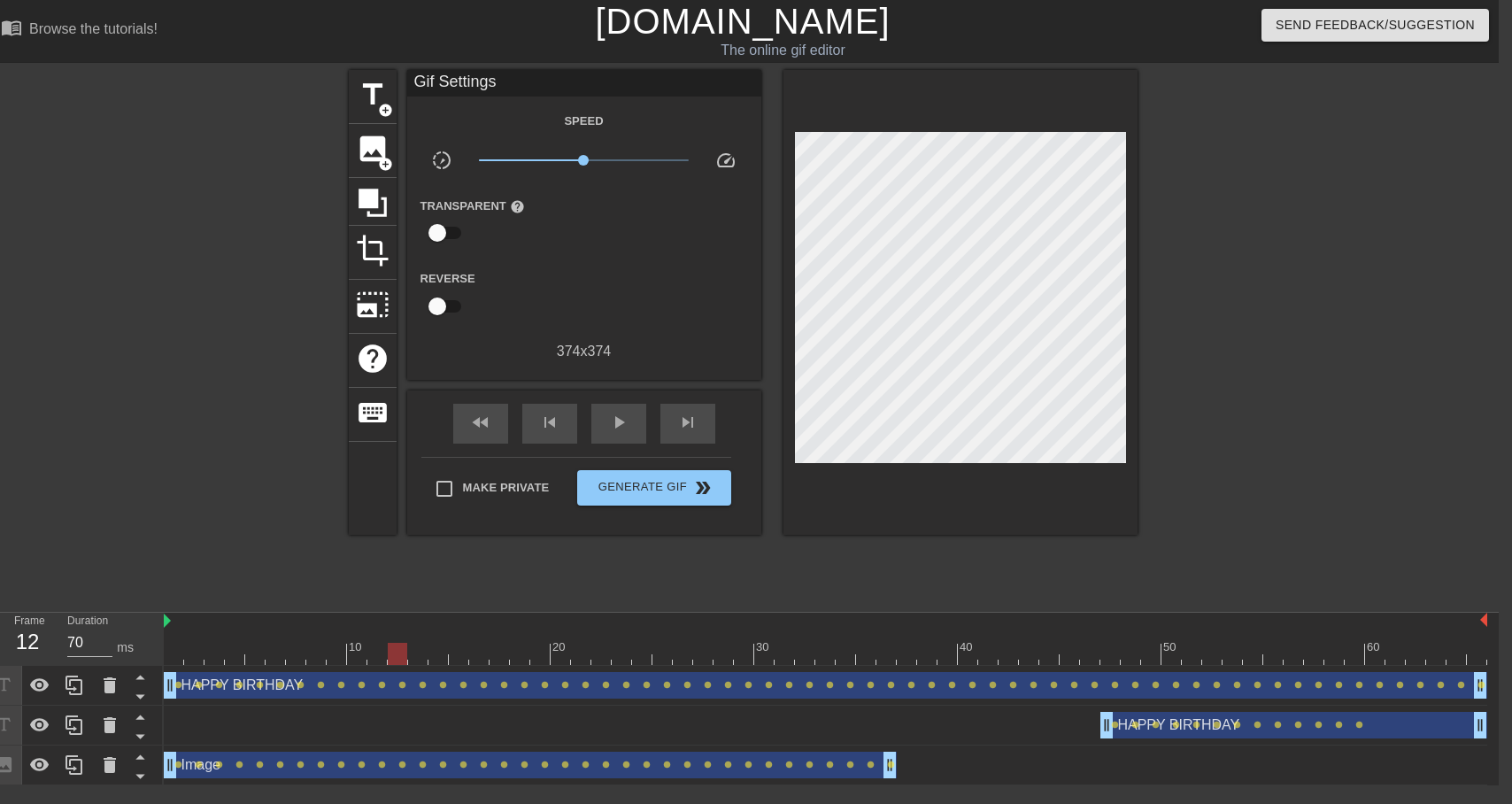
click at [270, 628] on div at bounding box center [826, 622] width 1323 height 18
click at [159, 619] on div "Duration 70 ms" at bounding box center [106, 639] width 106 height 52
click at [172, 619] on div at bounding box center [826, 622] width 1323 height 18
drag, startPoint x: 164, startPoint y: 622, endPoint x: 179, endPoint y: 624, distance: 15.1
click at [179, 624] on div "10 20 30 40 50 60" at bounding box center [826, 639] width 1323 height 53
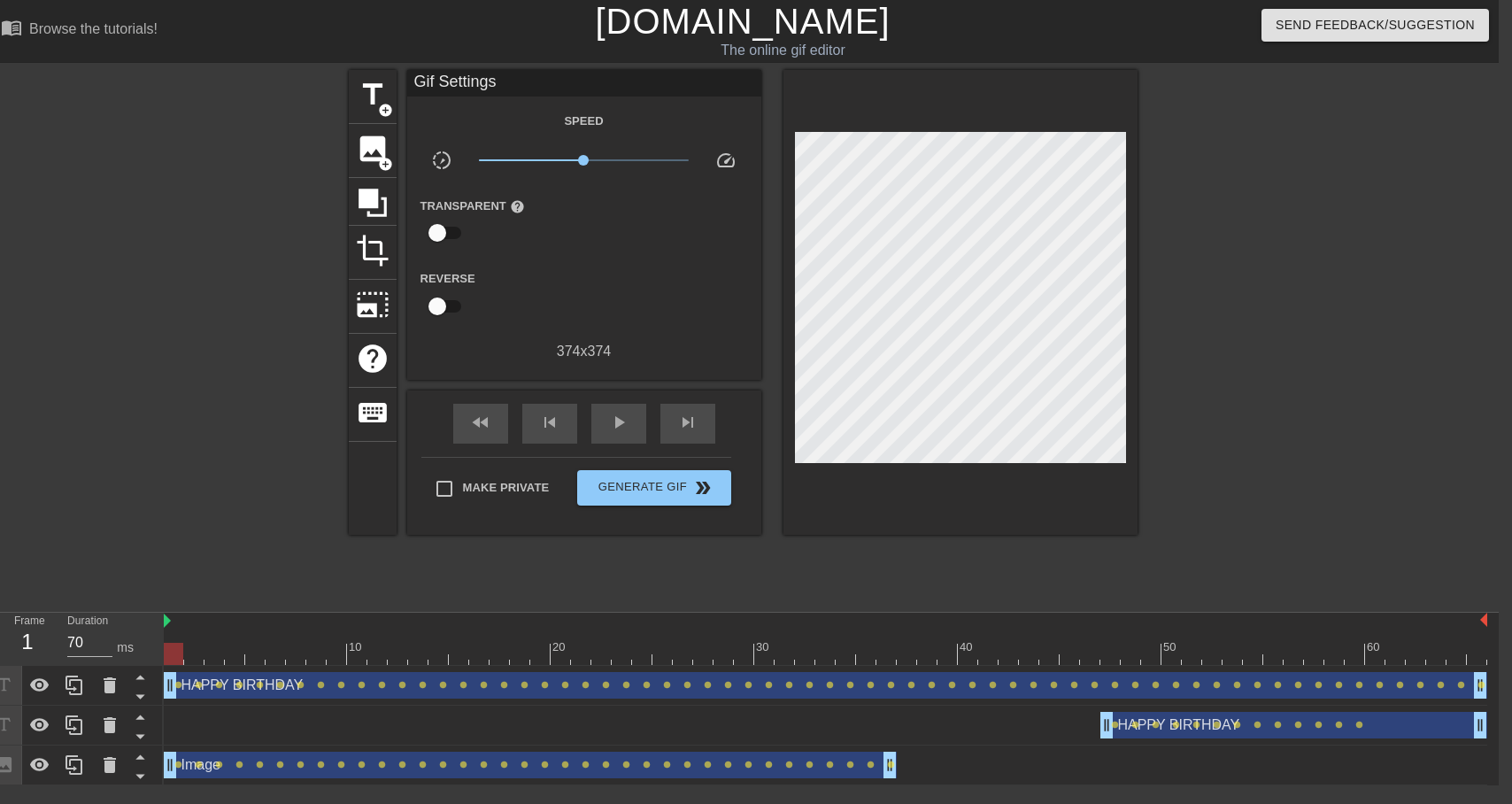
drag, startPoint x: 188, startPoint y: 623, endPoint x: 167, endPoint y: 623, distance: 21.0
drag, startPoint x: 1485, startPoint y: 622, endPoint x: 1529, endPoint y: 620, distance: 44.0
click at [1499, 620] on html "menu_book Browse the tutorials! [DOMAIN_NAME] The online gif editor Send Feedba…" at bounding box center [743, 393] width 1512 height 785
click at [952, 535] on div "title add_circle image add_circle crop photo_size_select_large help keyboard Gi…" at bounding box center [743, 335] width 789 height 532
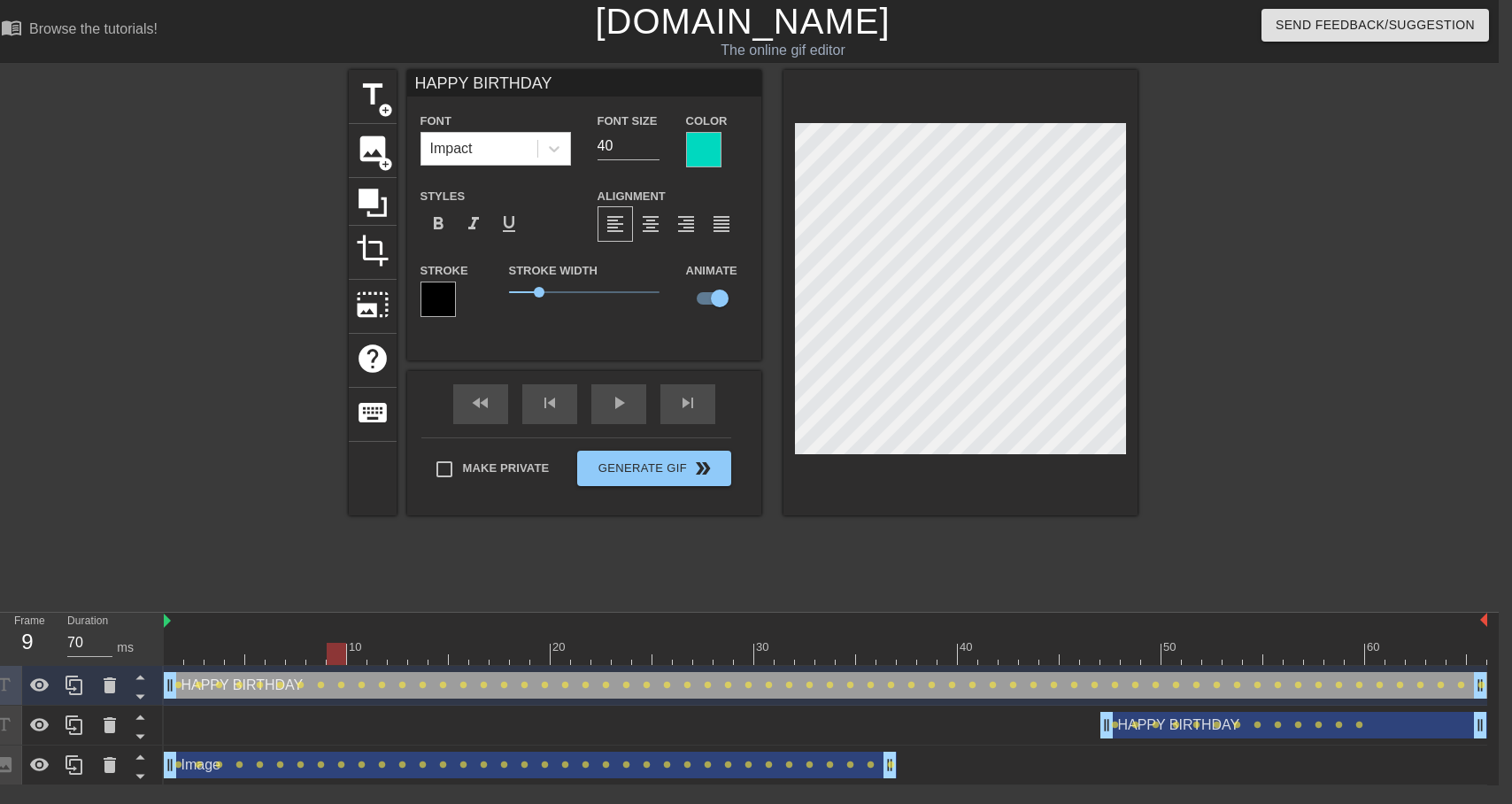
click at [1244, 308] on div at bounding box center [1290, 335] width 265 height 532
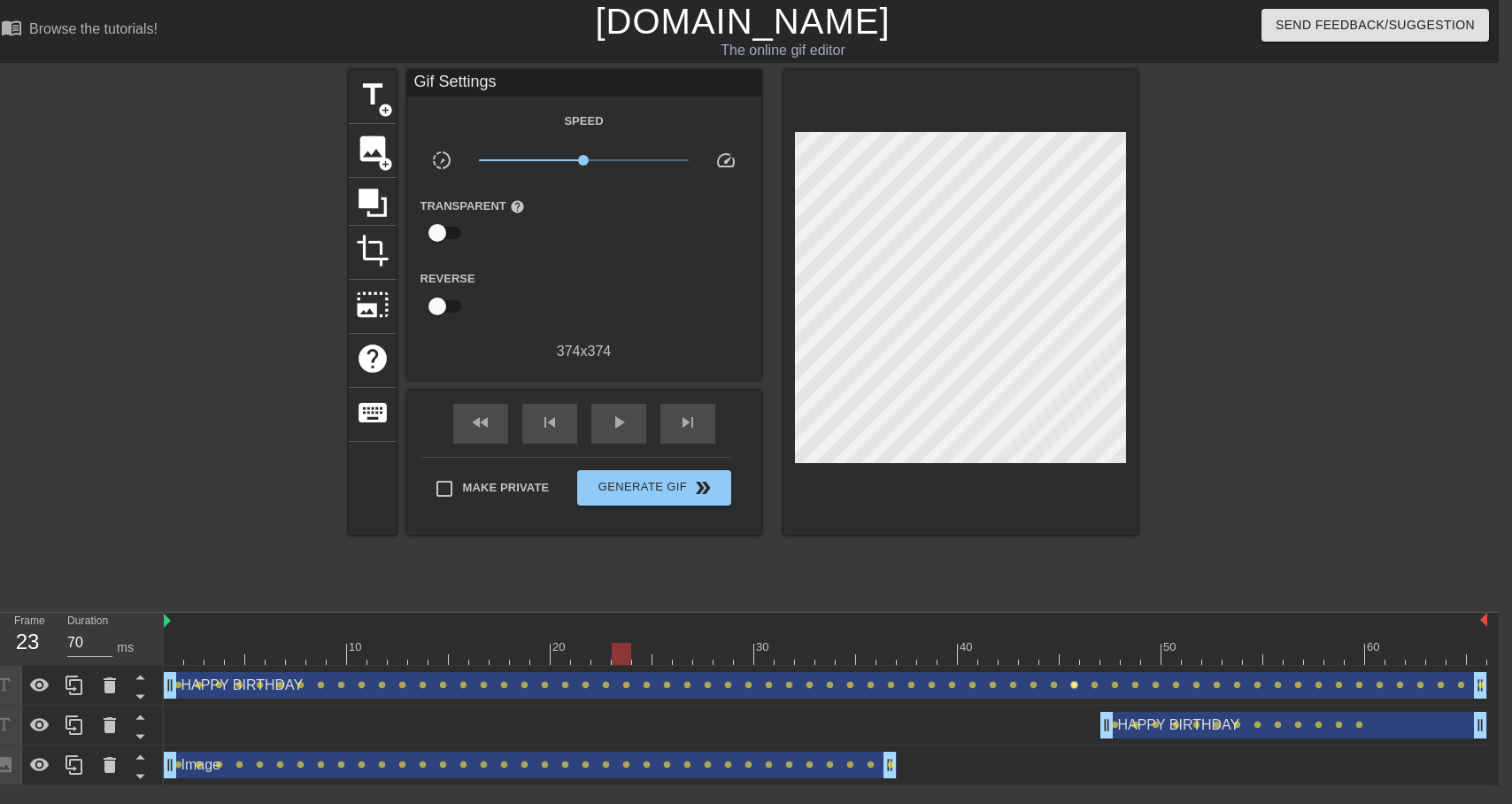
click at [1074, 688] on span "lens" at bounding box center [1074, 685] width 8 height 8
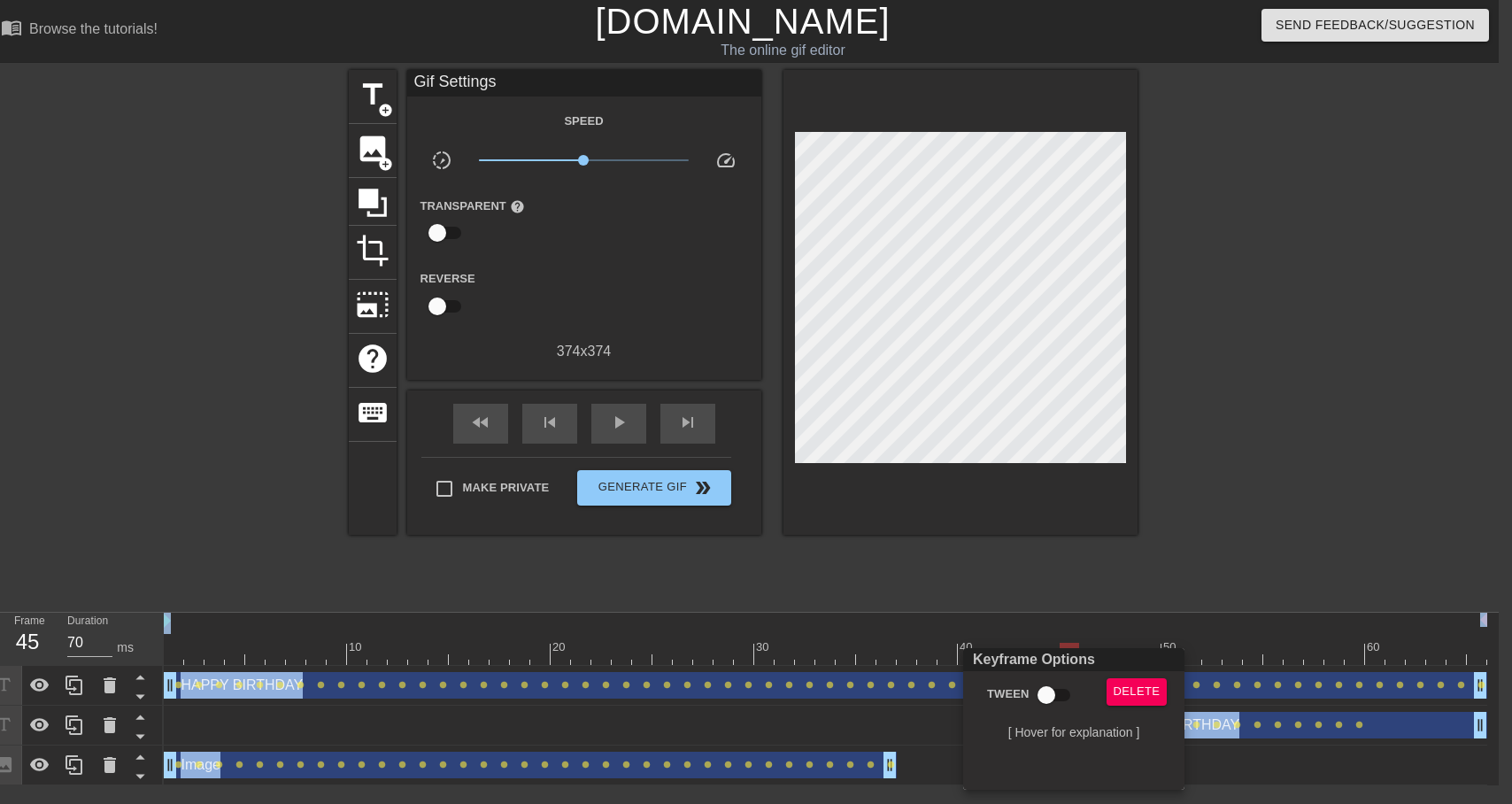
click at [1217, 687] on div at bounding box center [756, 402] width 1512 height 804
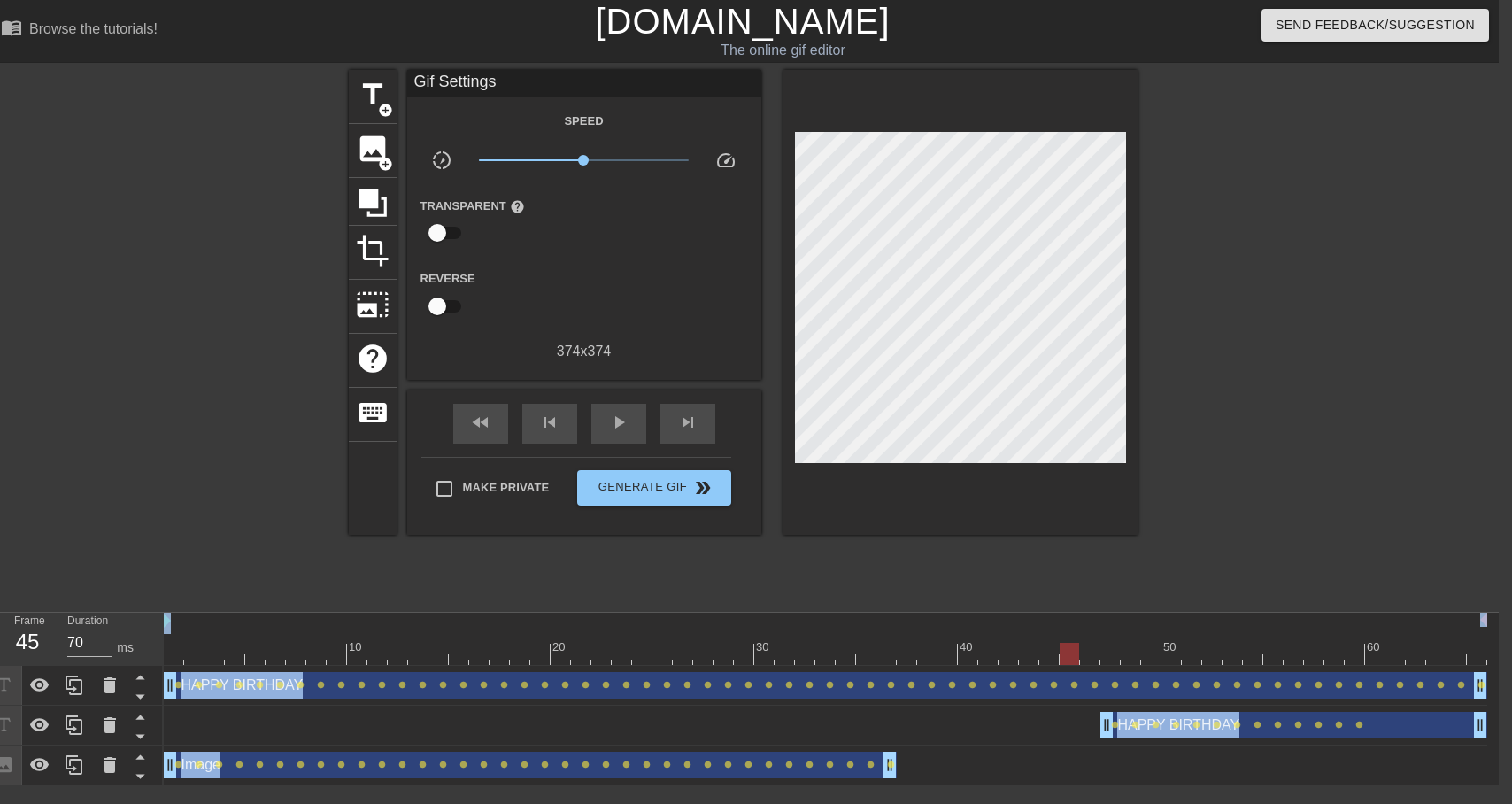
click at [1020, 725] on div "HAPPY BIRTHDAY drag_handle drag_handle lens lens lens lens lens lens lens lens …" at bounding box center [826, 724] width 1323 height 27
click at [1071, 687] on span "lens" at bounding box center [1074, 685] width 8 height 8
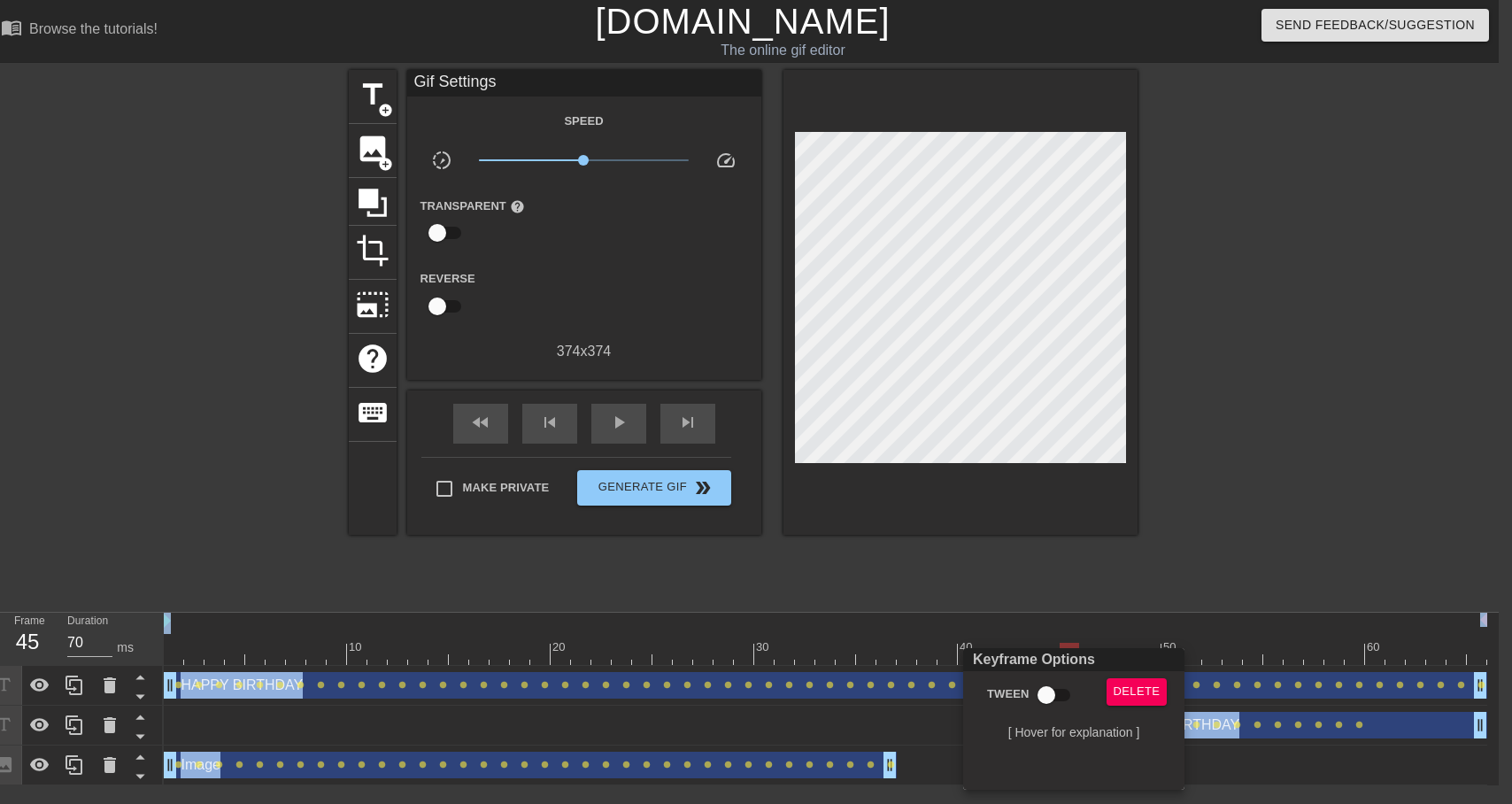
click at [1358, 758] on div at bounding box center [756, 402] width 1512 height 804
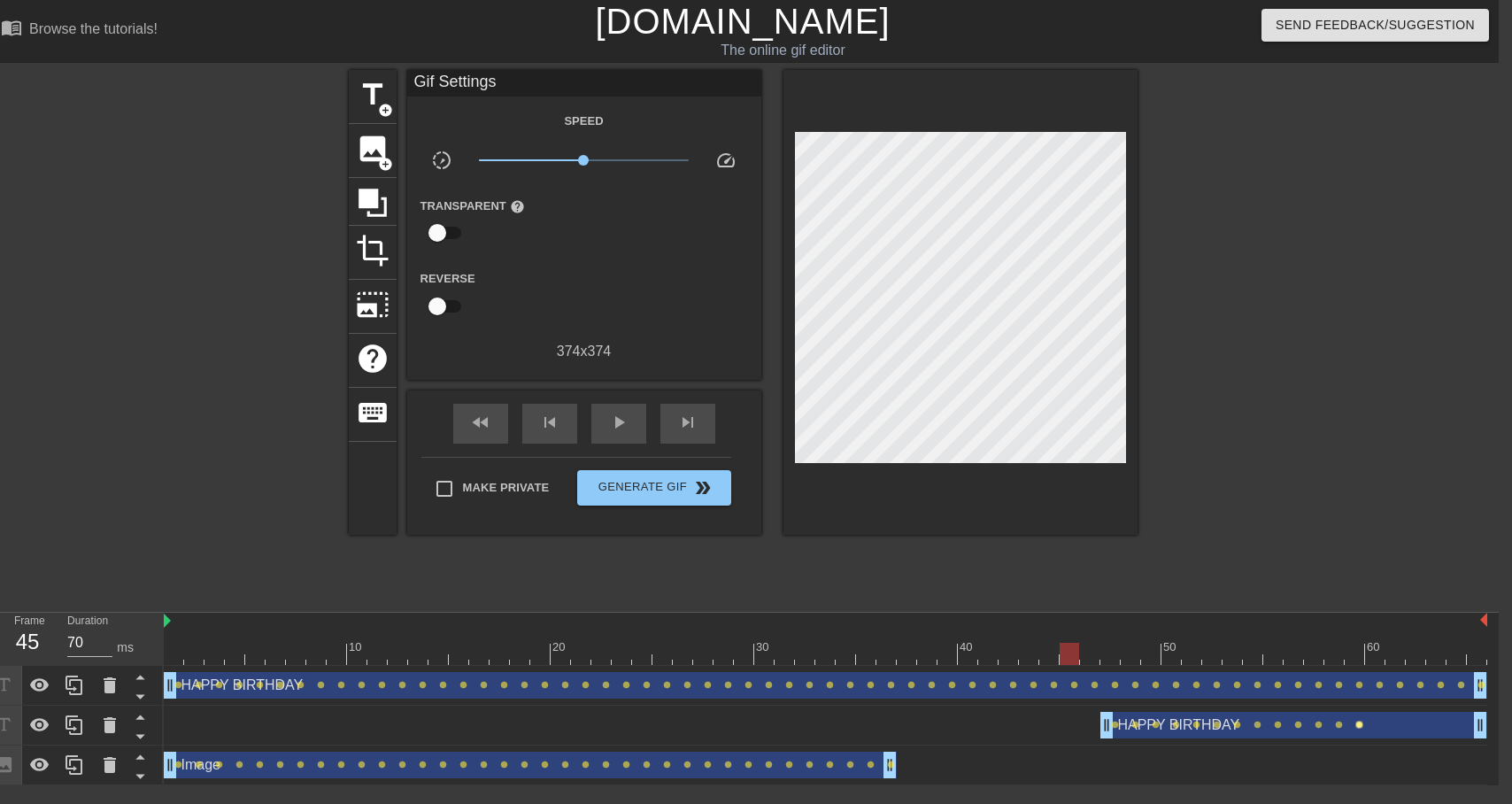
click at [1359, 727] on span "lens" at bounding box center [1359, 724] width 8 height 8
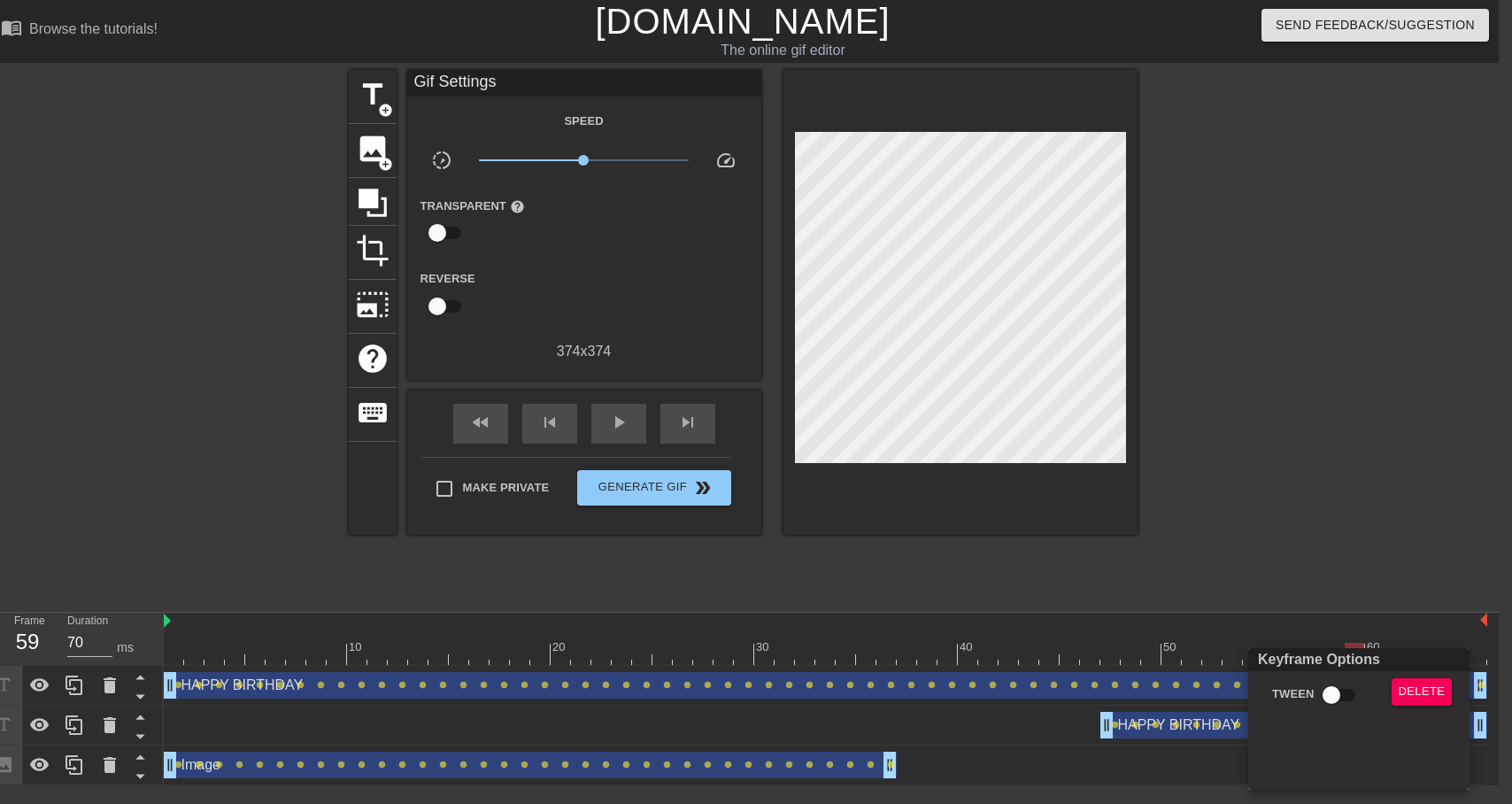
click at [1232, 721] on div at bounding box center [756, 402] width 1512 height 804
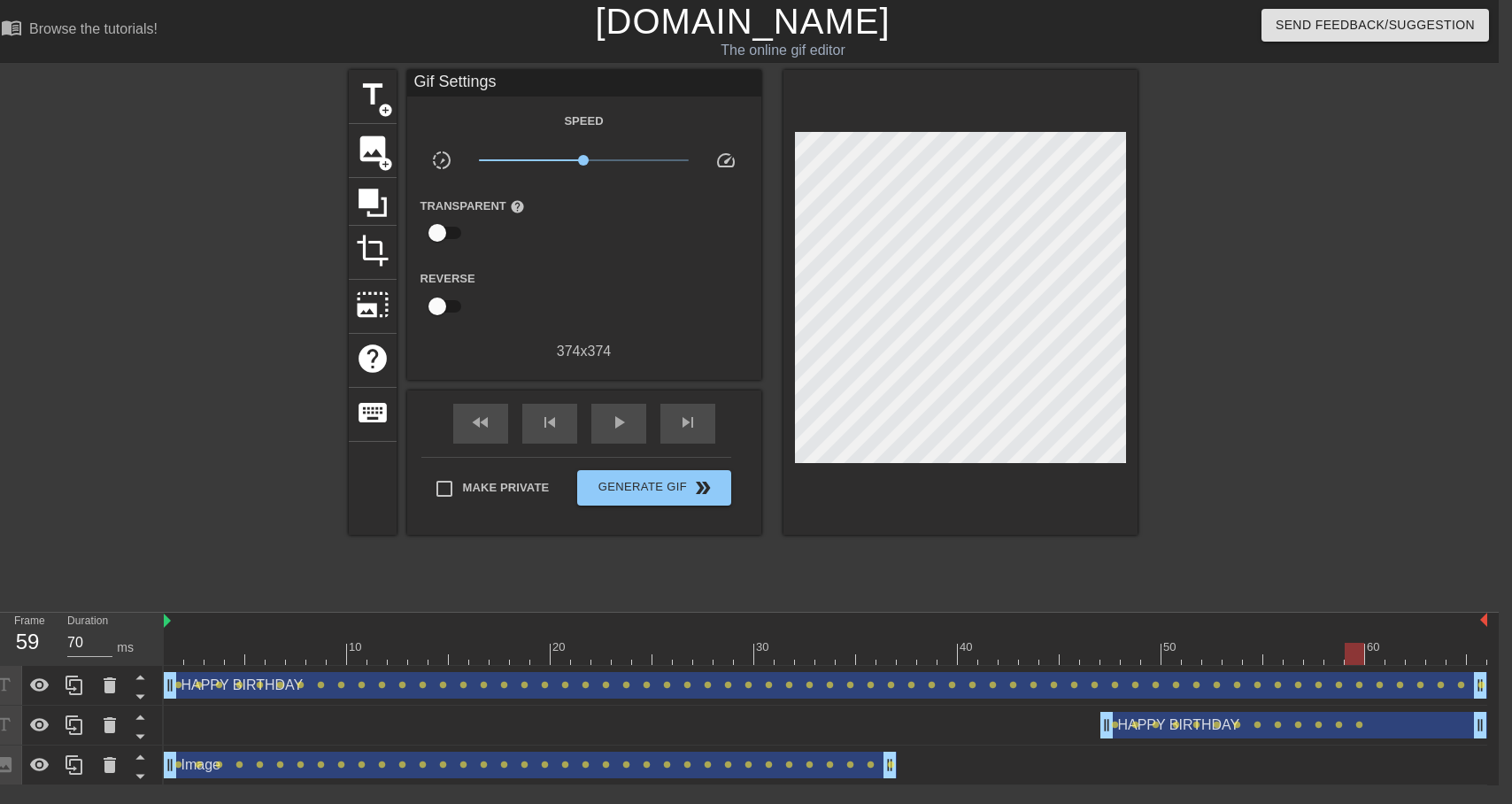
click at [1235, 721] on span "lens" at bounding box center [1237, 724] width 8 height 8
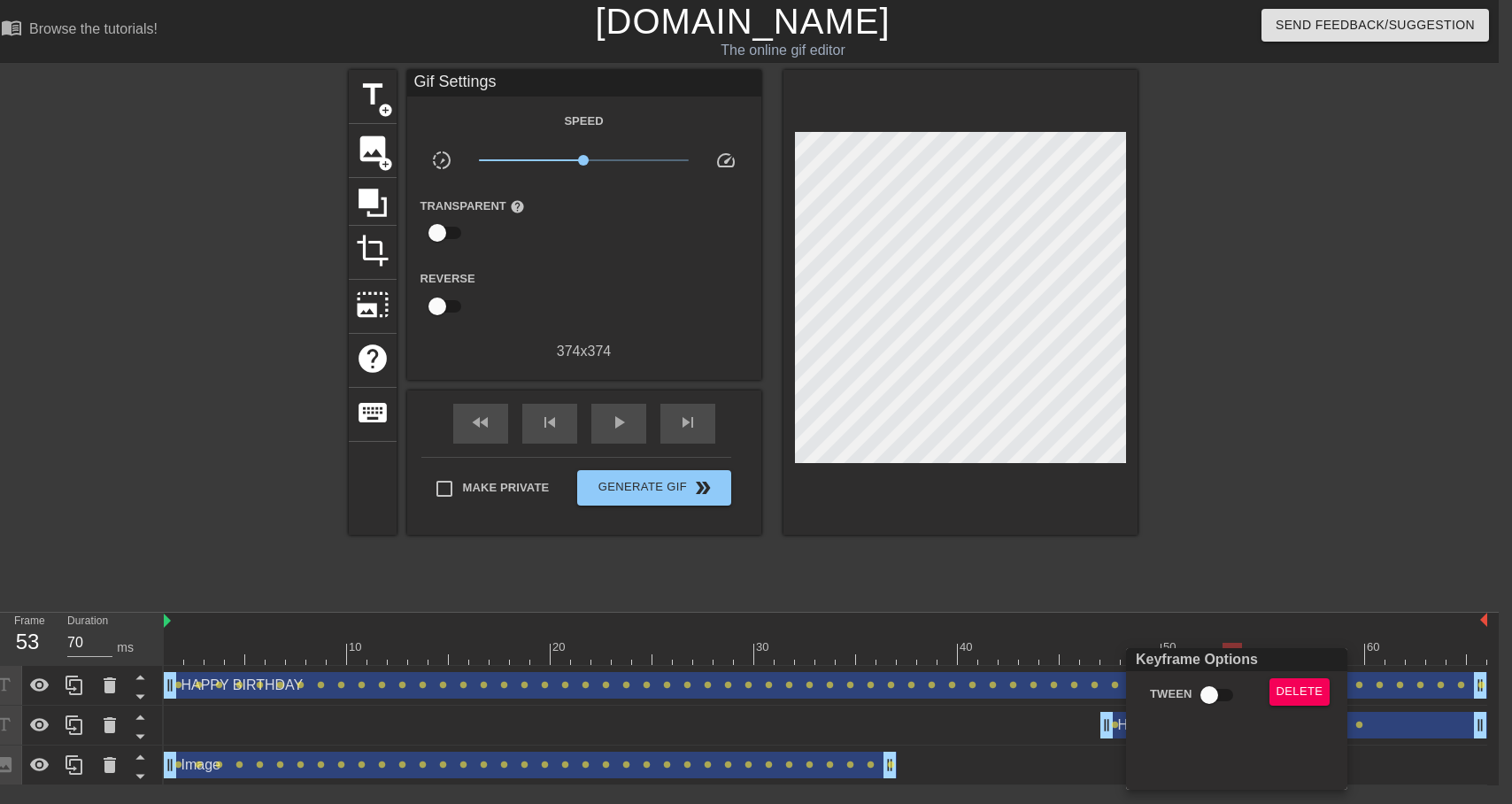
click at [1481, 687] on div at bounding box center [756, 402] width 1512 height 804
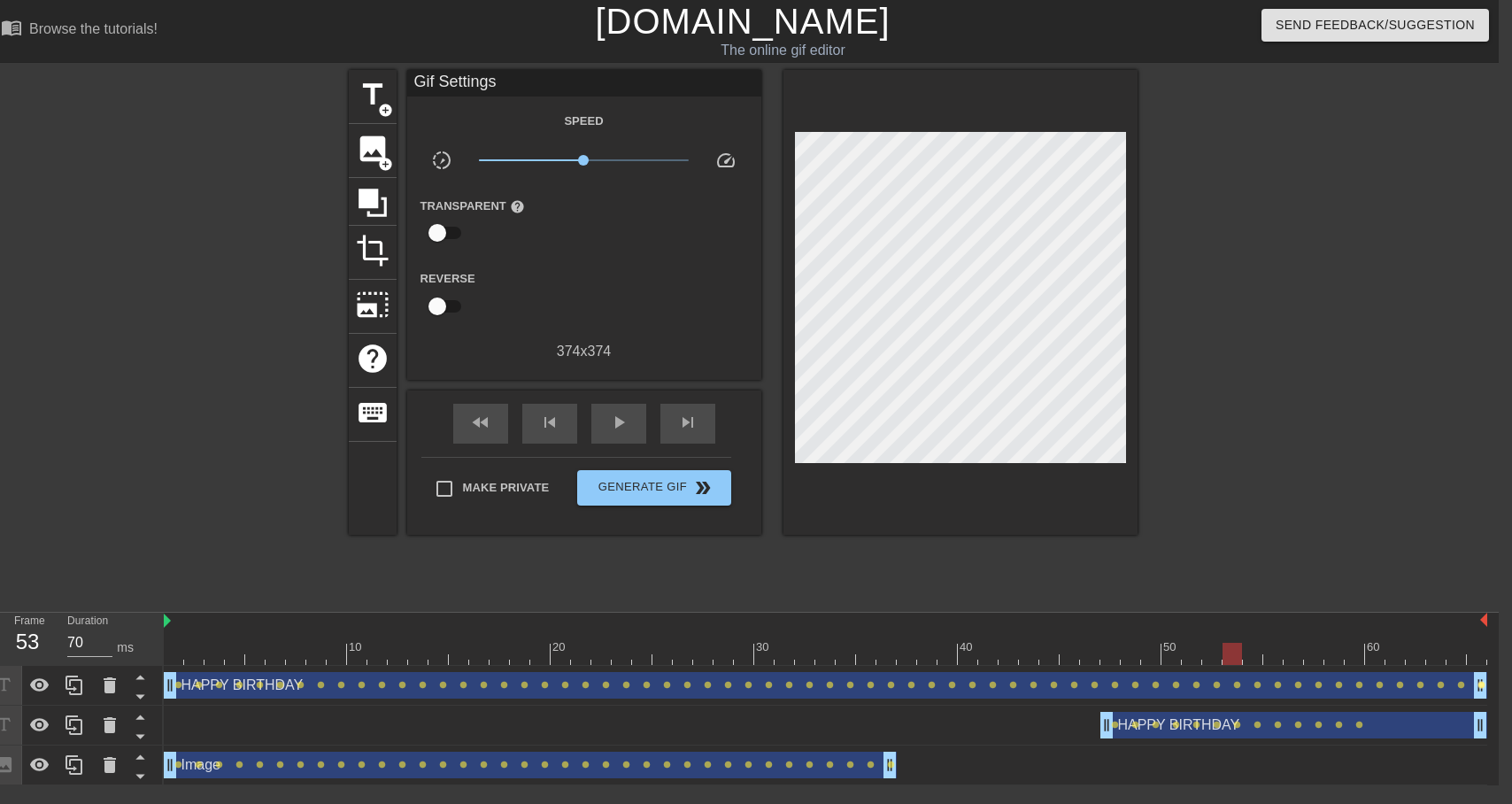
click at [1480, 683] on span "lens" at bounding box center [1481, 685] width 8 height 8
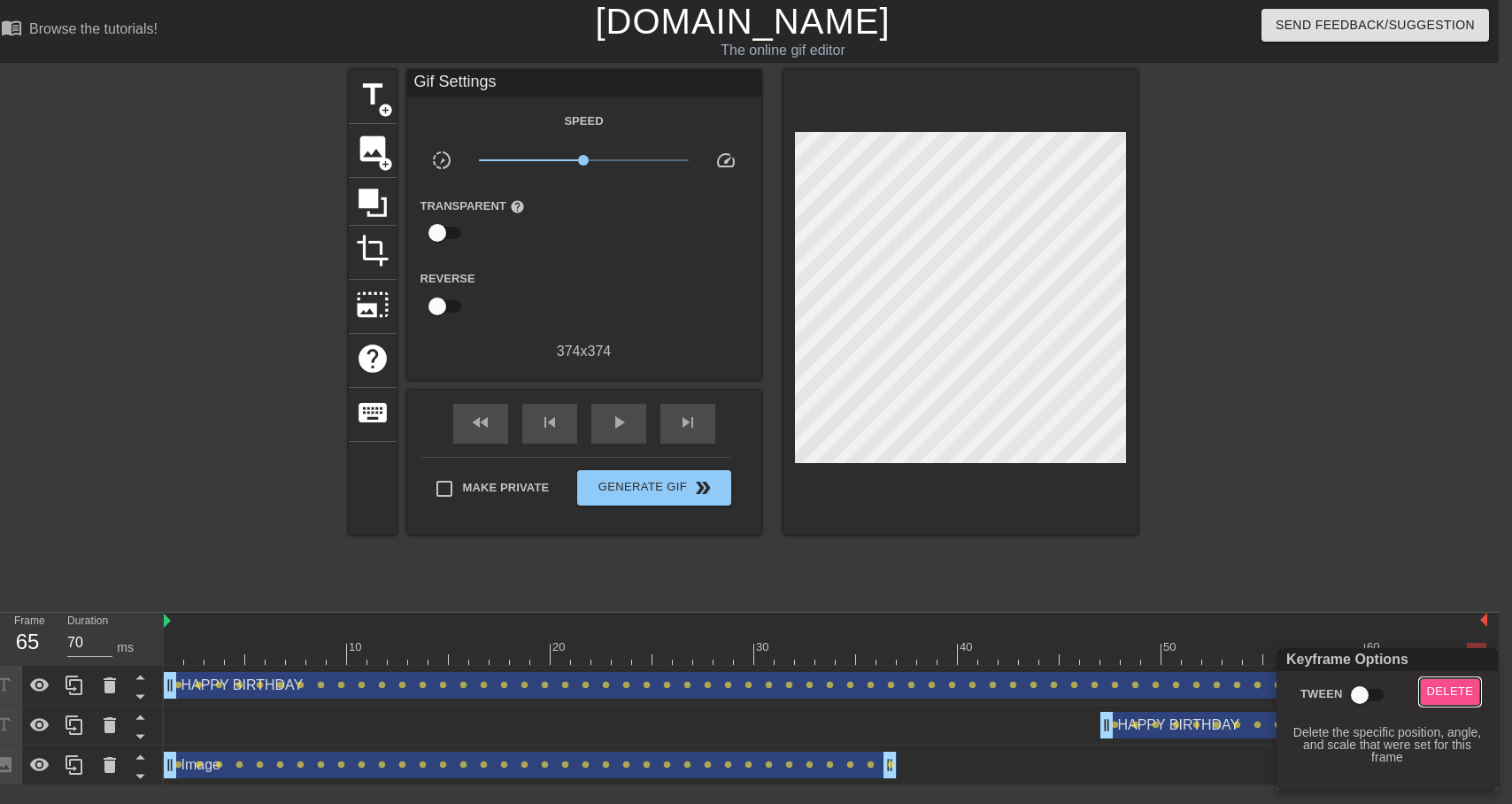
click at [1469, 695] on span "Delete" at bounding box center [1449, 692] width 47 height 20
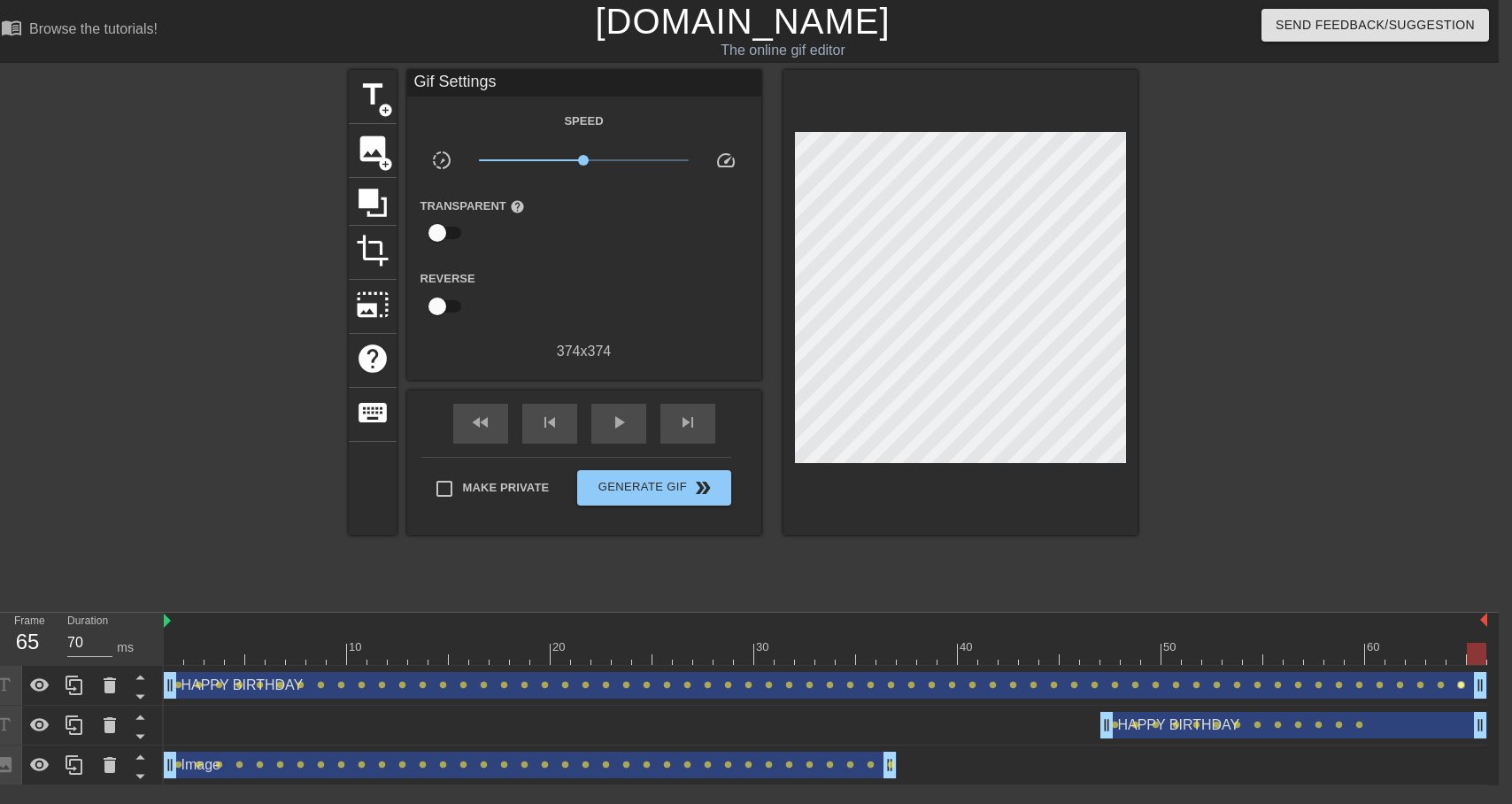
click at [1462, 684] on span "lens" at bounding box center [1461, 685] width 8 height 8
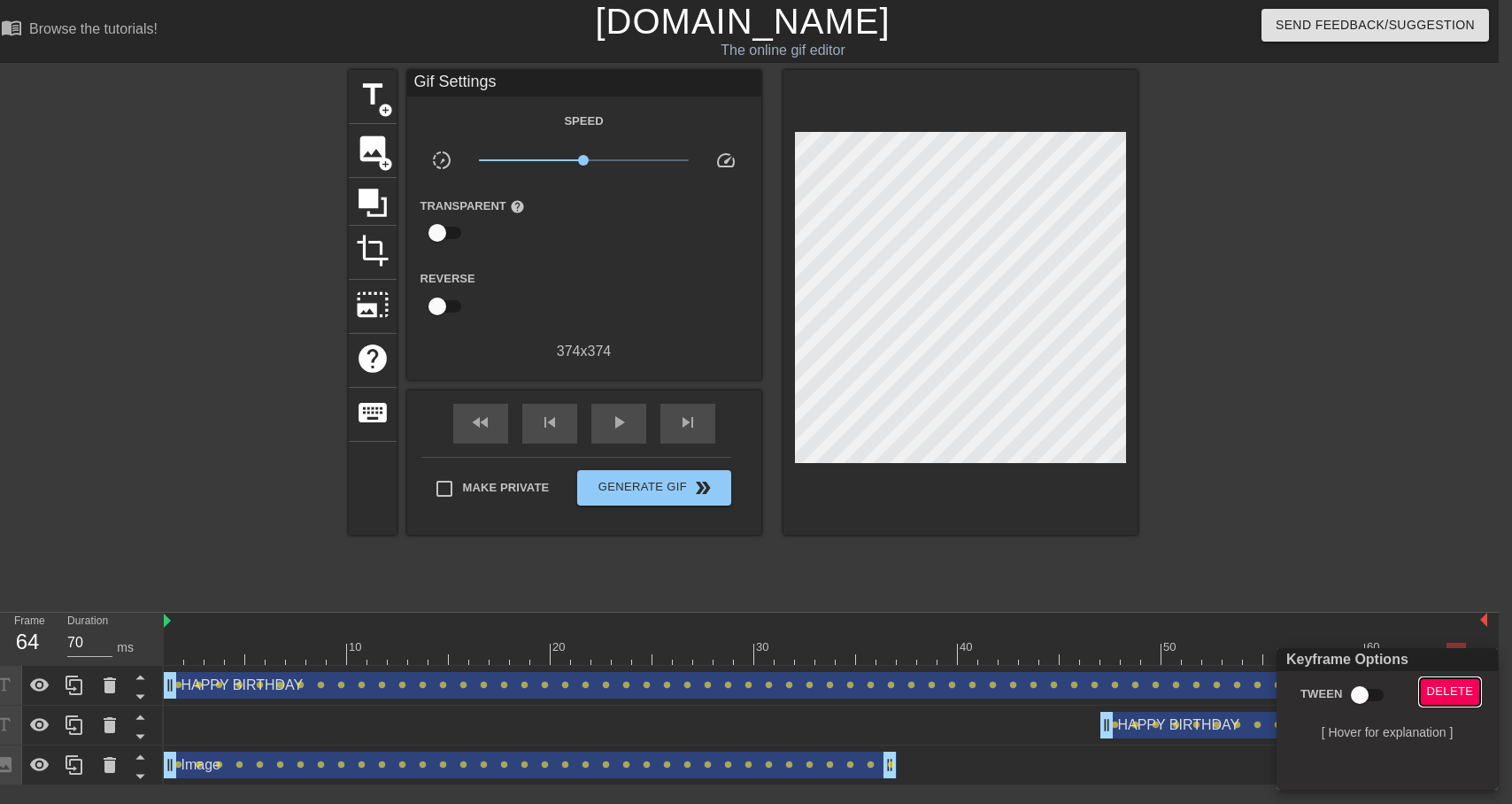
click at [1444, 687] on span "Delete" at bounding box center [1449, 692] width 47 height 20
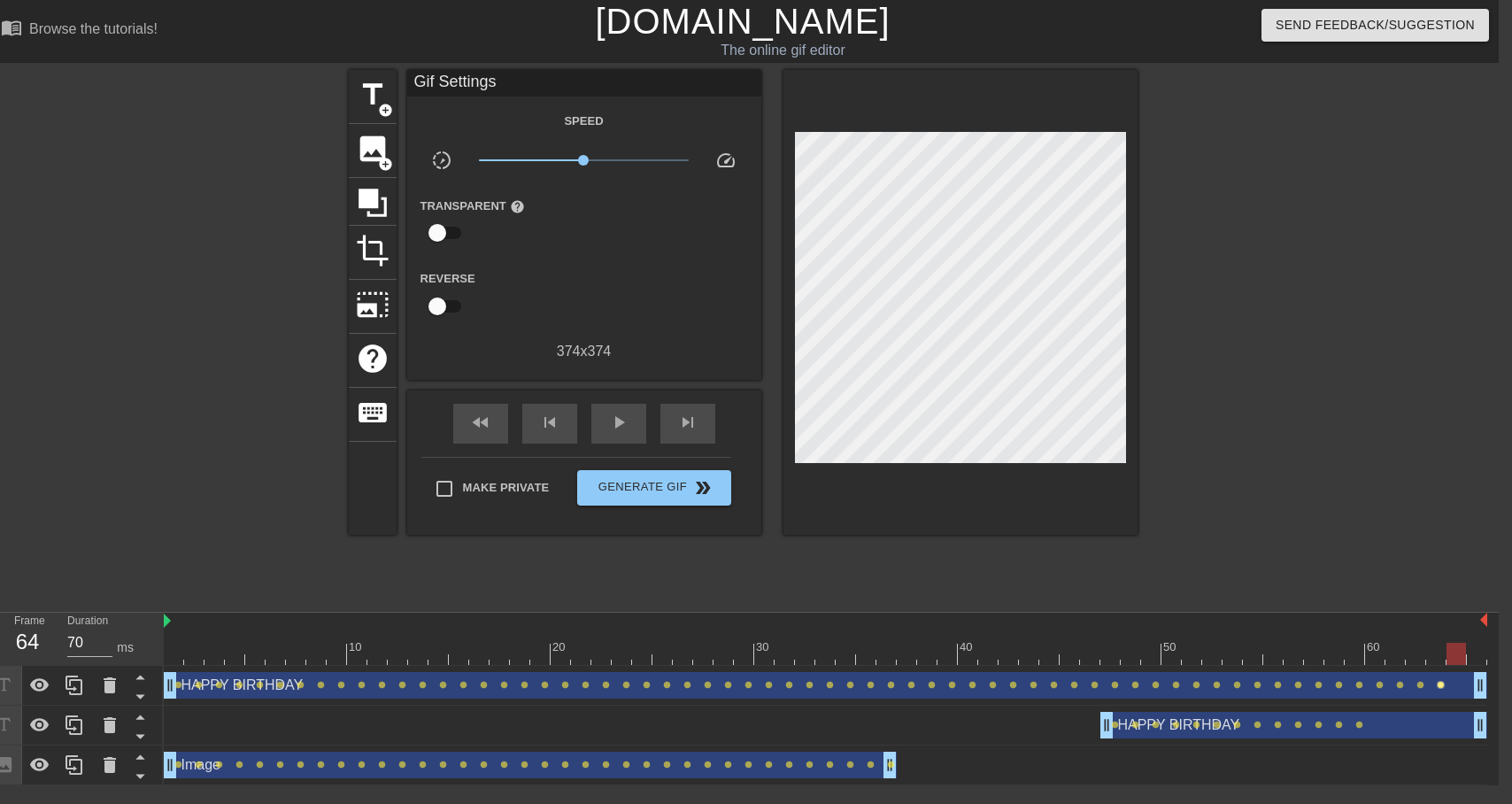
click at [1440, 687] on span "lens" at bounding box center [1440, 685] width 8 height 8
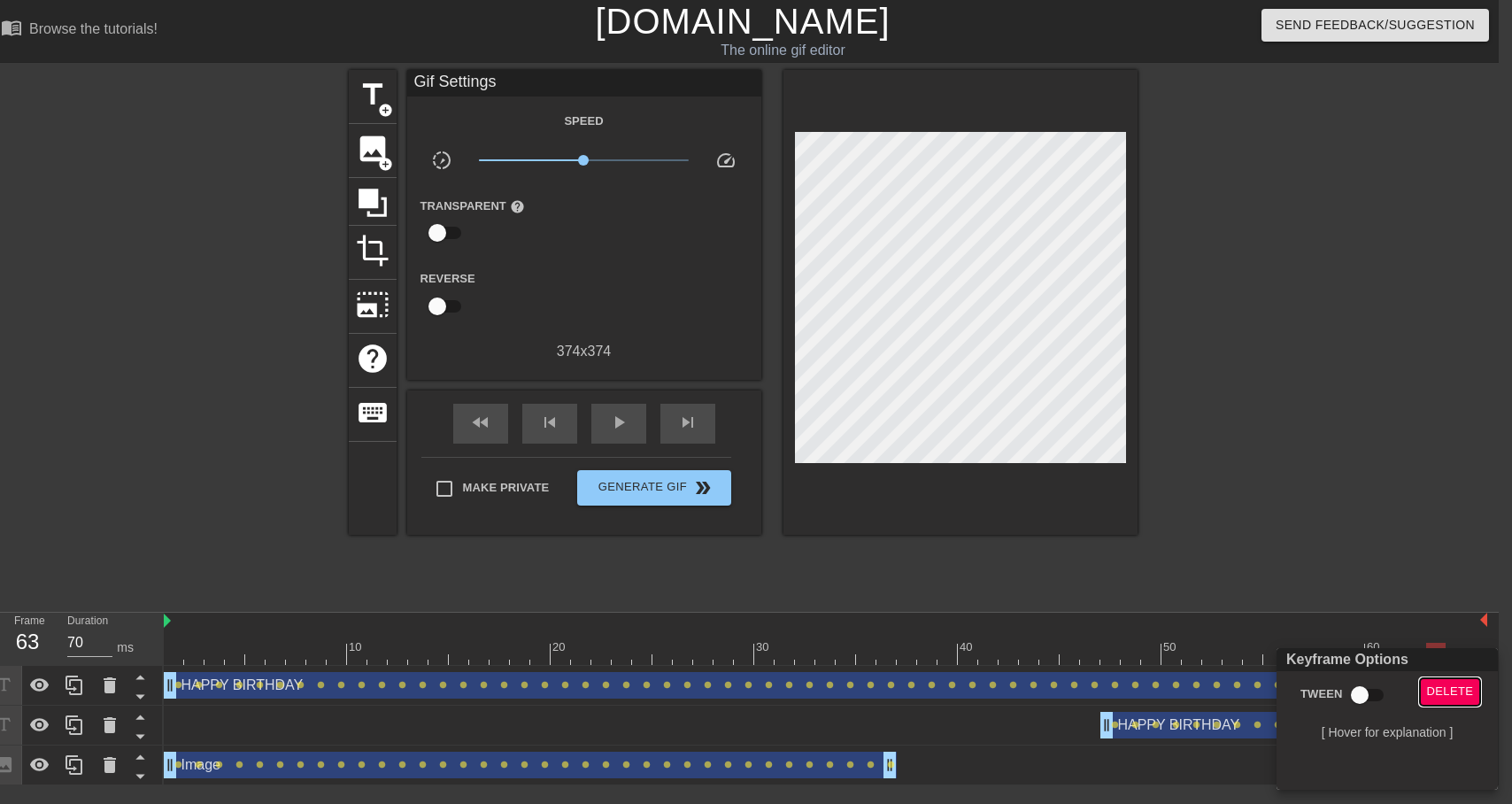
click at [1440, 687] on span "Delete" at bounding box center [1449, 692] width 47 height 20
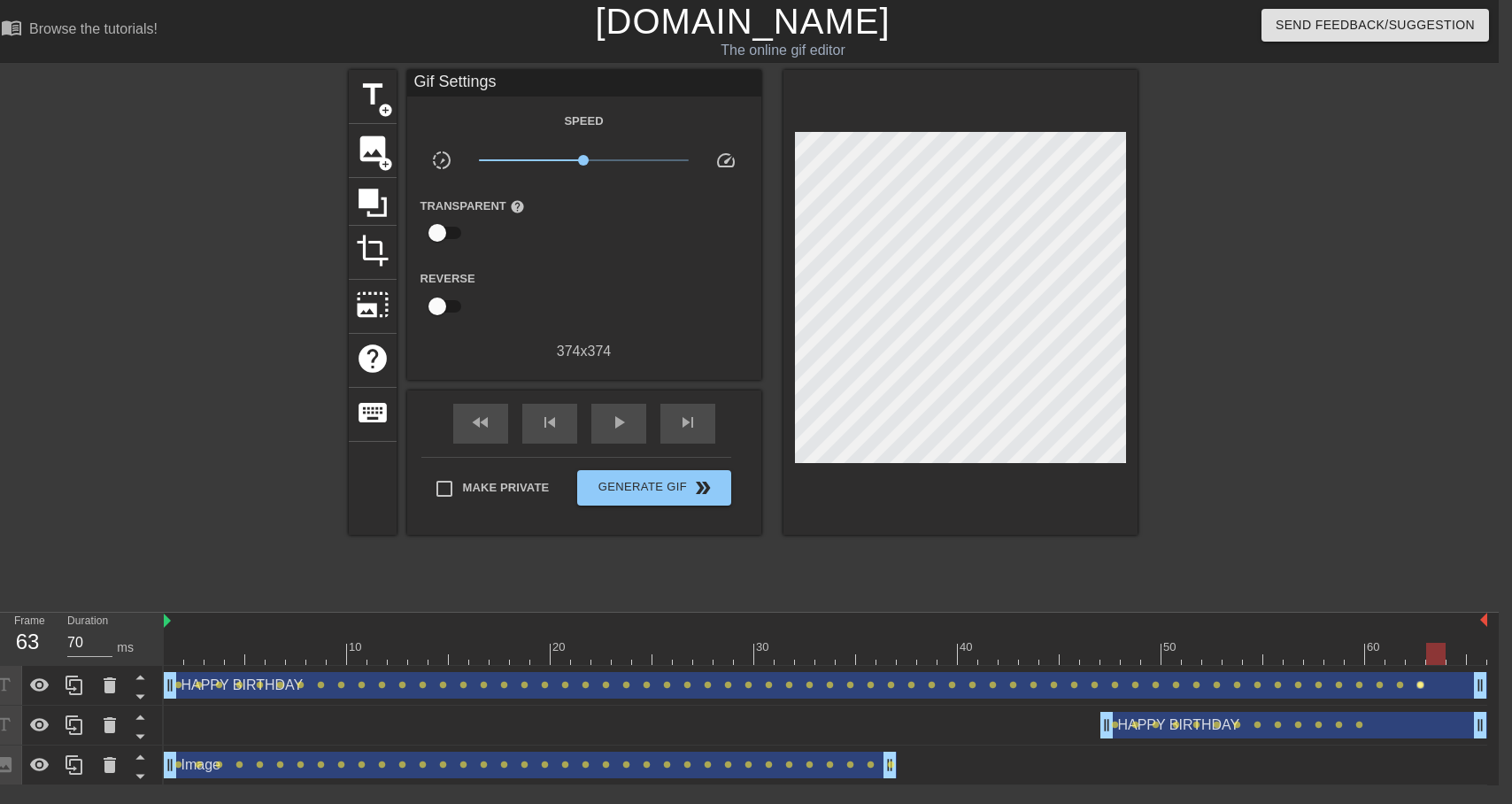
click at [1418, 684] on span "lens" at bounding box center [1421, 685] width 8 height 8
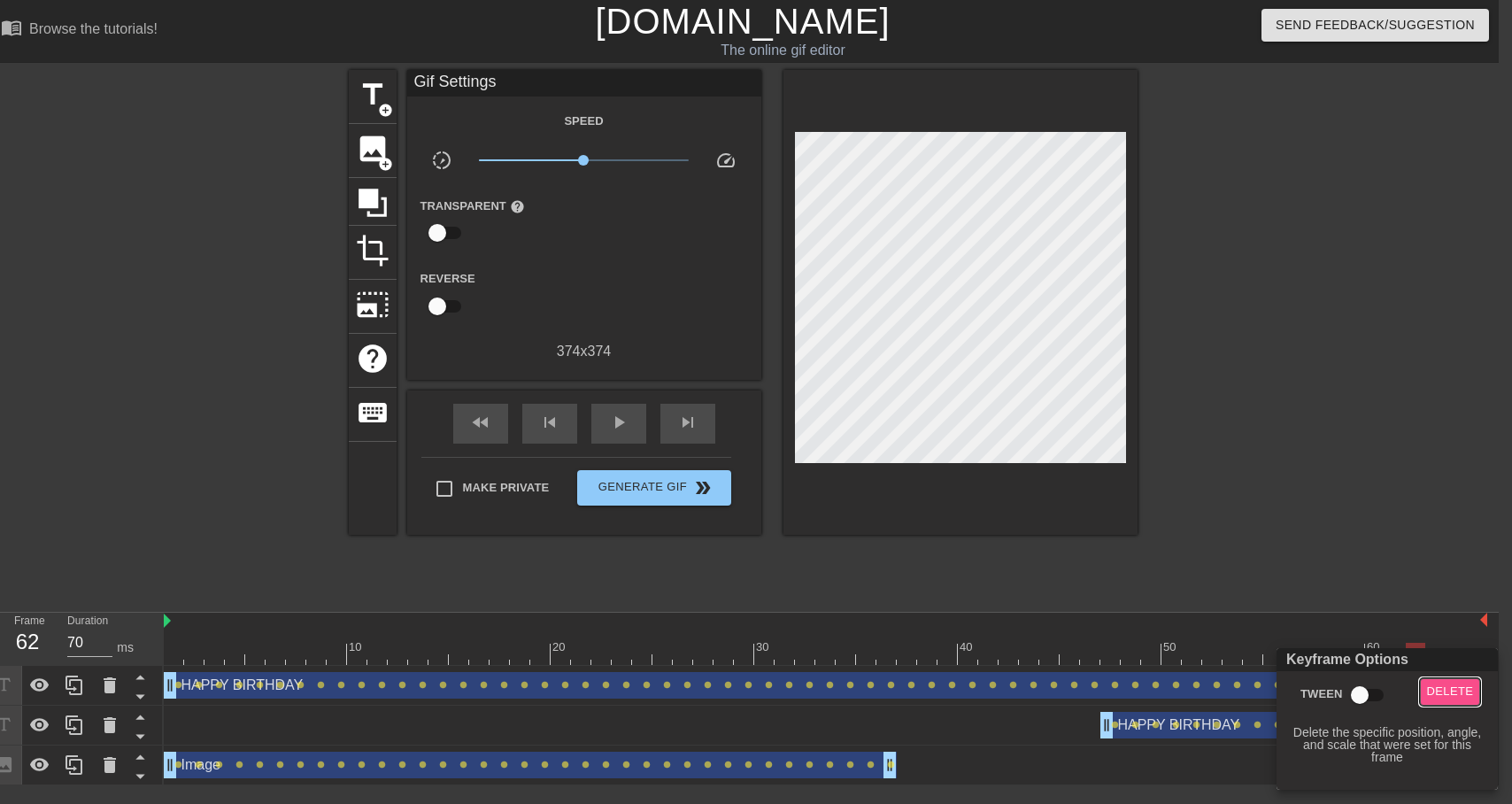
click at [1436, 697] on span "Delete" at bounding box center [1449, 692] width 47 height 20
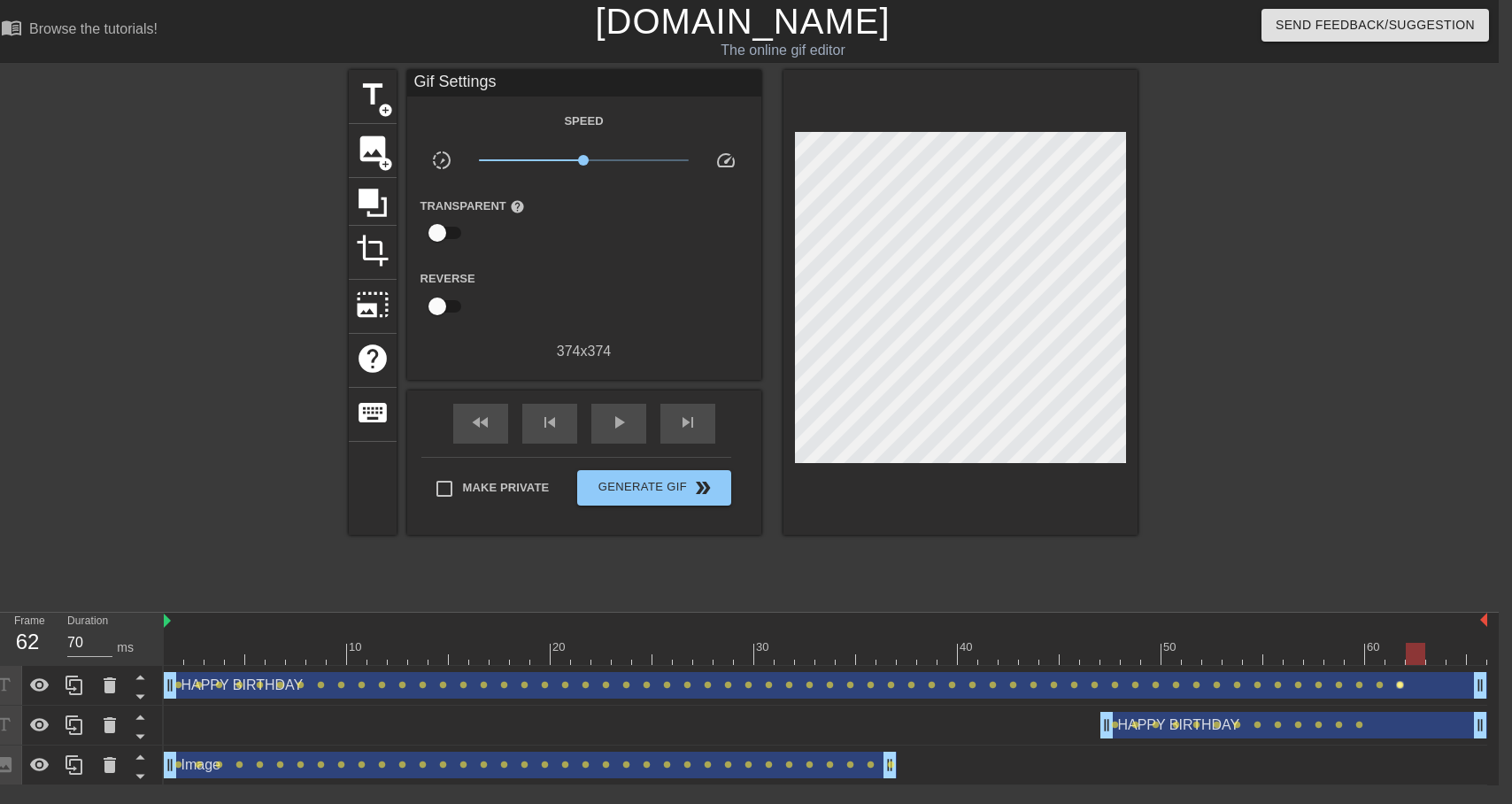
click at [1403, 685] on span "lens" at bounding box center [1400, 685] width 8 height 8
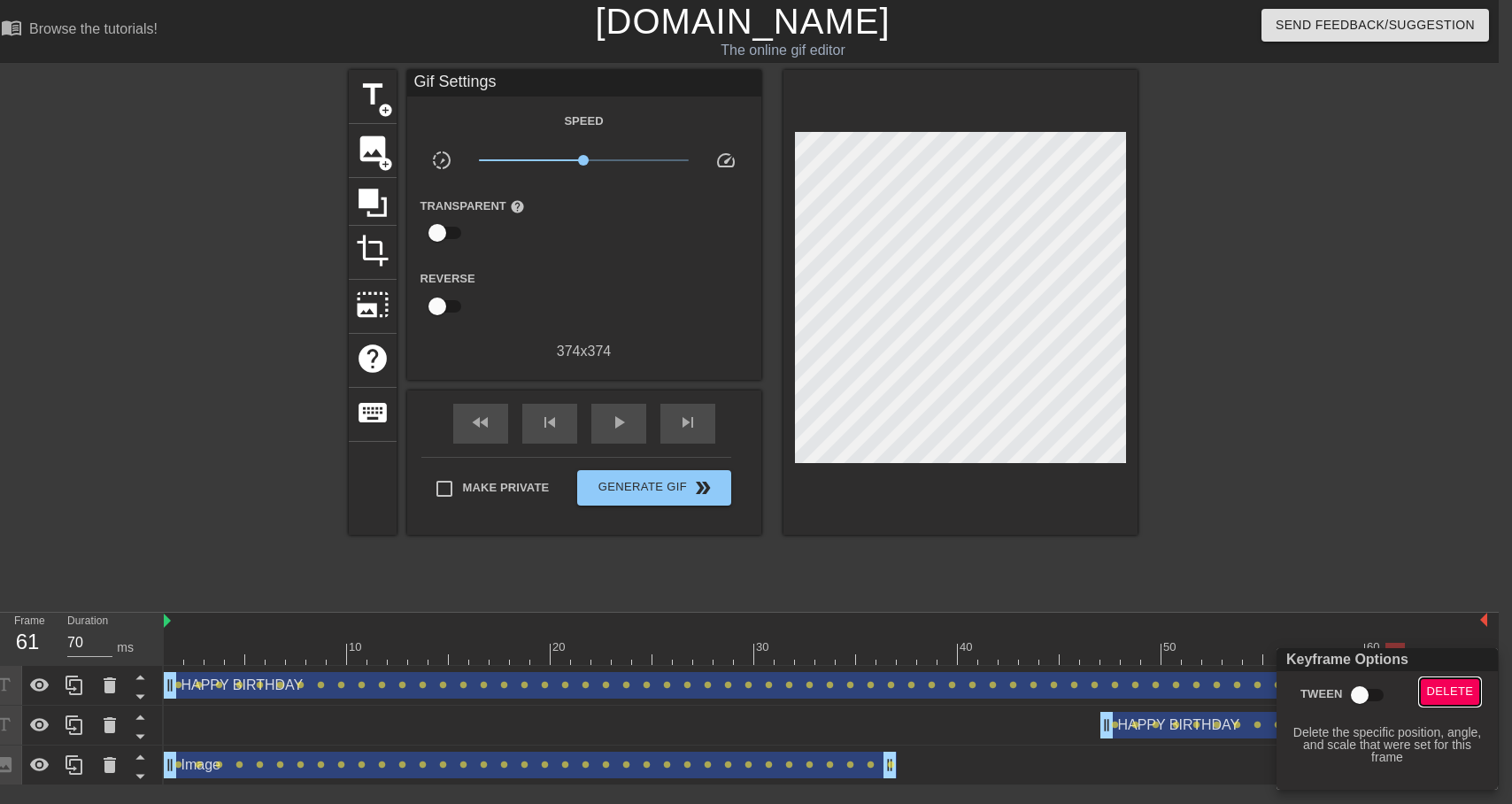
click at [1433, 693] on span "Delete" at bounding box center [1449, 692] width 47 height 20
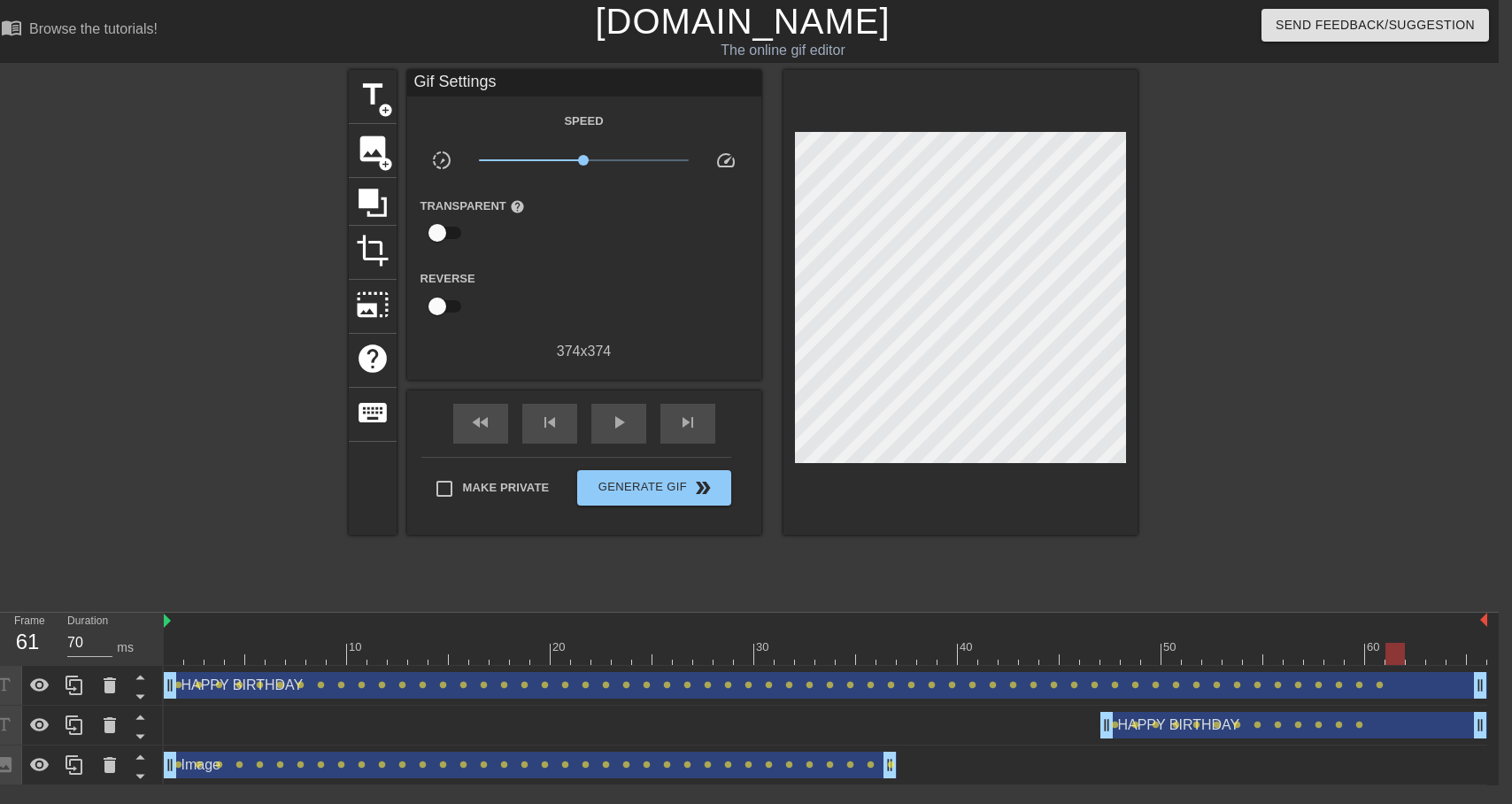
click at [1378, 689] on div "HAPPY BIRTHDAY drag_handle drag_handle" at bounding box center [826, 685] width 1323 height 27
click at [1378, 684] on span "lens" at bounding box center [1380, 685] width 8 height 8
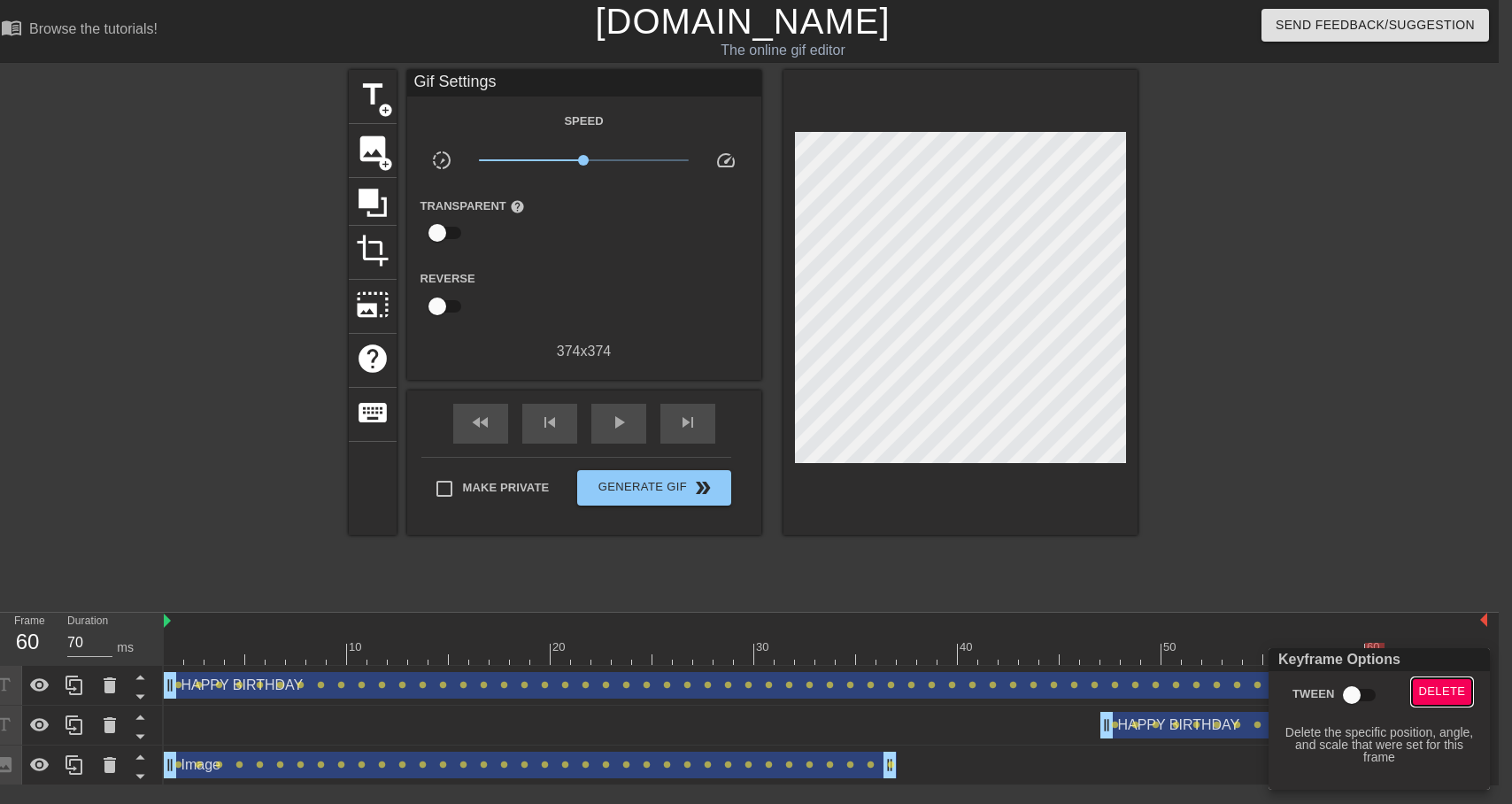
click at [1420, 695] on span "Delete" at bounding box center [1441, 692] width 47 height 20
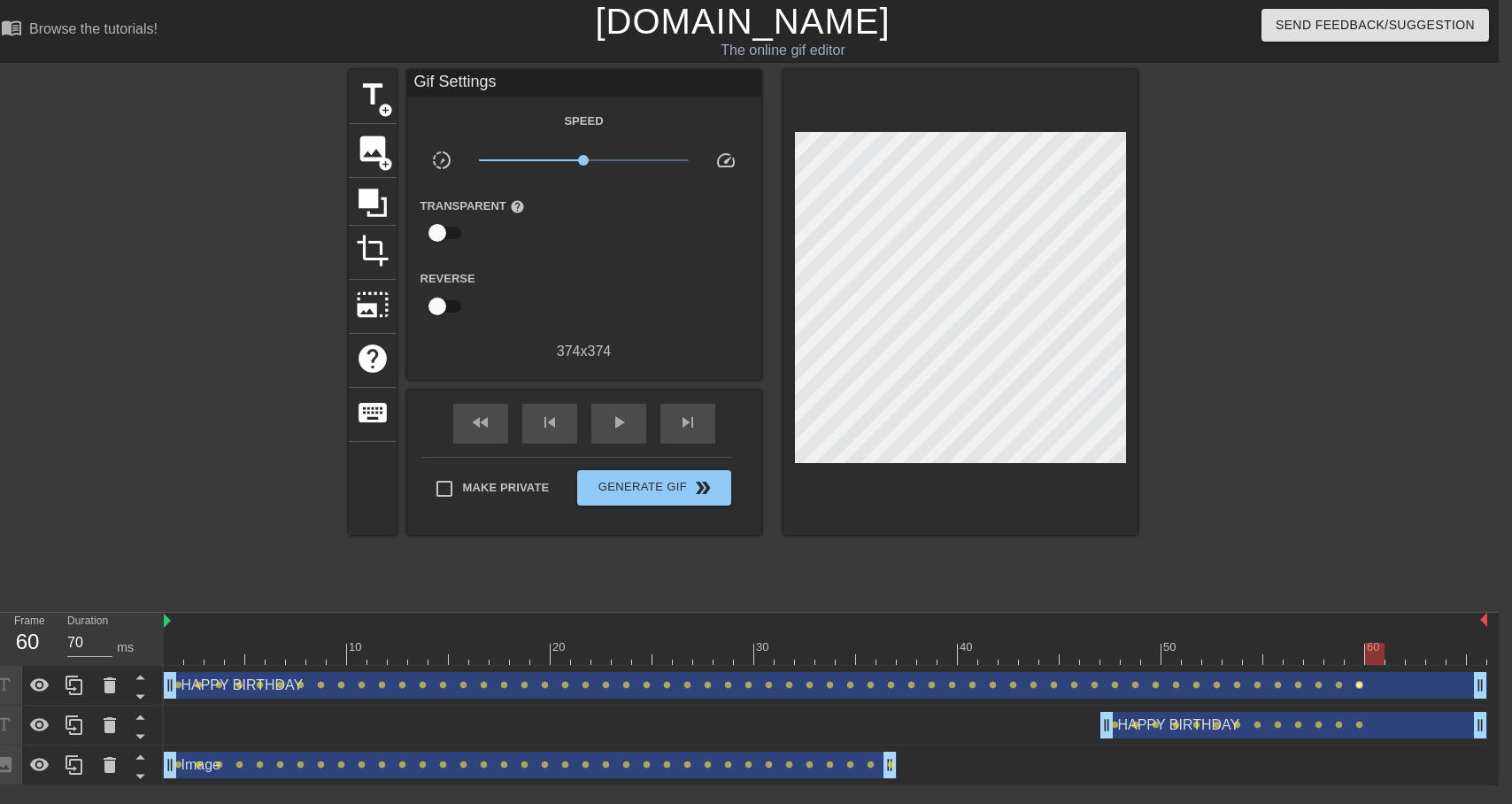
click at [1359, 685] on span "lens" at bounding box center [1359, 685] width 8 height 8
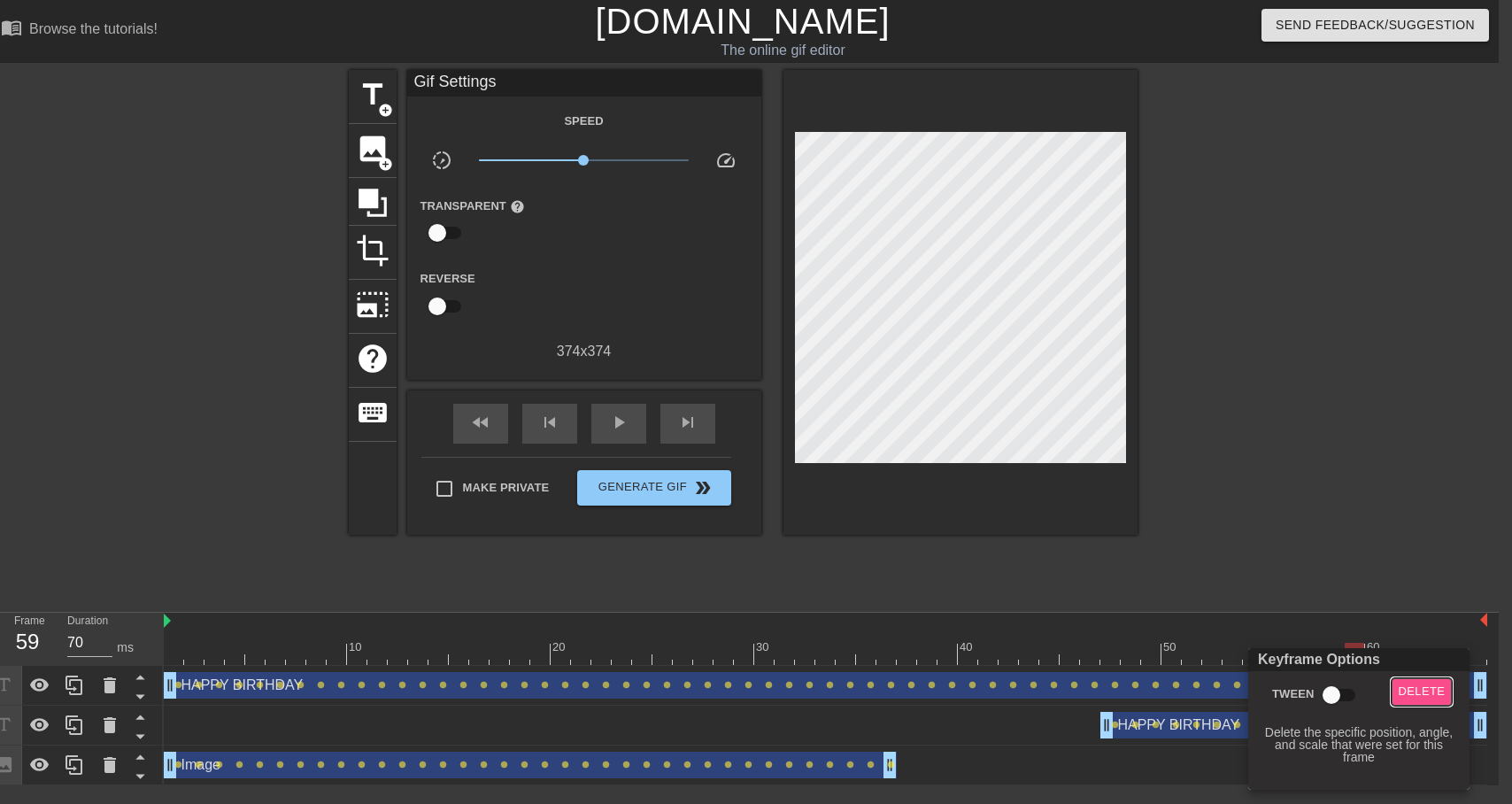
click at [1429, 688] on span "Delete" at bounding box center [1422, 692] width 47 height 20
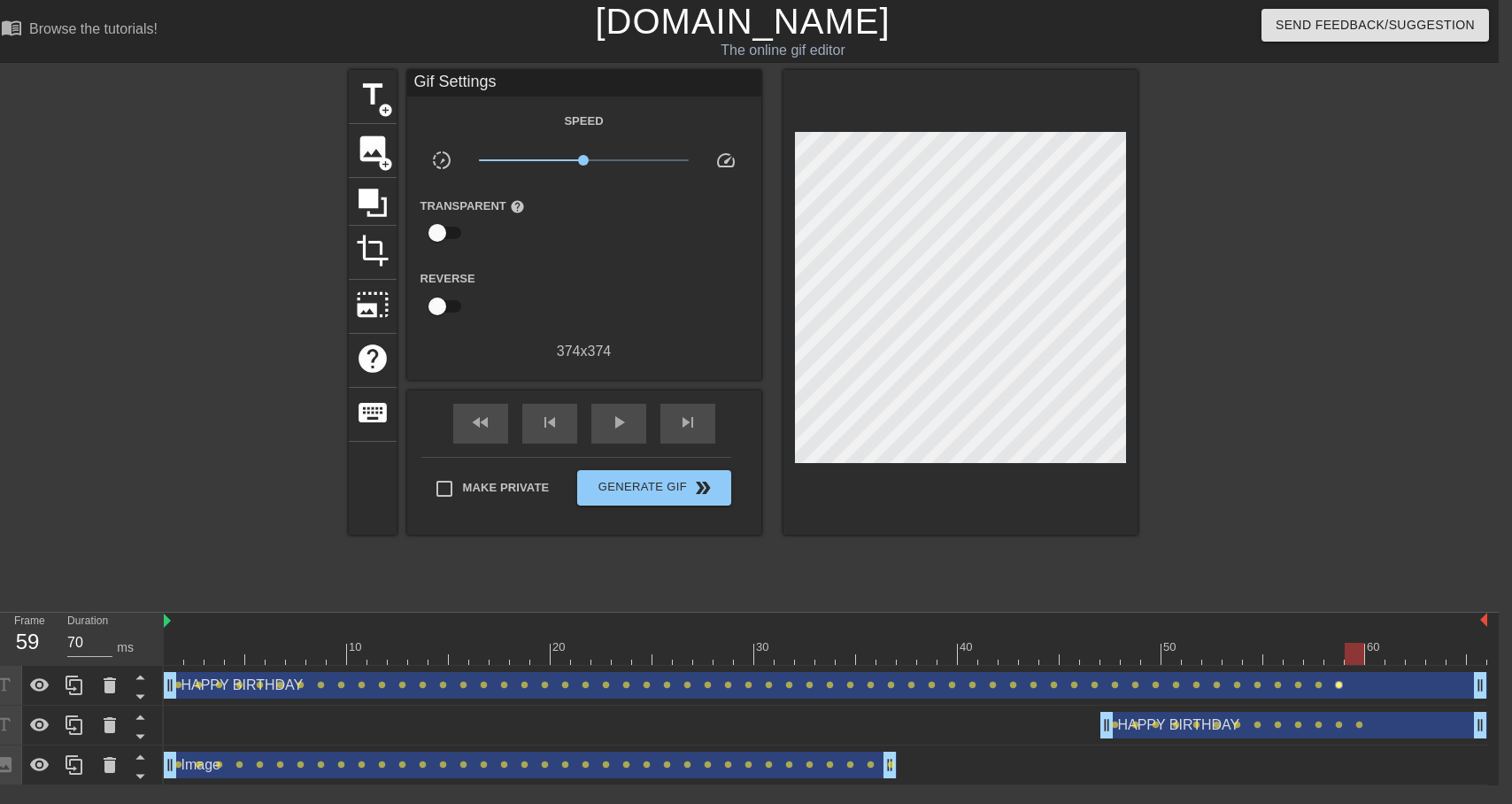
click at [1339, 684] on span "lens" at bounding box center [1339, 685] width 8 height 8
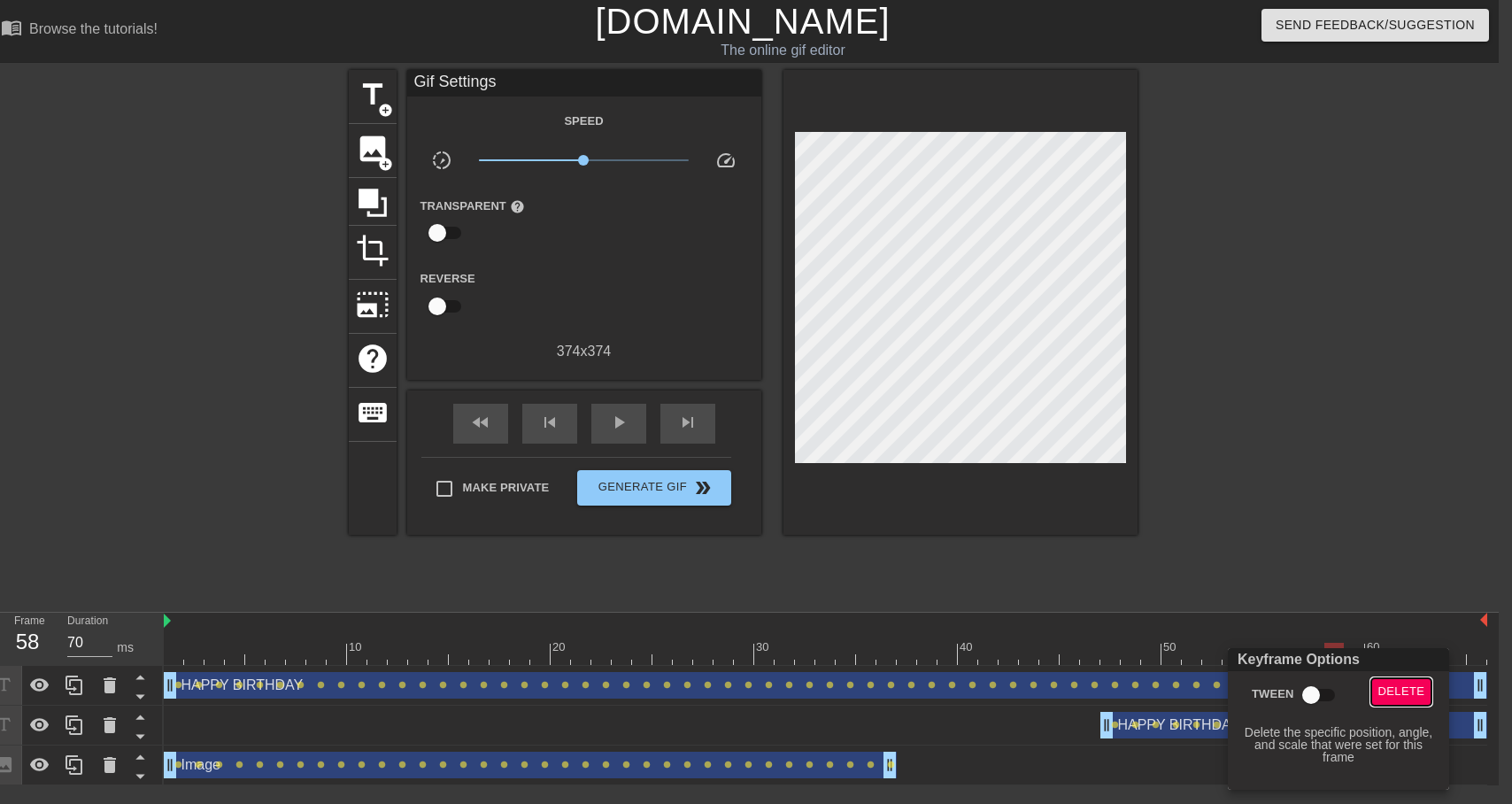
click at [1411, 685] on span "Delete" at bounding box center [1401, 692] width 47 height 20
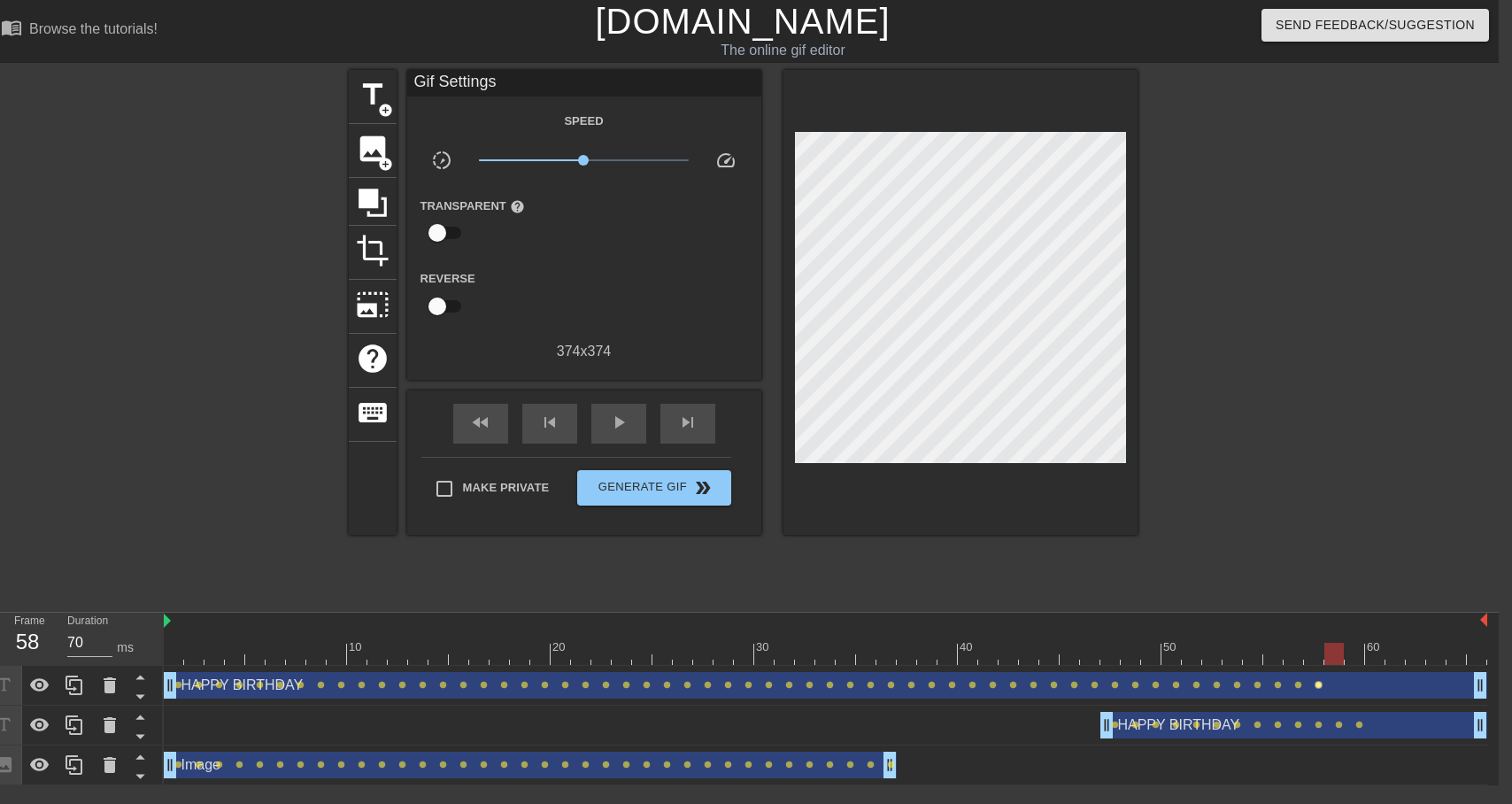
click at [1318, 682] on span "lens" at bounding box center [1318, 685] width 8 height 8
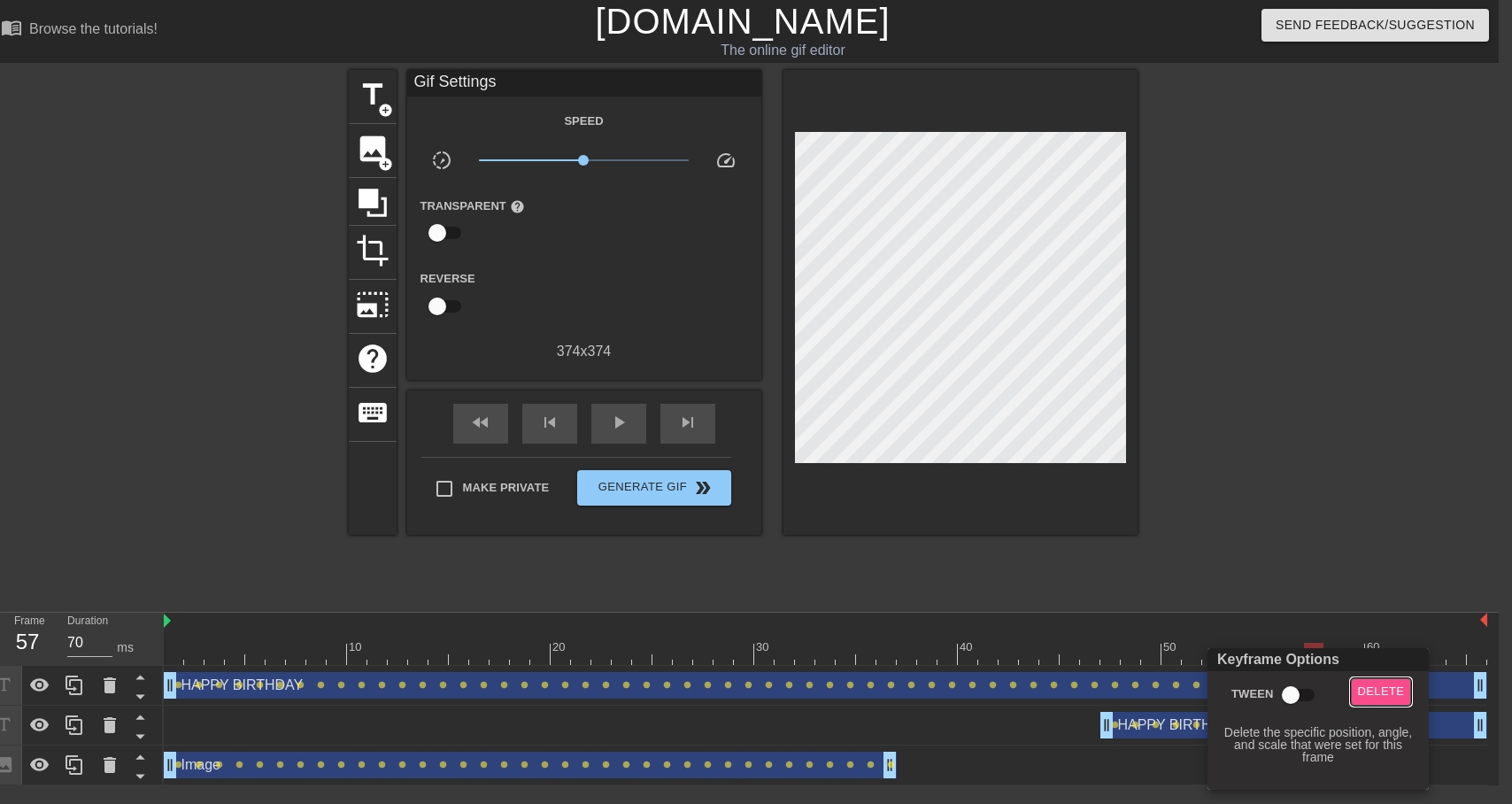
click at [1373, 695] on span "Delete" at bounding box center [1381, 692] width 47 height 20
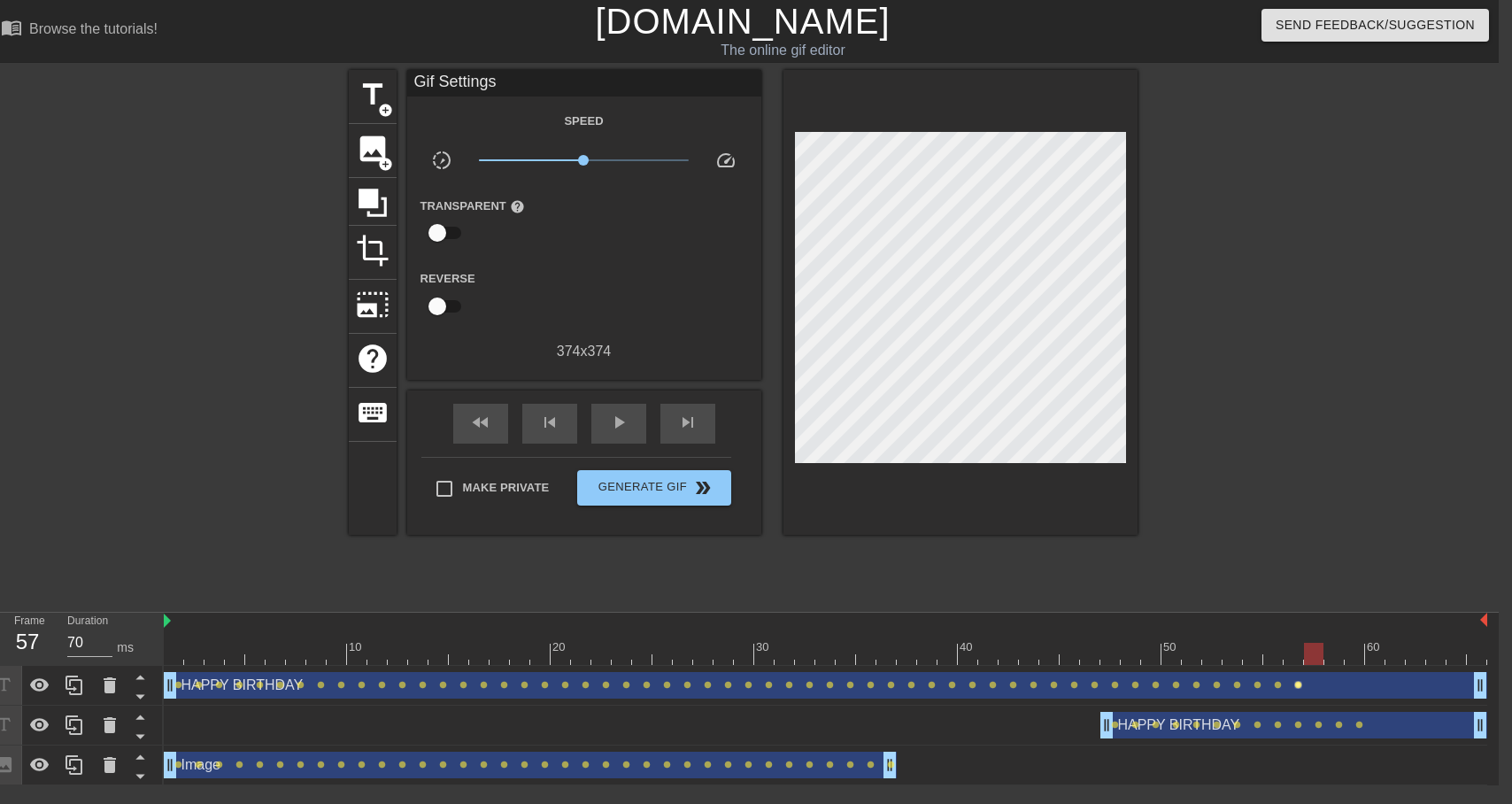
click at [1298, 685] on span "lens" at bounding box center [1298, 685] width 8 height 8
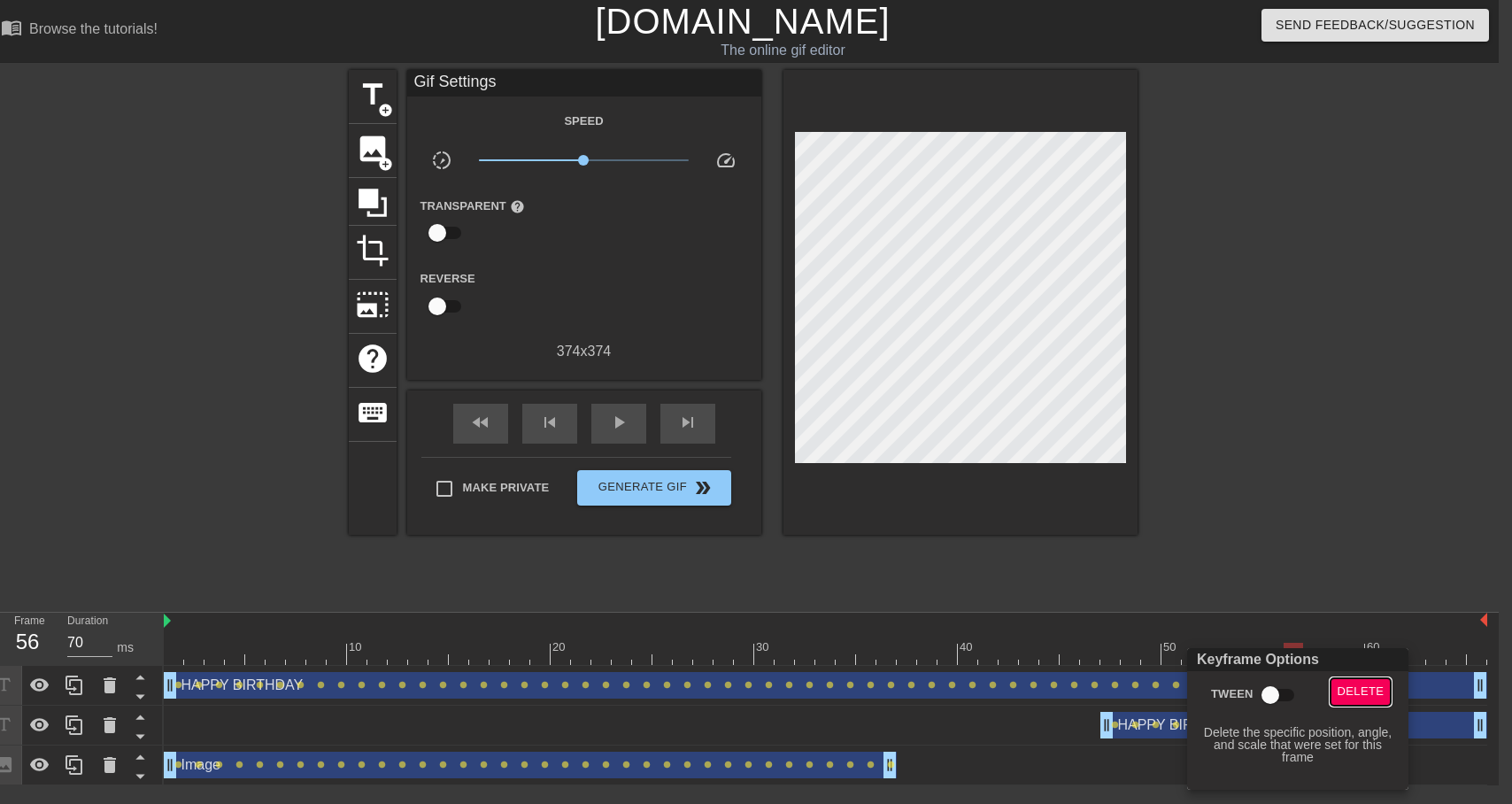
click at [1368, 686] on span "Delete" at bounding box center [1360, 692] width 47 height 20
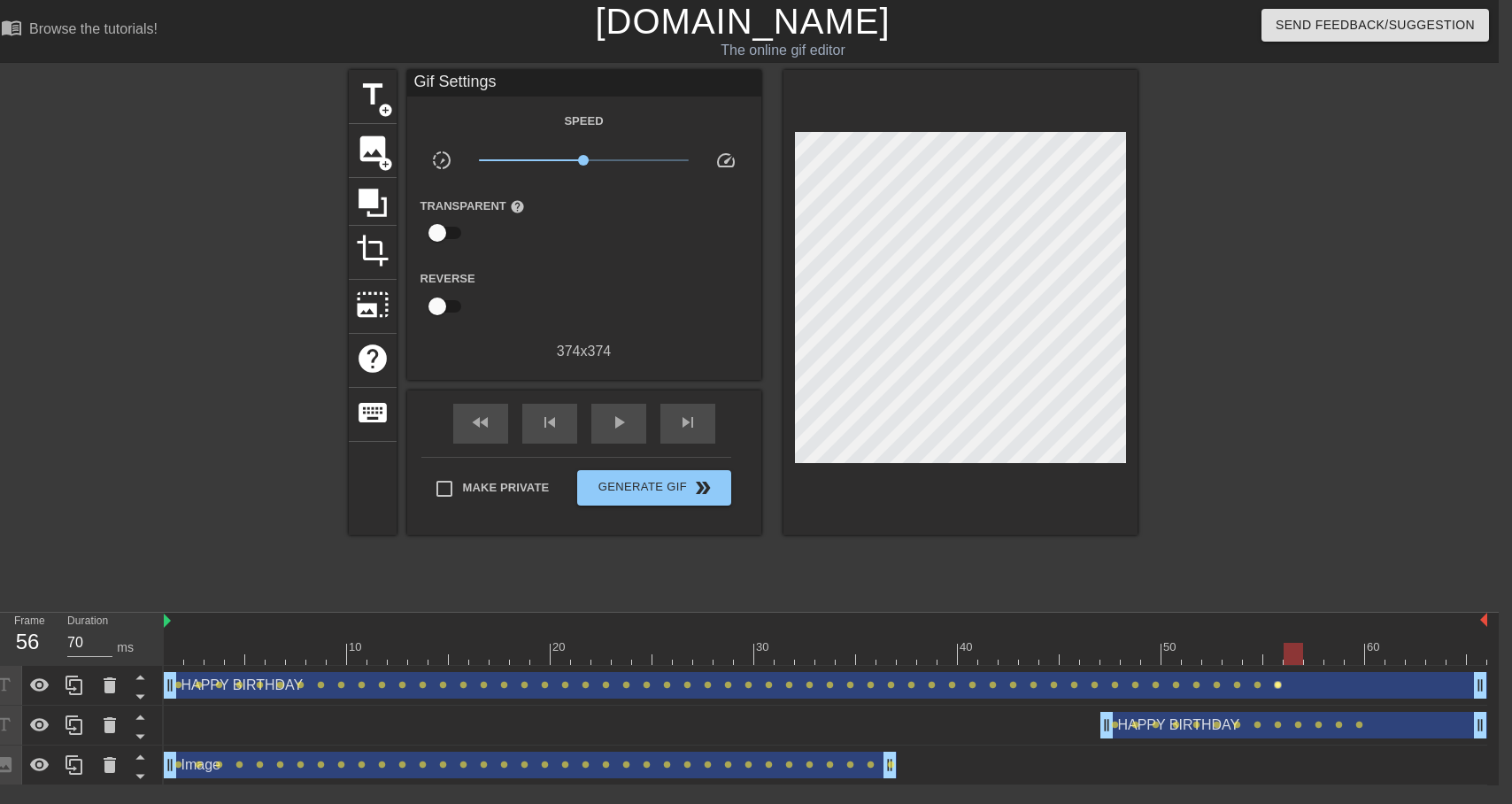
click at [1280, 685] on span "lens" at bounding box center [1278, 685] width 8 height 8
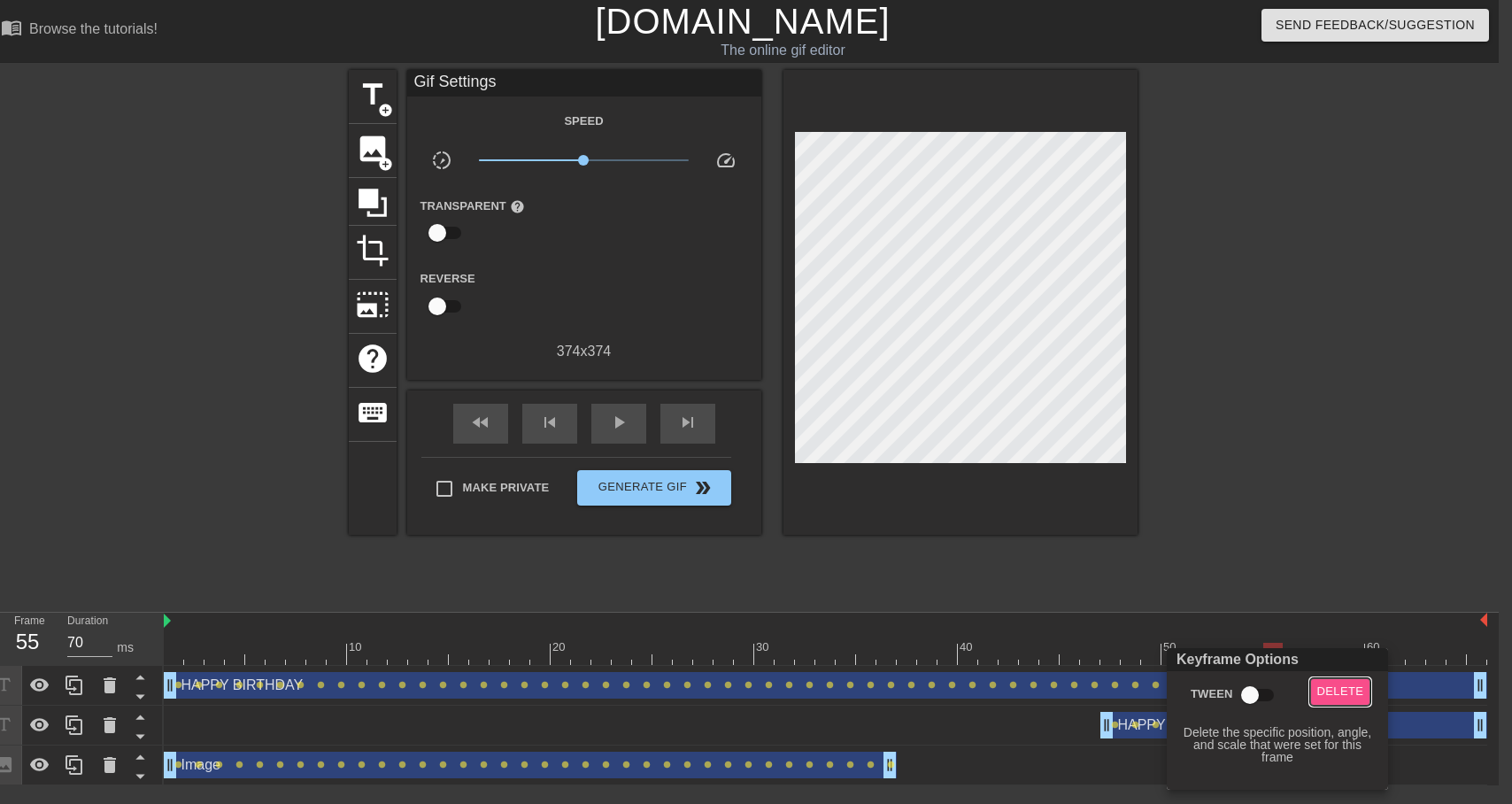
click at [1352, 687] on span "Delete" at bounding box center [1340, 692] width 47 height 20
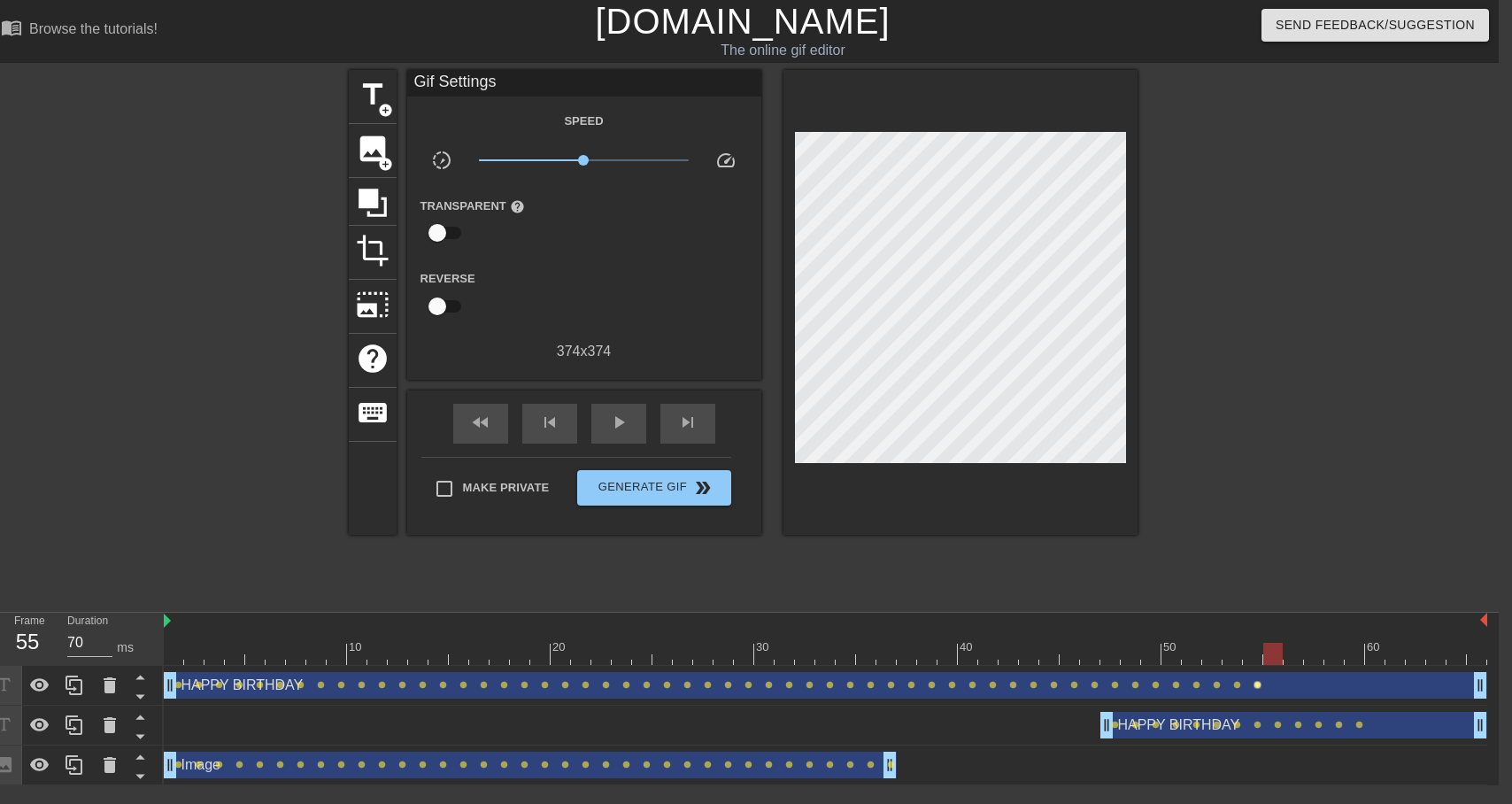
click at [1257, 687] on span "lens" at bounding box center [1258, 685] width 8 height 8
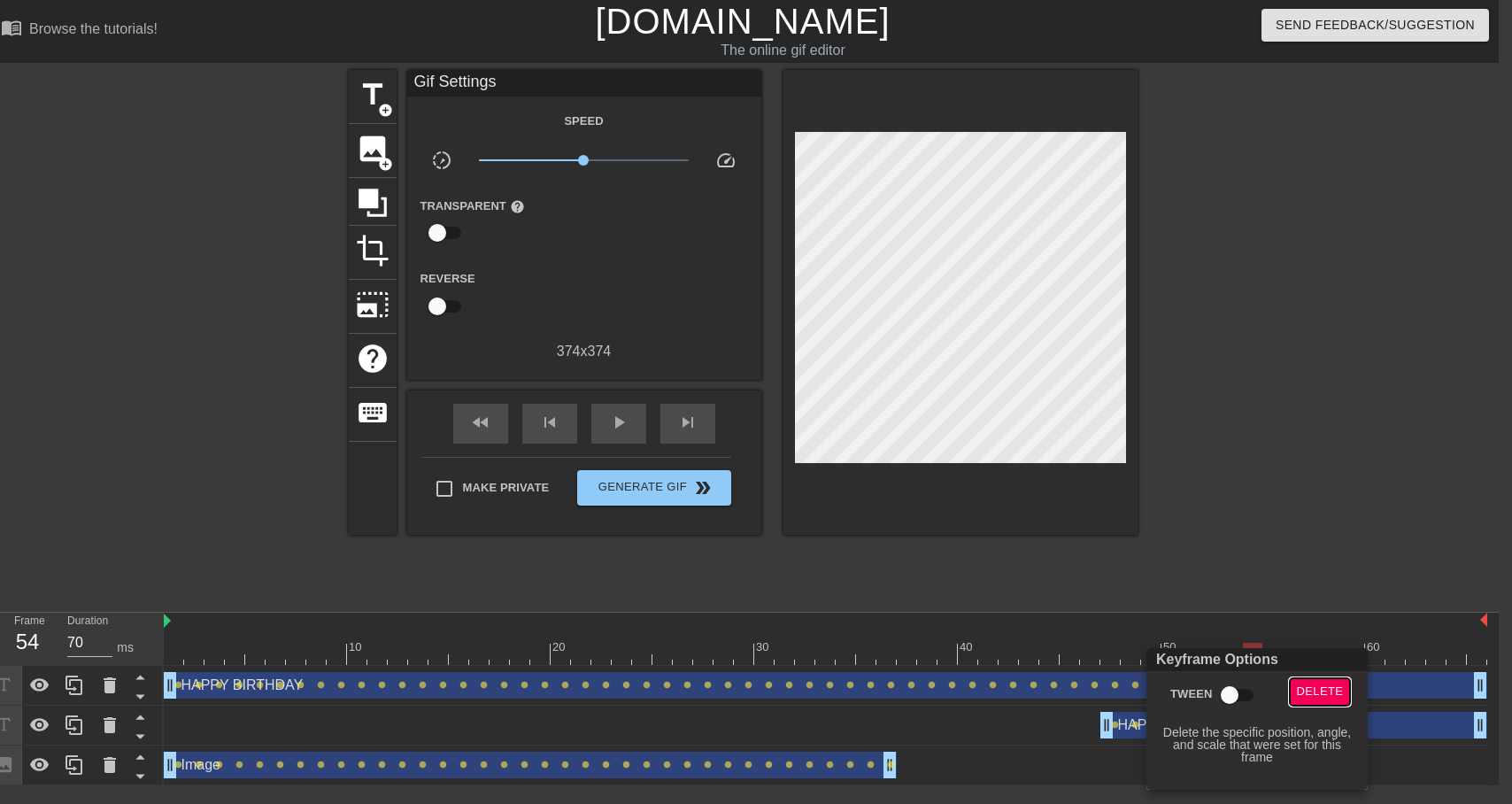
click at [1343, 687] on button "Delete" at bounding box center [1319, 693] width 61 height 28
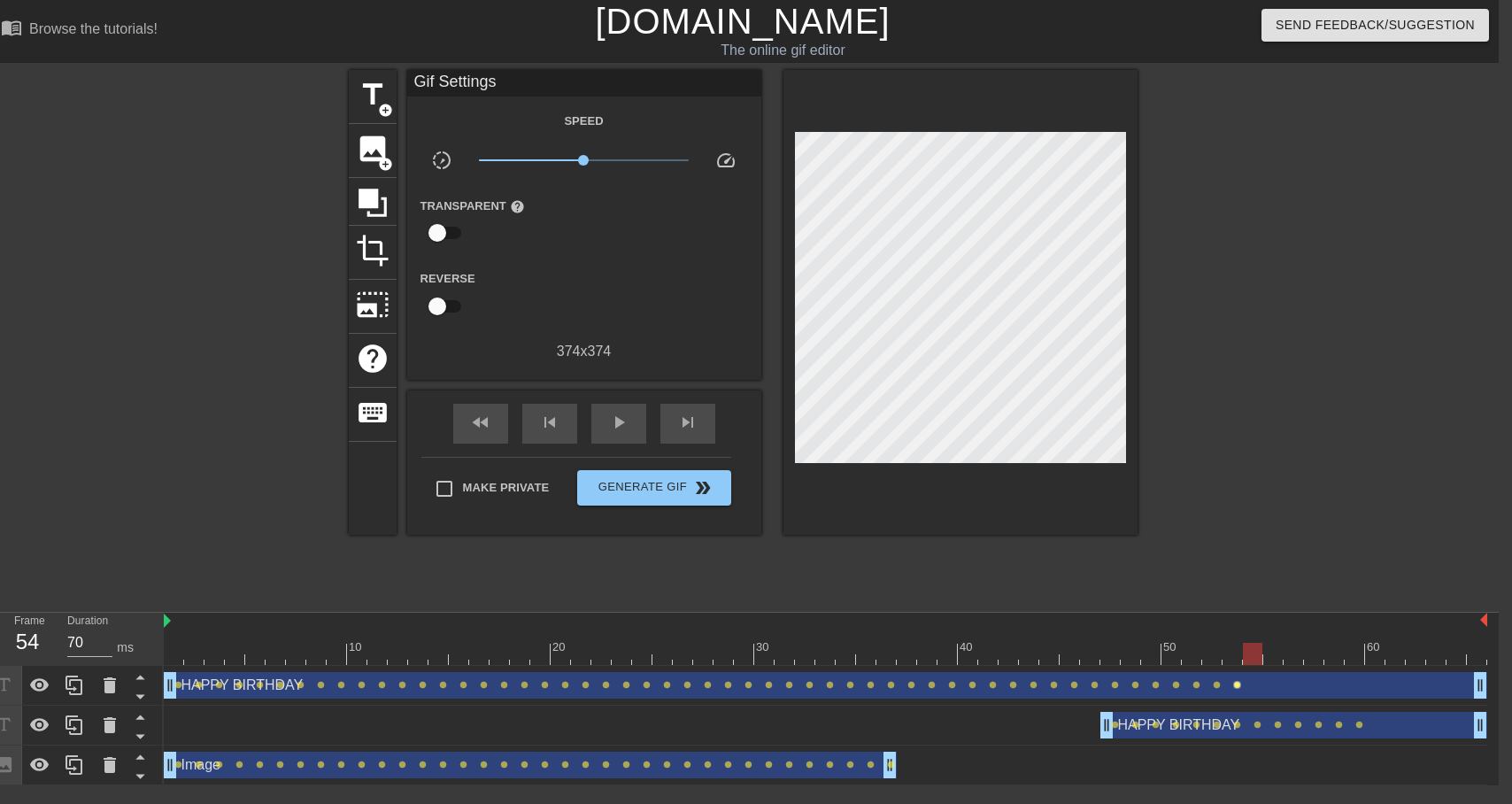
click at [1238, 685] on span "lens" at bounding box center [1237, 685] width 8 height 8
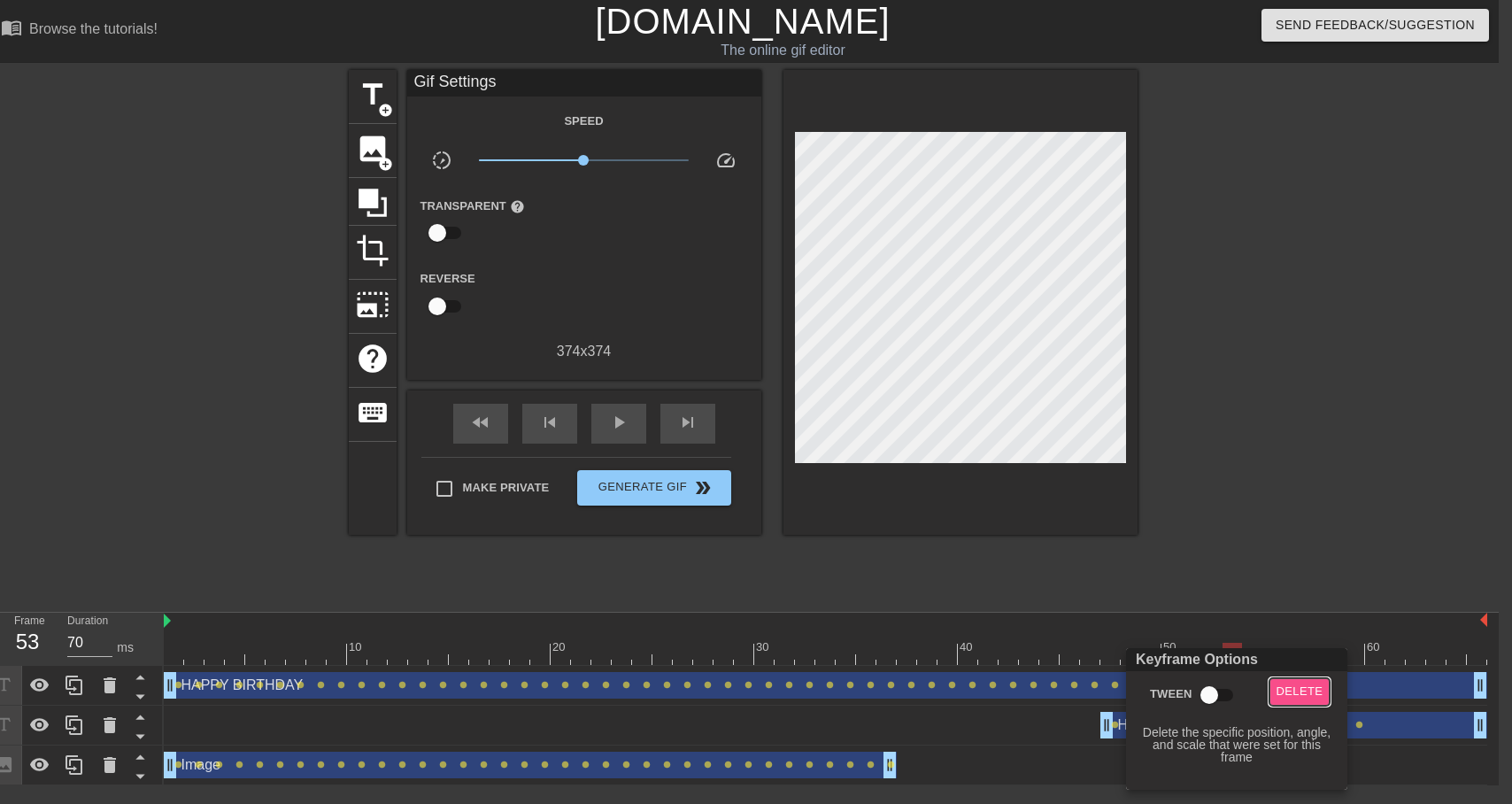
click at [1293, 686] on span "Delete" at bounding box center [1299, 692] width 47 height 20
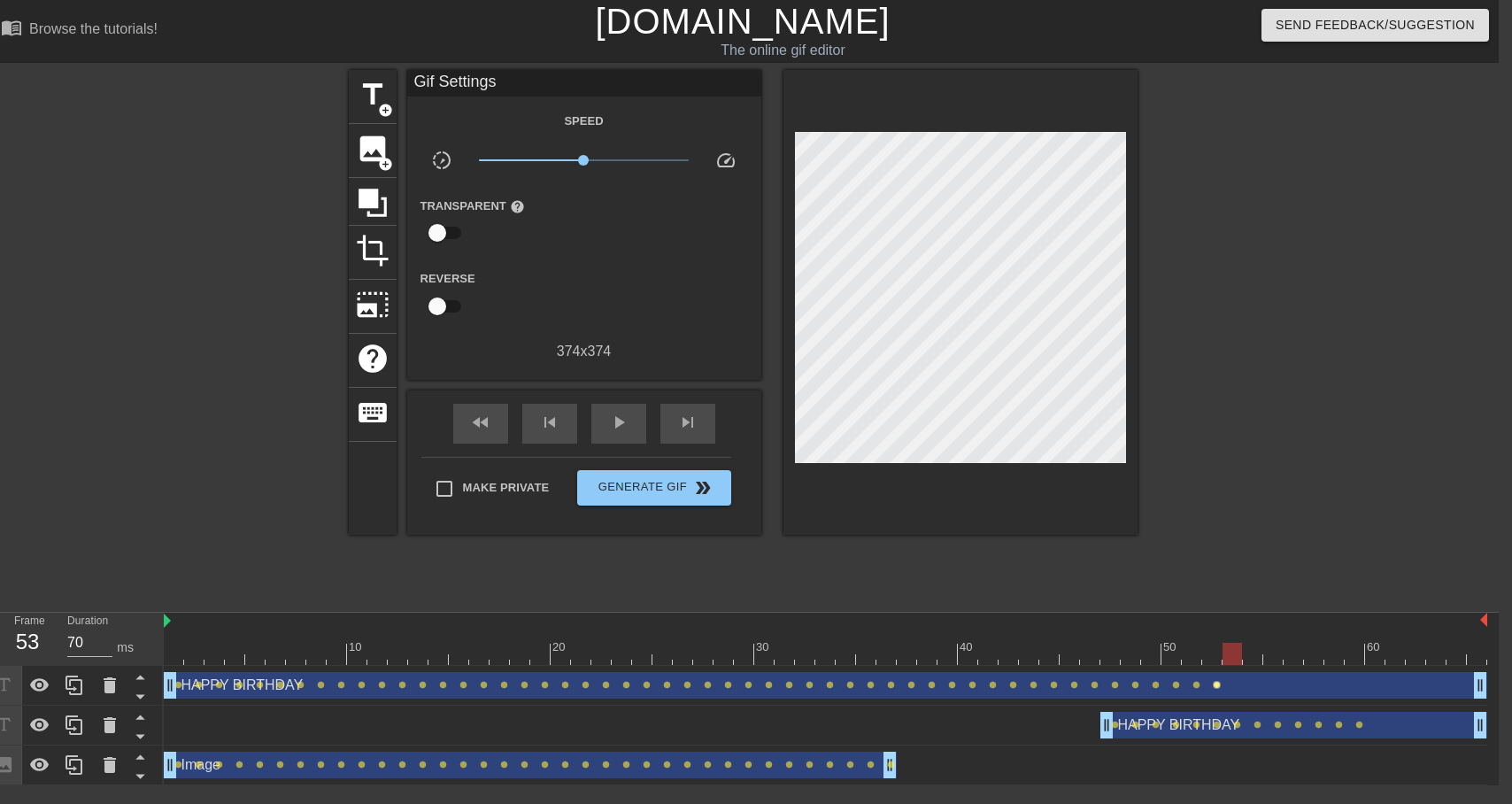
click at [1216, 685] on span "lens" at bounding box center [1217, 685] width 8 height 8
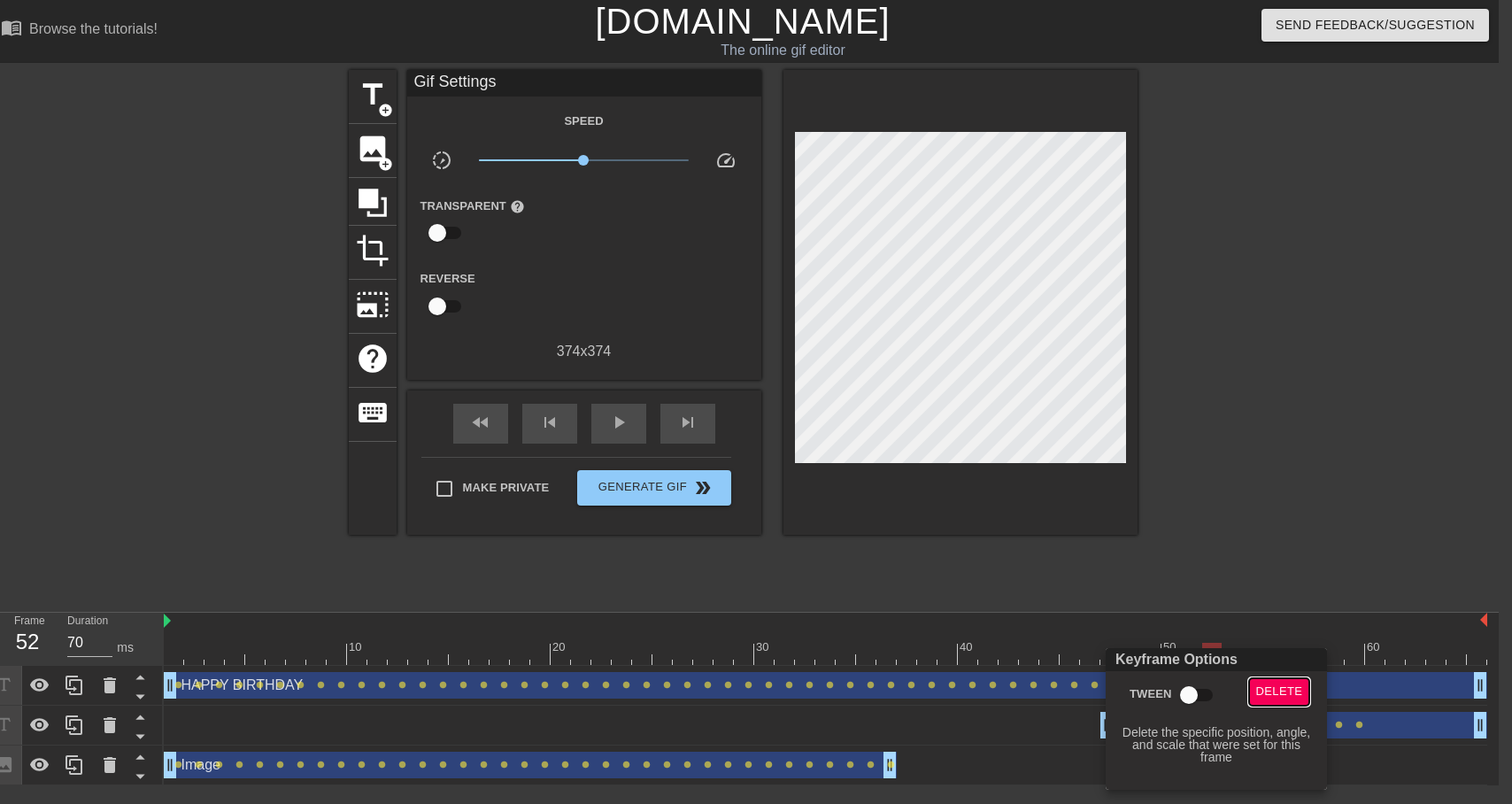
click at [1272, 690] on span "Delete" at bounding box center [1279, 692] width 47 height 20
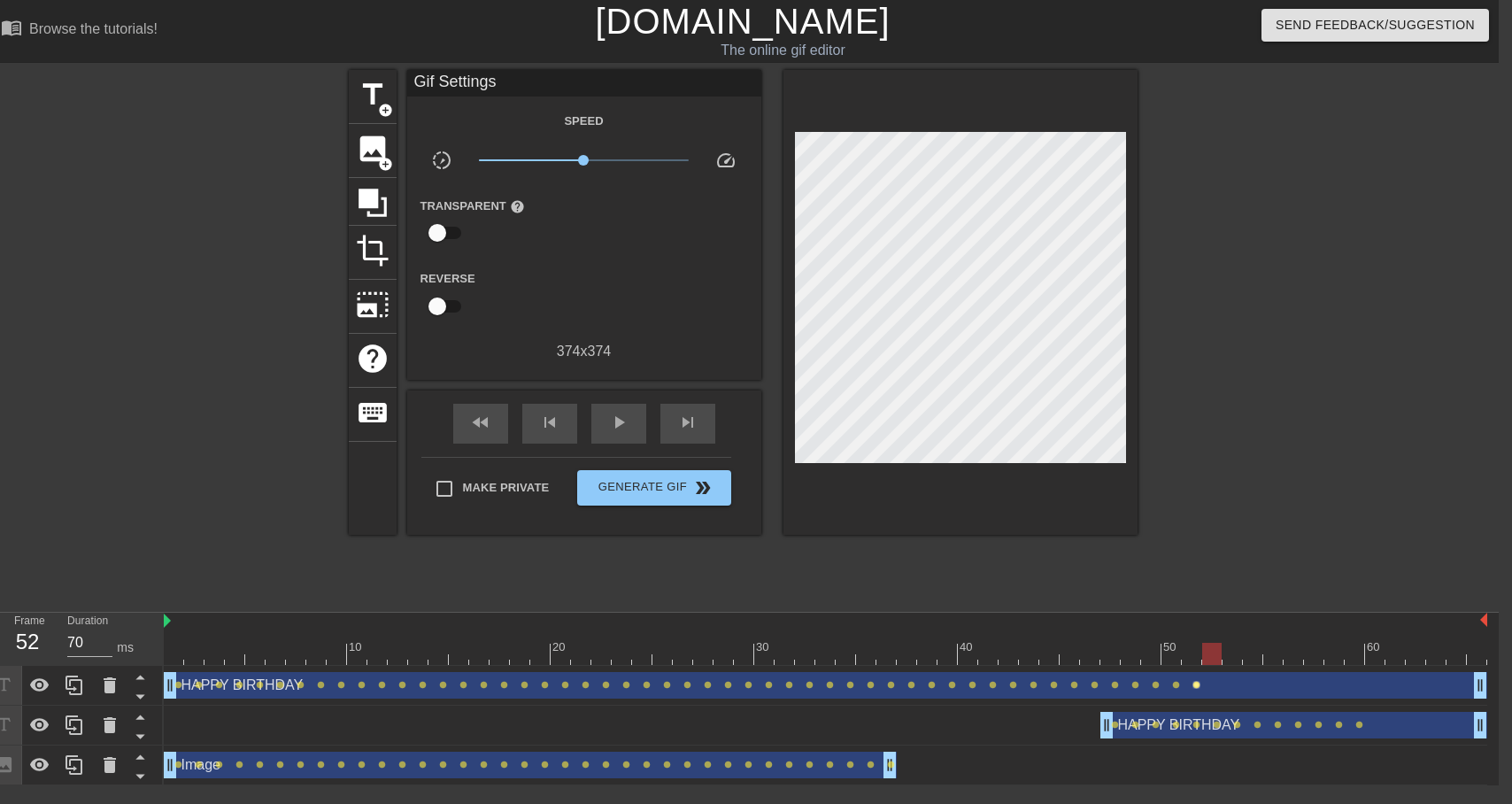
click at [1198, 687] on span "lens" at bounding box center [1196, 685] width 8 height 8
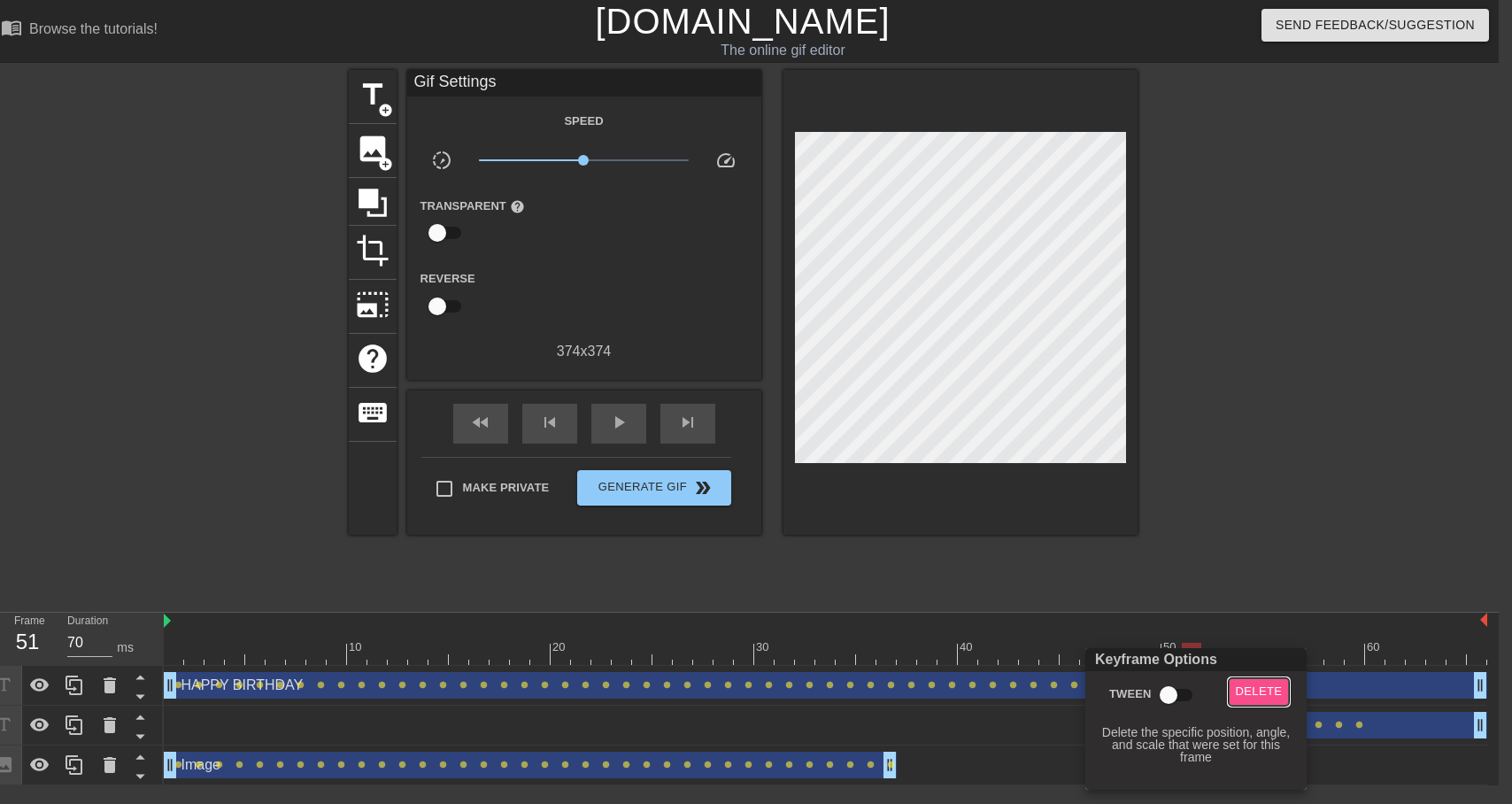
click at [1243, 687] on span "Delete" at bounding box center [1259, 692] width 47 height 20
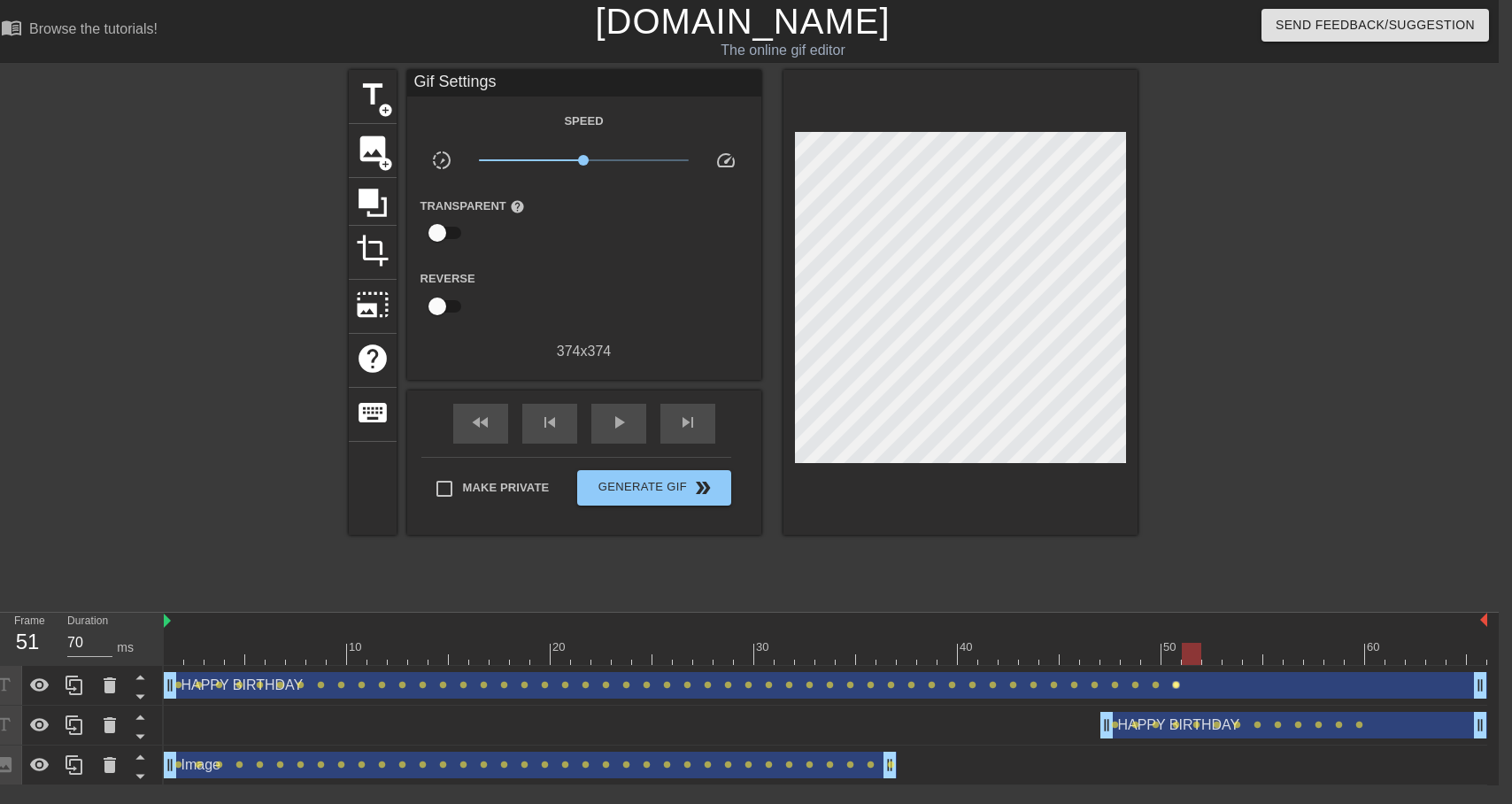
click at [1176, 686] on span "lens" at bounding box center [1176, 685] width 8 height 8
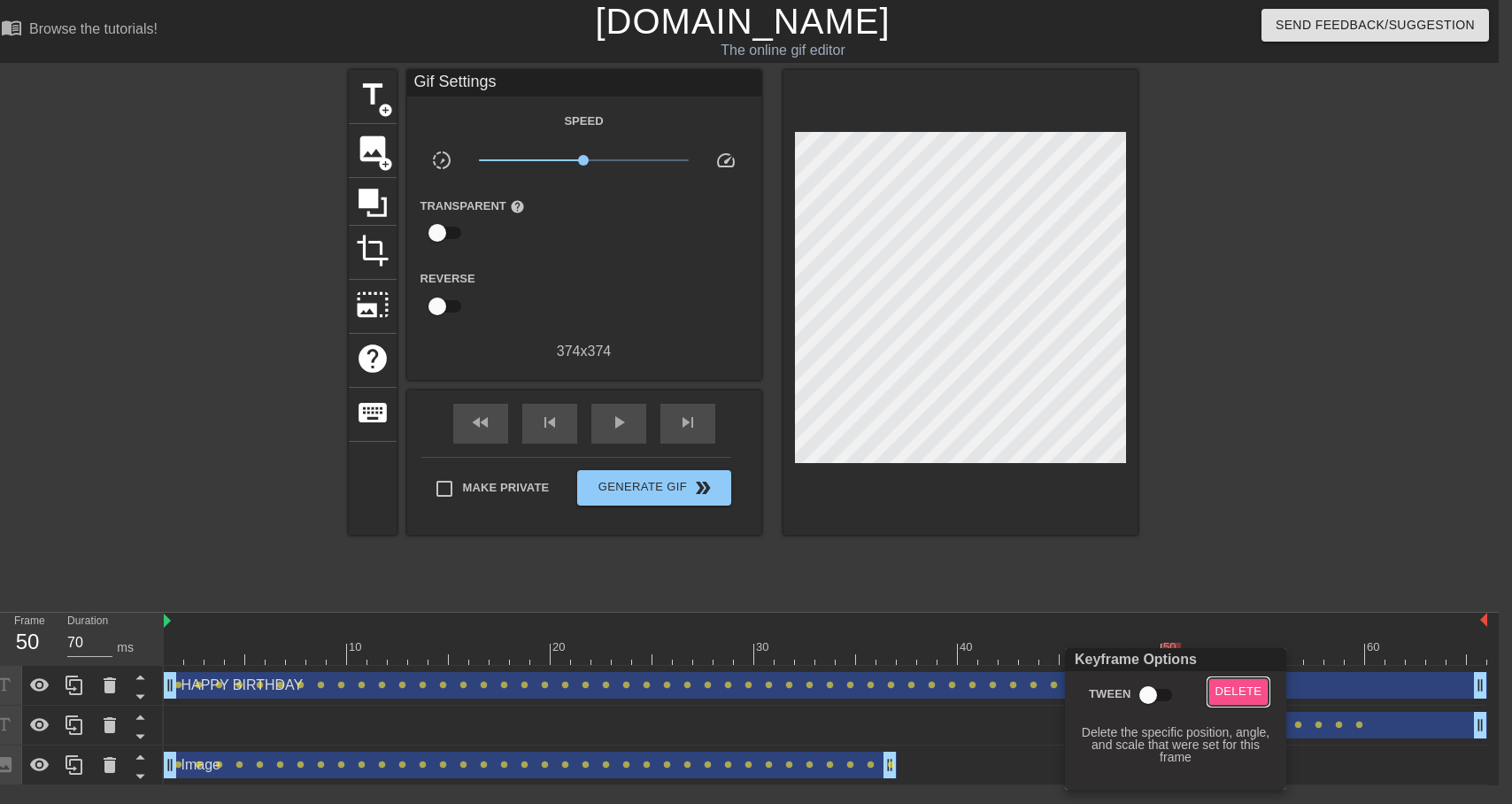
click at [1231, 686] on span "Delete" at bounding box center [1238, 692] width 47 height 20
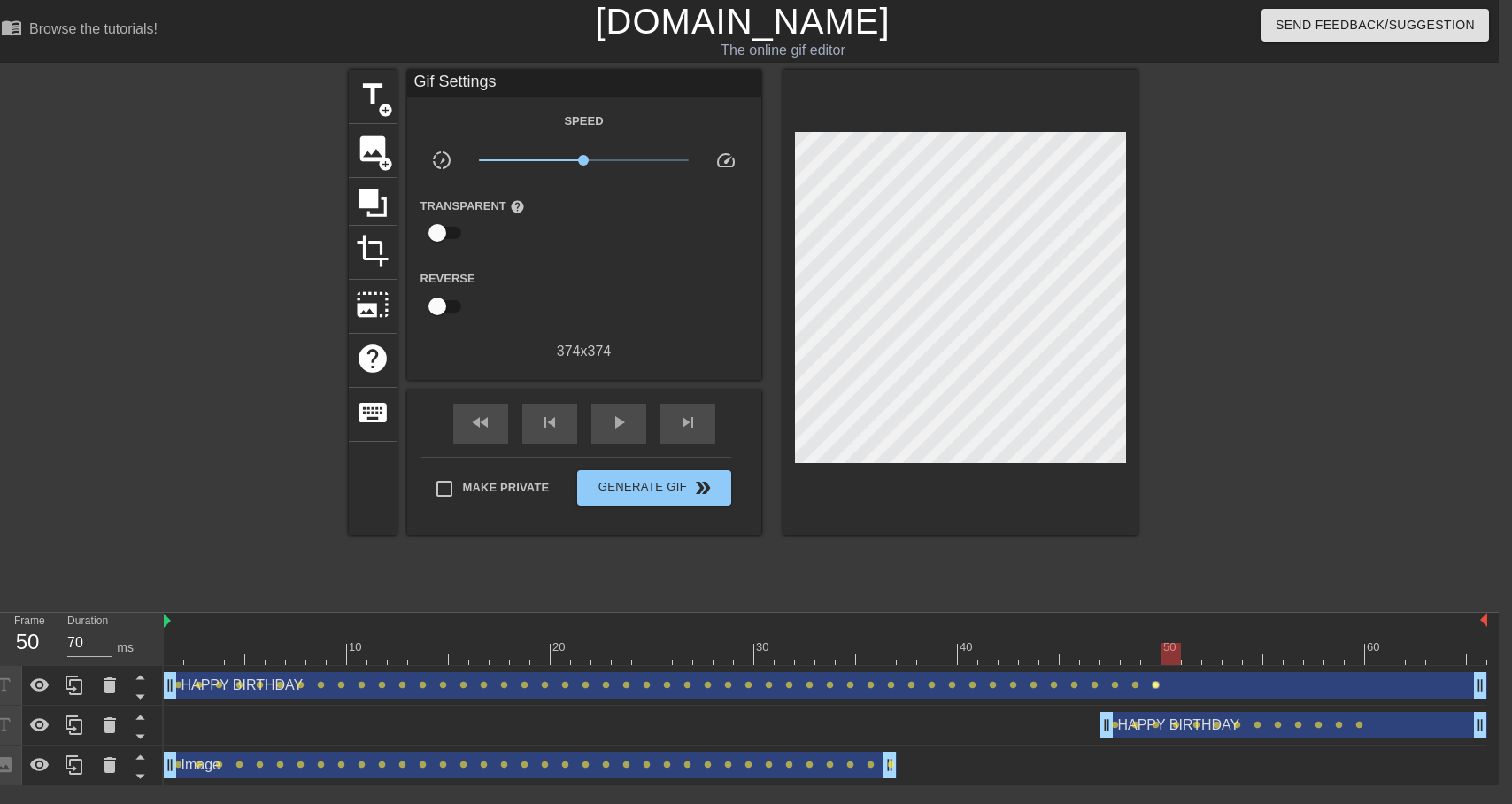
click at [1158, 686] on span "lens" at bounding box center [1155, 685] width 8 height 8
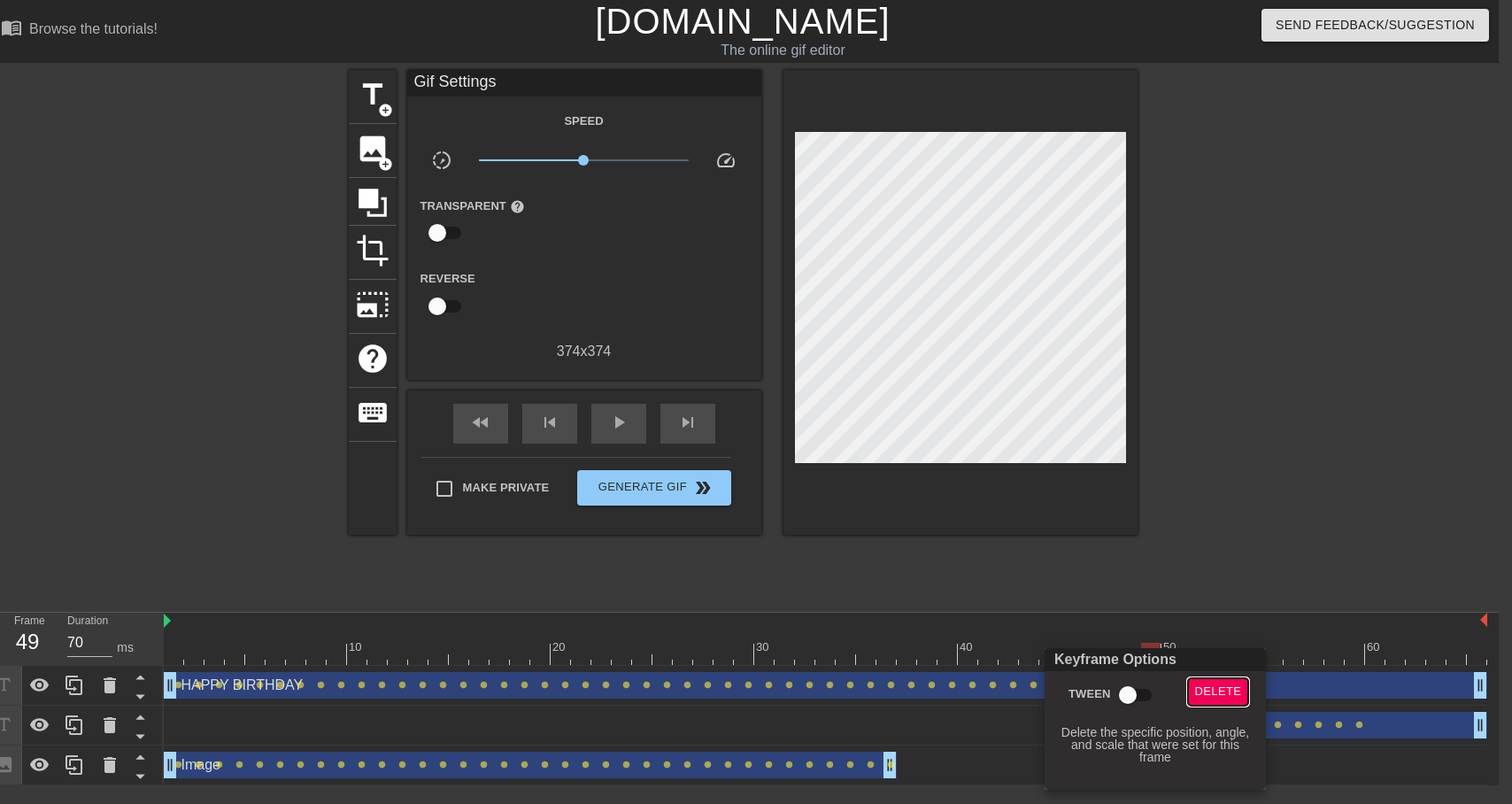
click at [1210, 691] on span "Delete" at bounding box center [1218, 692] width 47 height 20
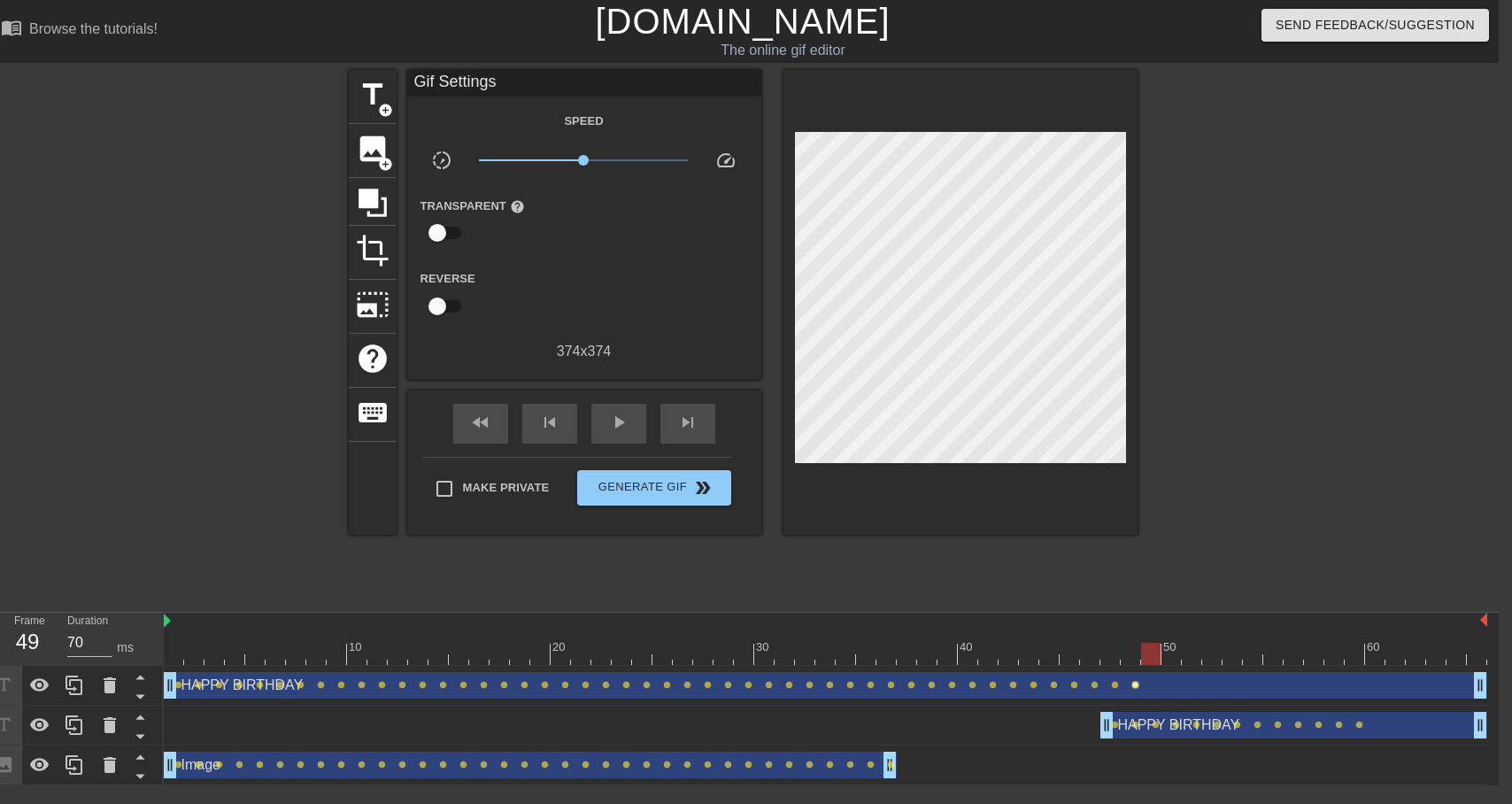
click at [1134, 684] on span "lens" at bounding box center [1135, 685] width 8 height 8
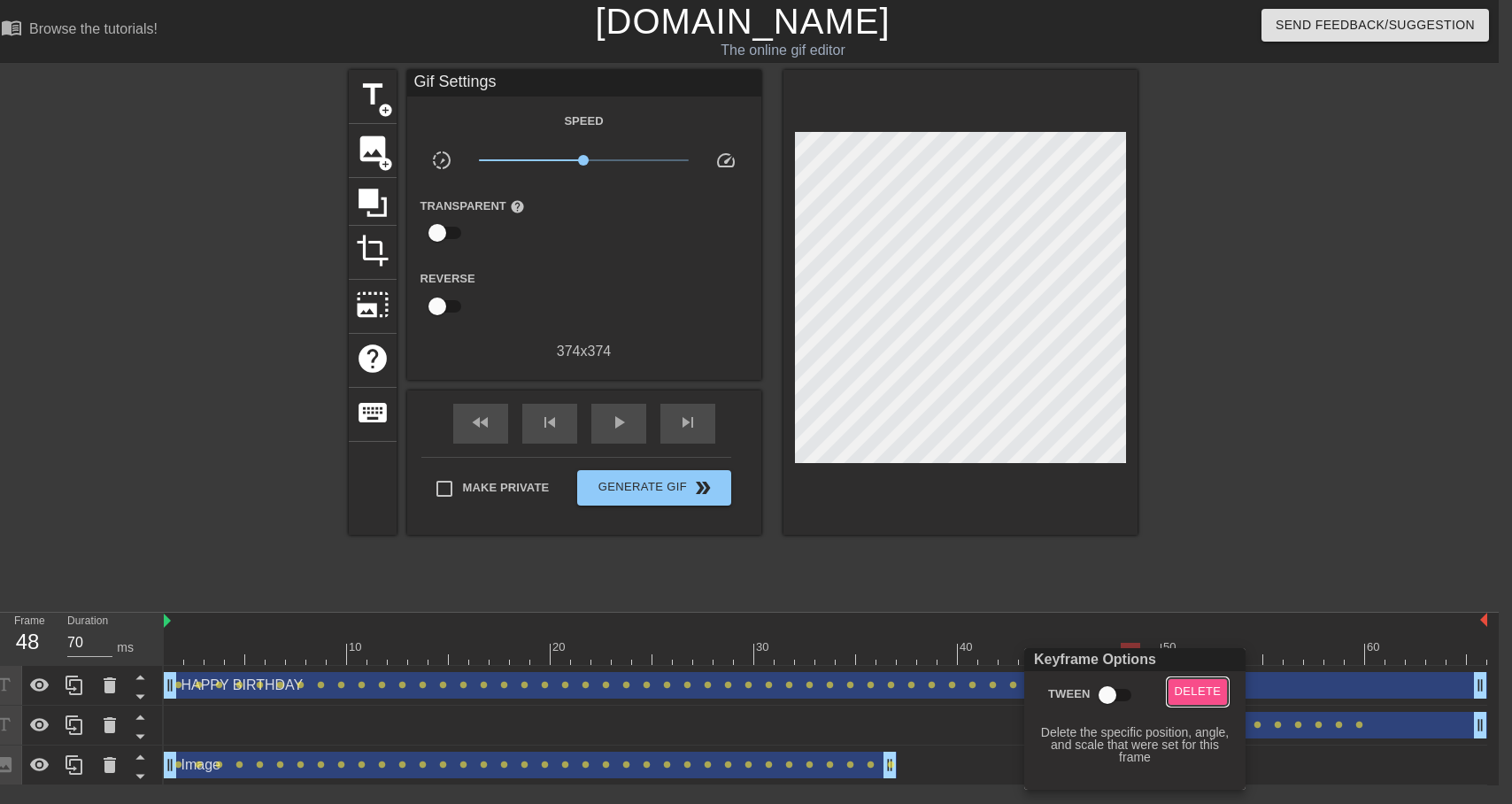
click at [1182, 685] on span "Delete" at bounding box center [1197, 692] width 47 height 20
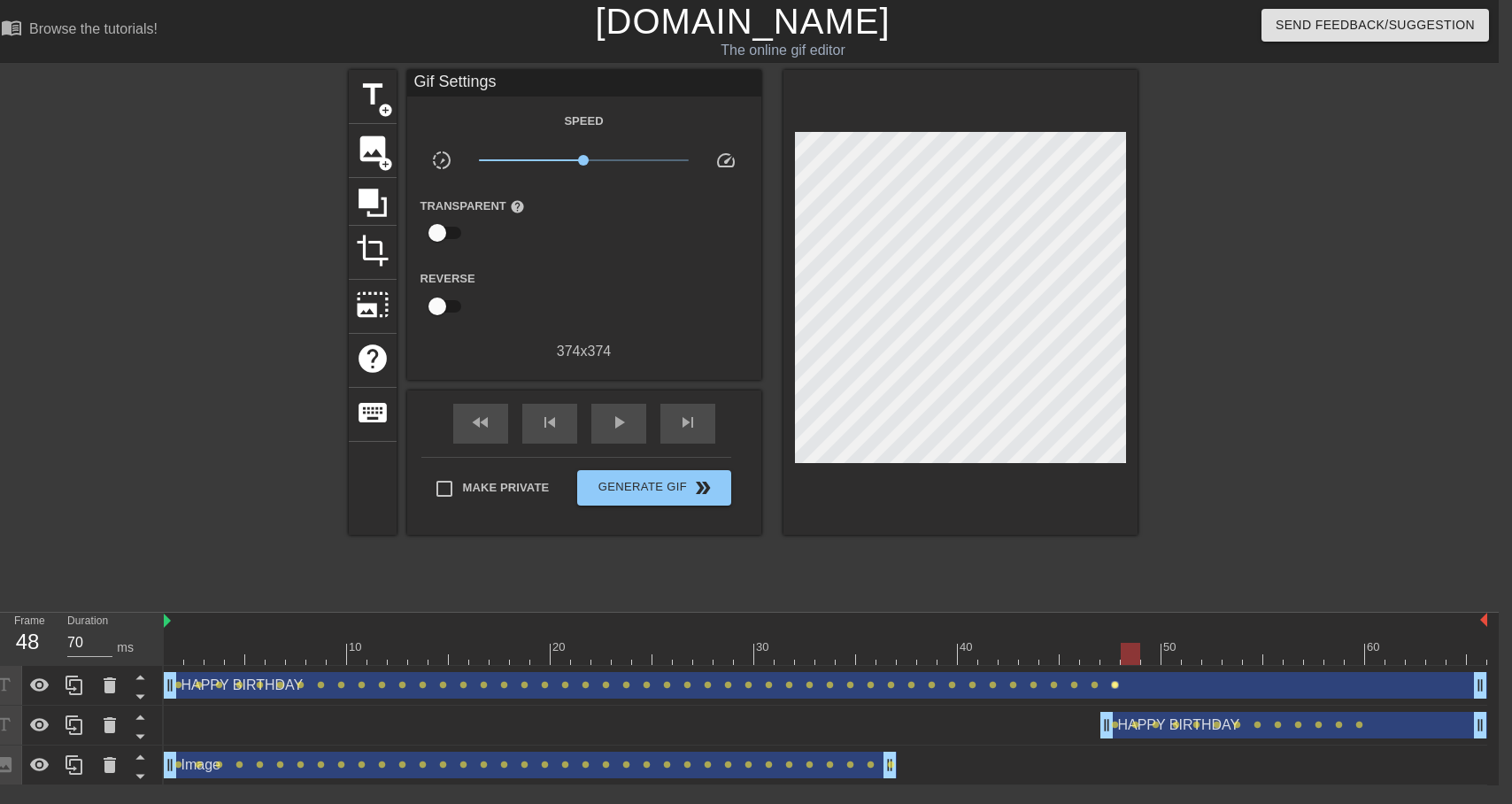
click at [1111, 683] on span "lens" at bounding box center [1115, 685] width 8 height 8
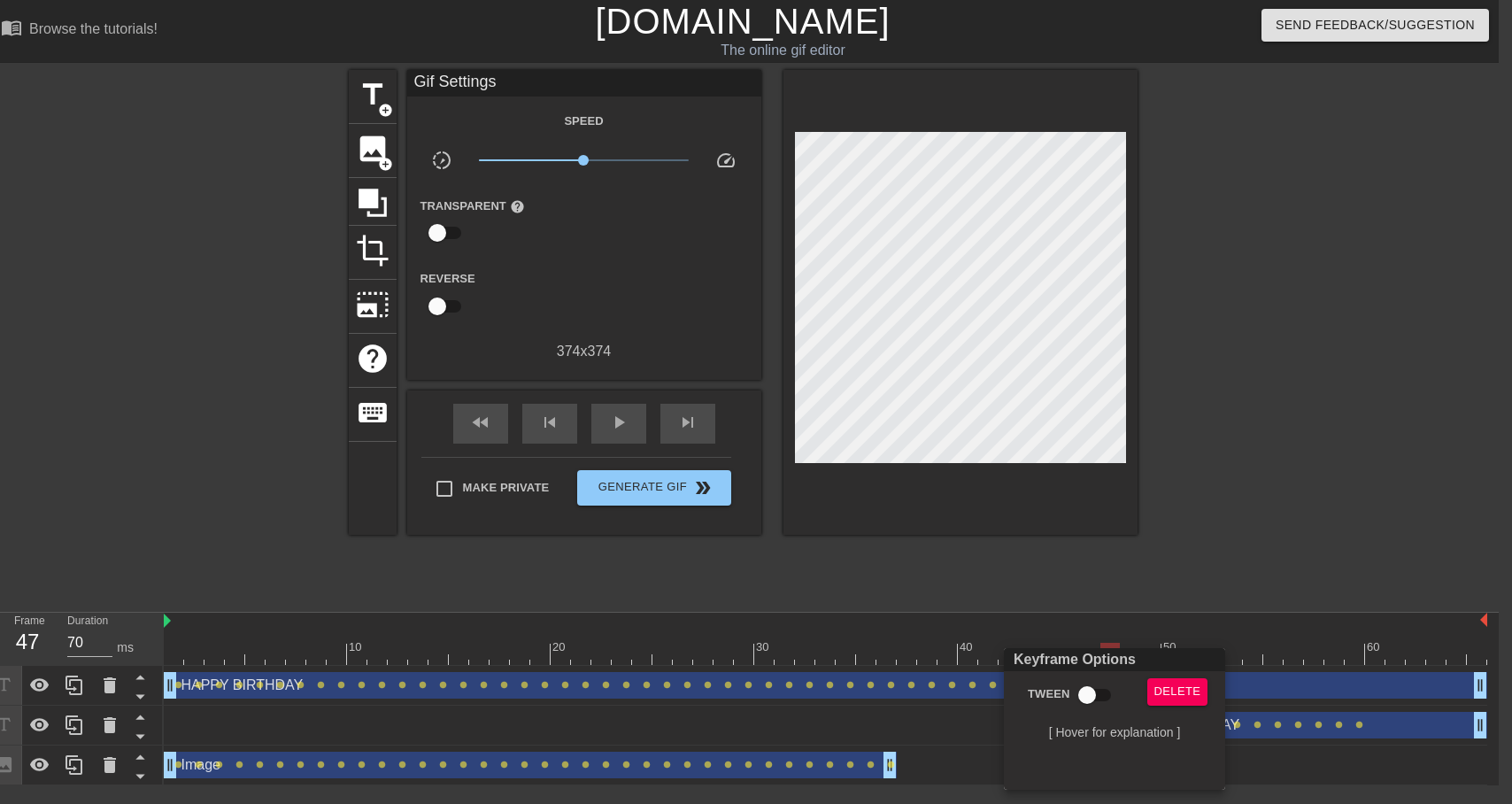
click at [1192, 588] on div at bounding box center [756, 402] width 1512 height 804
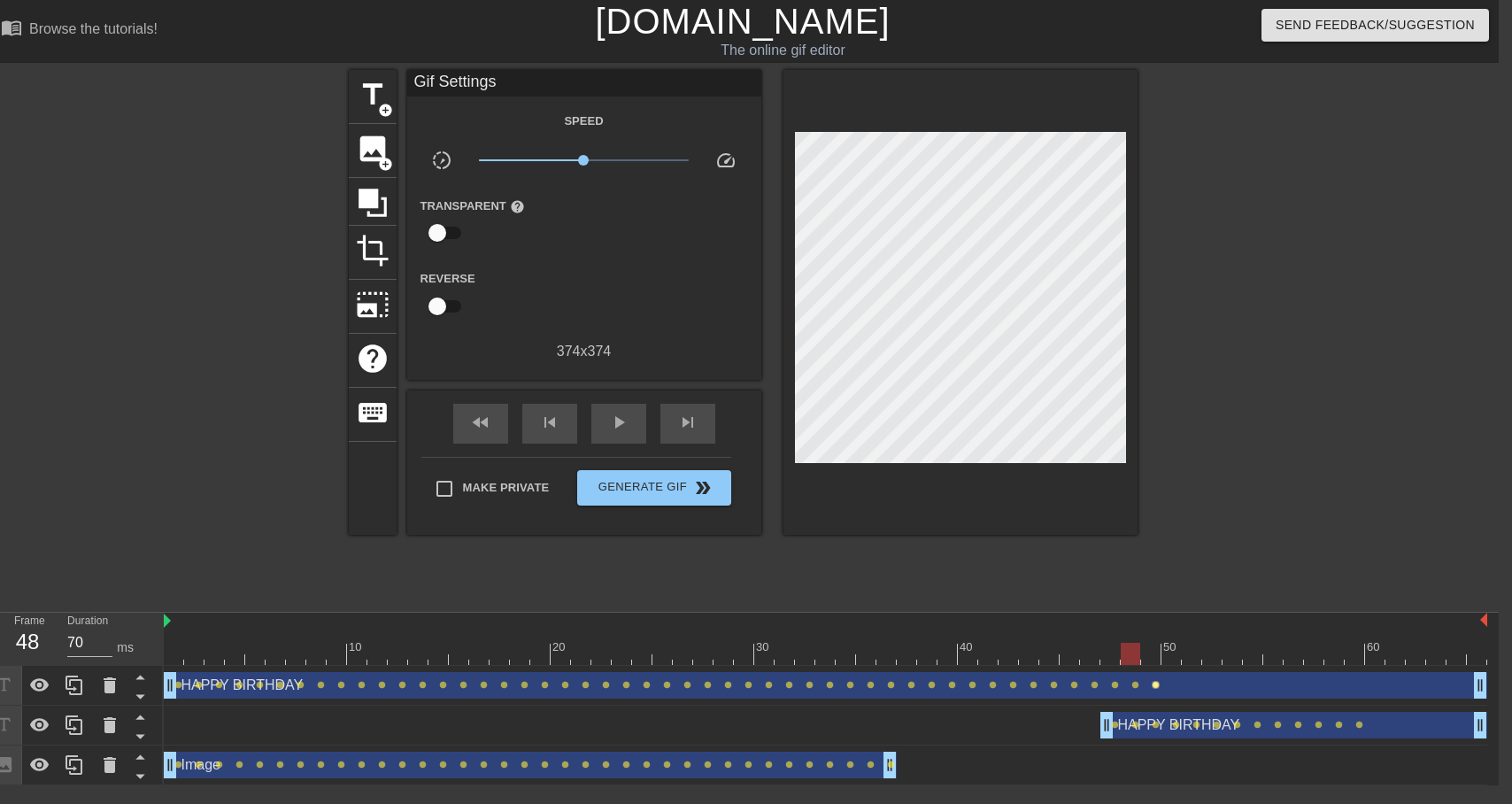
click at [1155, 684] on span "lens" at bounding box center [1155, 685] width 8 height 8
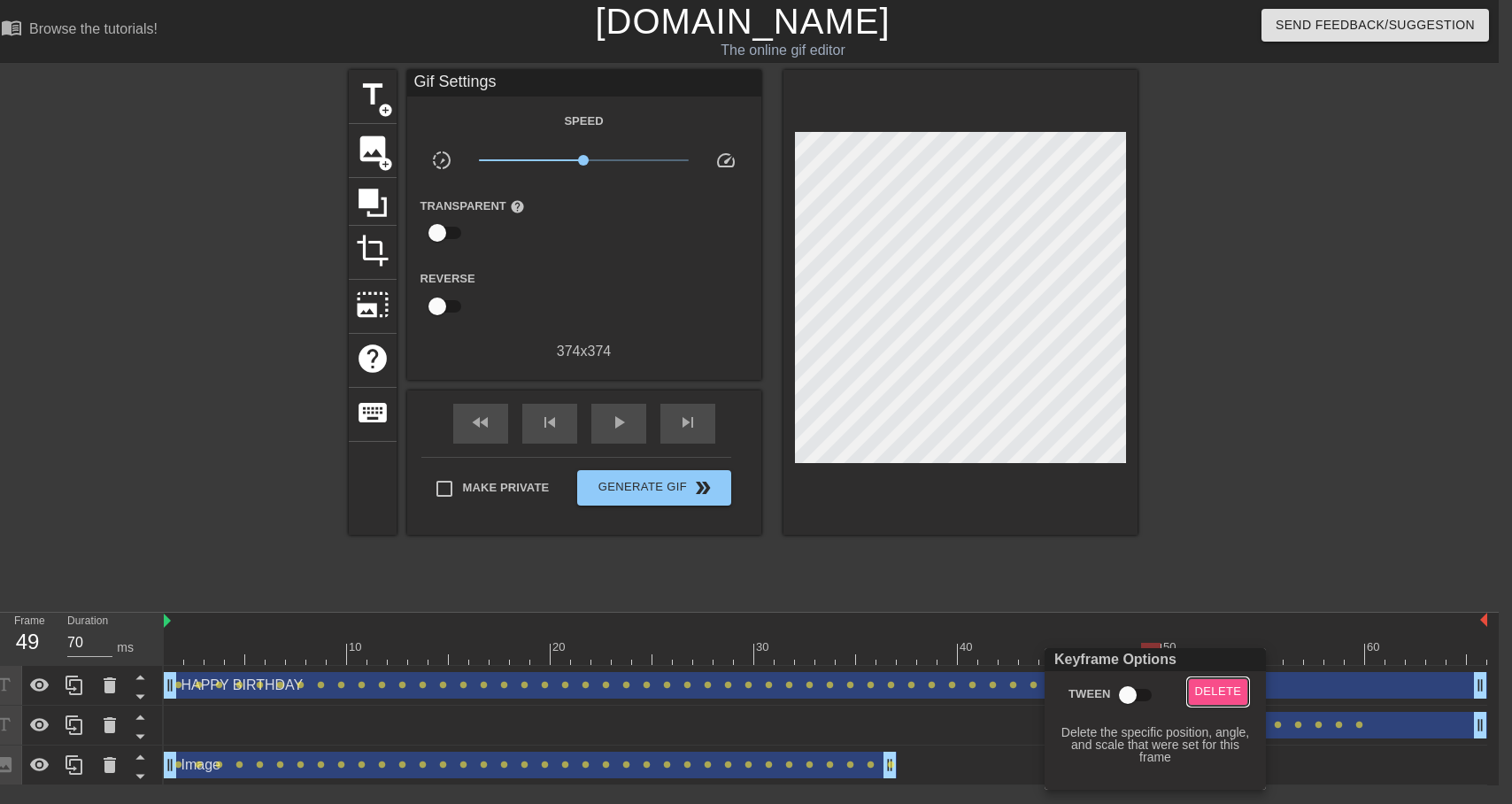
click at [1219, 694] on span "Delete" at bounding box center [1218, 692] width 47 height 20
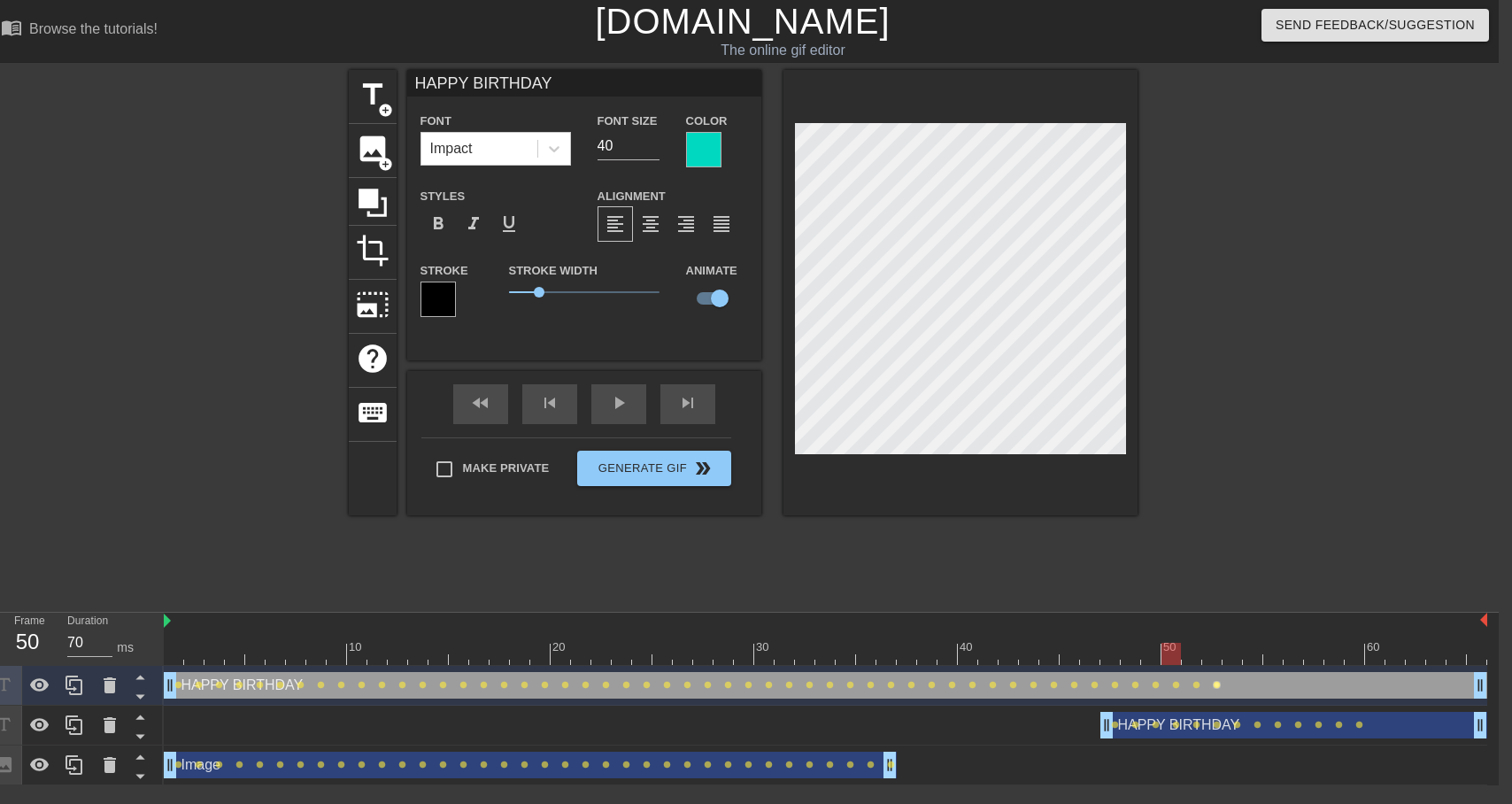
click at [1214, 684] on span "lens" at bounding box center [1217, 685] width 8 height 8
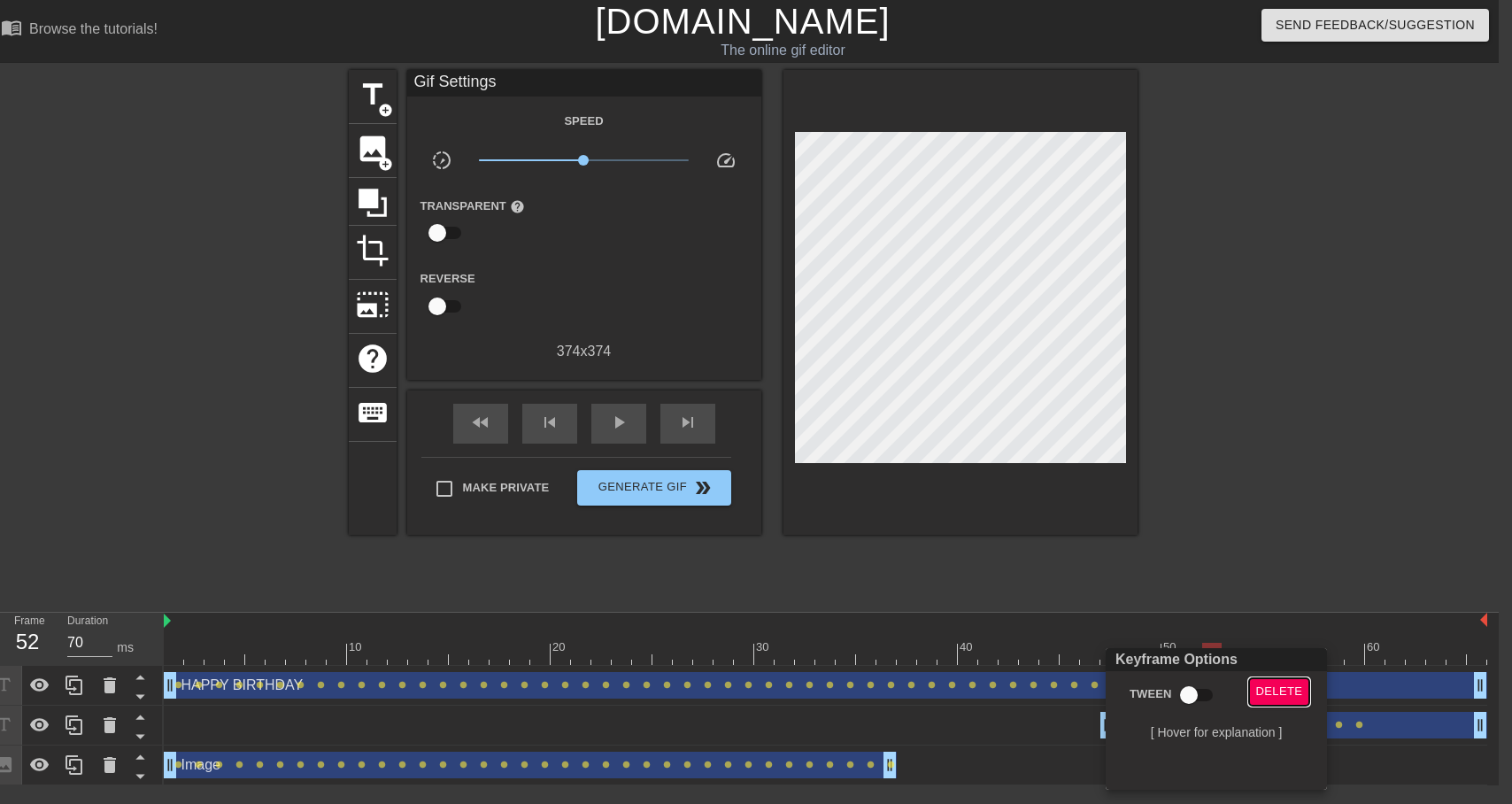
click at [1263, 696] on span "Delete" at bounding box center [1279, 692] width 47 height 20
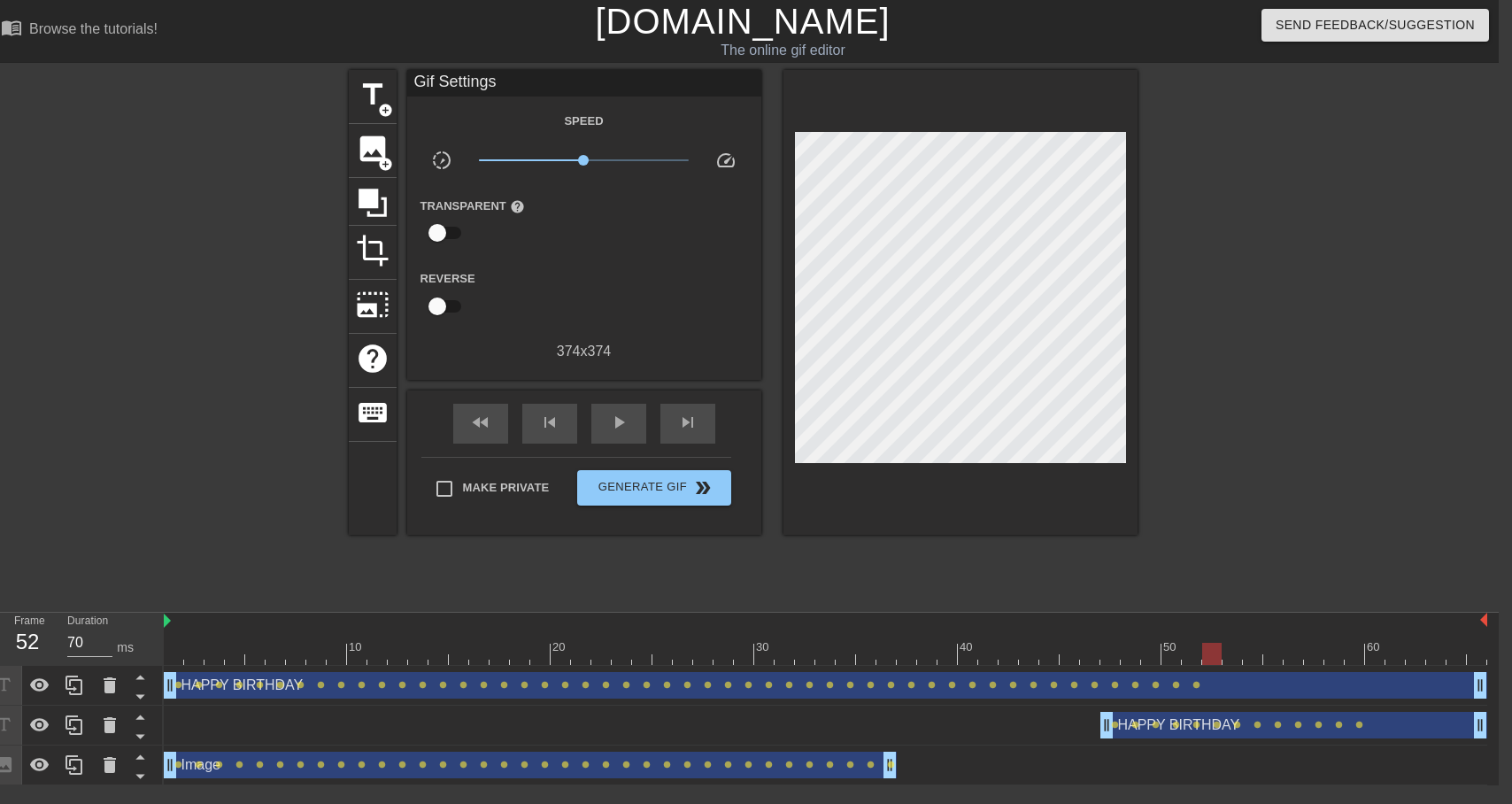
click at [1199, 689] on div "HAPPY BIRTHDAY drag_handle drag_handle" at bounding box center [826, 685] width 1323 height 27
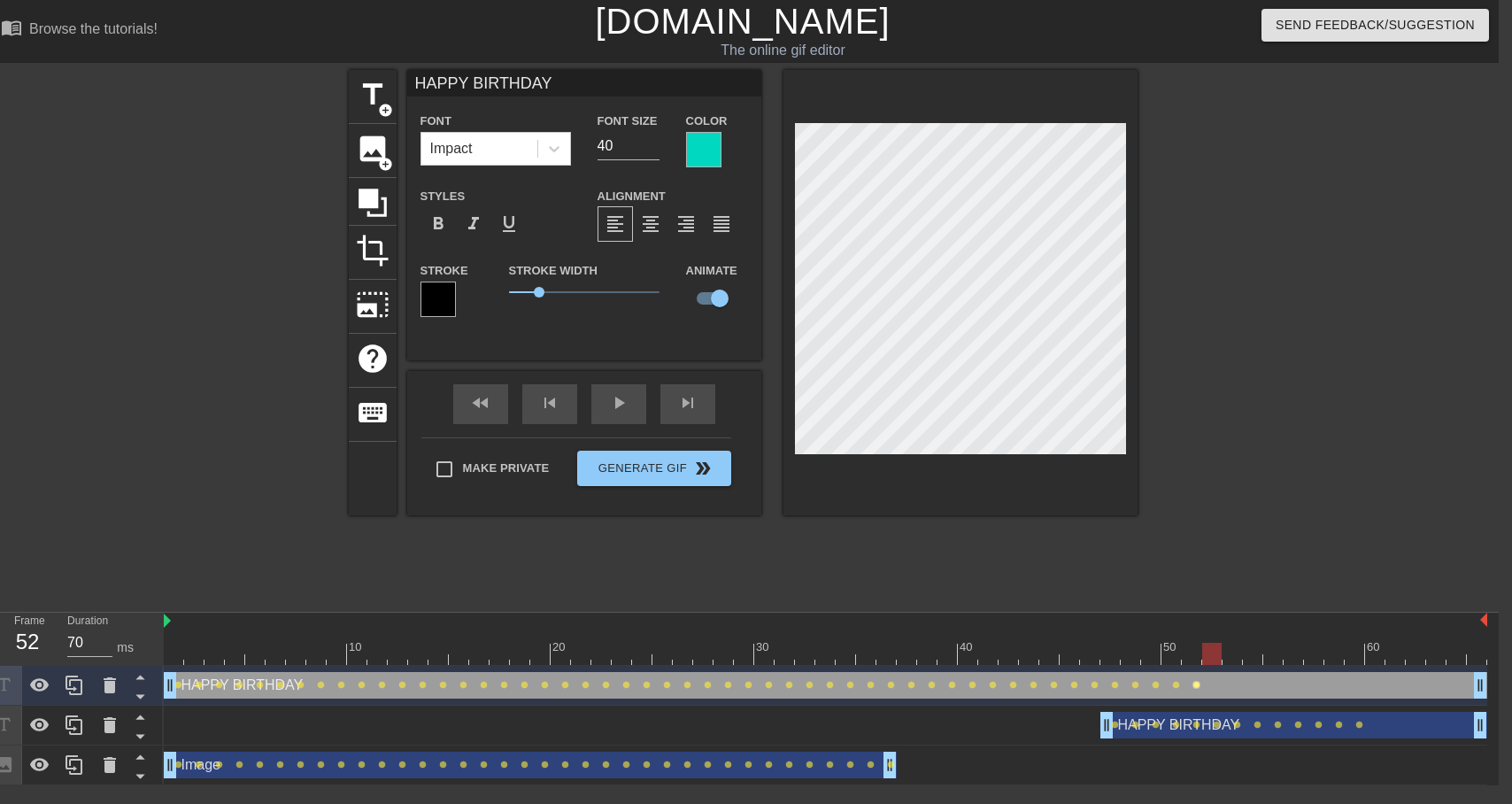
click at [1198, 685] on span "lens" at bounding box center [1196, 685] width 8 height 8
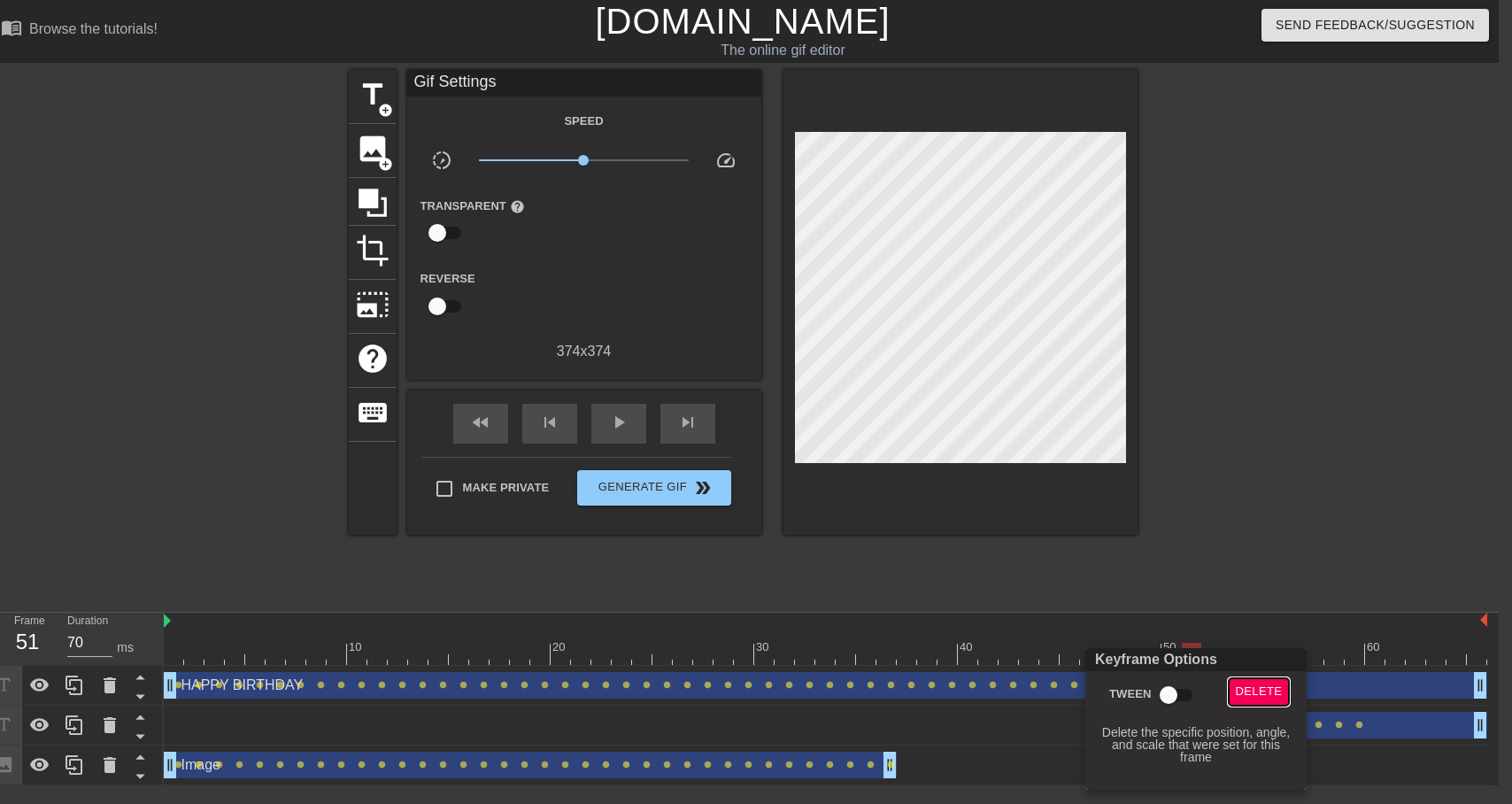
click at [1250, 685] on span "Delete" at bounding box center [1259, 692] width 47 height 20
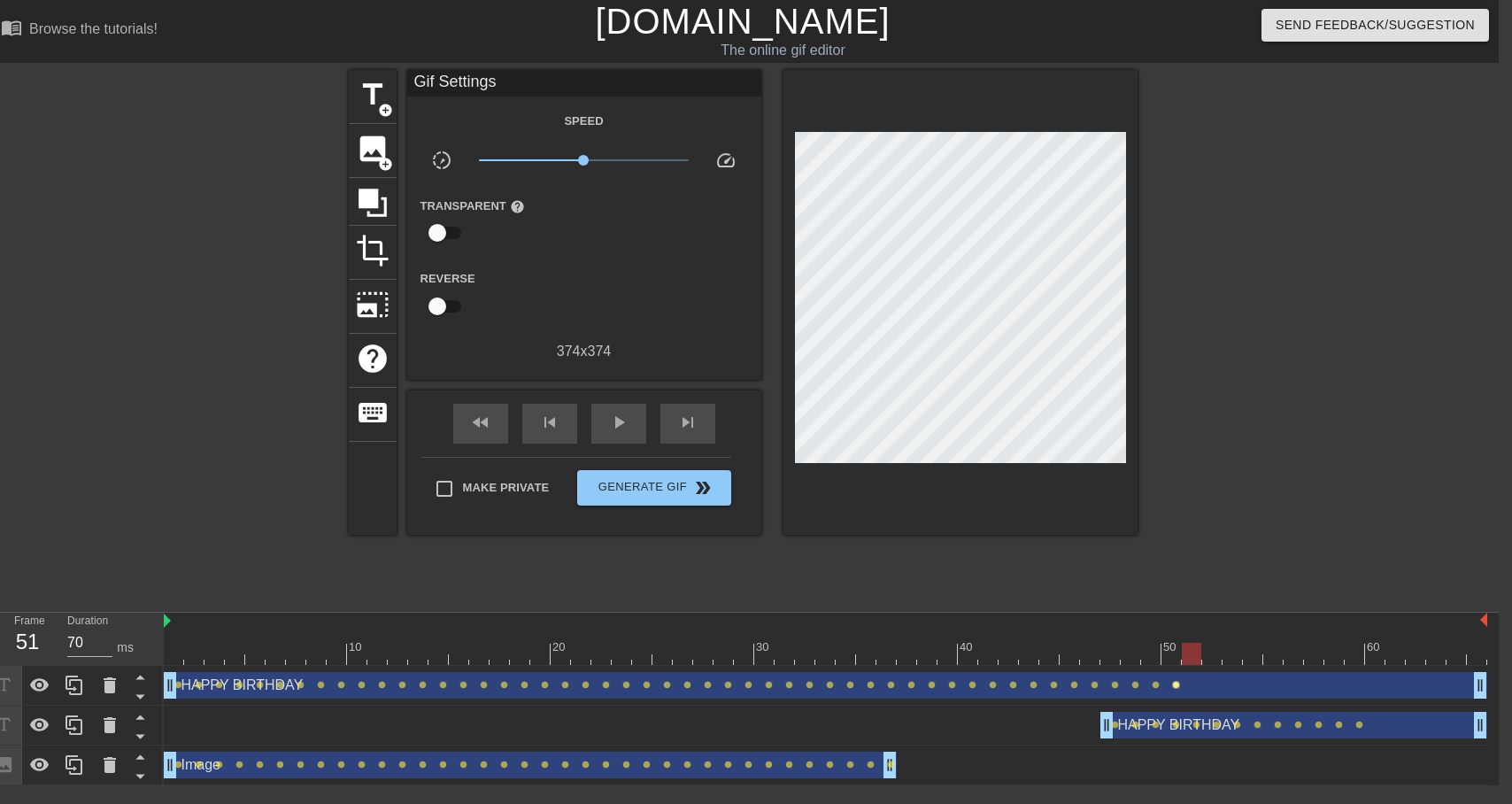
click at [1176, 685] on span "lens" at bounding box center [1176, 685] width 8 height 8
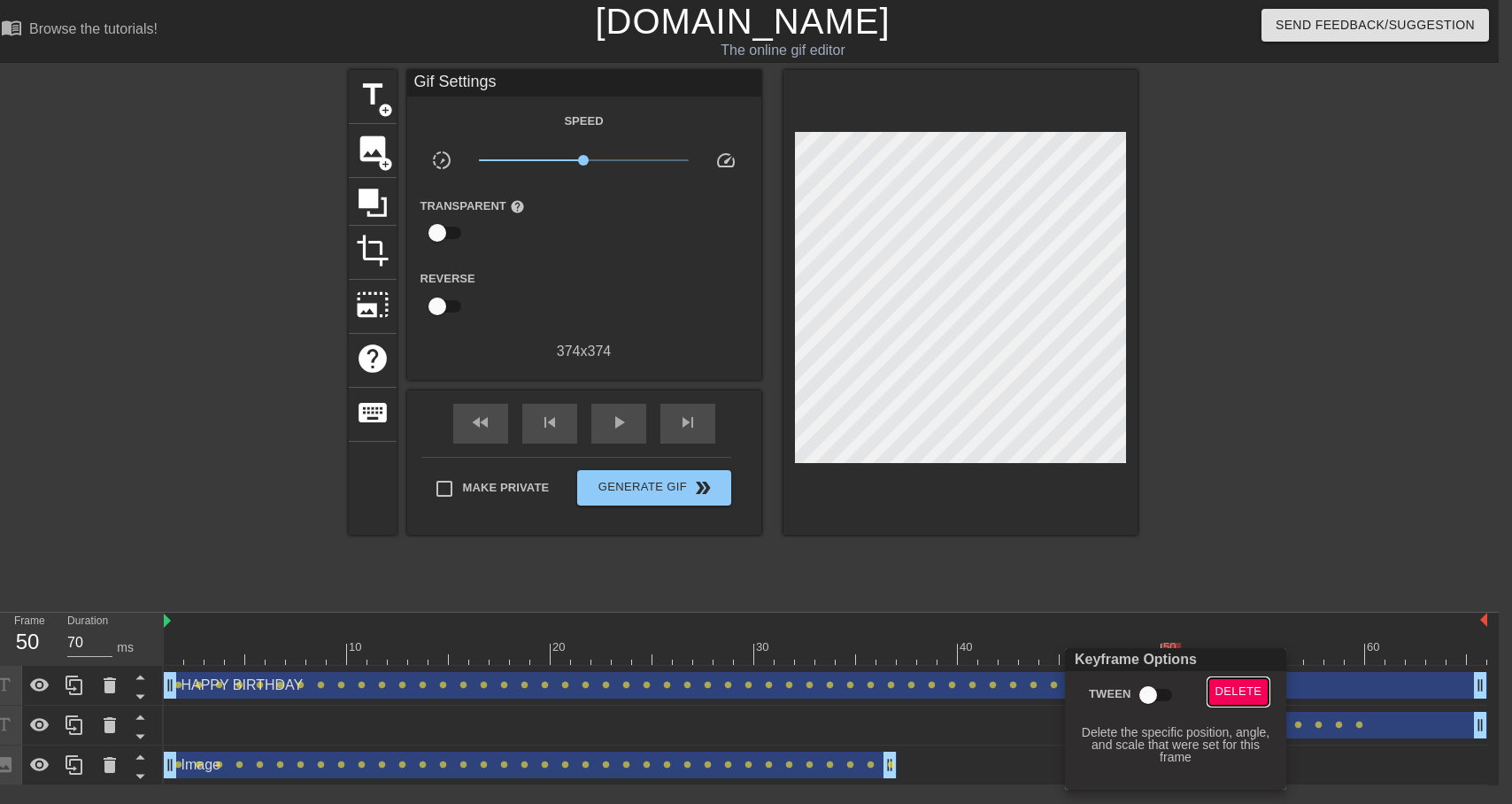
click at [1244, 689] on span "Delete" at bounding box center [1238, 692] width 47 height 20
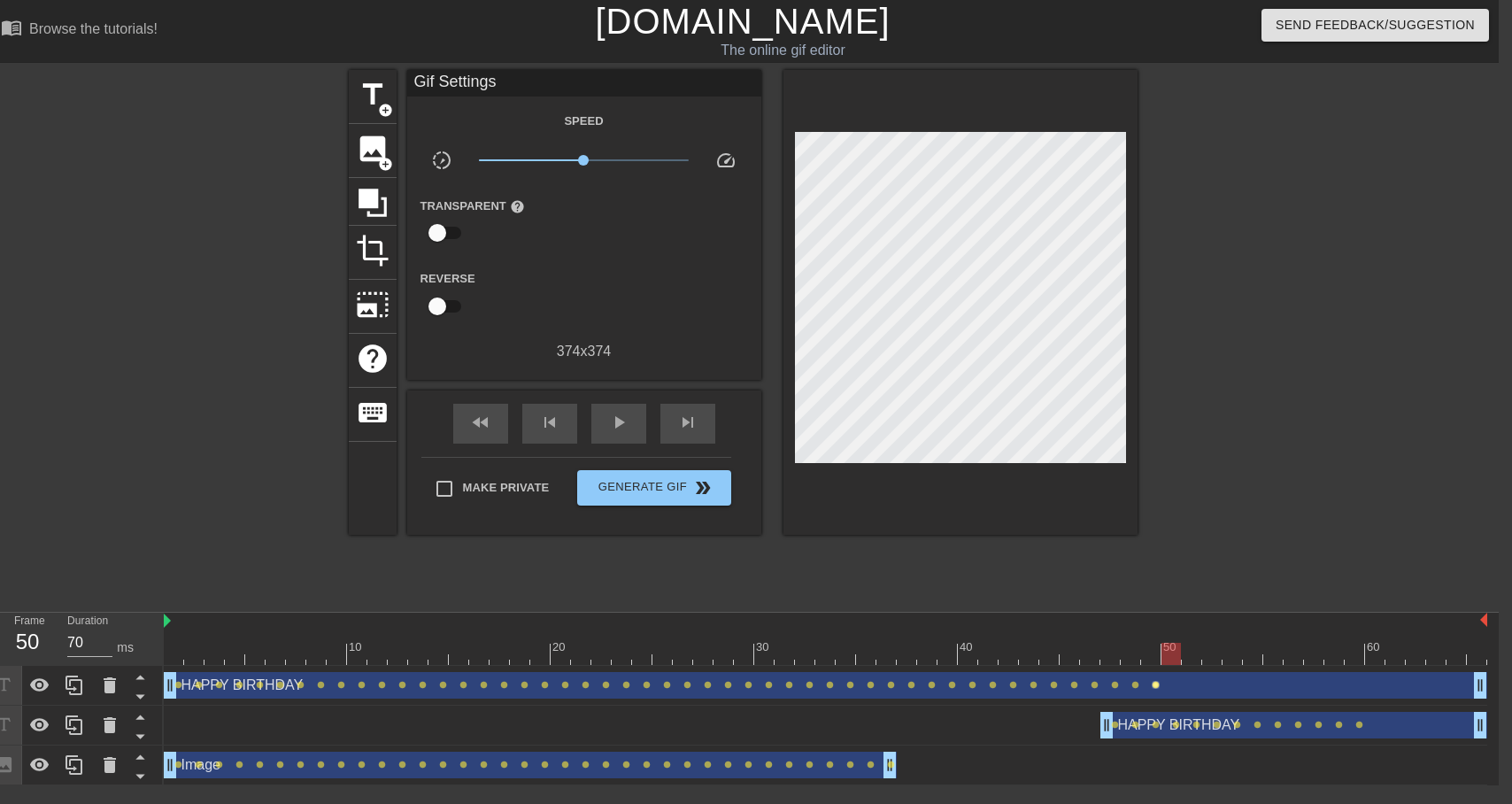
click at [1152, 686] on span "lens" at bounding box center [1155, 685] width 8 height 8
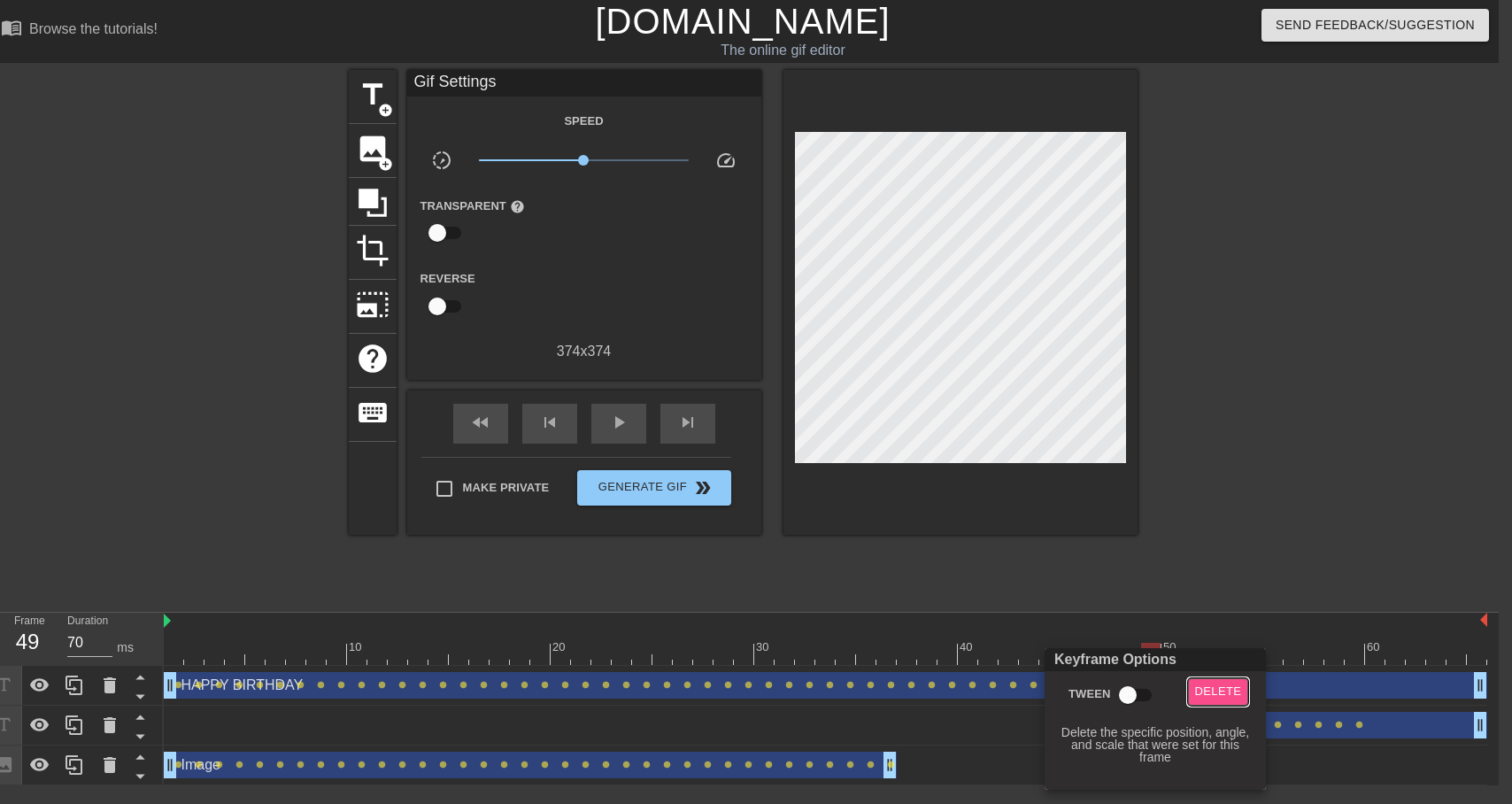
click at [1231, 693] on span "Delete" at bounding box center [1218, 692] width 47 height 20
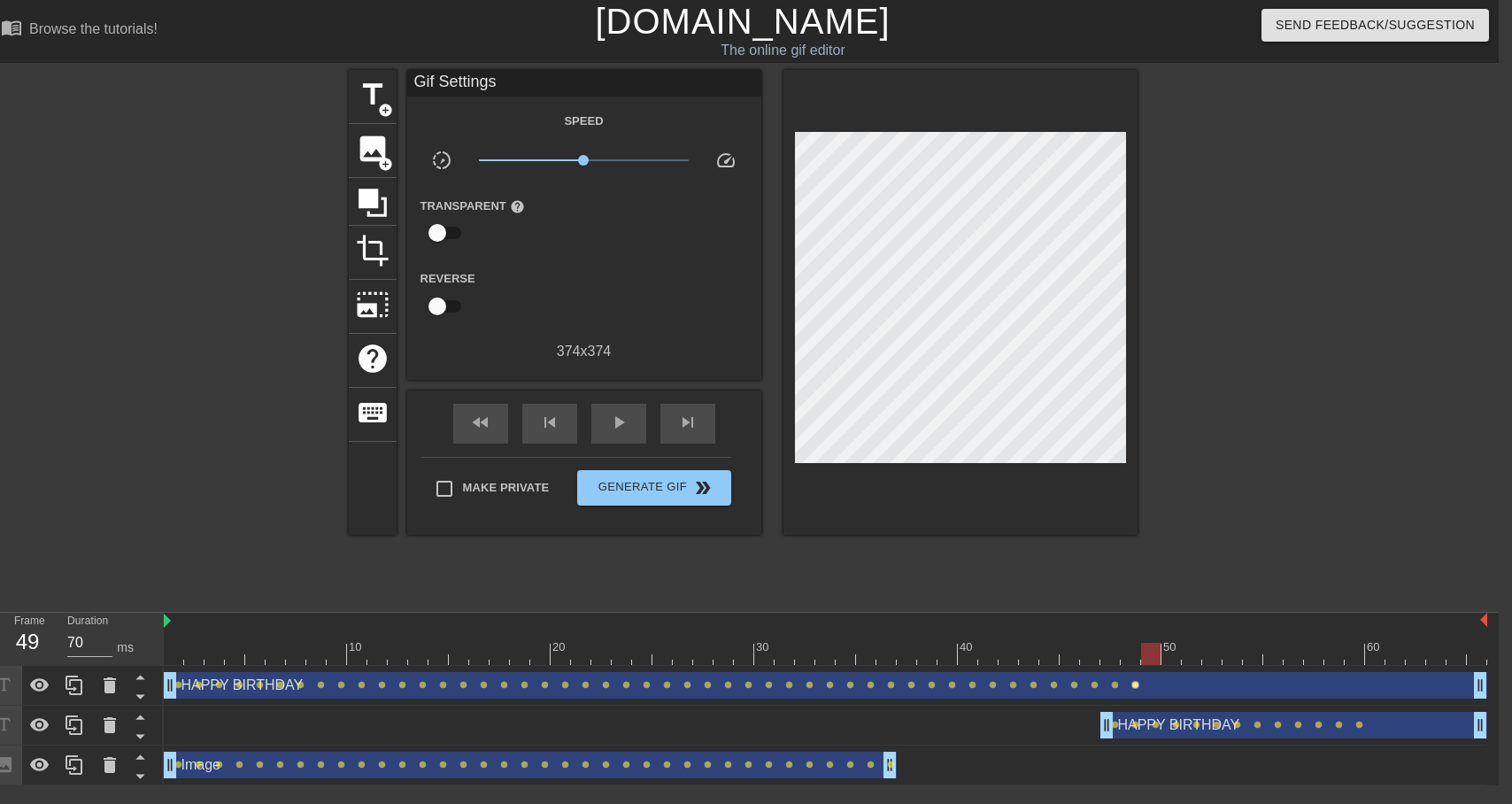
click at [1135, 687] on span "lens" at bounding box center [1135, 685] width 8 height 8
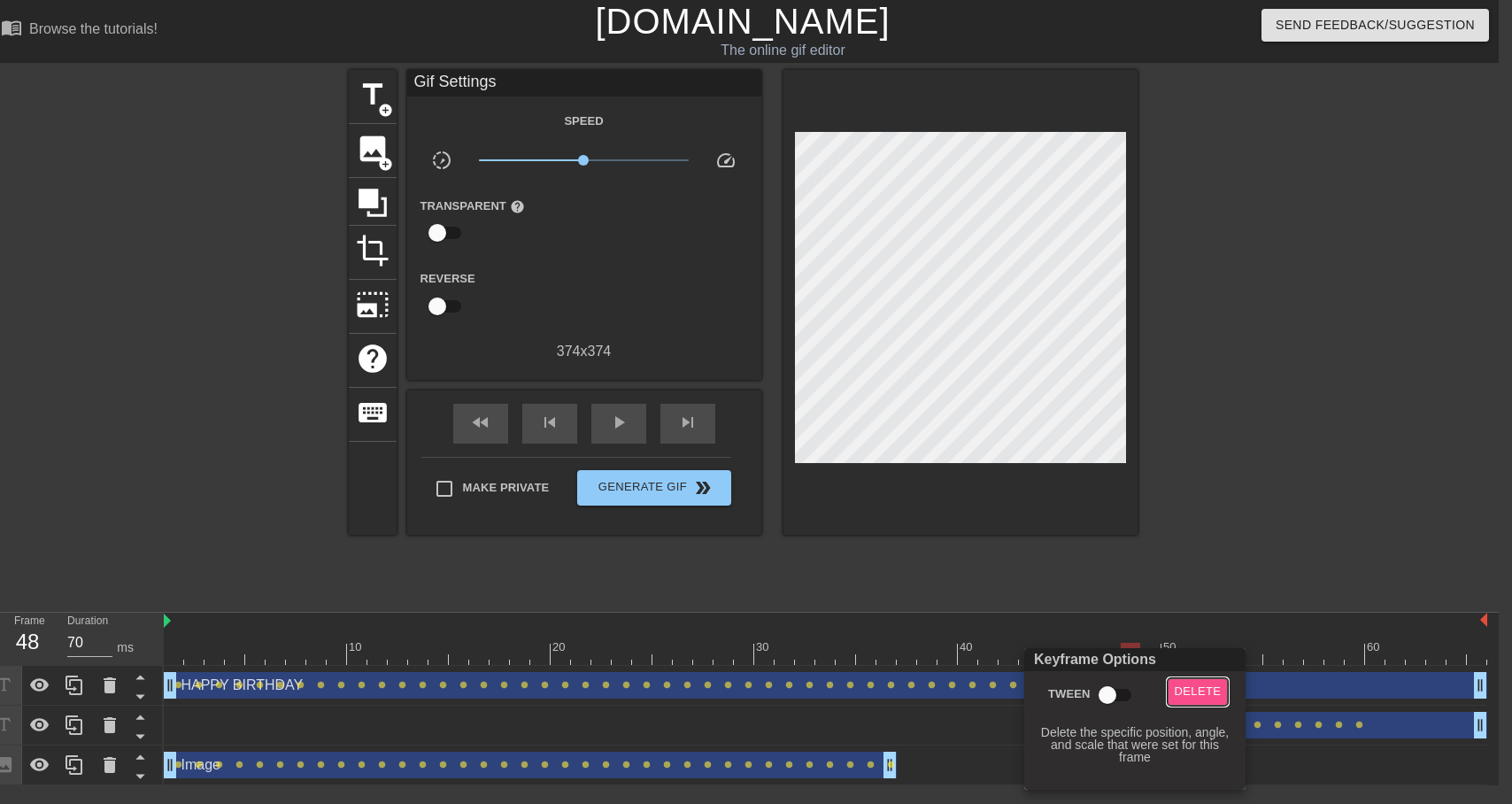
click at [1201, 692] on span "Delete" at bounding box center [1197, 692] width 47 height 20
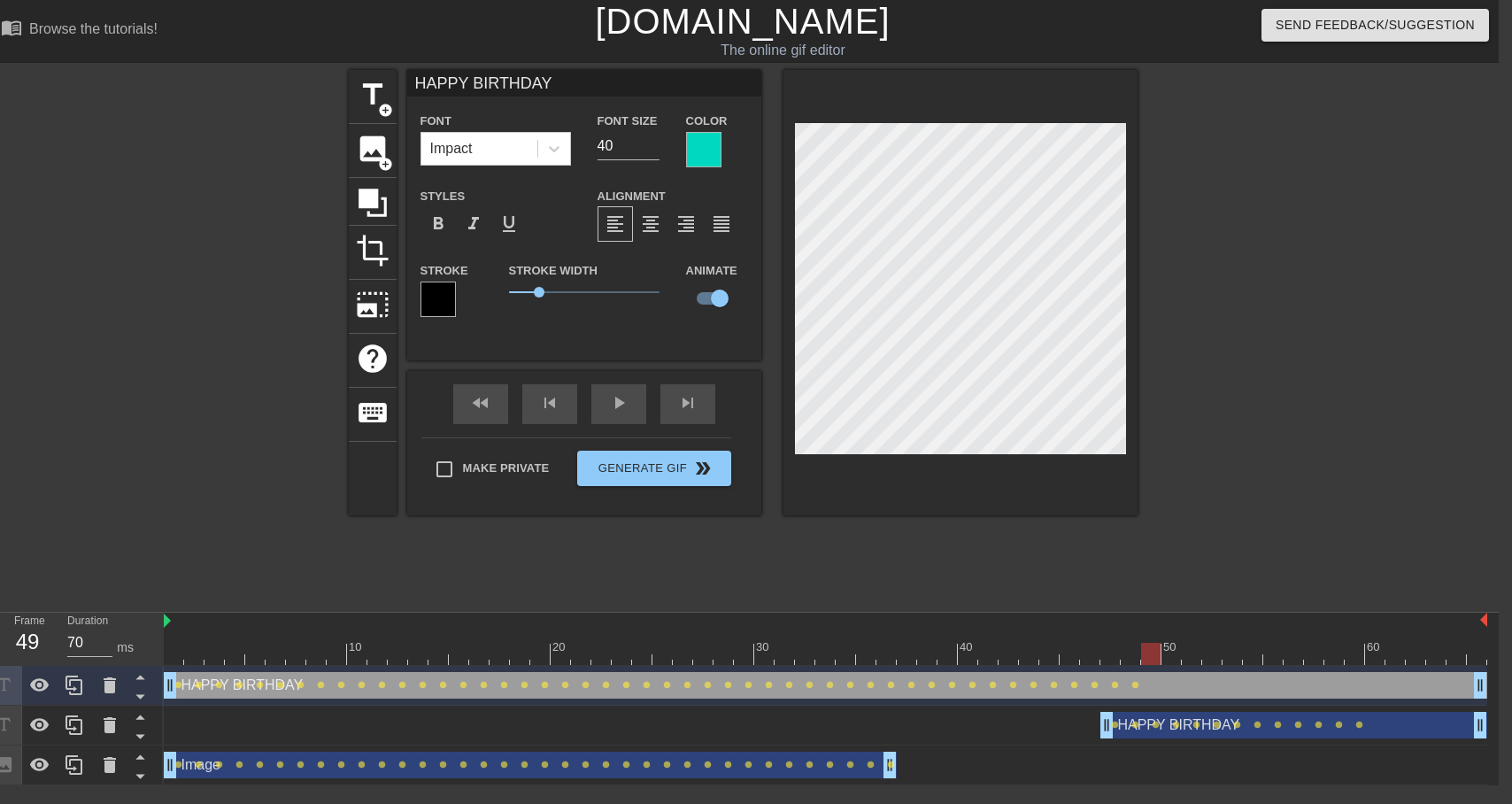
scroll to position [0, 4]
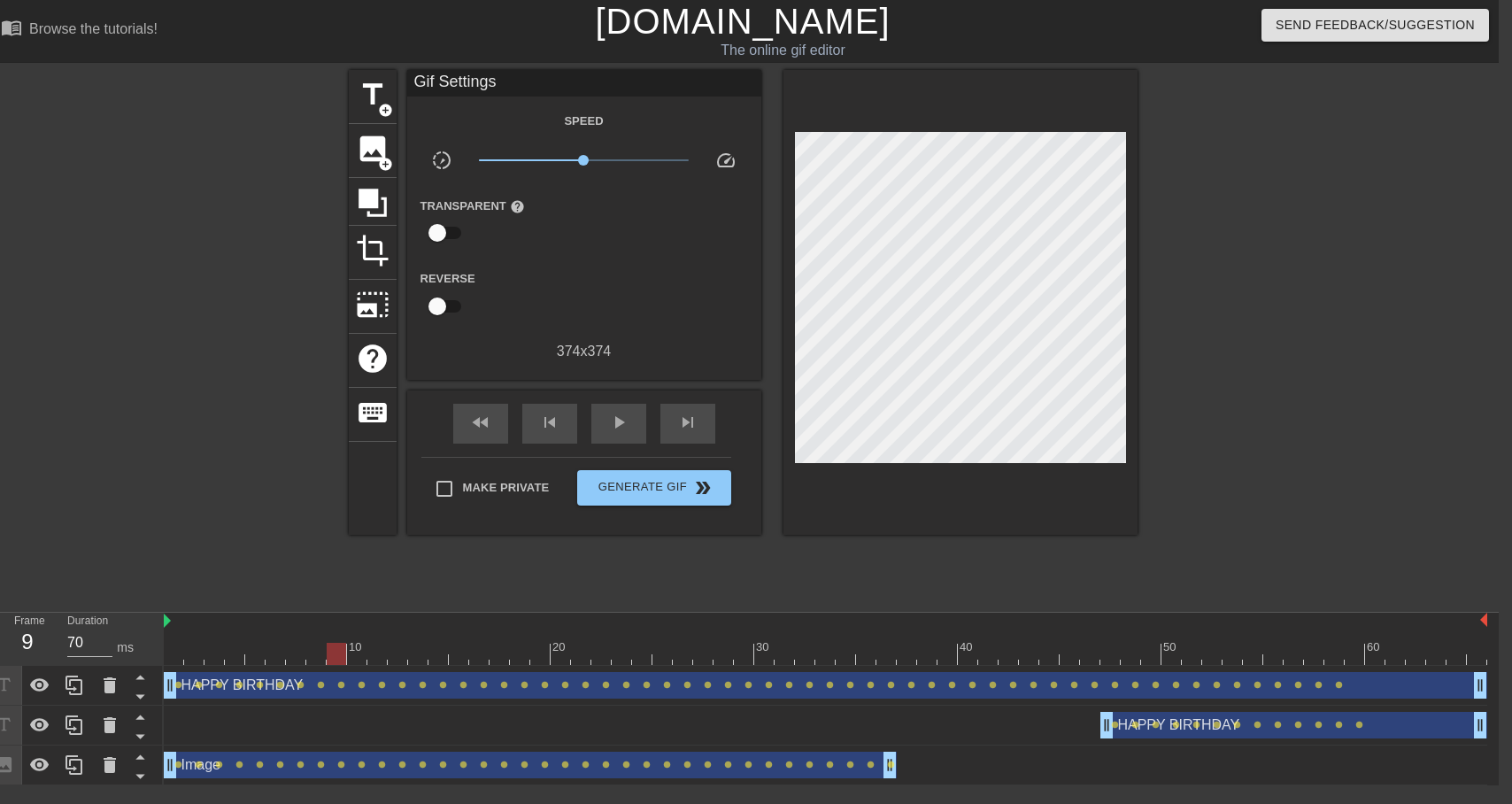
click at [1262, 459] on div at bounding box center [1290, 335] width 265 height 532
click at [1396, 724] on div "HAPPY BIRTHDAY drag_handle drag_handle" at bounding box center [1293, 724] width 386 height 27
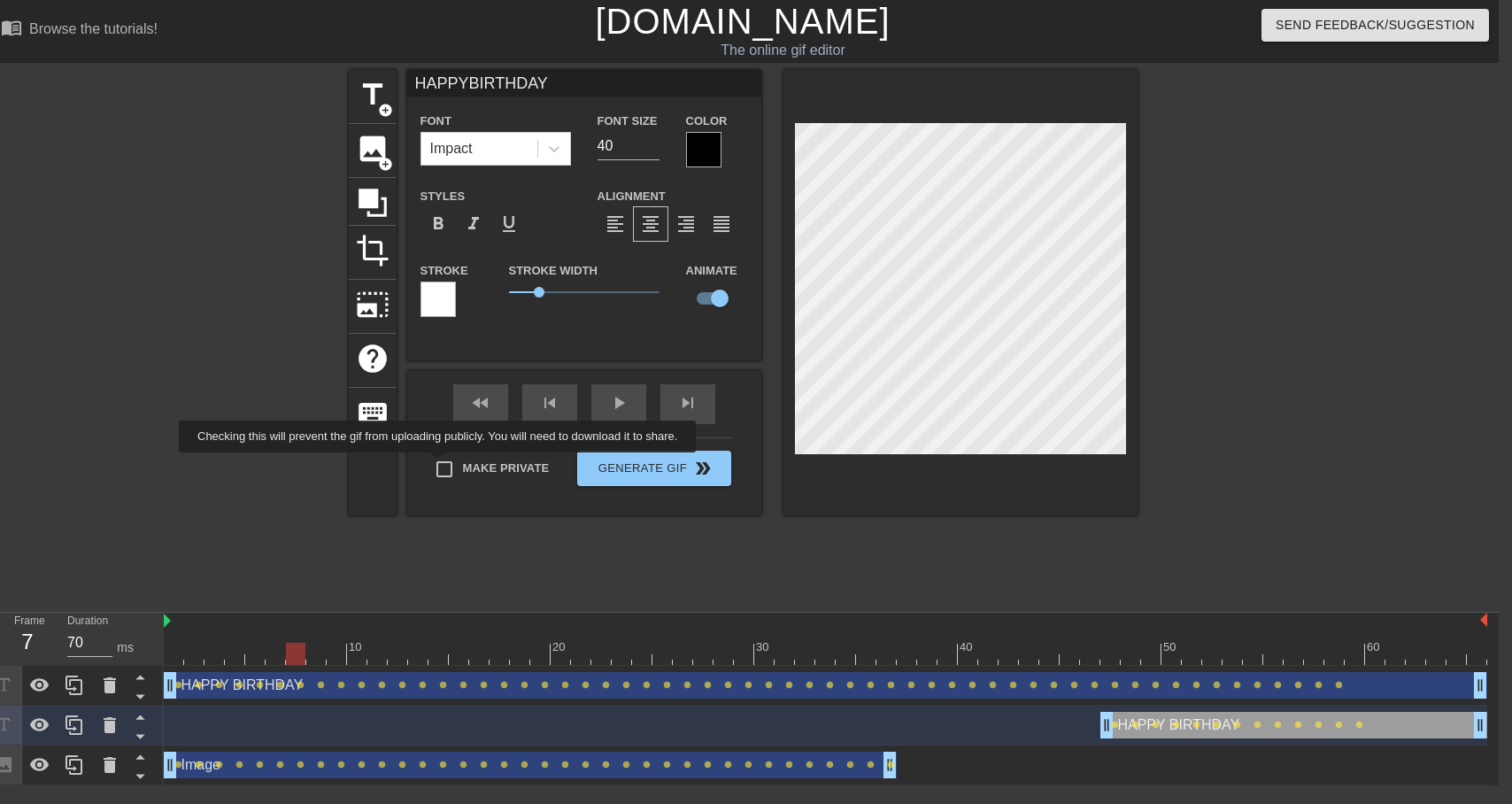
click at [451, 465] on div "Make Private Generate Gif double_arrow" at bounding box center [576, 472] width 310 height 70
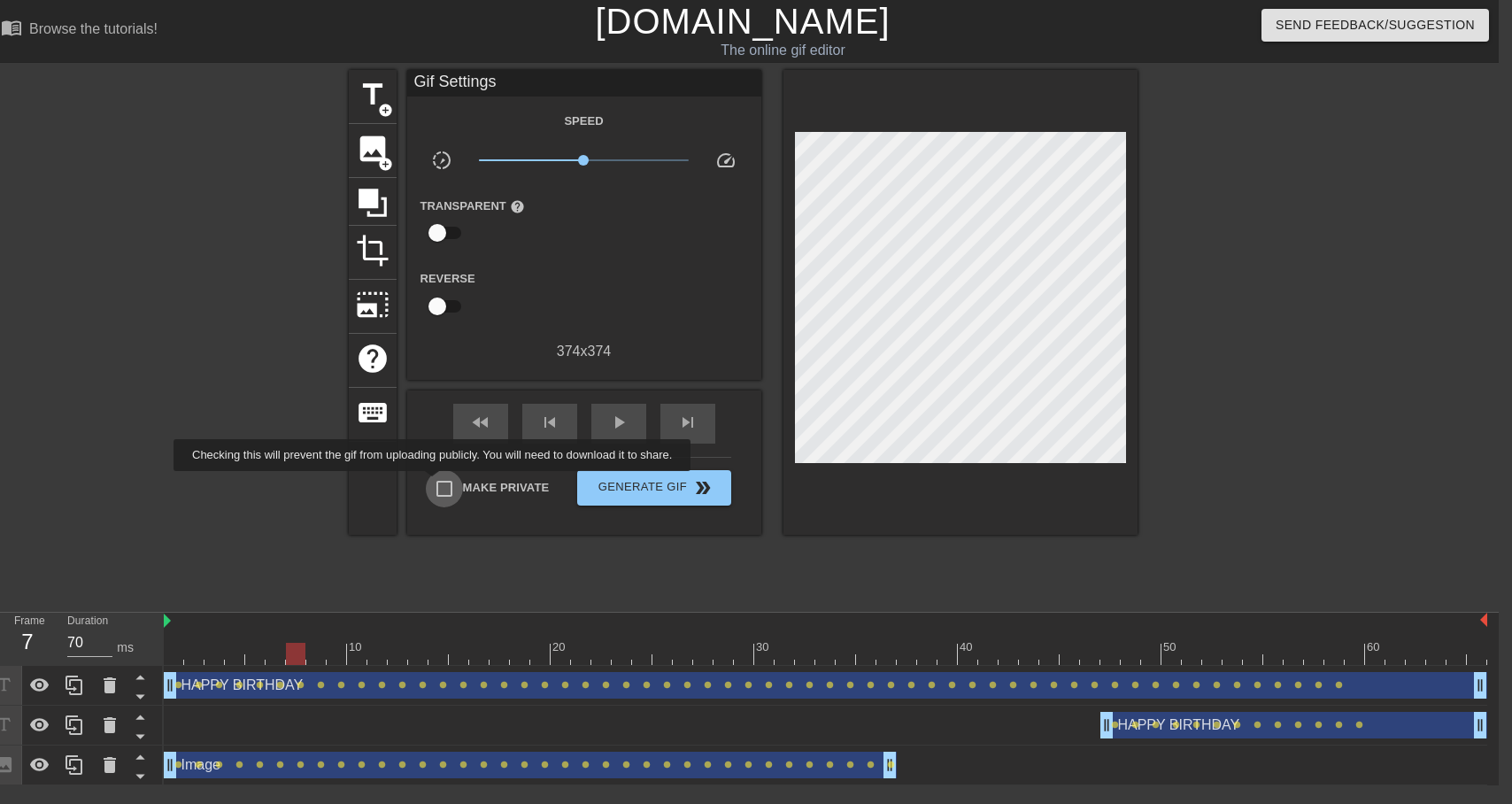
click at [446, 484] on input "Make Private" at bounding box center [444, 488] width 37 height 37
click at [450, 489] on input "Make Private" at bounding box center [444, 488] width 37 height 37
checkbox input "false"
click at [1200, 726] on div "HAPPY BIRTHDAY drag_handle drag_handle" at bounding box center [1293, 724] width 386 height 27
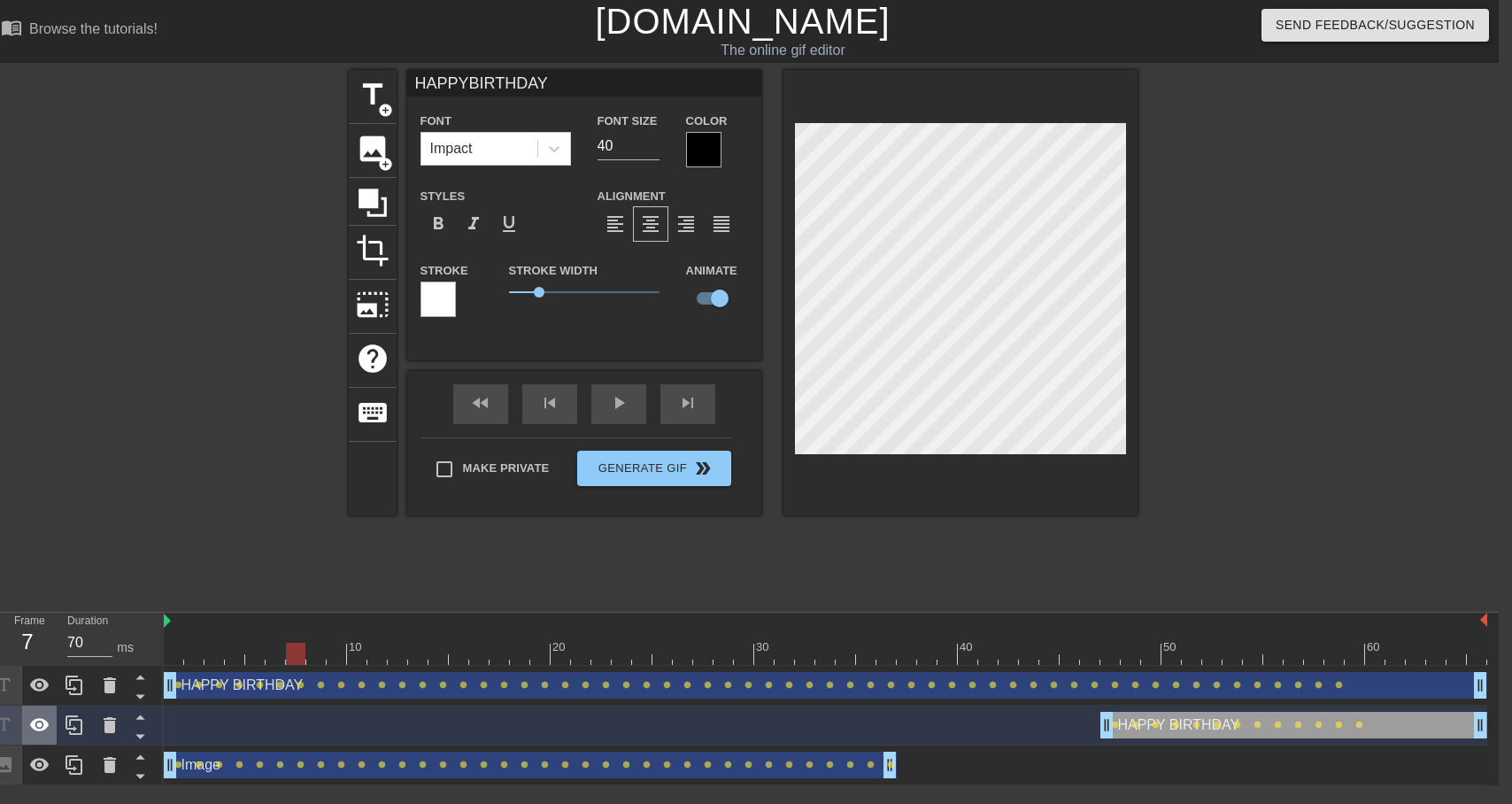
click at [31, 723] on icon at bounding box center [39, 724] width 21 height 21
click at [931, 585] on div "title add_circle image add_circle crop photo_size_select_large help keyboard HA…" at bounding box center [743, 335] width 789 height 532
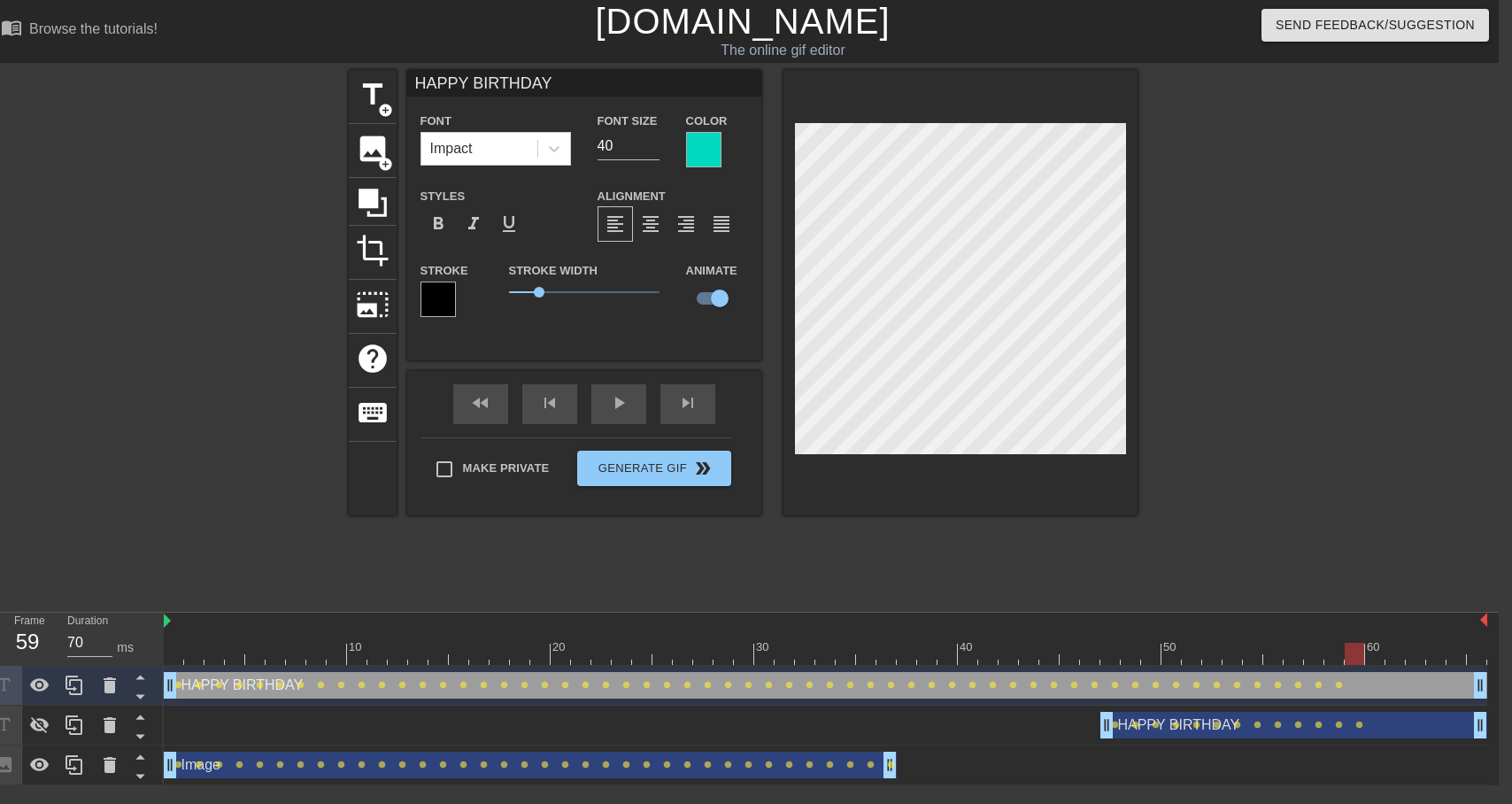
type input "HAPPY BIRTHDaAY"
type textarea "HAPPY BIRTHDaAY"
type input "HAPPY BIRTHDaaAY"
type textarea "HAPPY BIRTHDaaAY"
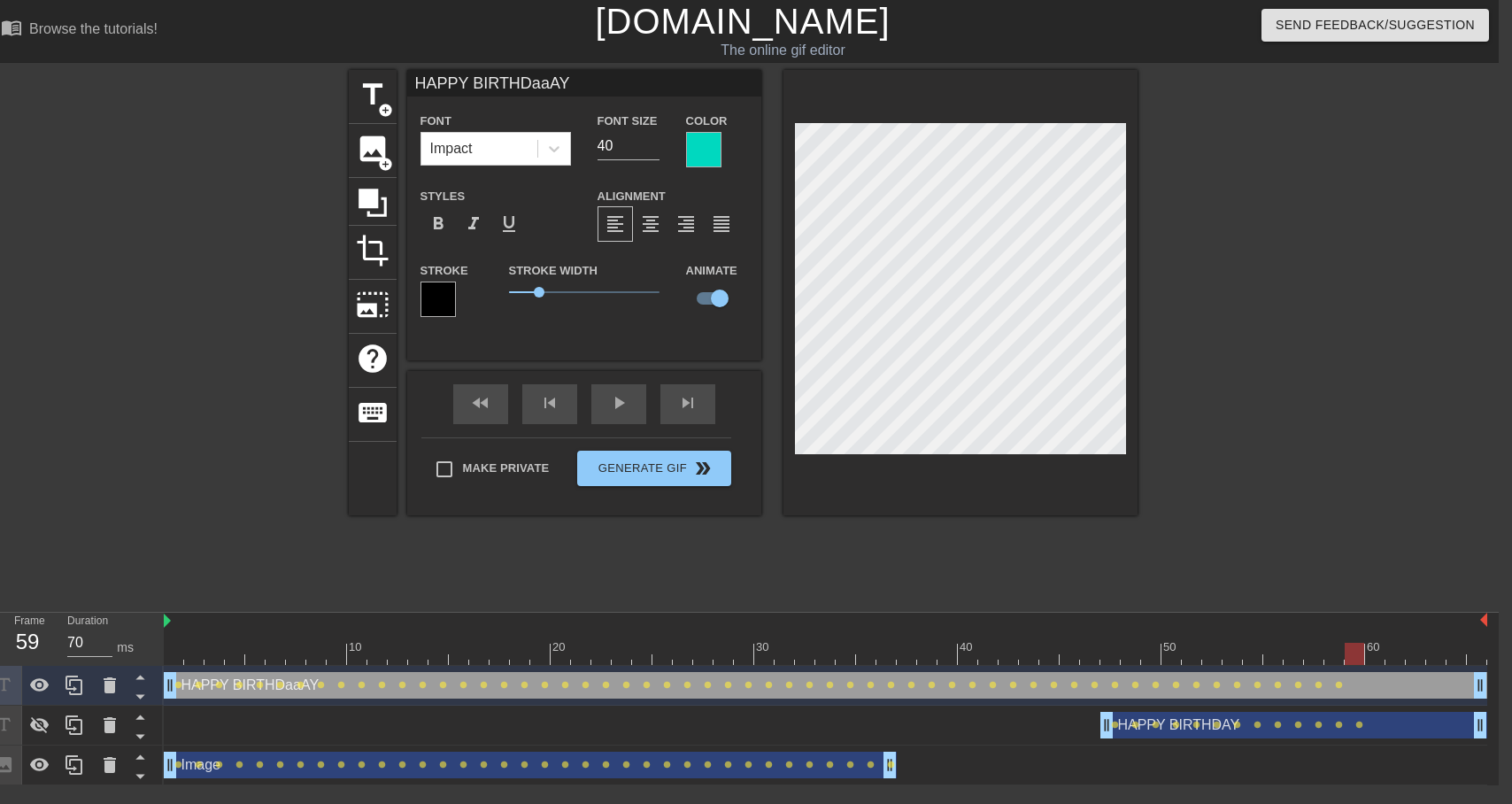
type input "HAPPY BIRTHDaAY"
type textarea "HAPPY BIRTHDaAY"
type input "HAPPY BIRTHDAY"
type textarea "HAPPY BIRTHDAY"
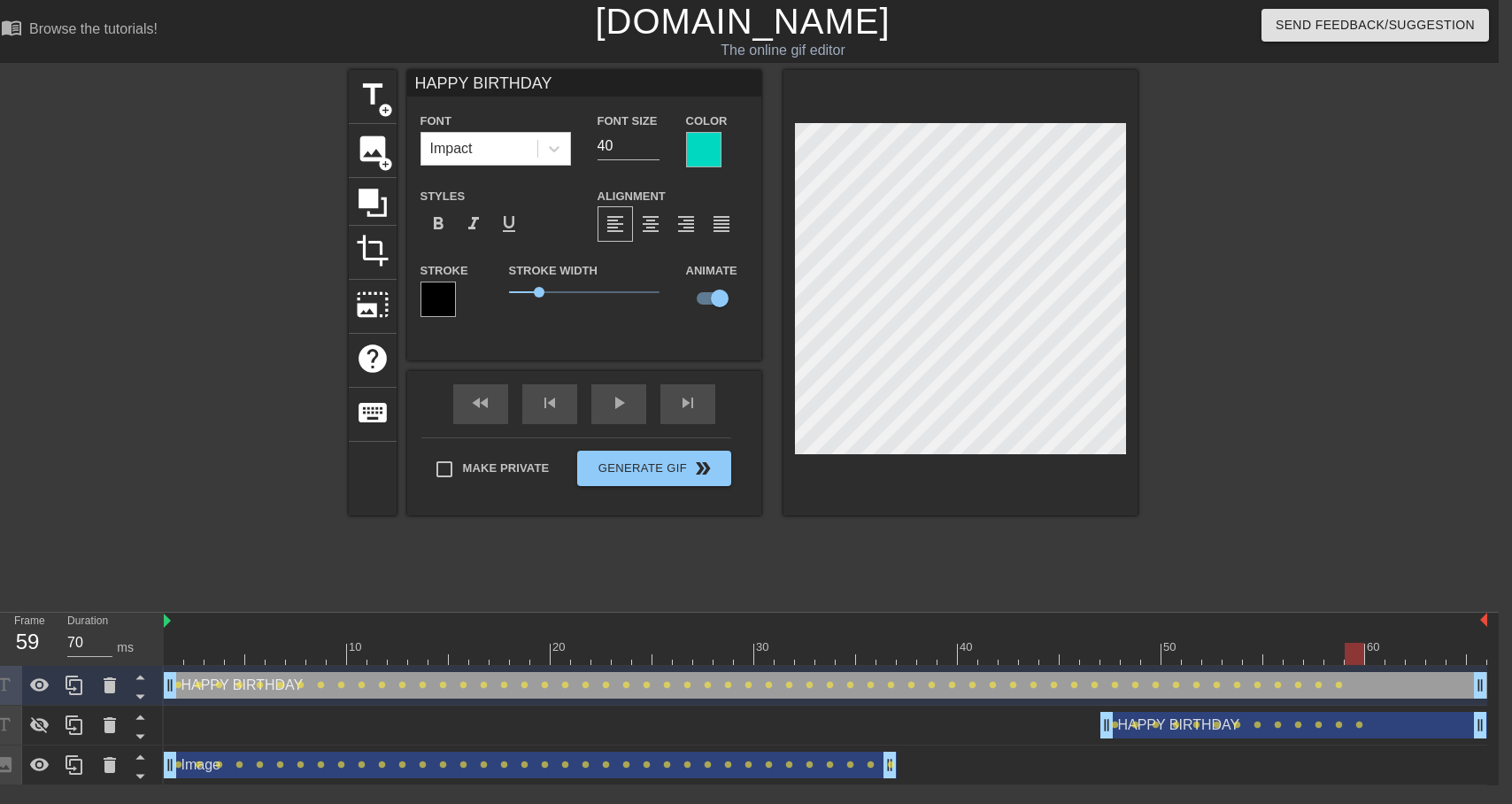
click at [1205, 248] on div at bounding box center [1290, 335] width 265 height 532
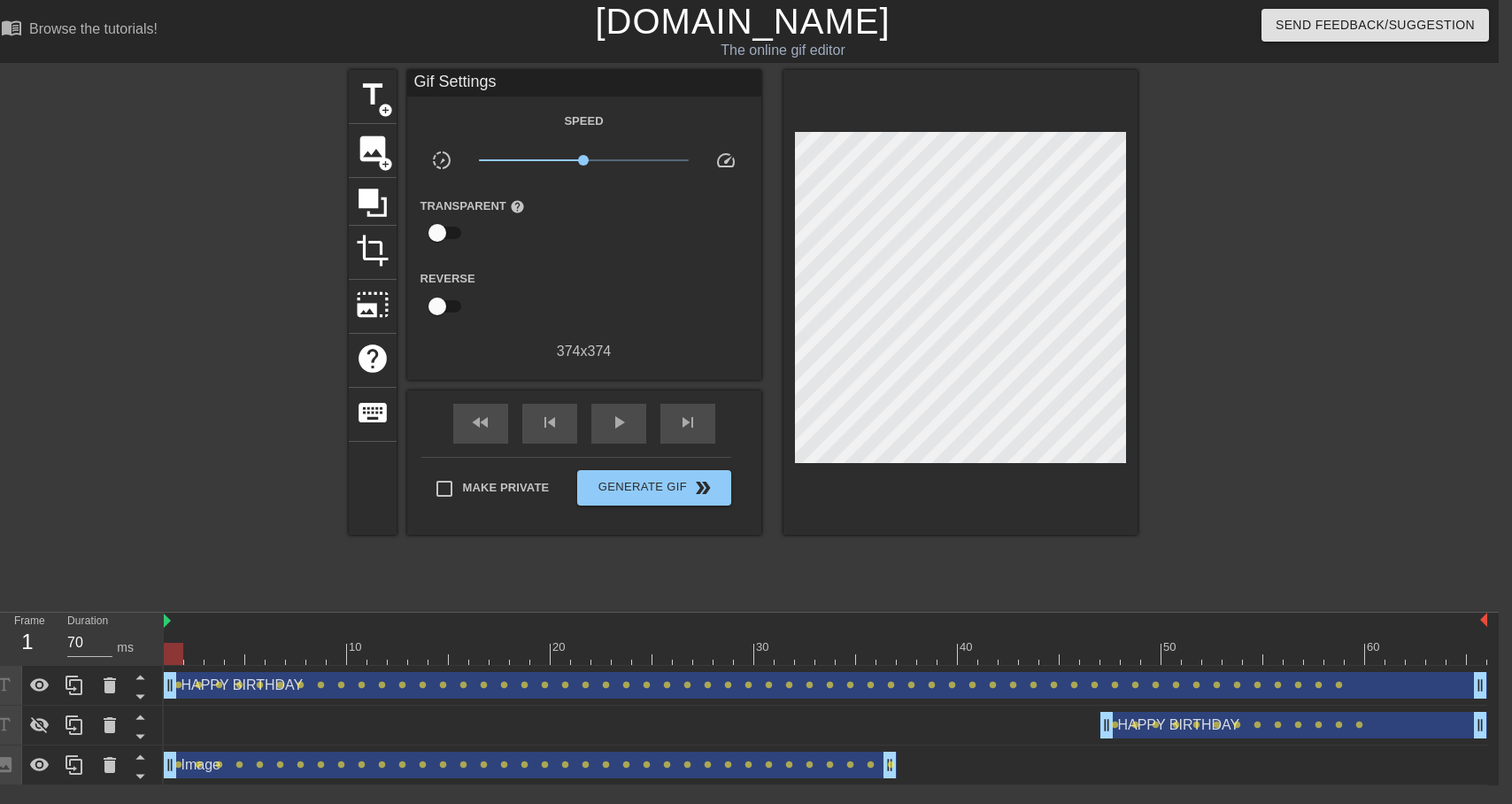
click at [220, 694] on div "HAPPY BIRTHDAY drag_handle drag_handle" at bounding box center [826, 685] width 1323 height 27
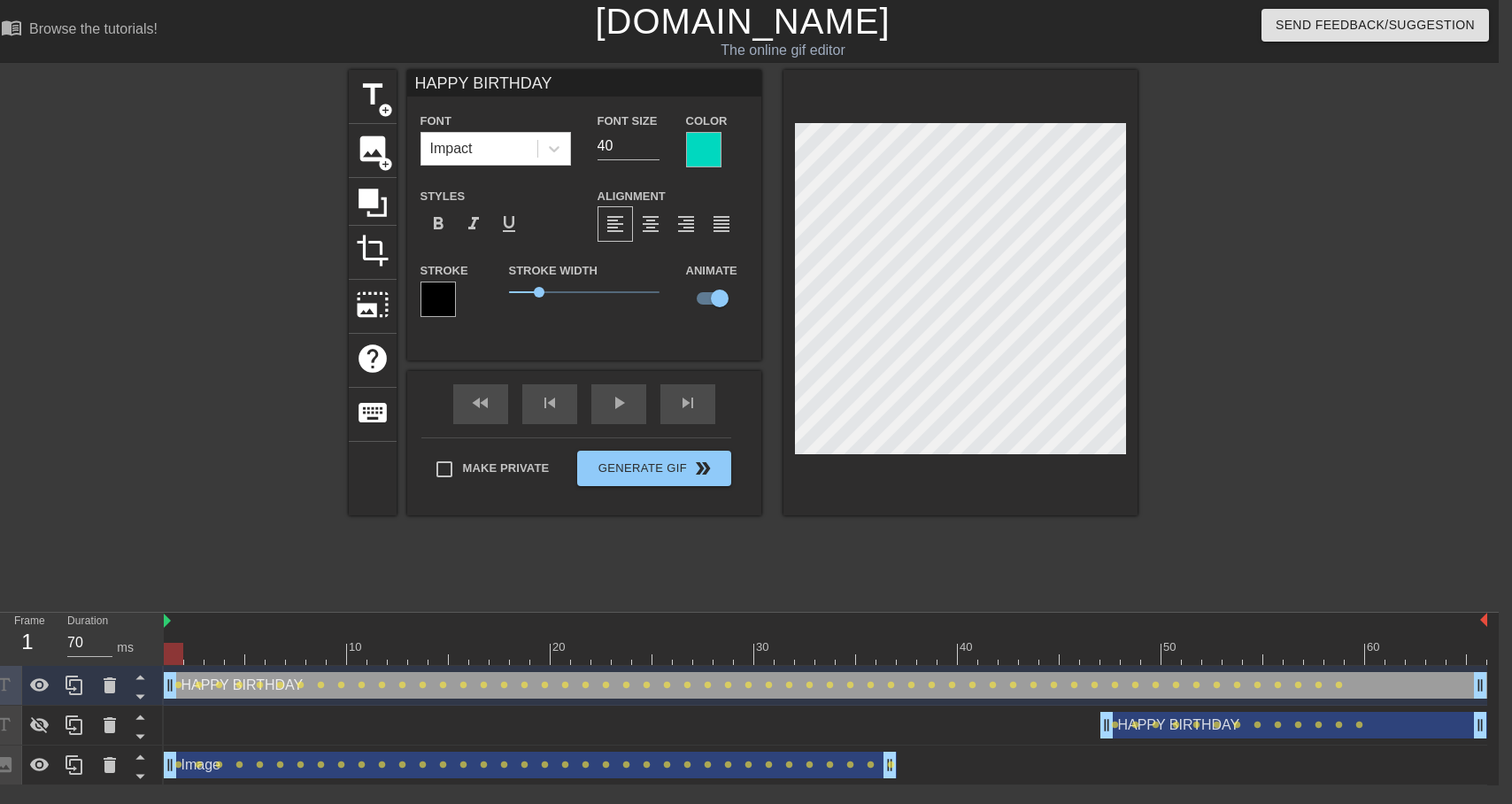
click at [211, 682] on div "HAPPY BIRTHDAY drag_handle drag_handle" at bounding box center [826, 685] width 1323 height 27
click at [261, 691] on div "HAPPY BIRTHDAY drag_handle drag_handle" at bounding box center [826, 685] width 1323 height 27
click at [274, 687] on div "HAPPY BIRTHDAY drag_handle drag_handle" at bounding box center [826, 685] width 1323 height 27
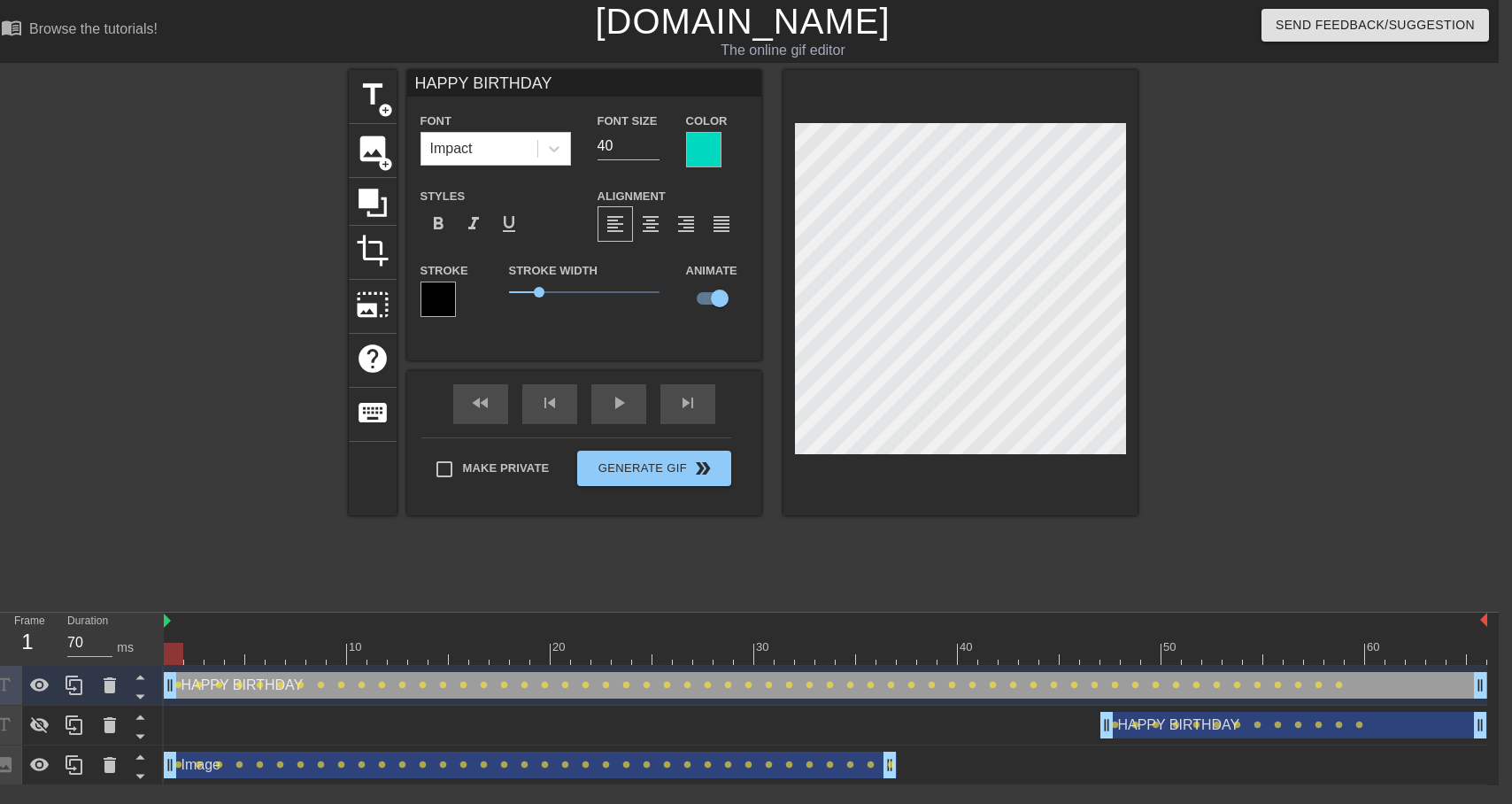
click at [274, 687] on div "HAPPY BIRTHDAY drag_handle drag_handle" at bounding box center [826, 685] width 1323 height 27
click at [139, 694] on icon at bounding box center [140, 697] width 22 height 22
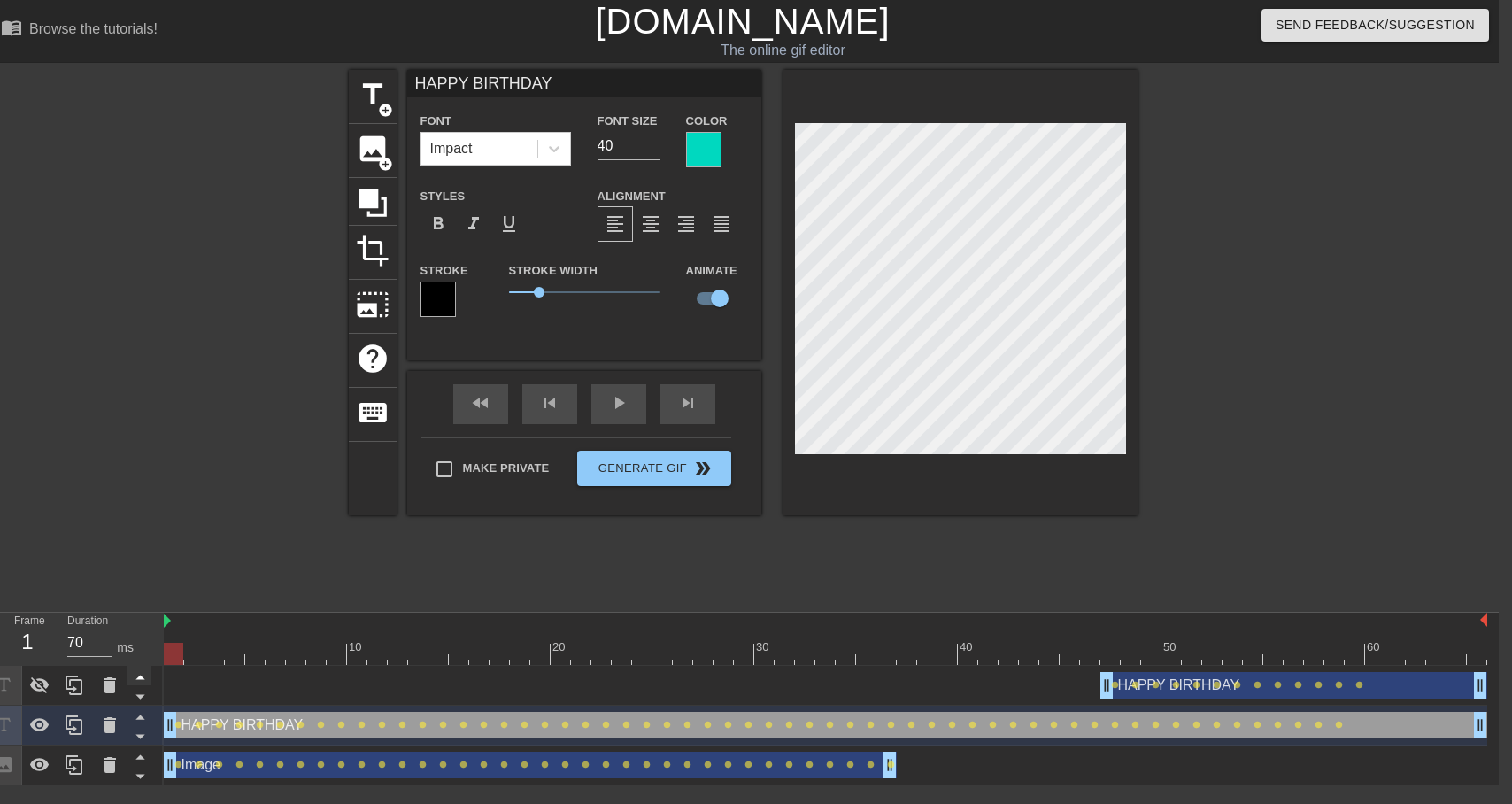
click at [141, 677] on icon at bounding box center [140, 677] width 22 height 22
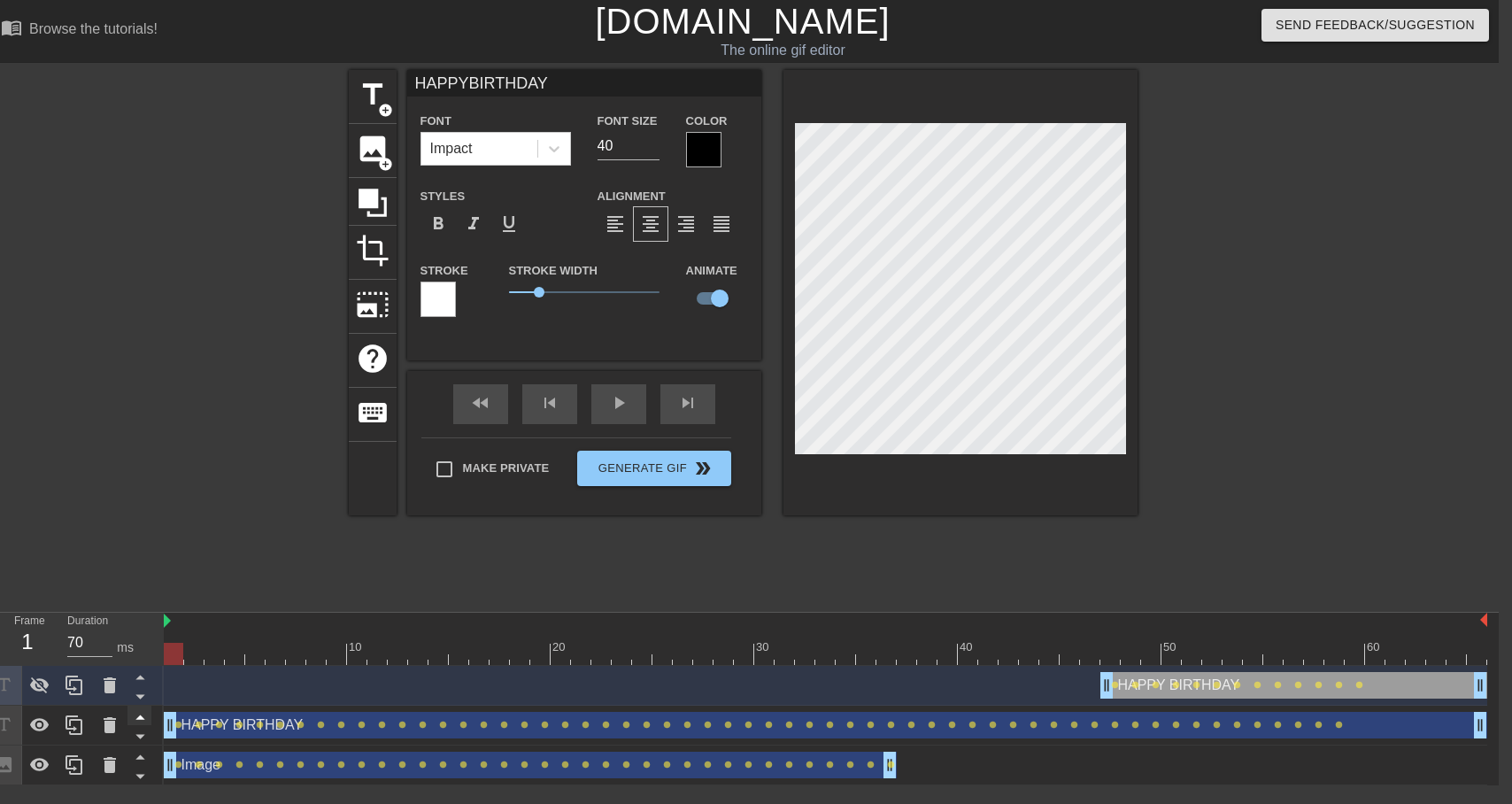
click at [140, 717] on icon at bounding box center [139, 718] width 9 height 4
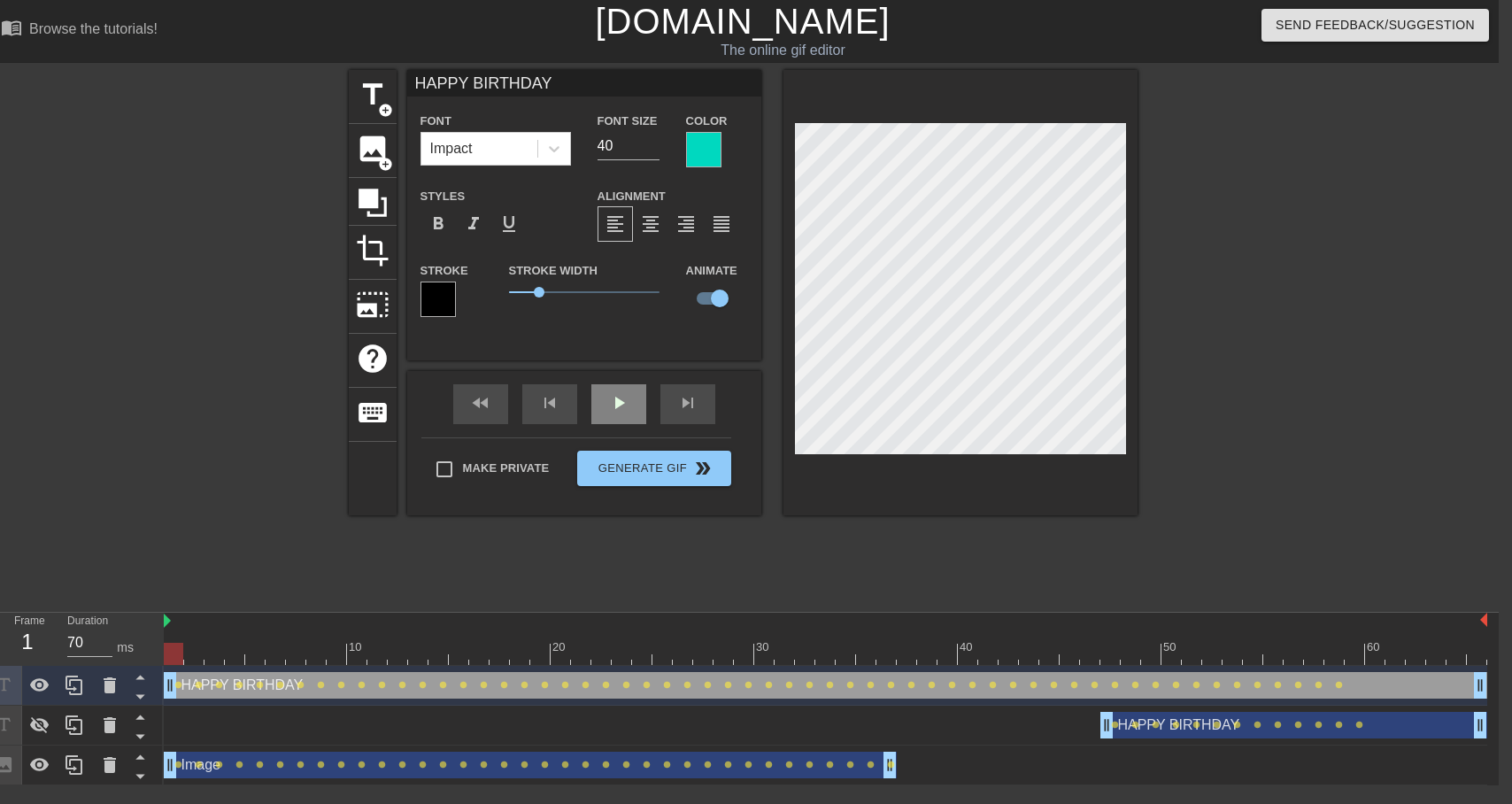
scroll to position [0, 4]
type input "HAPPY BIRTHDAY!"
type textarea "HAPPY BIRTHDAY!"
type input "HAPPY BIRTHDAY!"
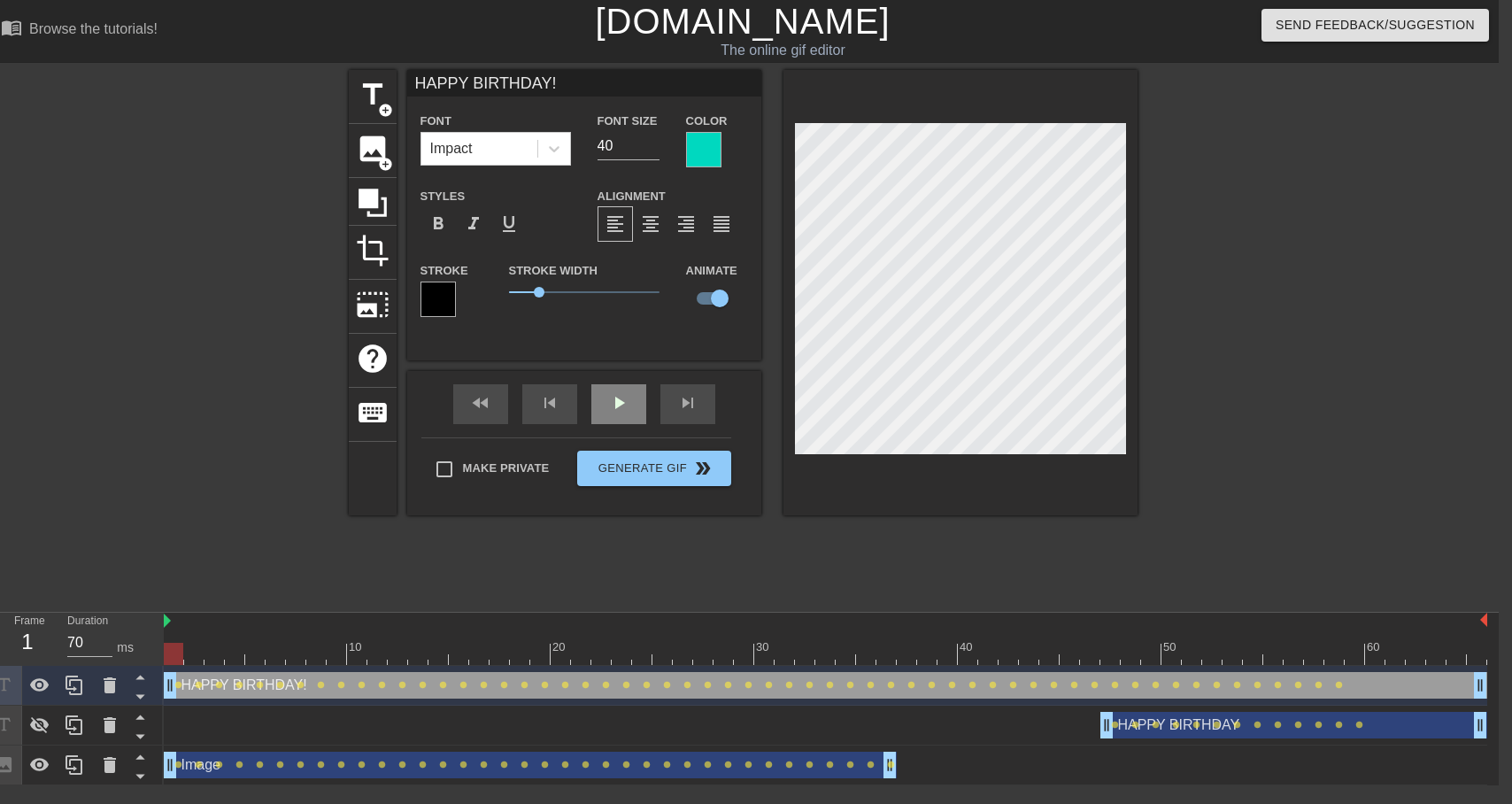
type textarea "HAPPY BIRTHDAY!"
click at [706, 573] on div "title add_circle image add_circle crop photo_size_select_large help keyboard HA…" at bounding box center [743, 335] width 789 height 532
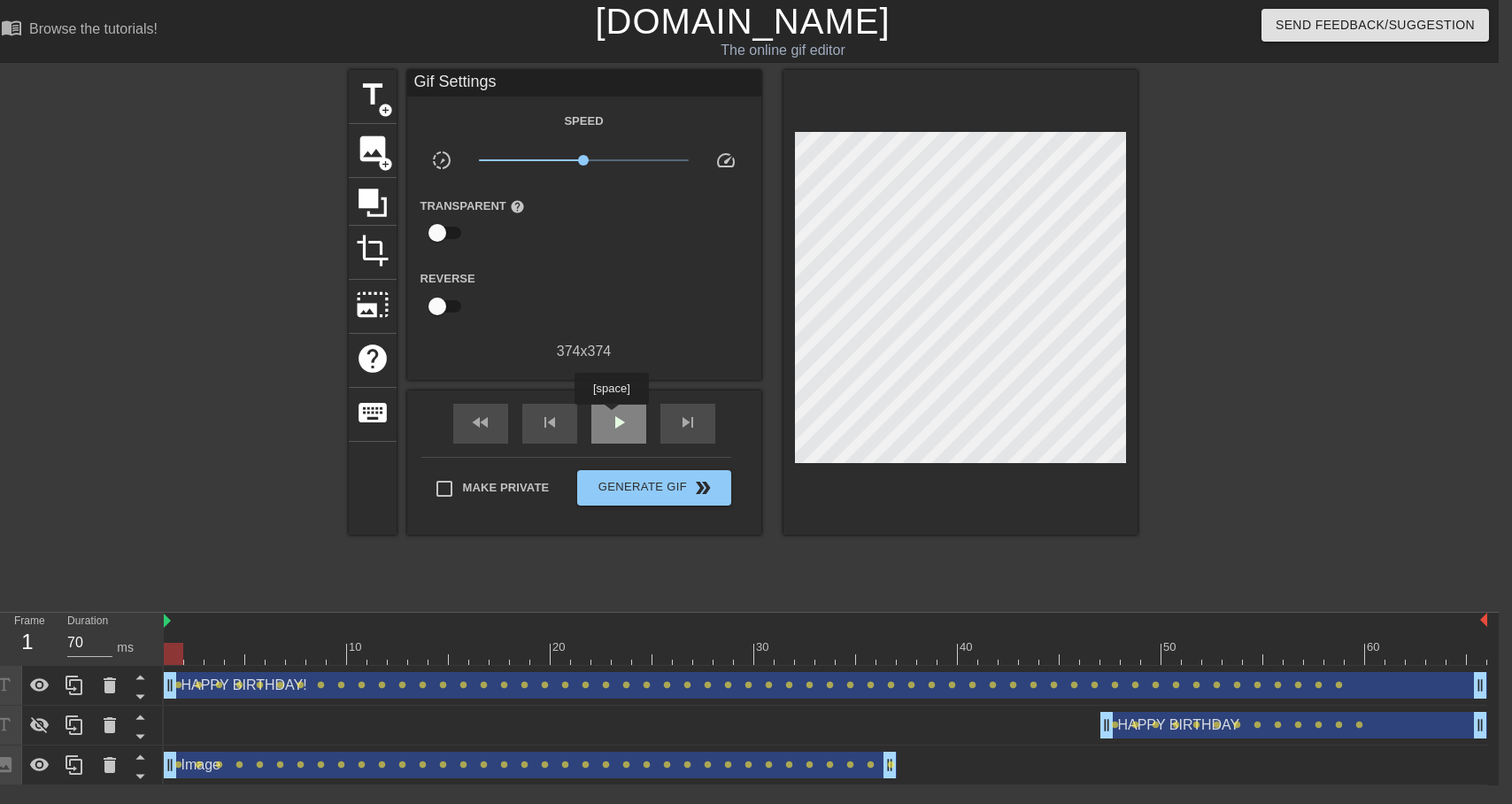
click at [619, 417] on span "play_arrow" at bounding box center [618, 421] width 21 height 21
click at [768, 565] on div "title add_circle image add_circle crop photo_size_select_large help keyboard Gi…" at bounding box center [743, 335] width 789 height 532
click at [612, 426] on span "pause" at bounding box center [618, 421] width 21 height 21
click at [281, 686] on span "lens" at bounding box center [280, 685] width 8 height 8
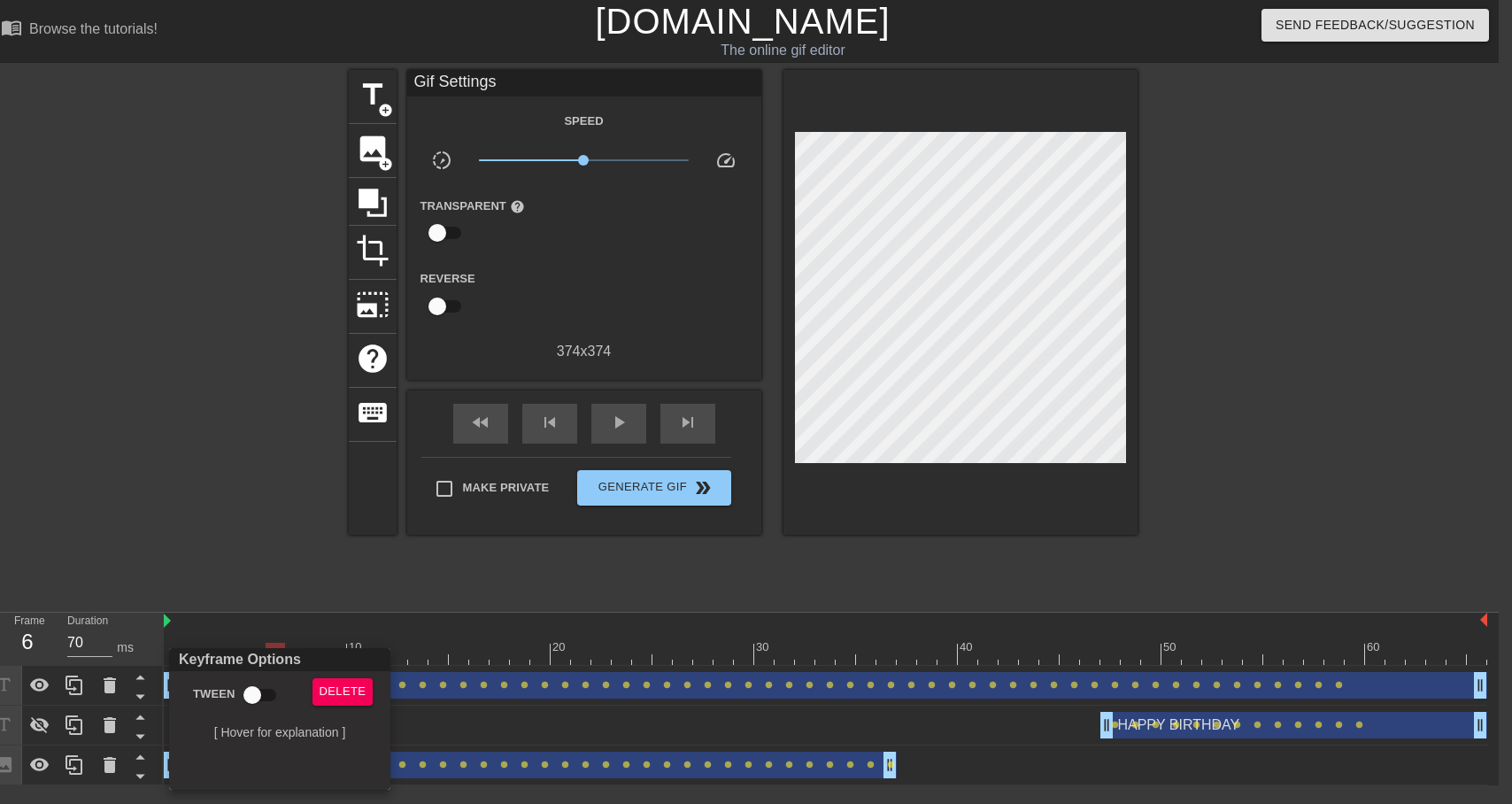
click at [475, 614] on div at bounding box center [756, 402] width 1512 height 804
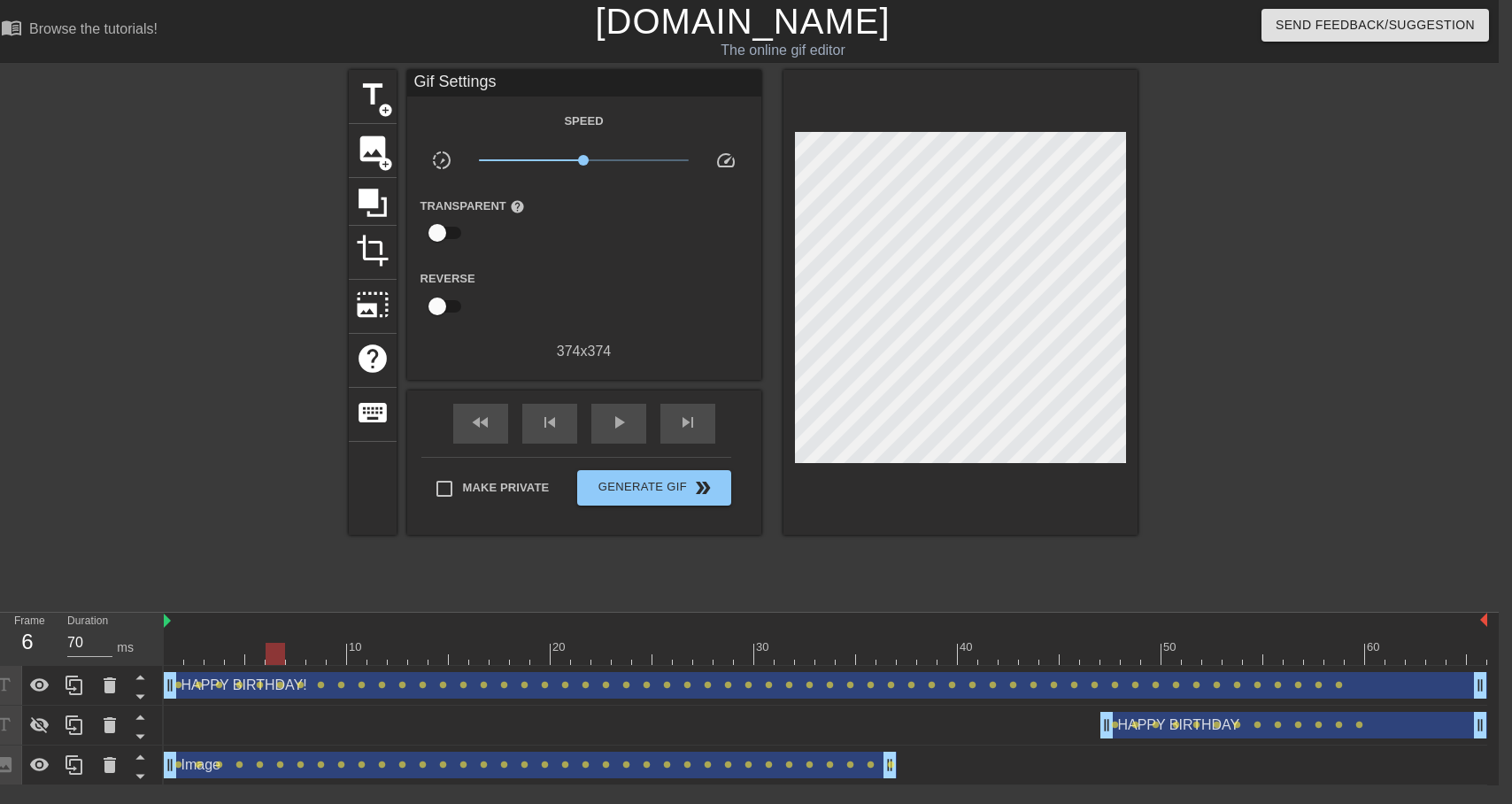
click at [467, 631] on div at bounding box center [459, 641] width 20 height 22
click at [184, 697] on div "HAPPY BIRTHDAY! drag_handle drag_handle" at bounding box center [826, 685] width 1323 height 27
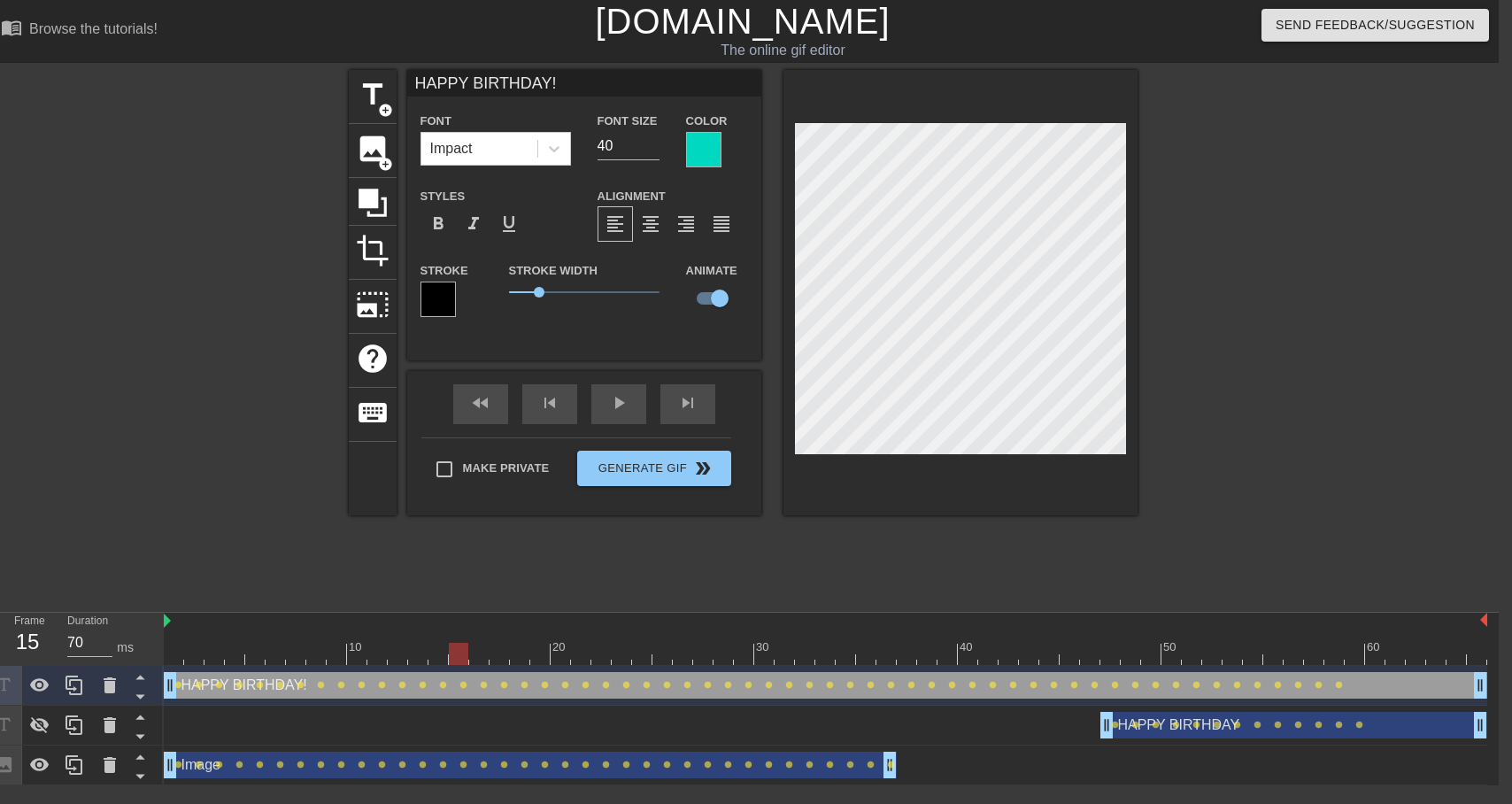
click at [592, 89] on input "HAPPY BIRTHDAY!" at bounding box center [584, 82] width 354 height 27
type input "HAPPY BIRTHDAY"
click at [174, 656] on div at bounding box center [826, 654] width 1323 height 22
click at [595, 407] on div "play_arrow" at bounding box center [618, 404] width 55 height 40
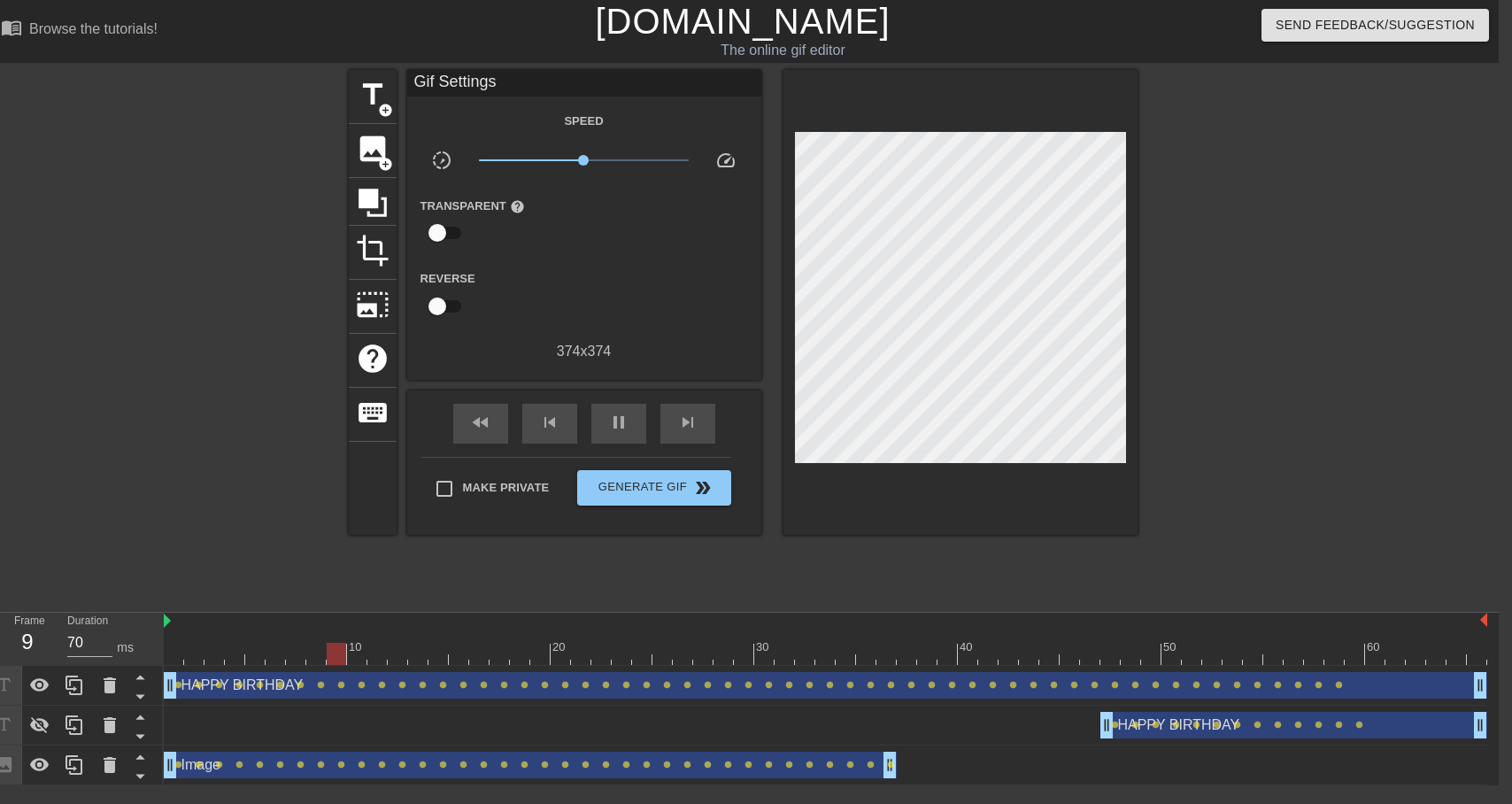
click at [1437, 725] on div "HAPPY BIRTHDAY drag_handle drag_handle" at bounding box center [1293, 724] width 386 height 27
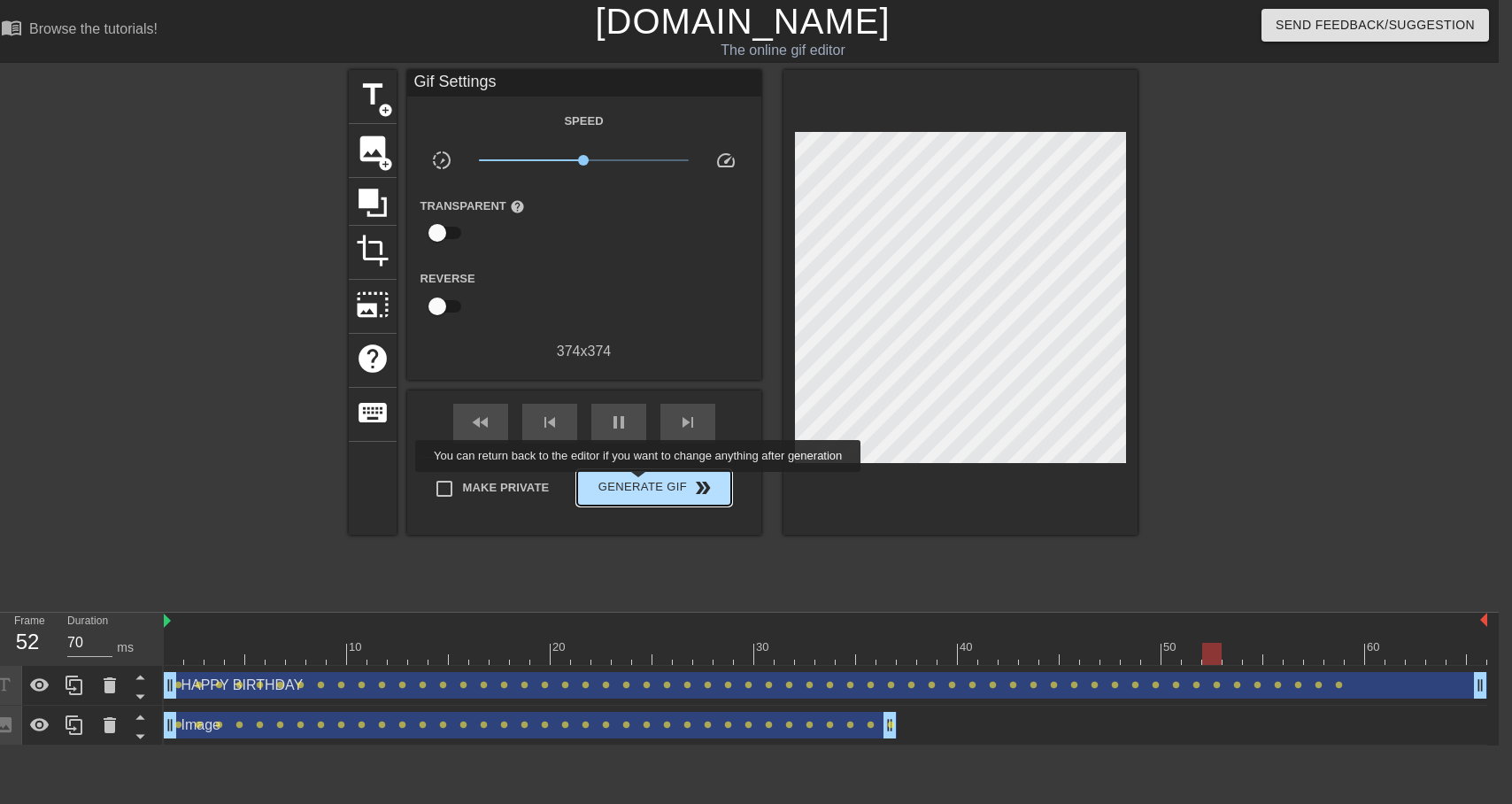
click at [650, 484] on span "Generate Gif double_arrow" at bounding box center [654, 487] width 139 height 21
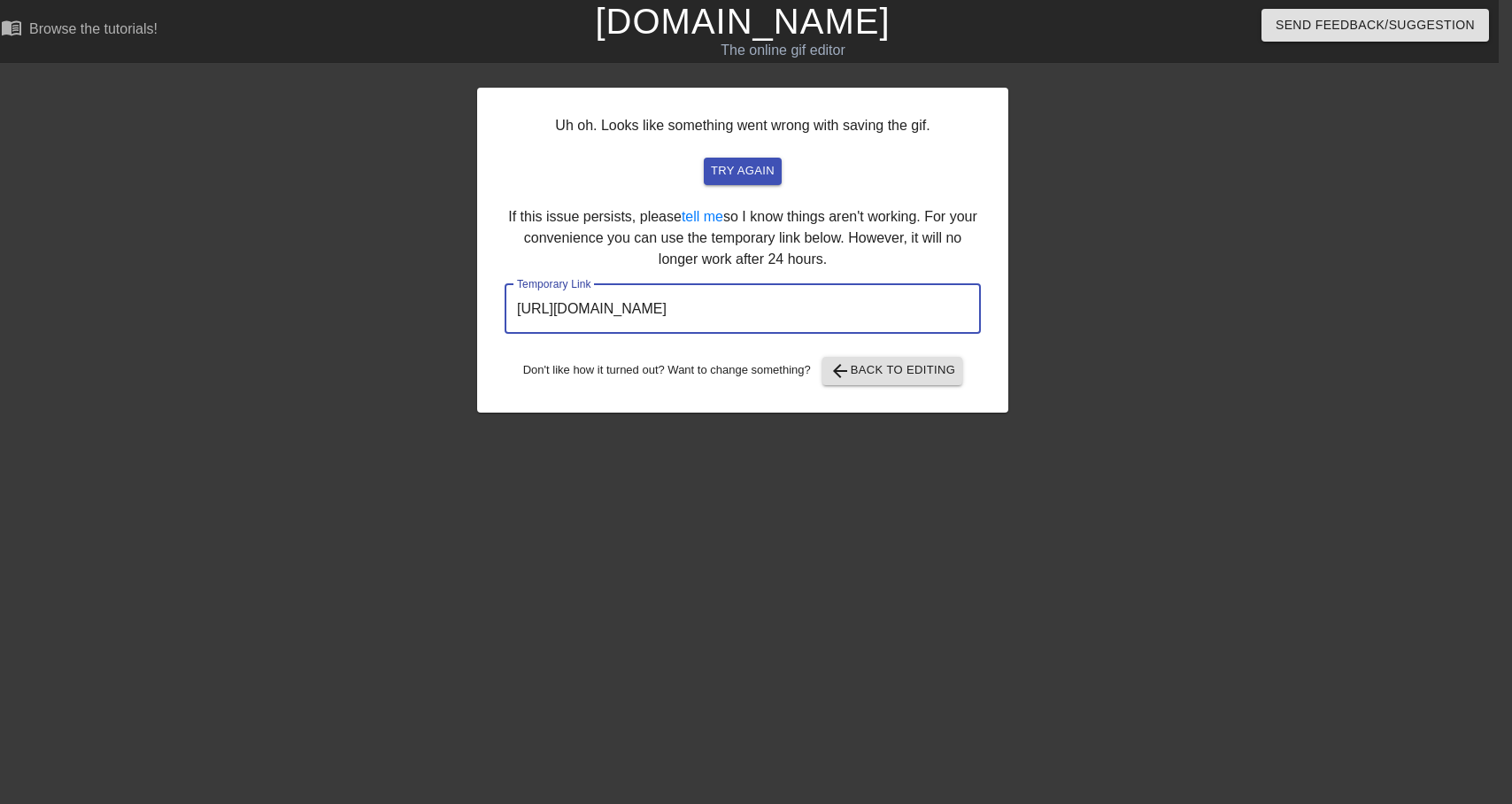
click at [801, 312] on input "[URL][DOMAIN_NAME]" at bounding box center [742, 309] width 476 height 50
click at [756, 173] on span "try again" at bounding box center [743, 171] width 64 height 20
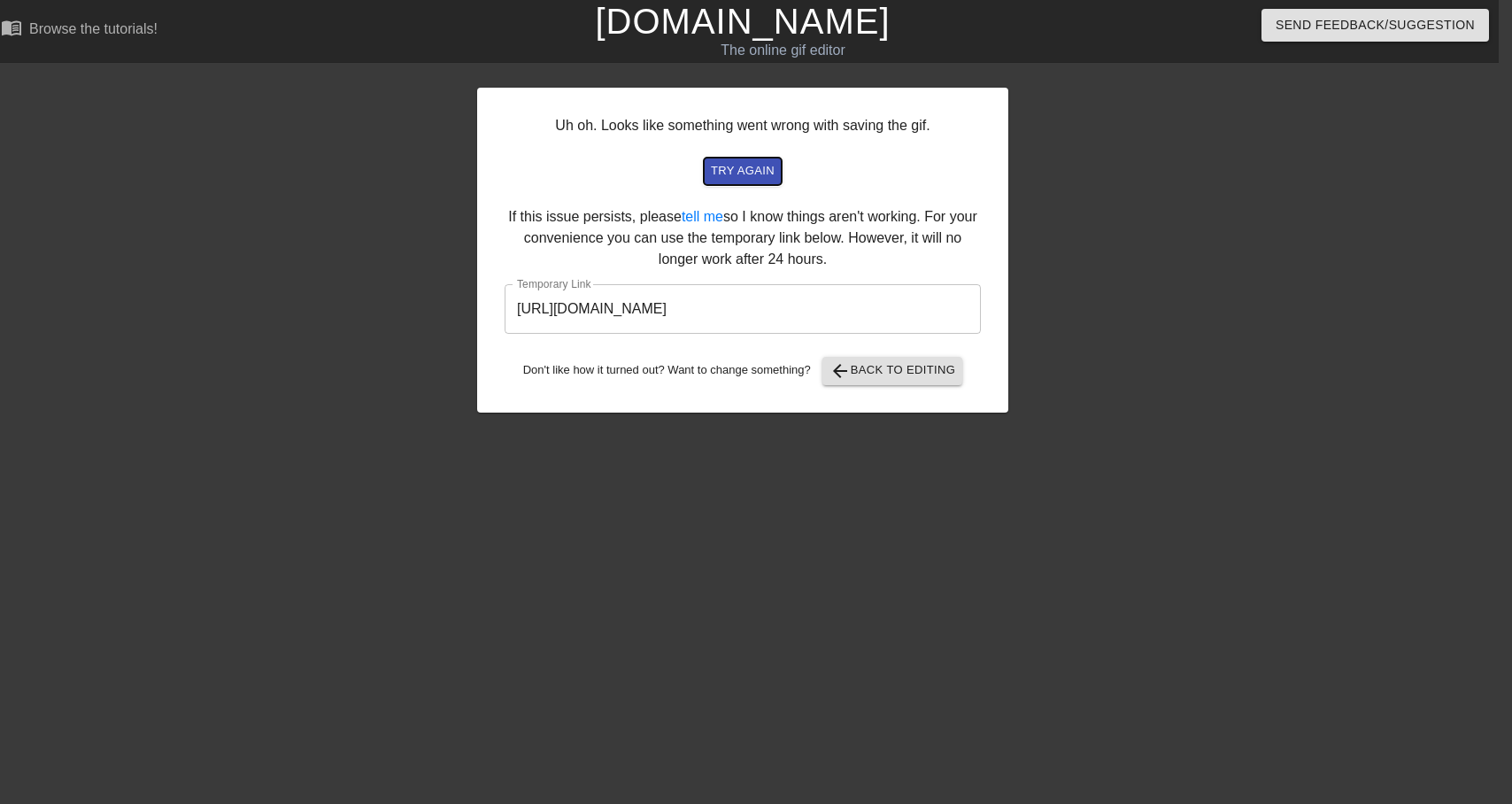
click at [752, 172] on span "try again" at bounding box center [743, 171] width 64 height 20
